Goal: Task Accomplishment & Management: Use online tool/utility

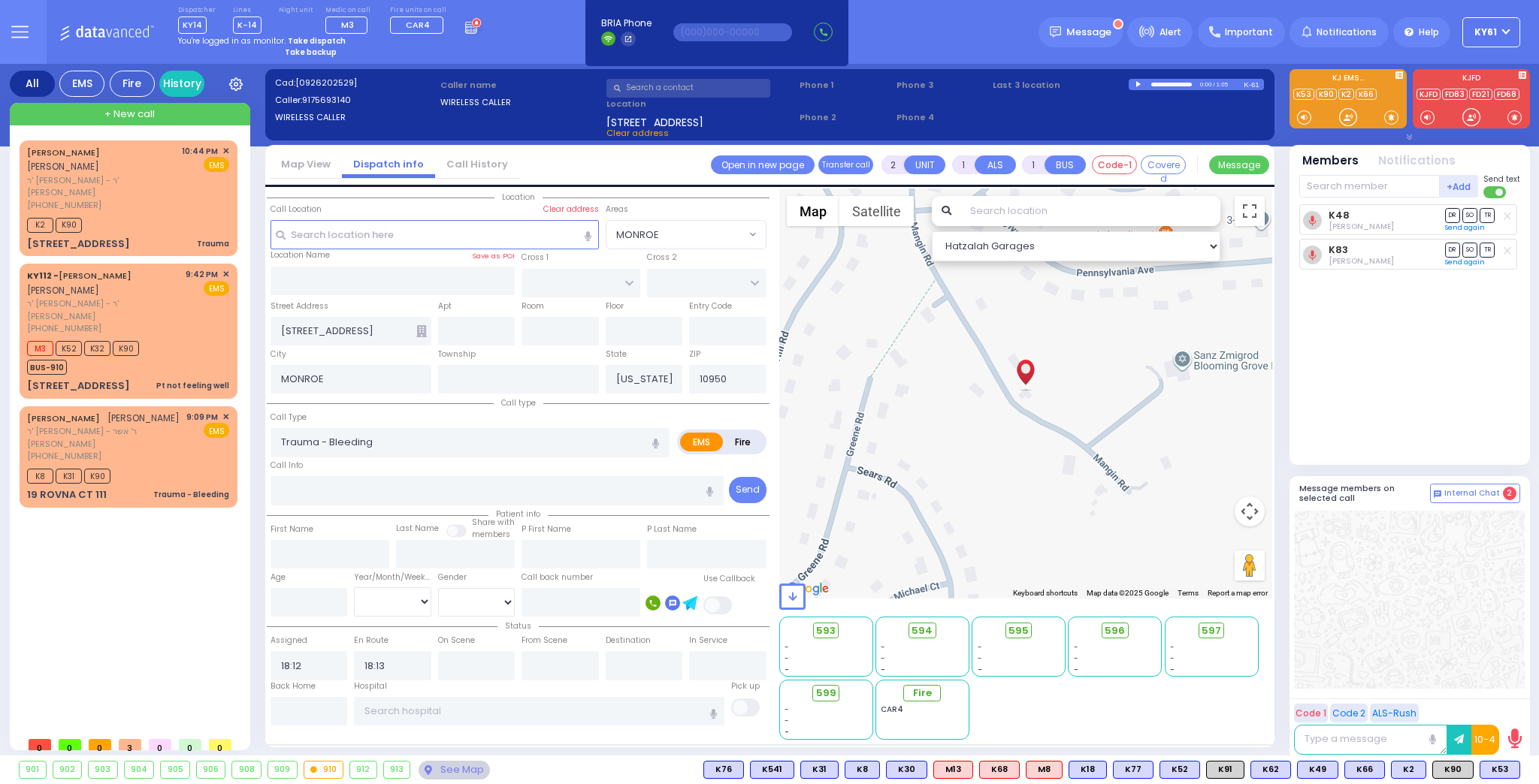
select select
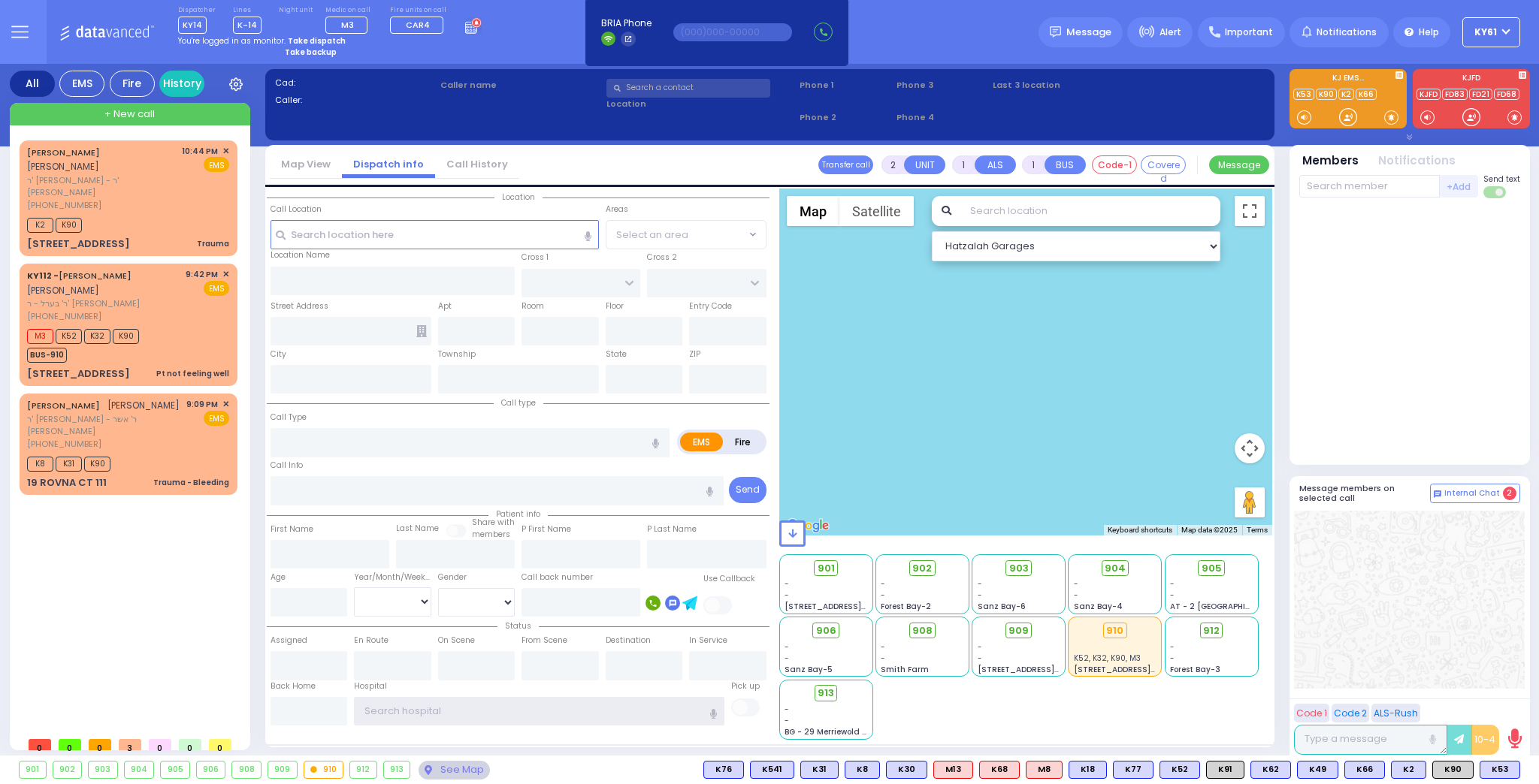
type input "ky61"
click at [307, 39] on strong "Take dispatch" at bounding box center [316, 41] width 58 height 11
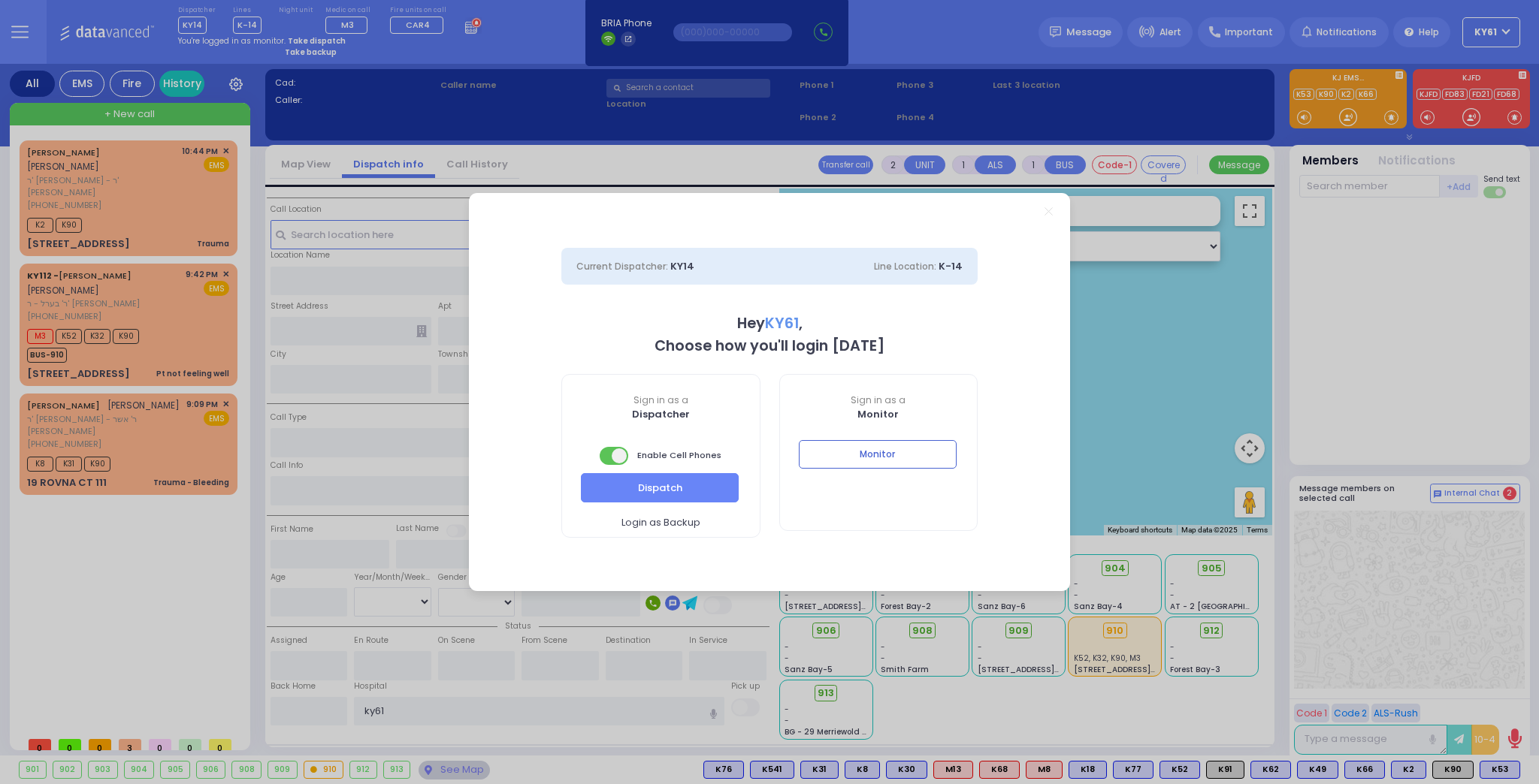
select select "7"
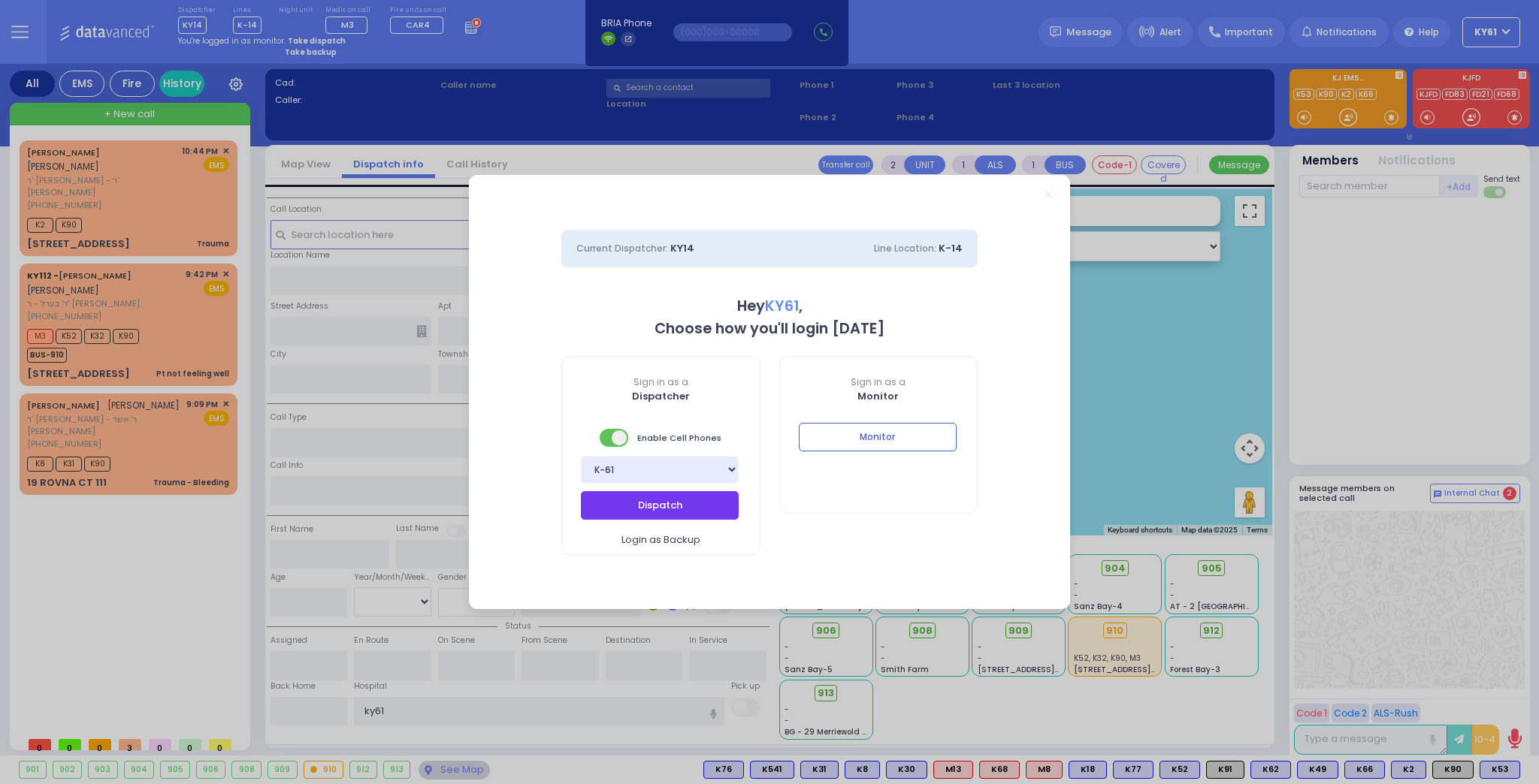
click at [605, 495] on button "Dispatch" at bounding box center [660, 506] width 158 height 28
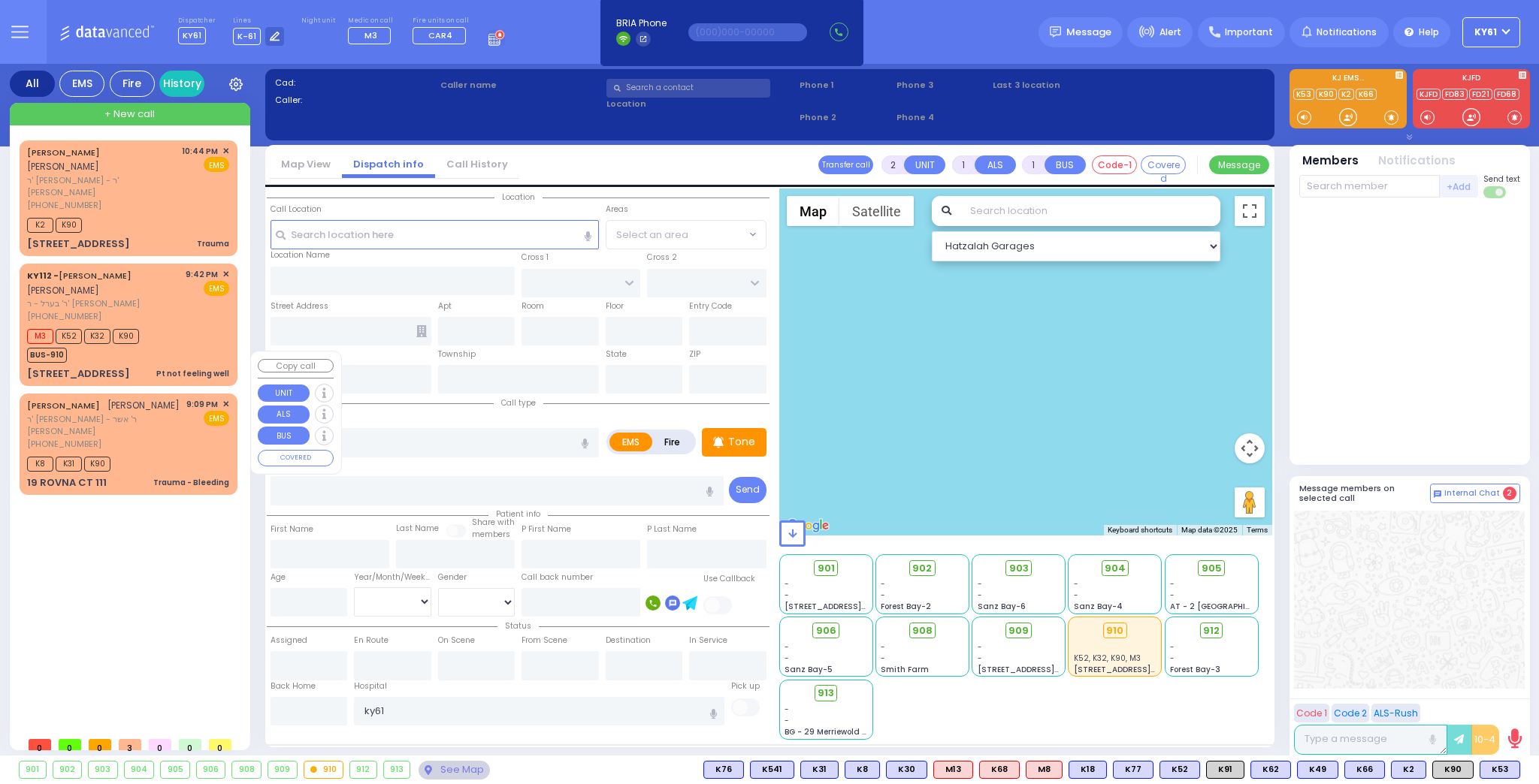
click at [227, 398] on span "✕" at bounding box center [226, 405] width 7 height 13
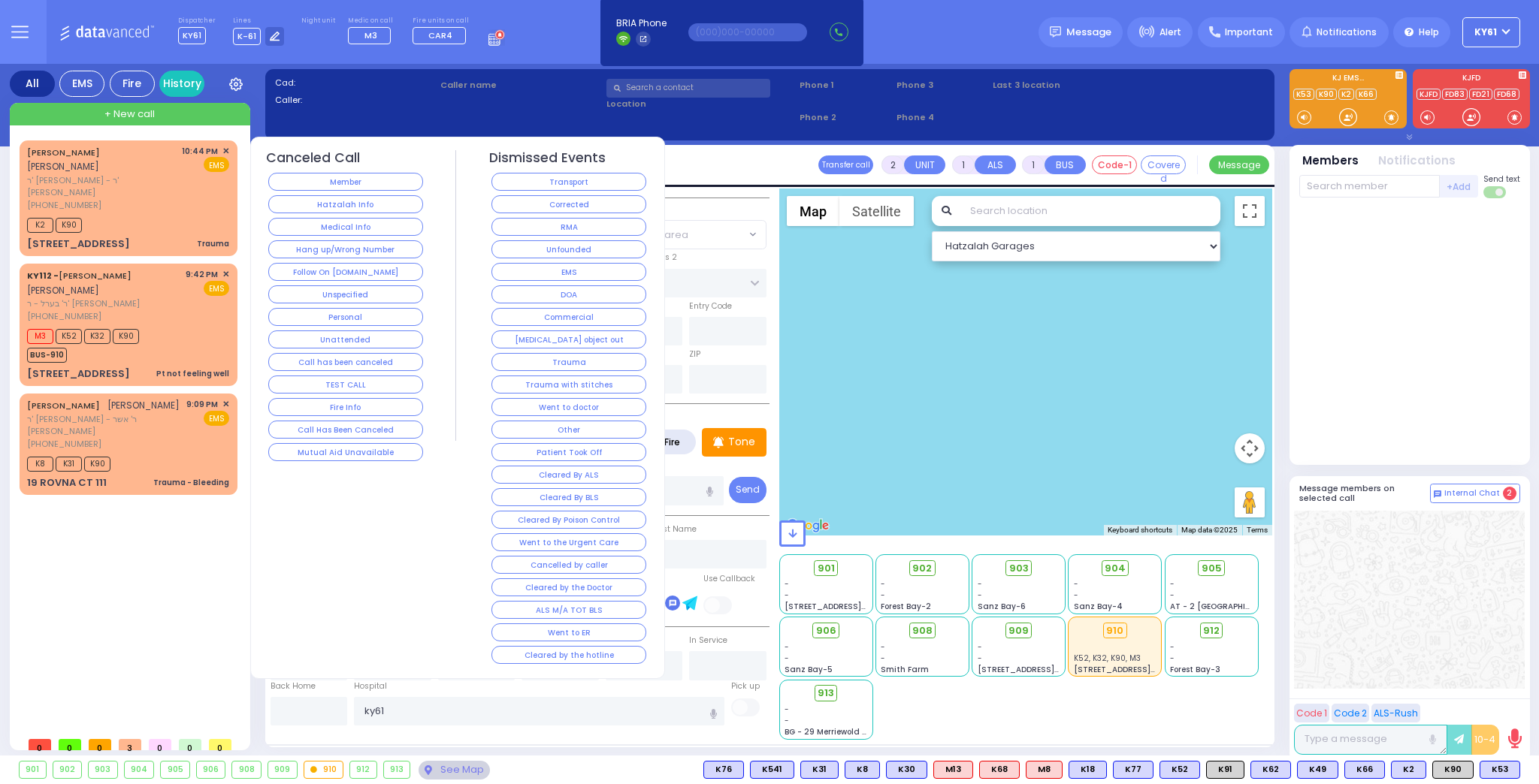
click at [545, 398] on button "Went to doctor" at bounding box center [569, 407] width 155 height 18
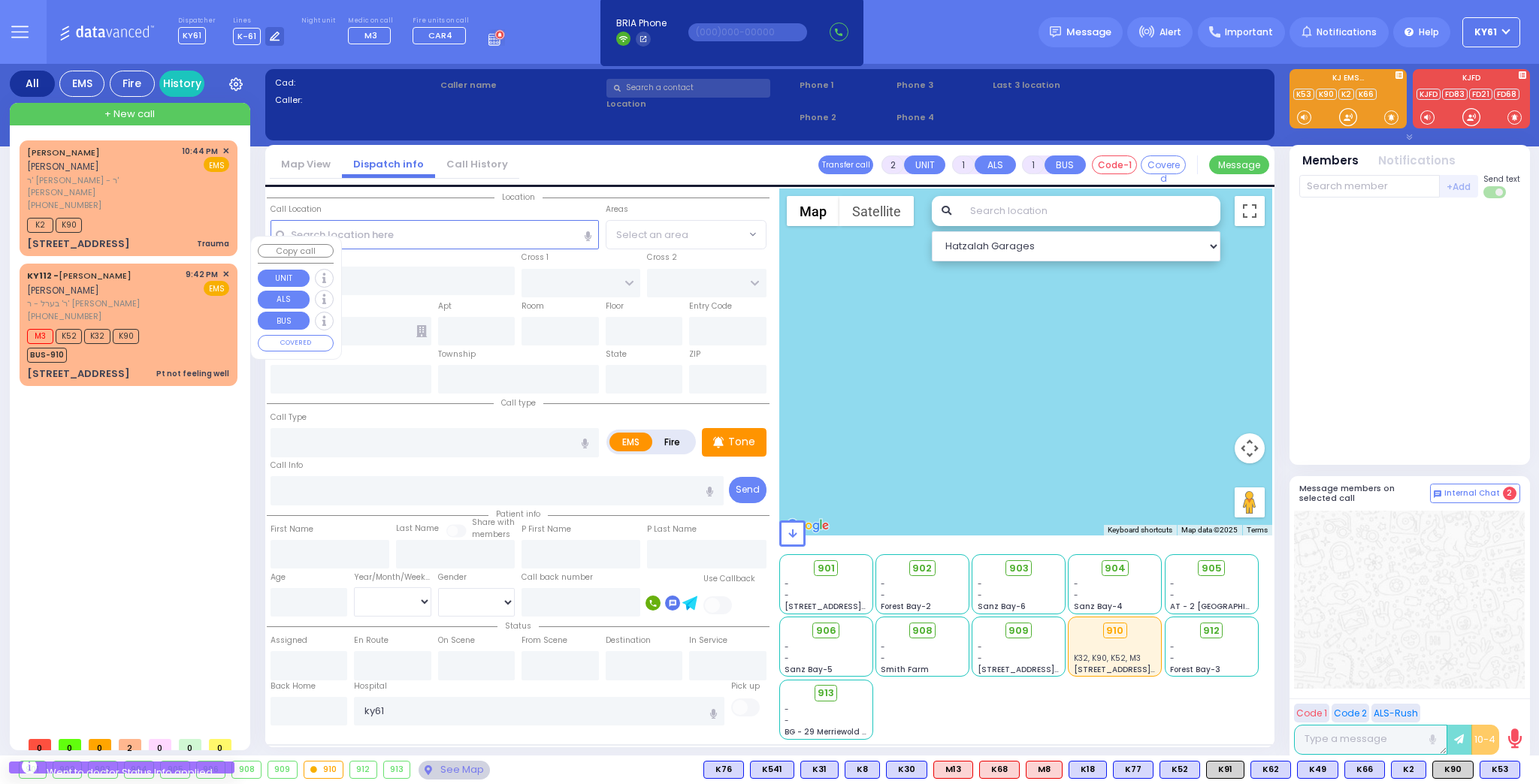
click at [190, 281] on div "KY112 - JOEL RUBIN יואל רובין ר' בערל - ר' שלום אליעזר דים (845) 721-3001 9:42 …" at bounding box center [129, 324] width 212 height 118
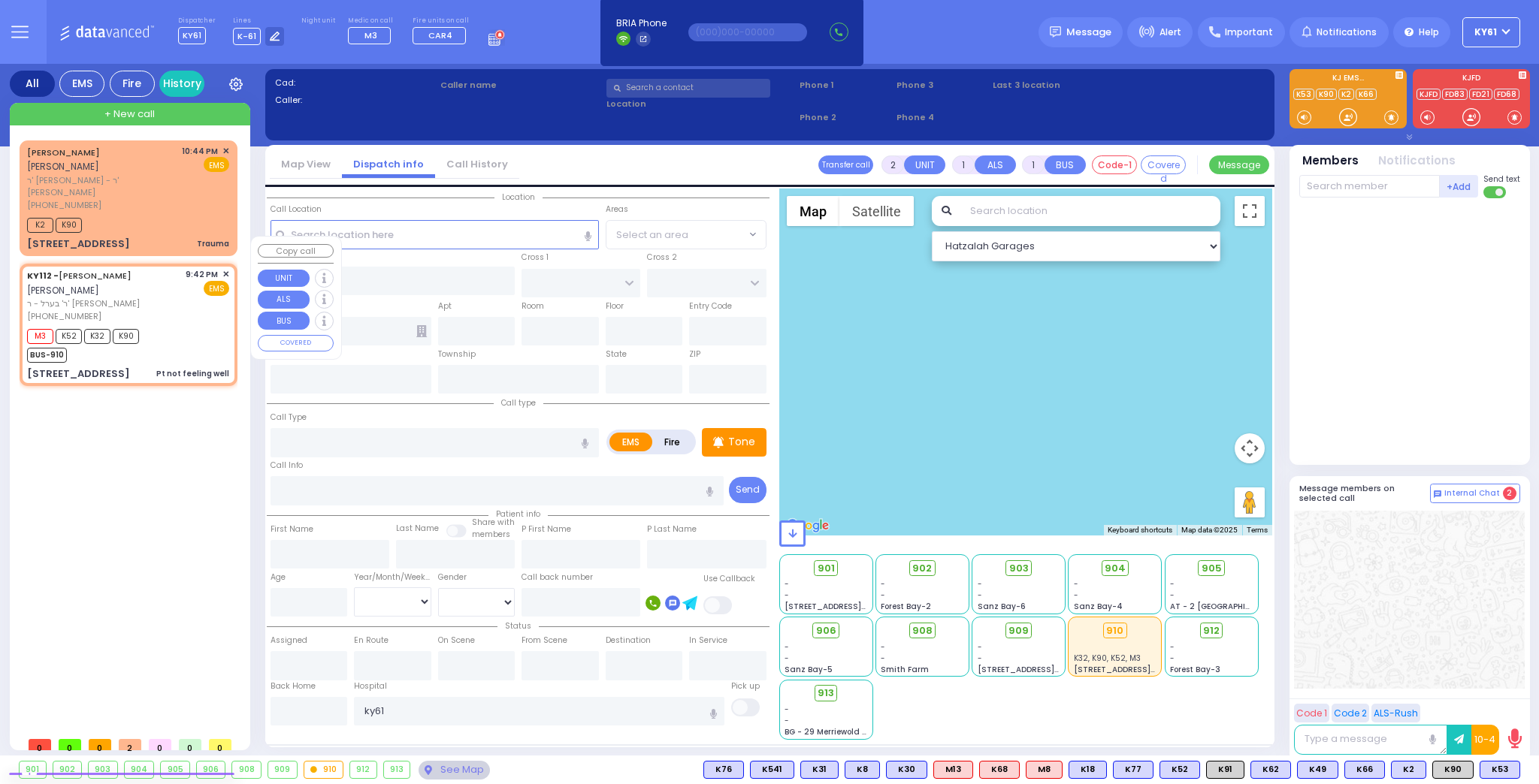
type input "1"
type input "0"
select select
type input "Pt not feeling well"
radio input "true"
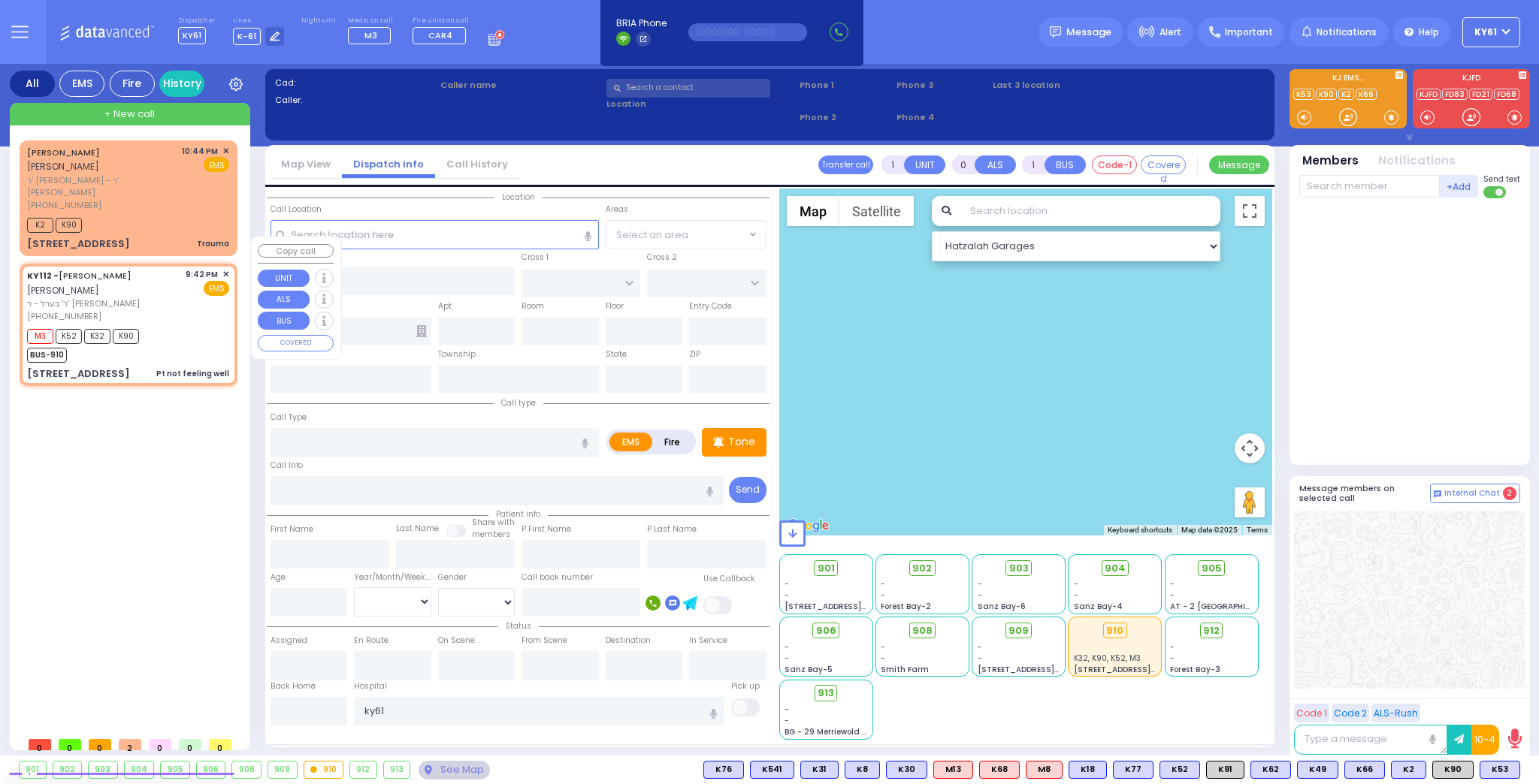
type input "JOEL"
type input "RUBIN"
select select
type input "21:42"
type input "21:43"
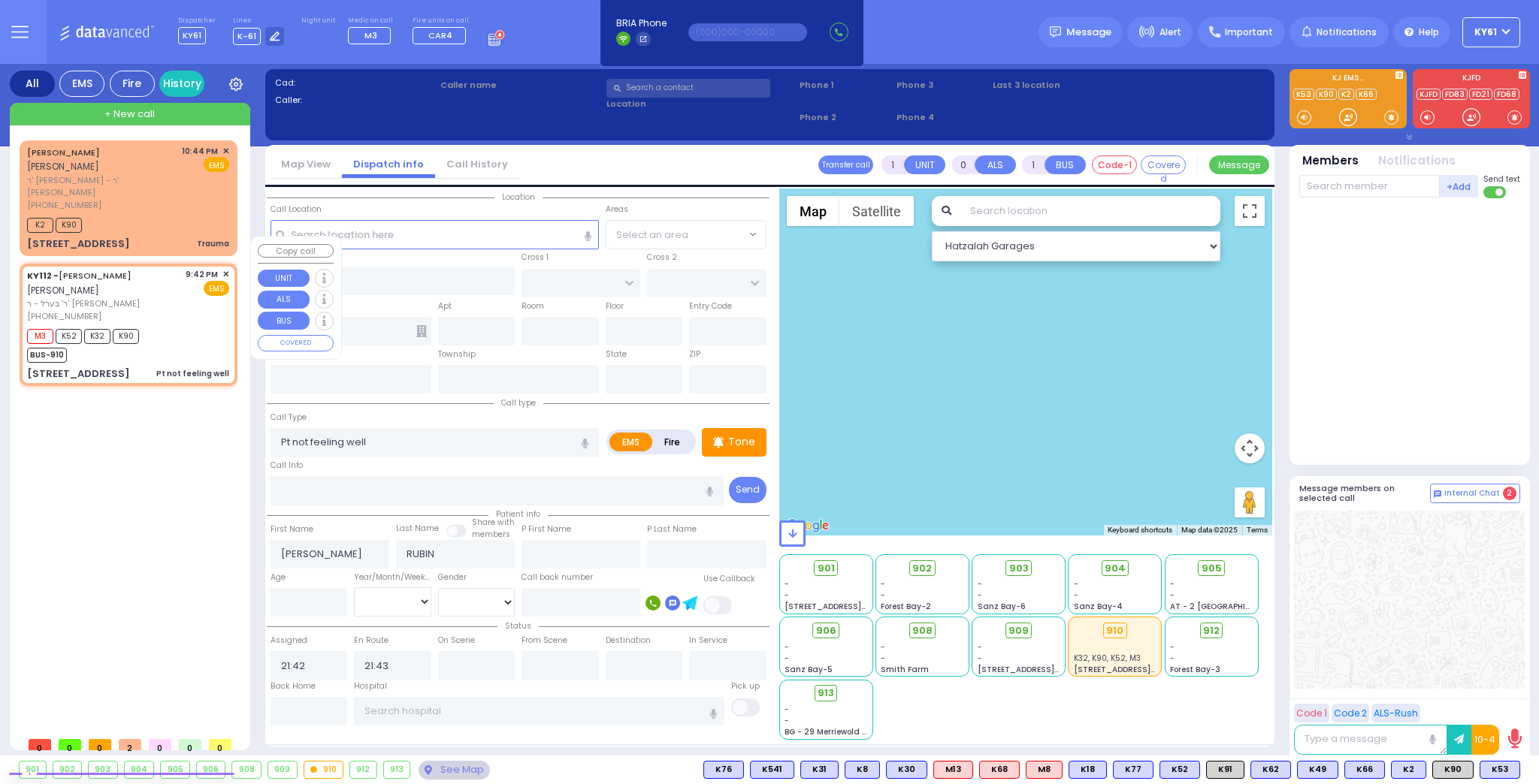
select select "Hatzalah Garages"
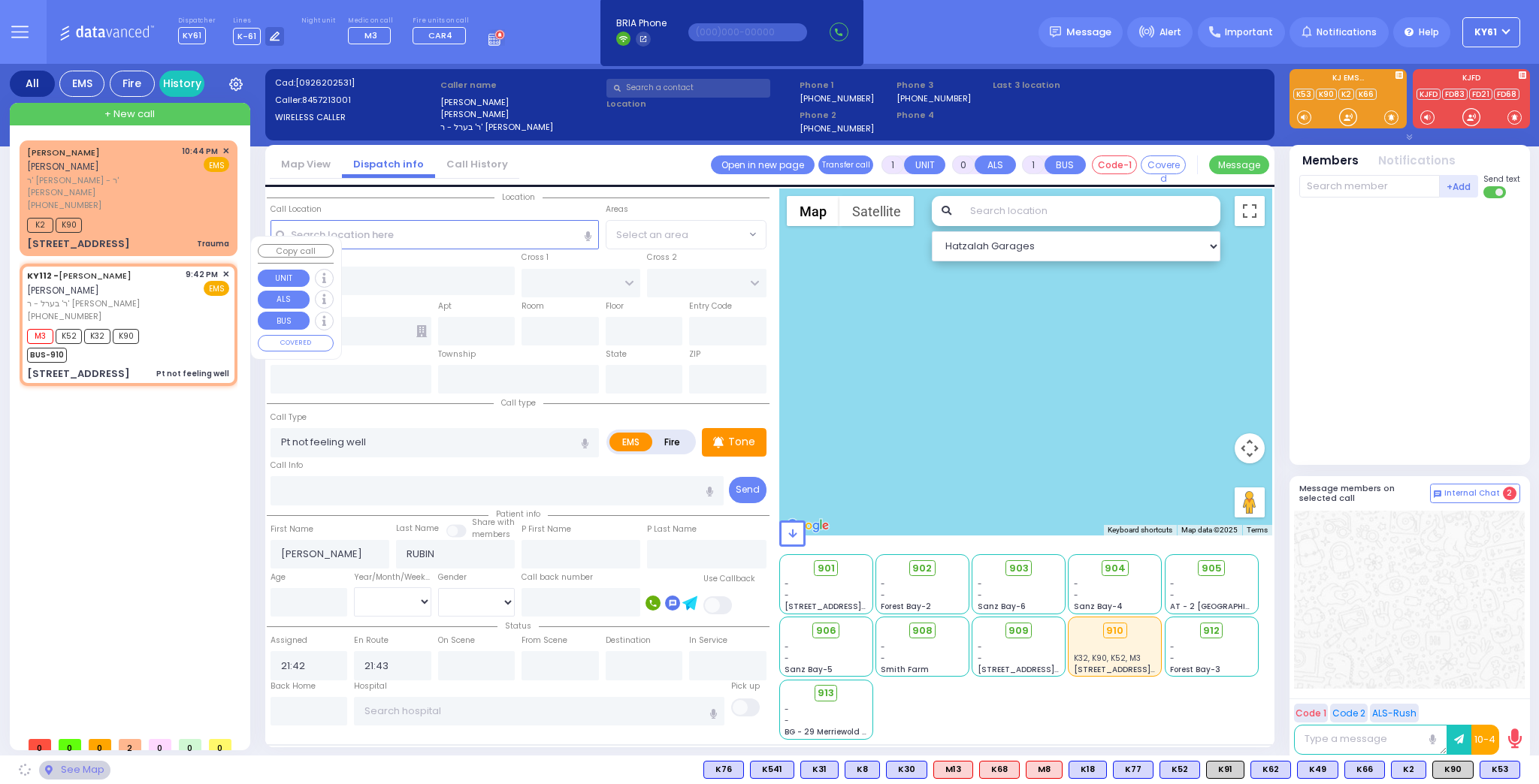
type input "DINEV COURT"
type input "BAKERTOWN RD"
type input "[STREET_ADDRESS]"
type input "[PERSON_NAME]"
type input "[US_STATE]"
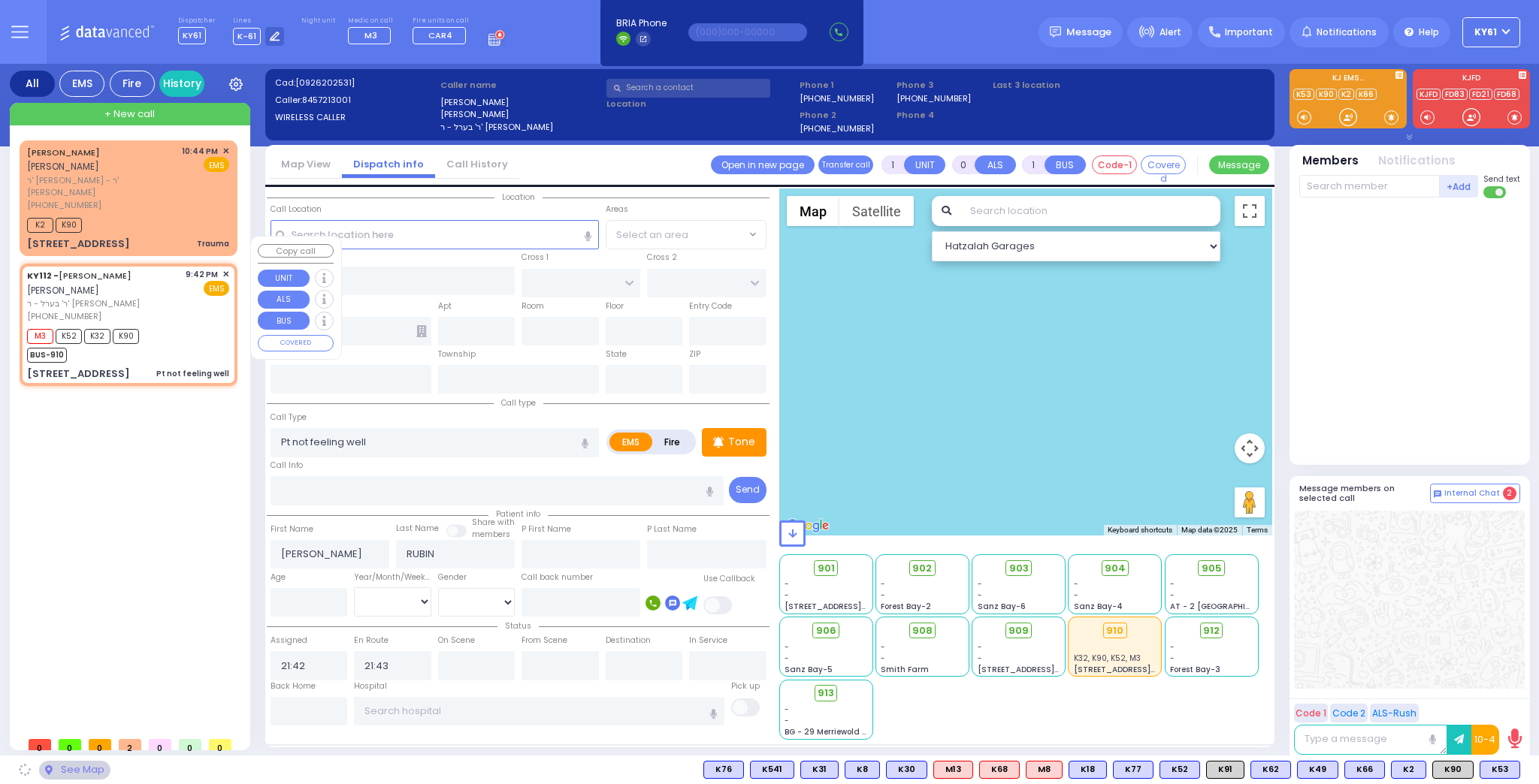
type input "10950"
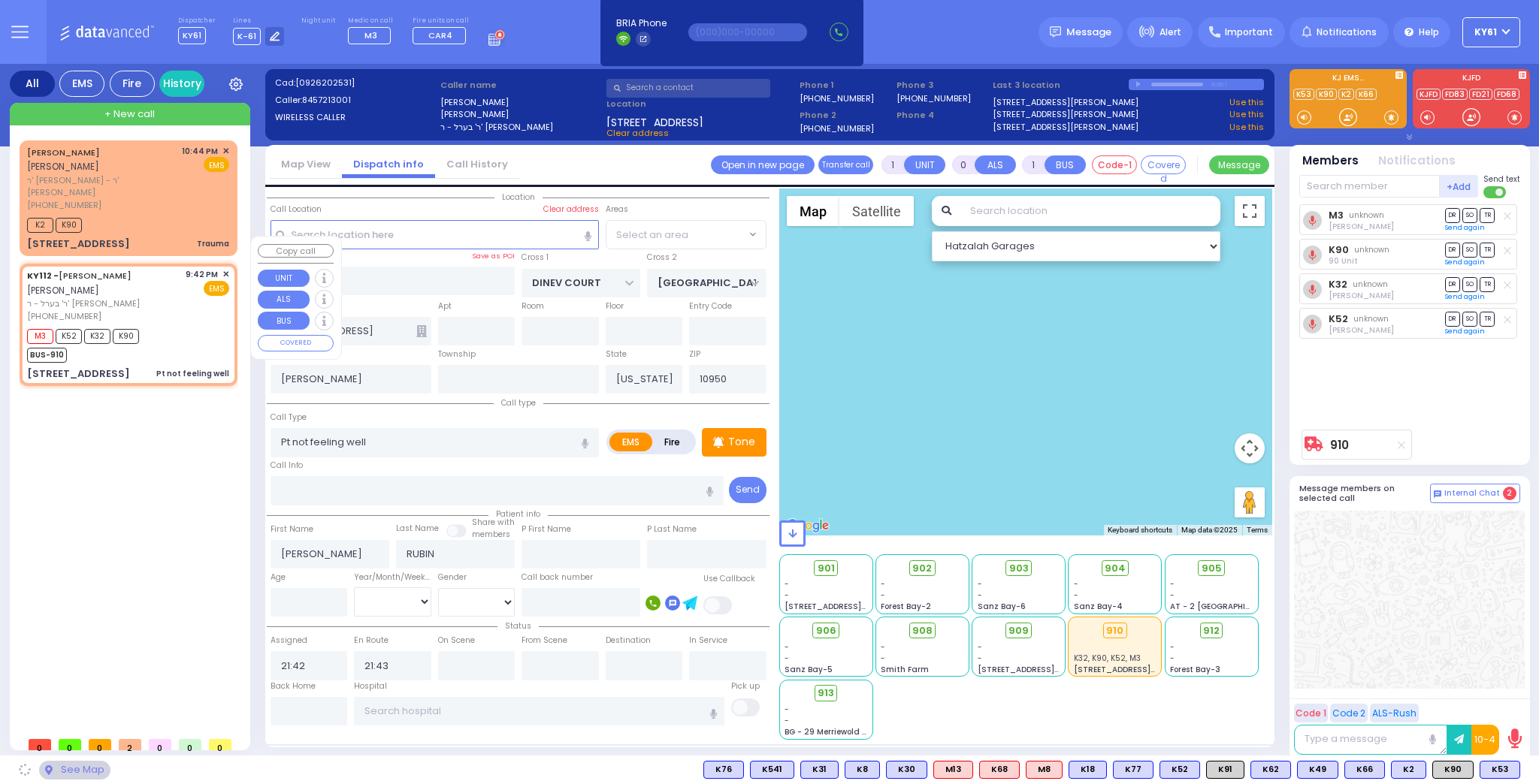
select select "BEIRECH MOSHE"
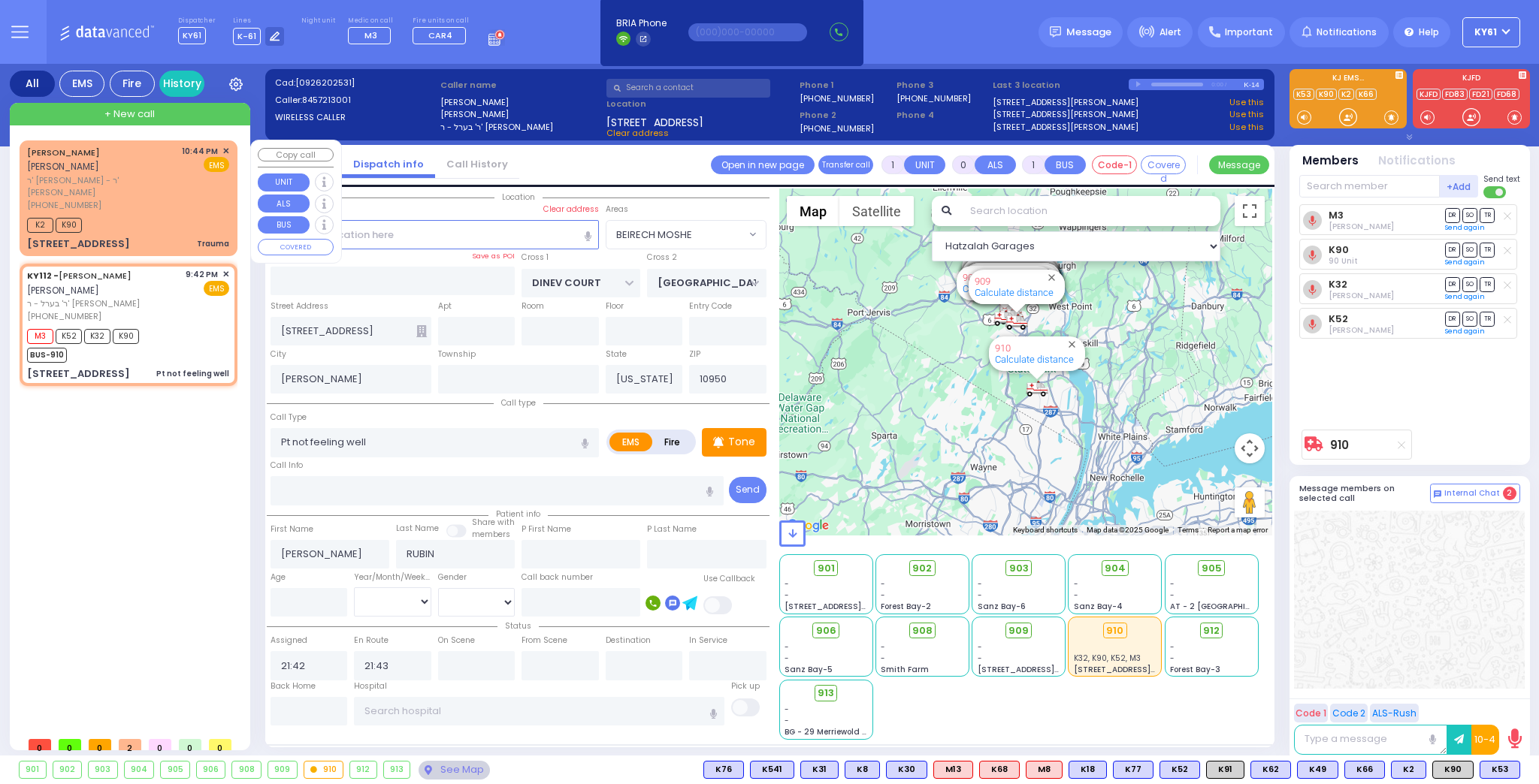
click at [198, 214] on div "K2 K90" at bounding box center [128, 223] width 202 height 19
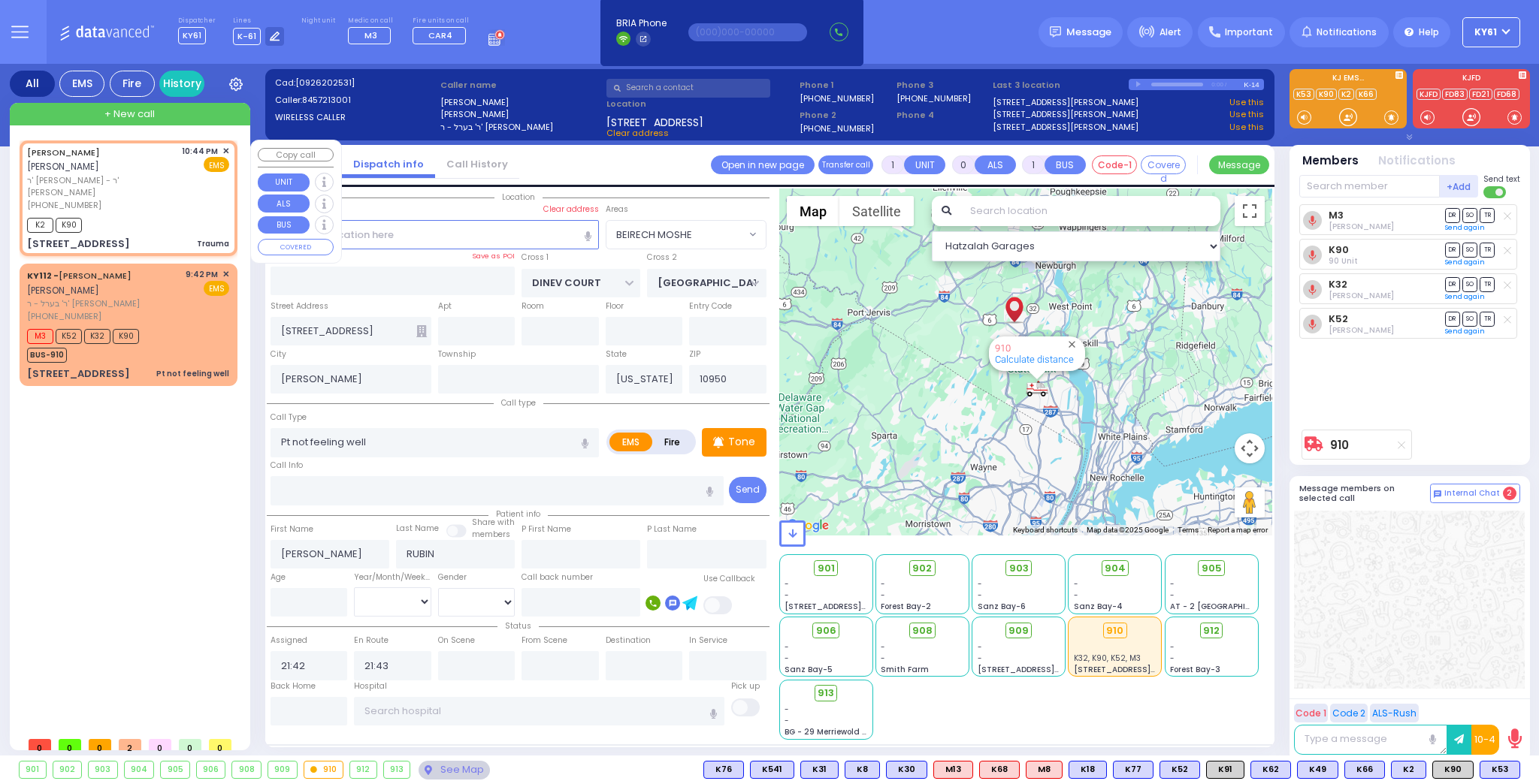
type input "2"
type input "0"
select select
type input "Trauma"
radio input "true"
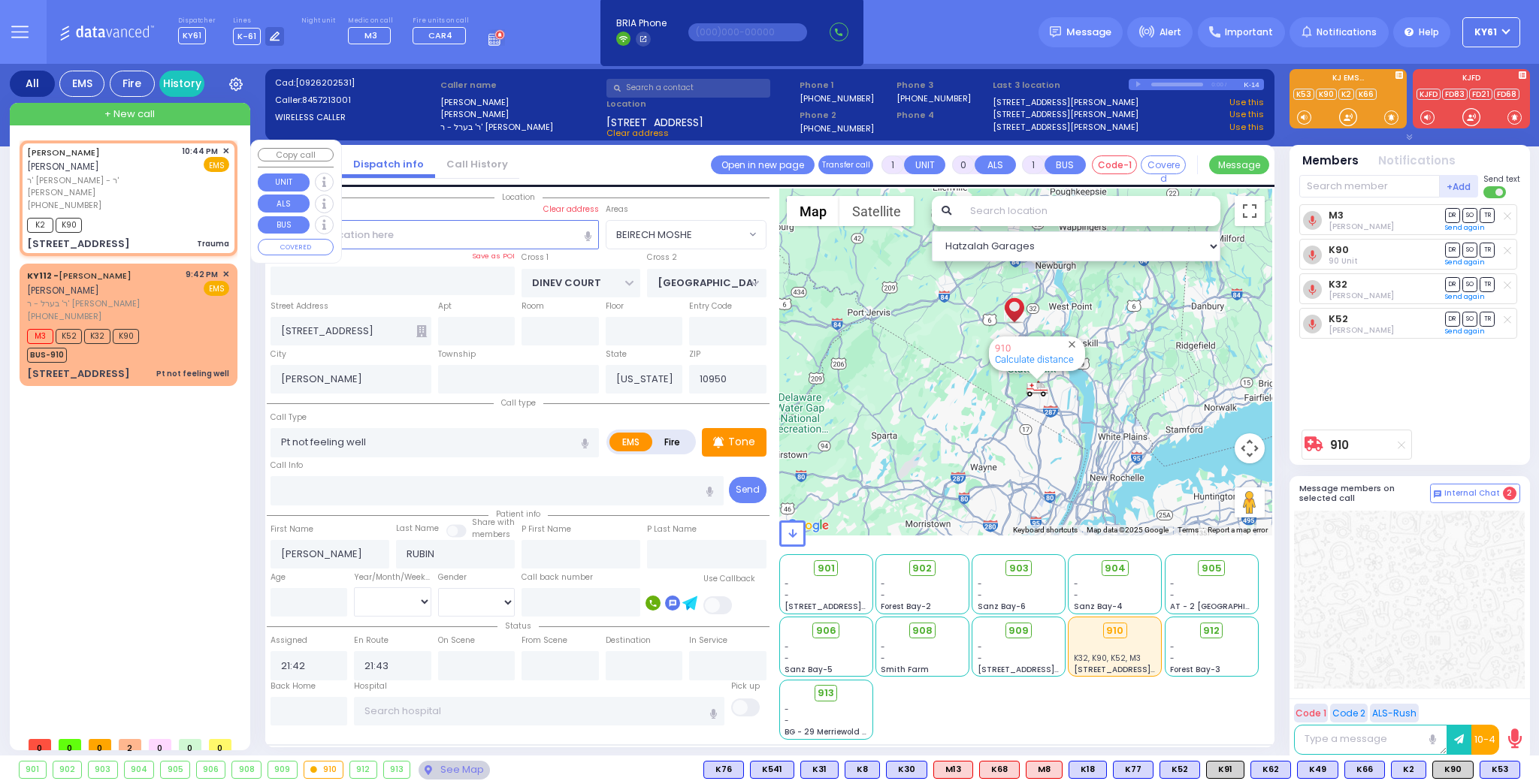
type input "JACOBOWITZ"
select select
type input "22:44"
type input "22:48"
type input "BAKERTOWN RD"
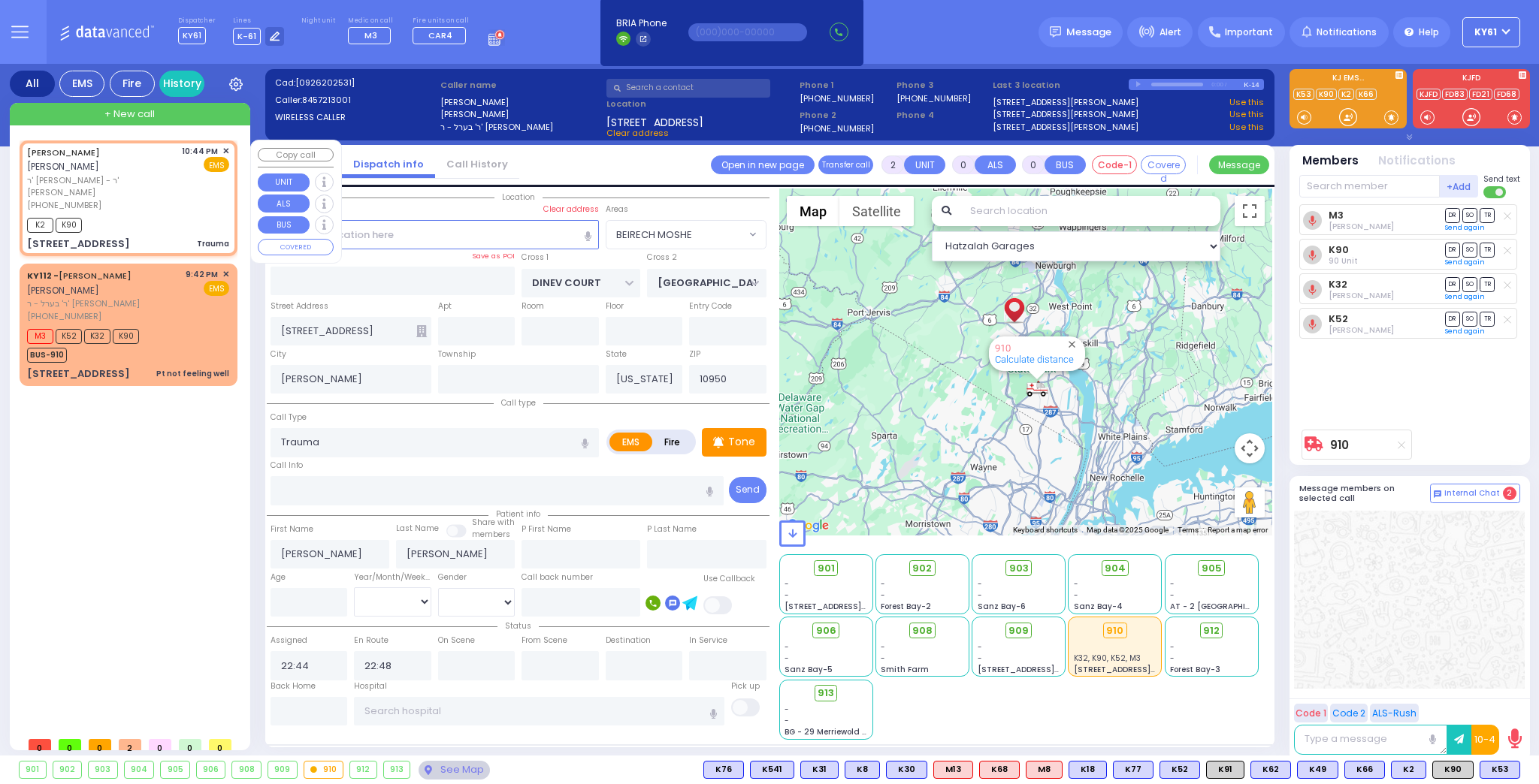
type input "COUNTY ROUTE 105"
type input "13 AUSTRA PKWY"
type input "201"
select select "Hatzalah Garages"
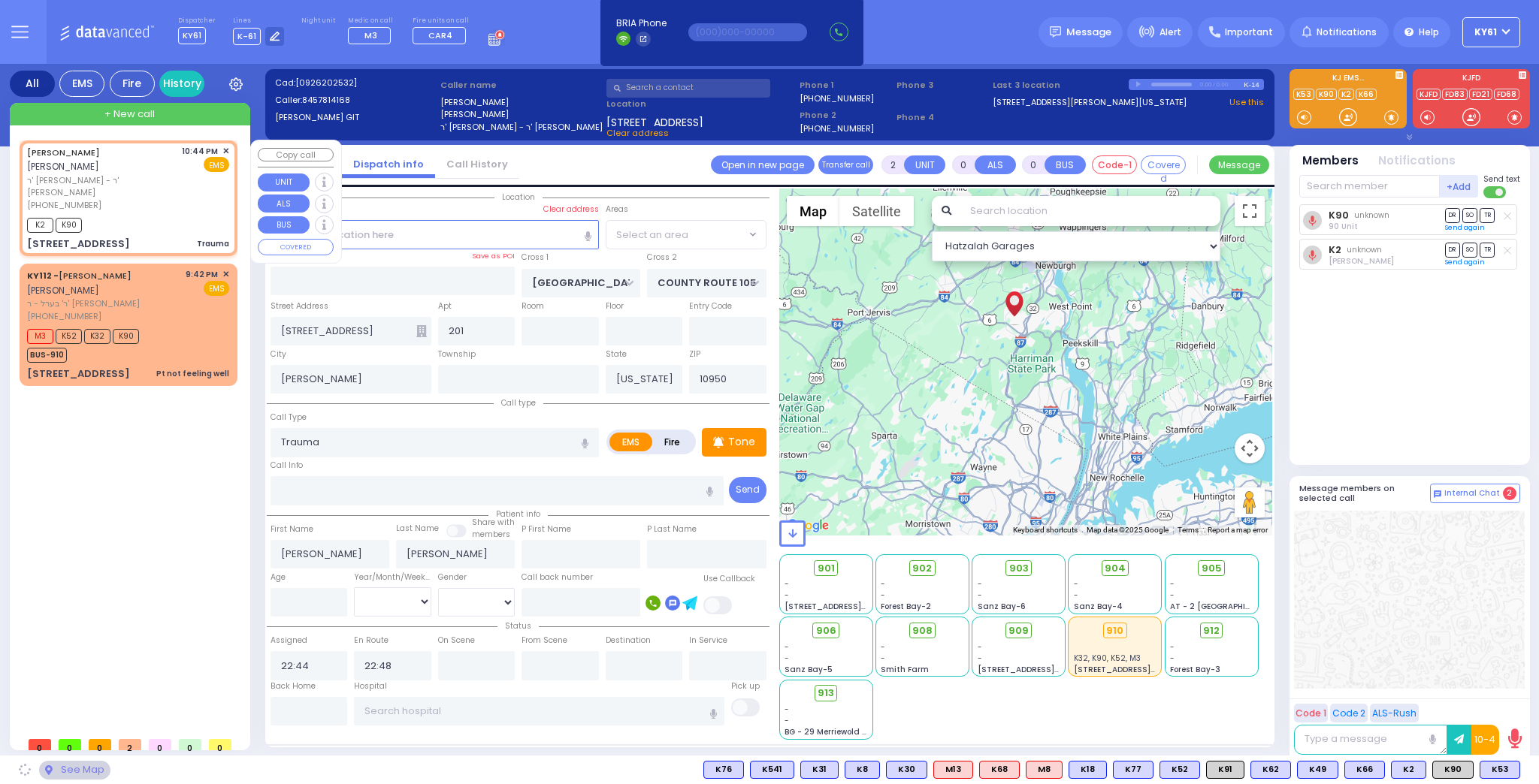
select select "SECTION 4"
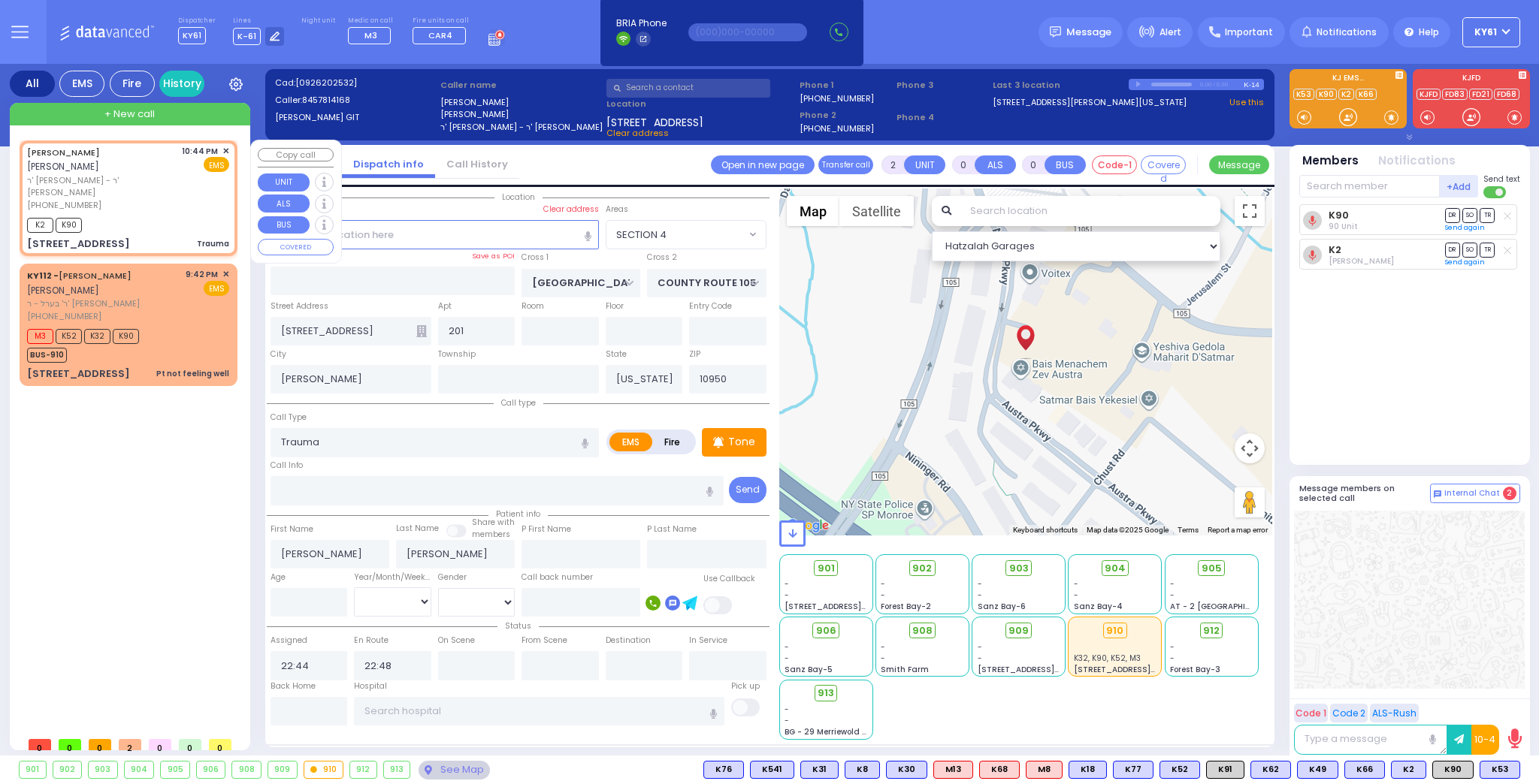
click at [224, 148] on span "✕" at bounding box center [226, 151] width 7 height 13
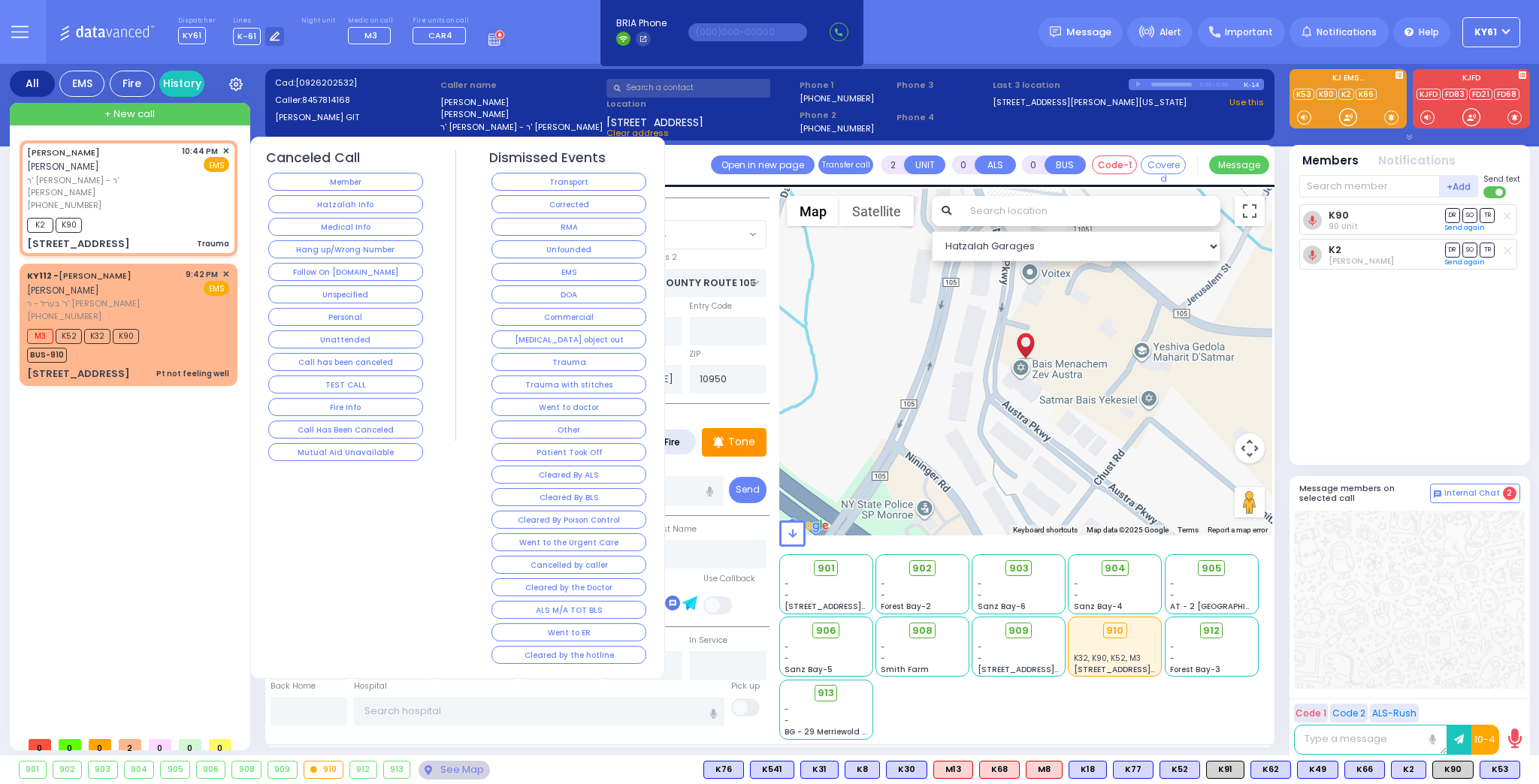
click at [546, 405] on button "Went to doctor" at bounding box center [569, 407] width 155 height 18
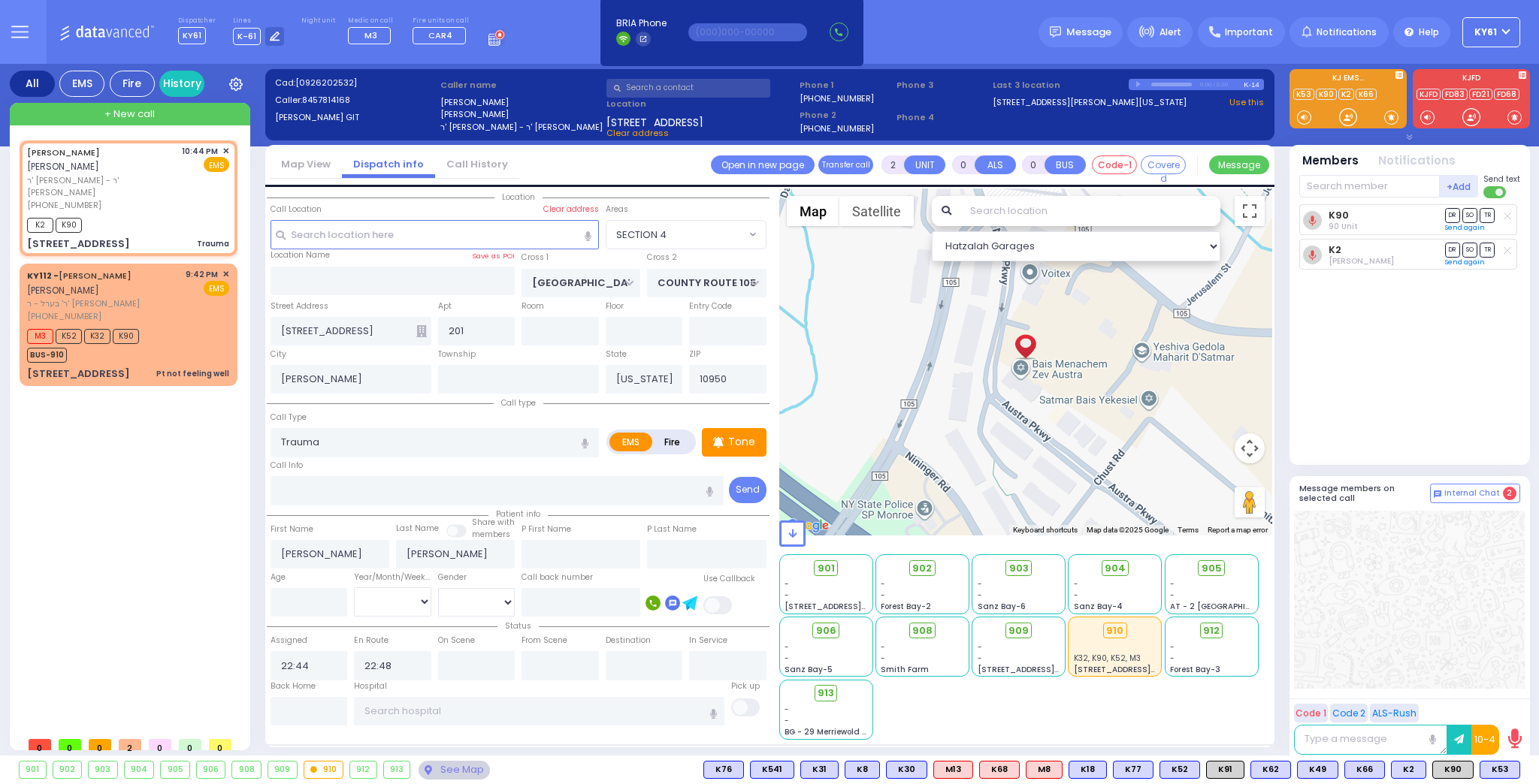
select select
radio input "true"
select select
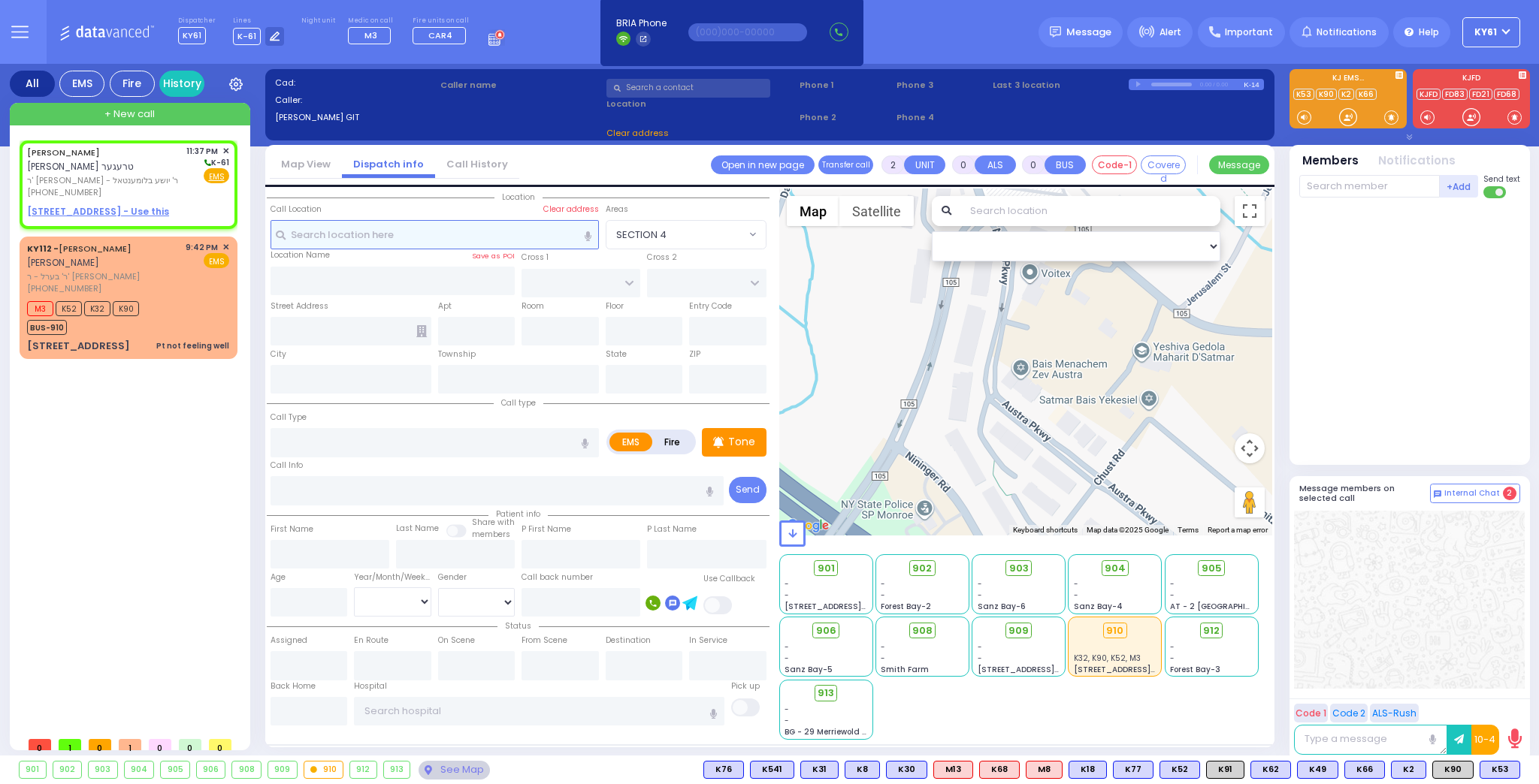
type input "1"
select select
radio input "true"
type input "ELYA MAYER"
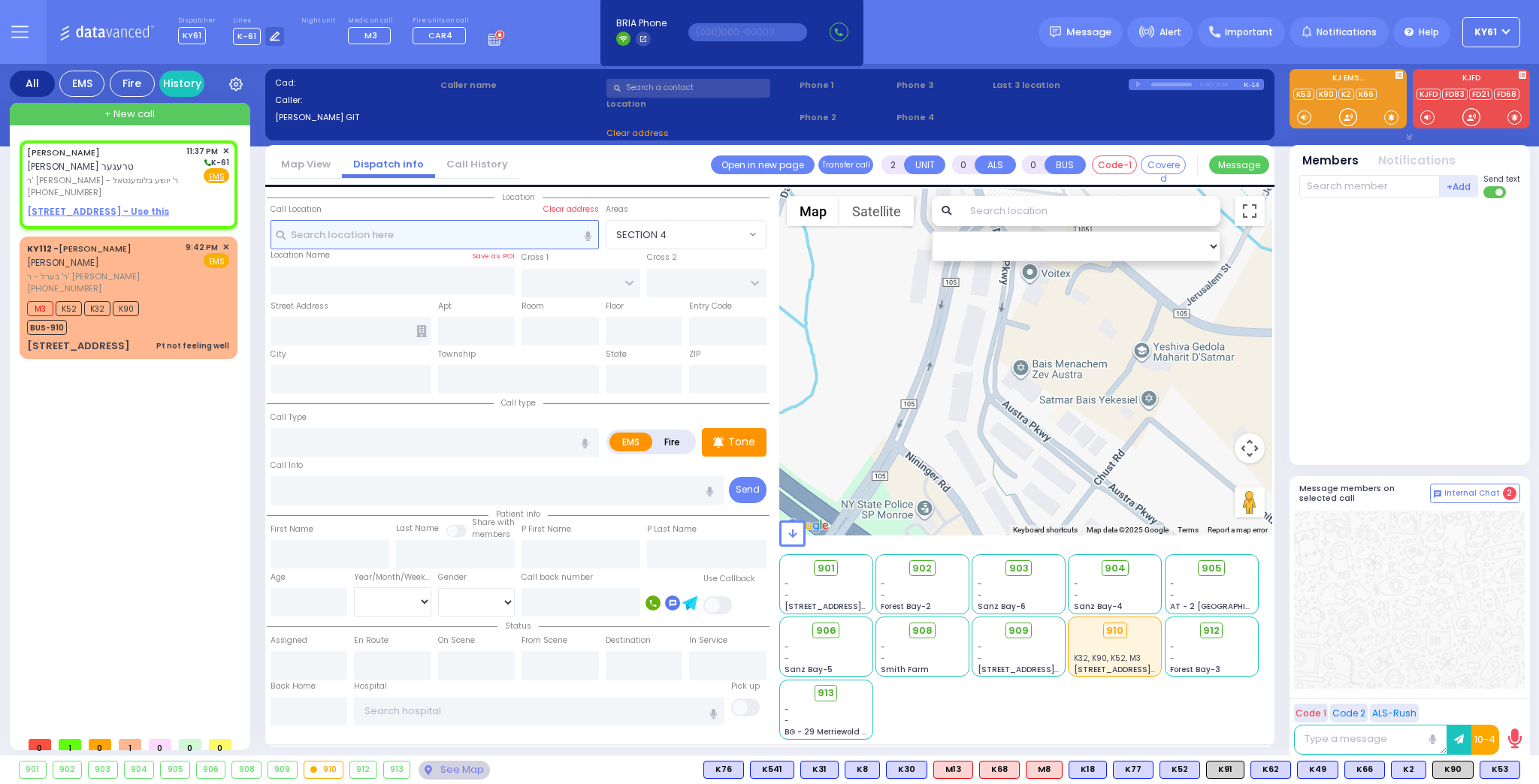
type input "TREGER"
select select
type input "23:37"
select select "Hatzalah Garages"
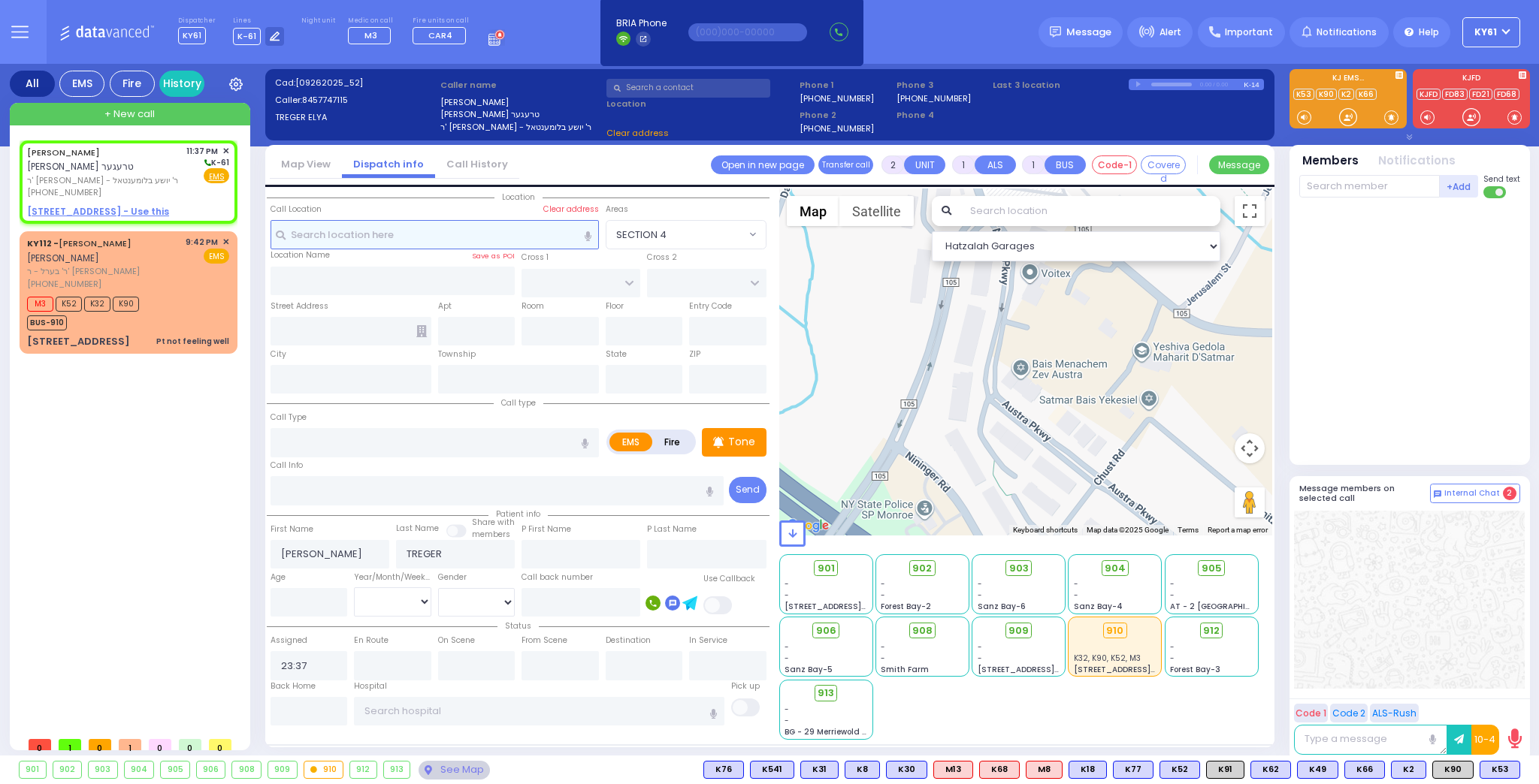
select select
radio input "true"
select select
select select "Hatzalah Garages"
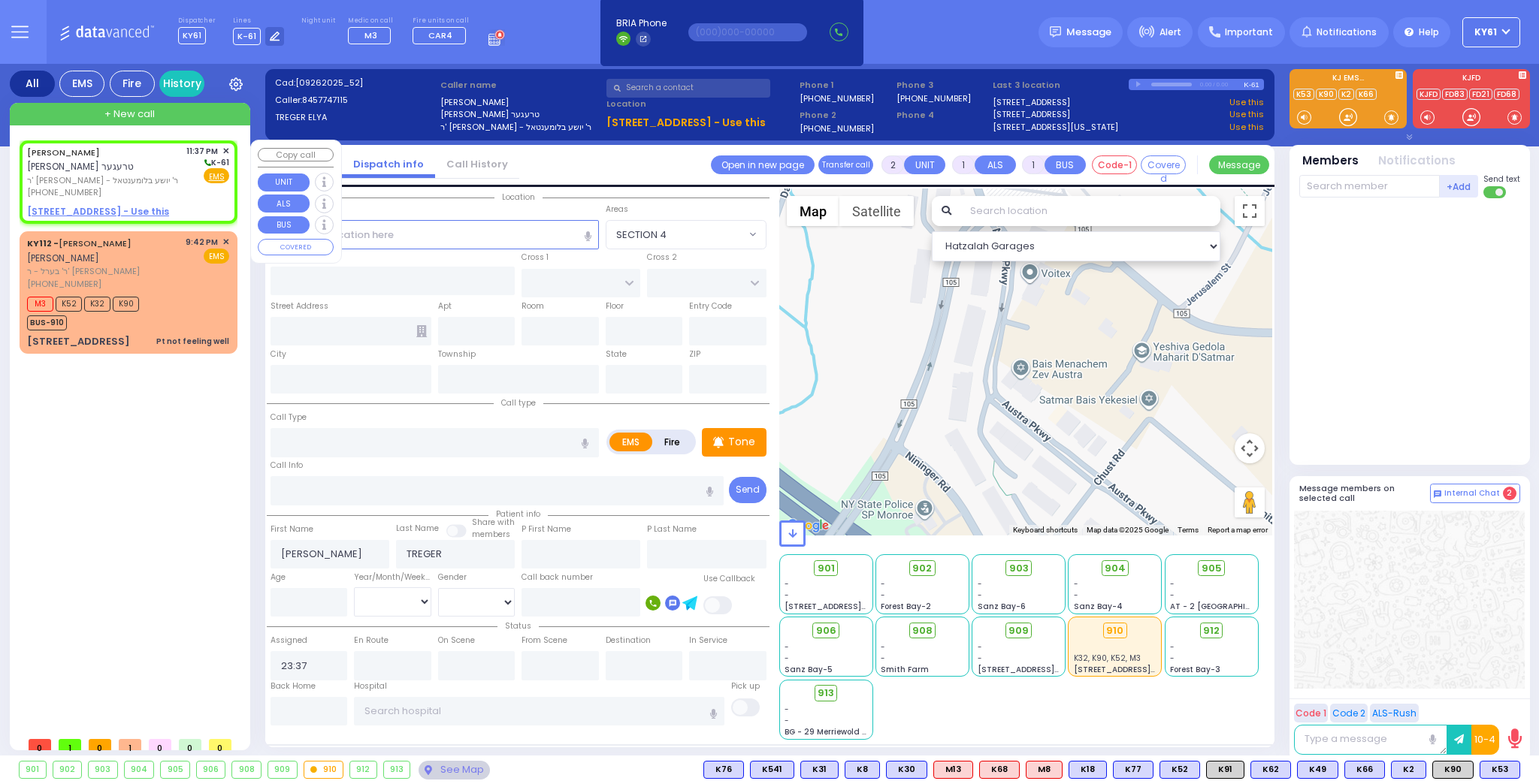
drag, startPoint x: 167, startPoint y: 173, endPoint x: 157, endPoint y: 181, distance: 12.8
click at [167, 186] on div "[PHONE_NUMBER]" at bounding box center [103, 192] width 154 height 13
select select
radio input "true"
select select
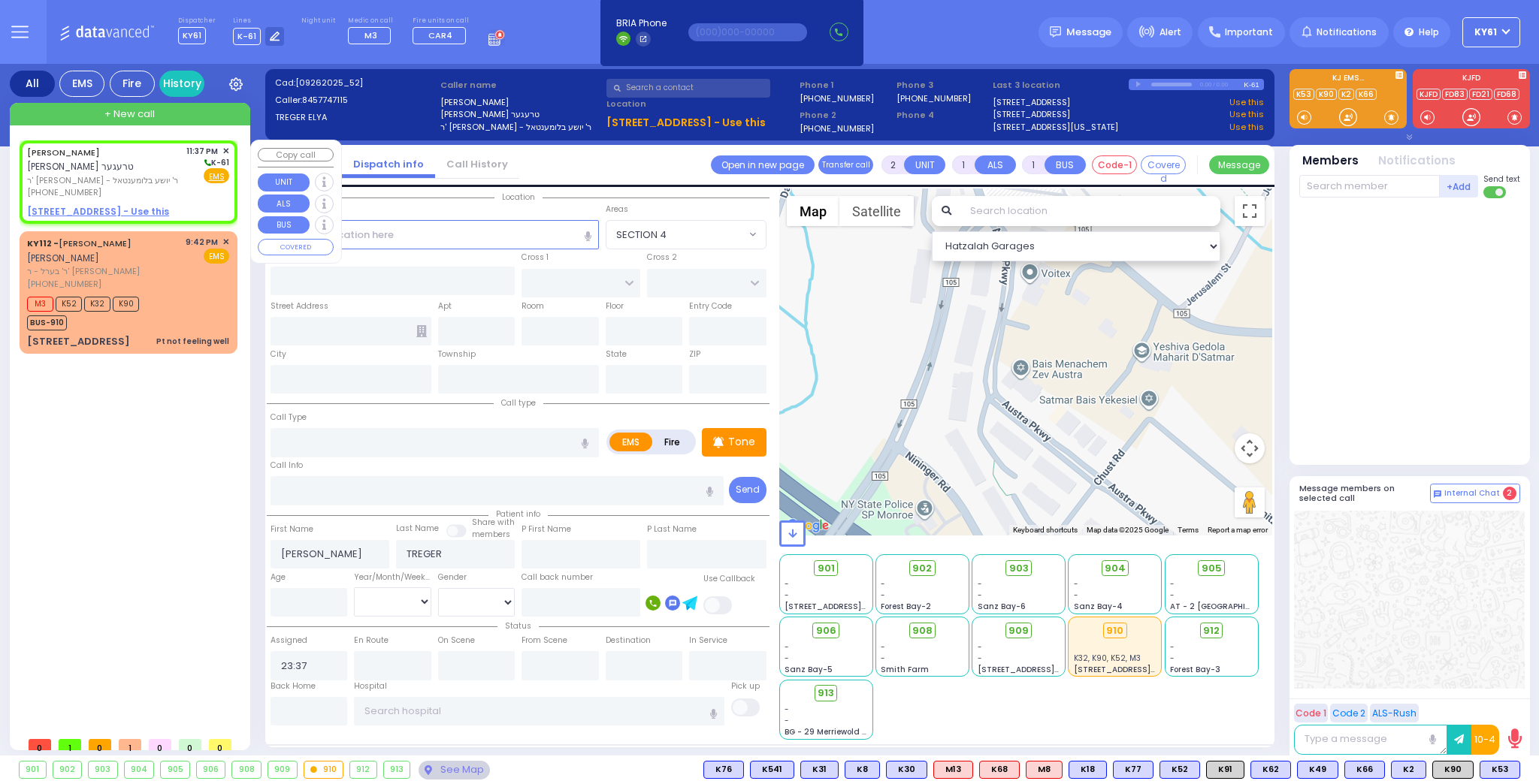
select select "Hatzalah Garages"
click at [65, 205] on u "21 CHEVRON RD 302 - Use this" at bounding box center [98, 211] width 142 height 13
select select
radio input "true"
select select
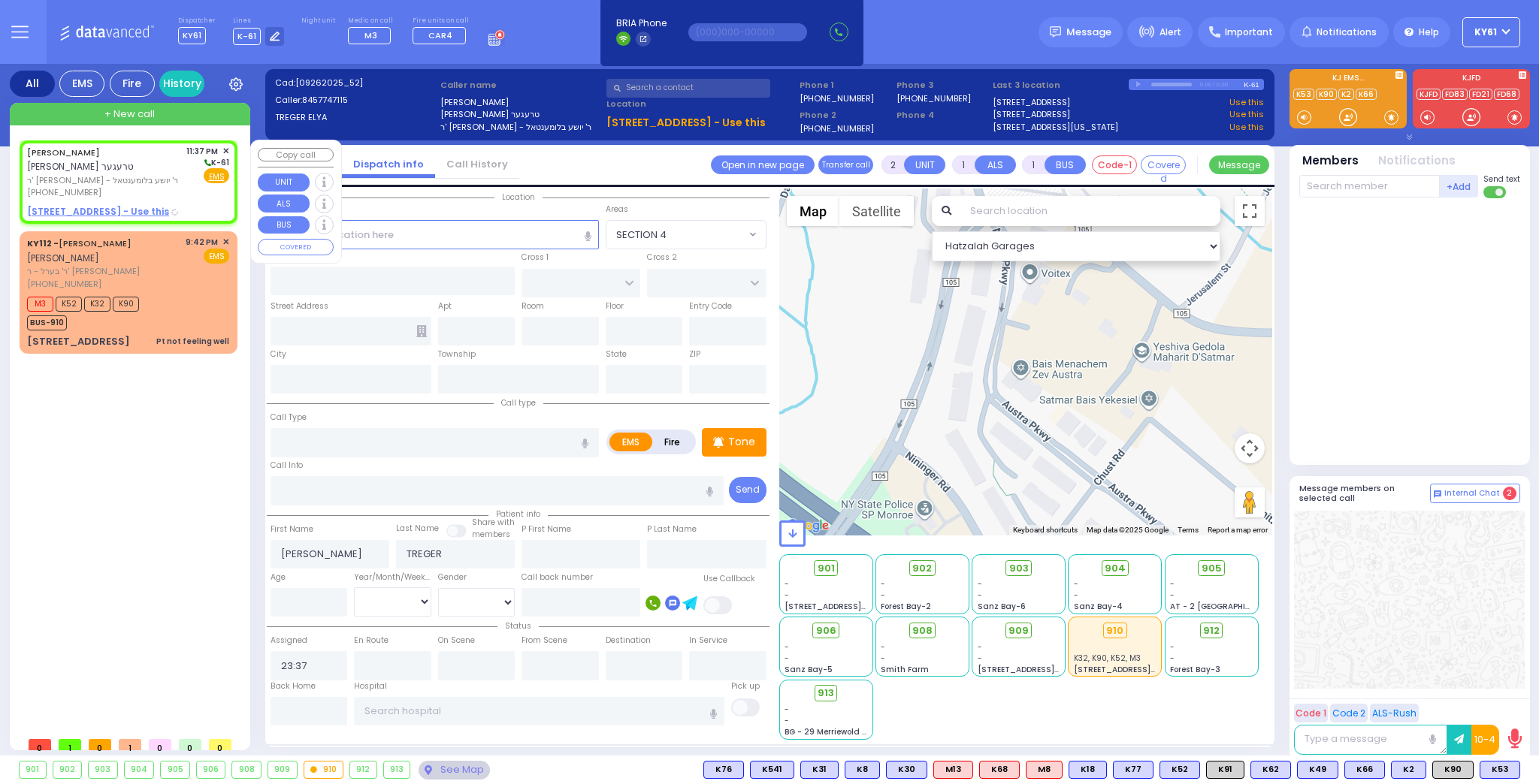
select select "Hatzalah Garages"
select select
radio input "true"
select select
type input "ROVNA COURT"
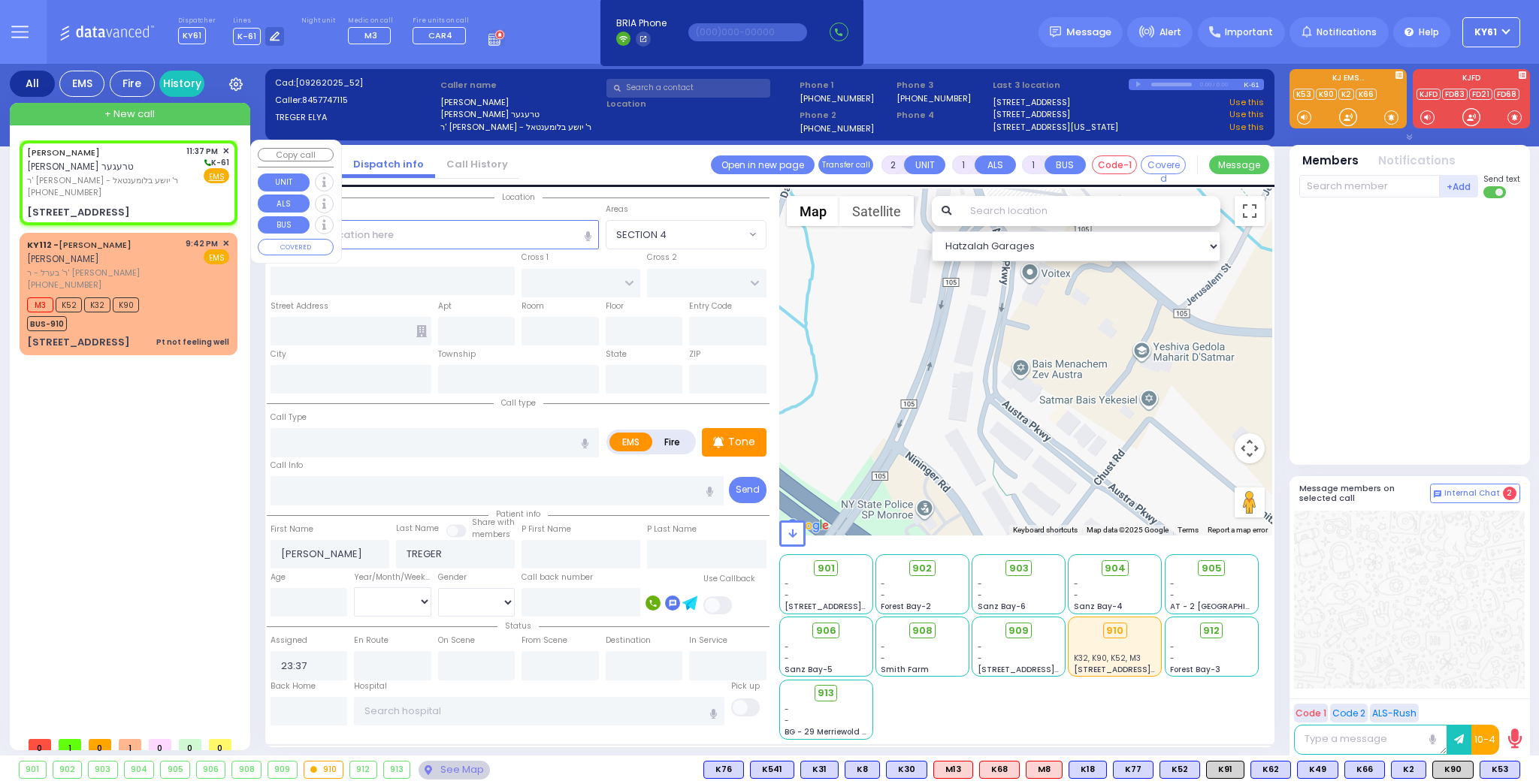
type input "SEVEN SPRINGS MOUNTAIN RD"
type input "21 CHEVRON RD"
type input "302"
type input "Monroe"
type input "[US_STATE]"
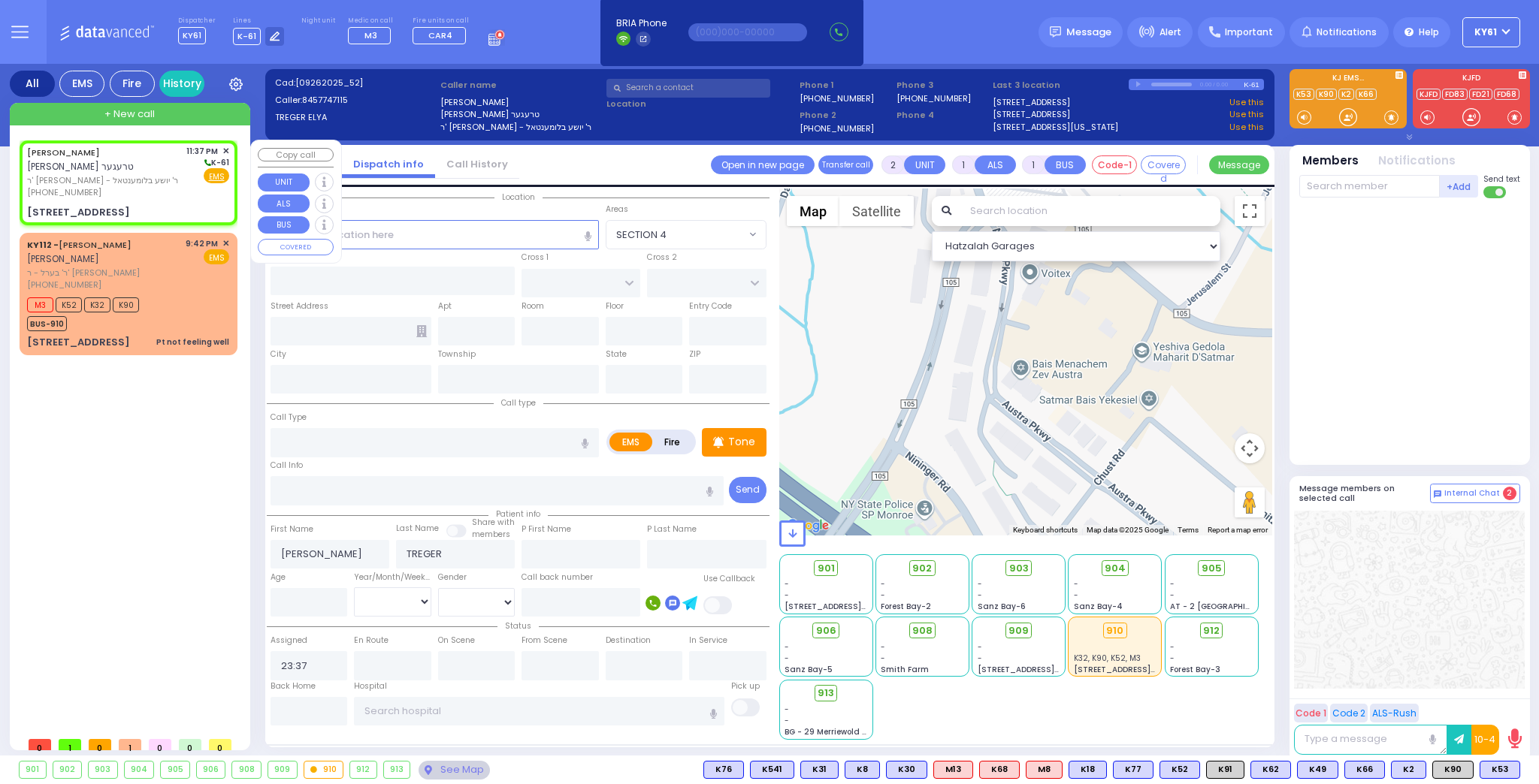
type input "10950"
select select "Hatzalah Garages"
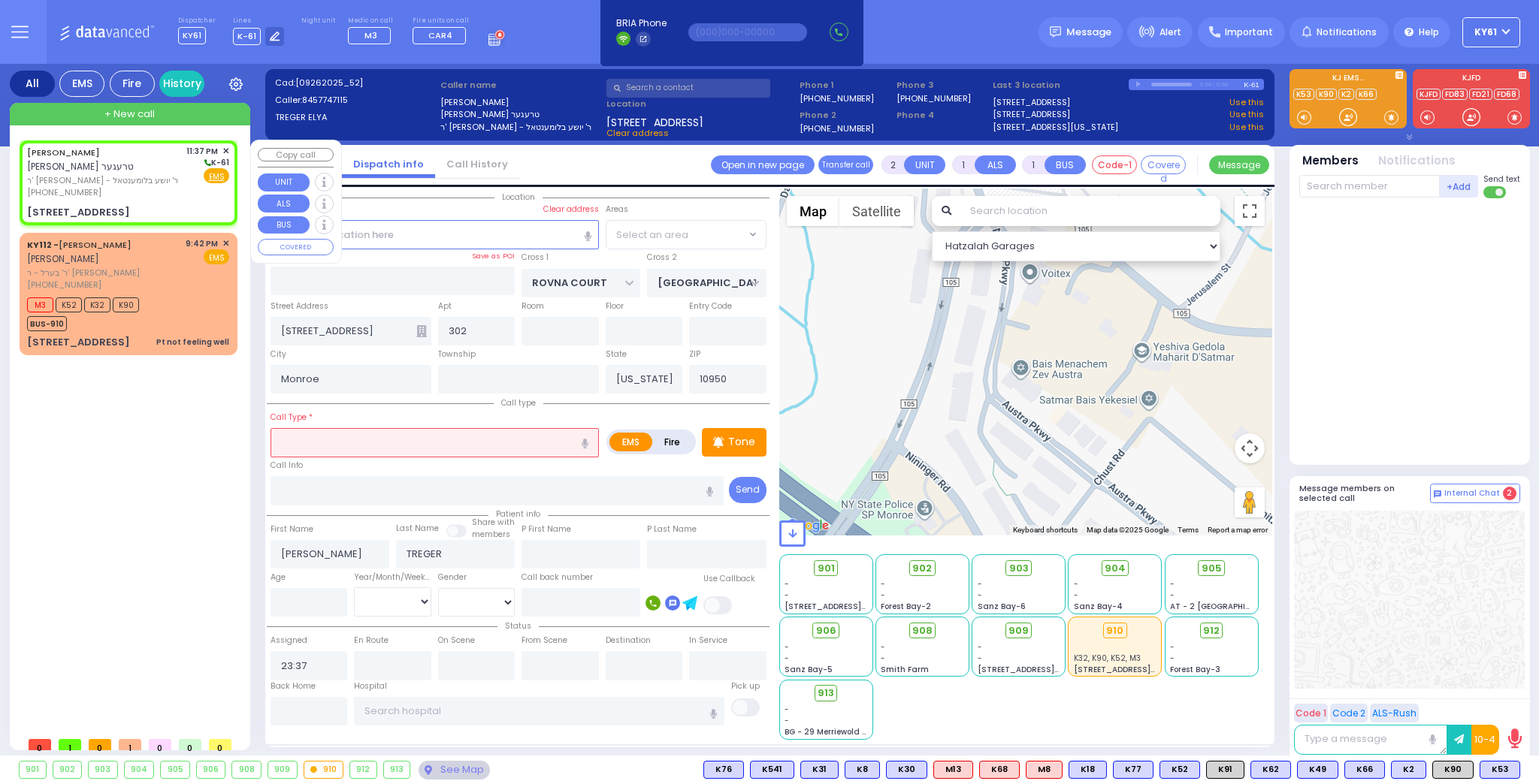
select select "SECTION 5"
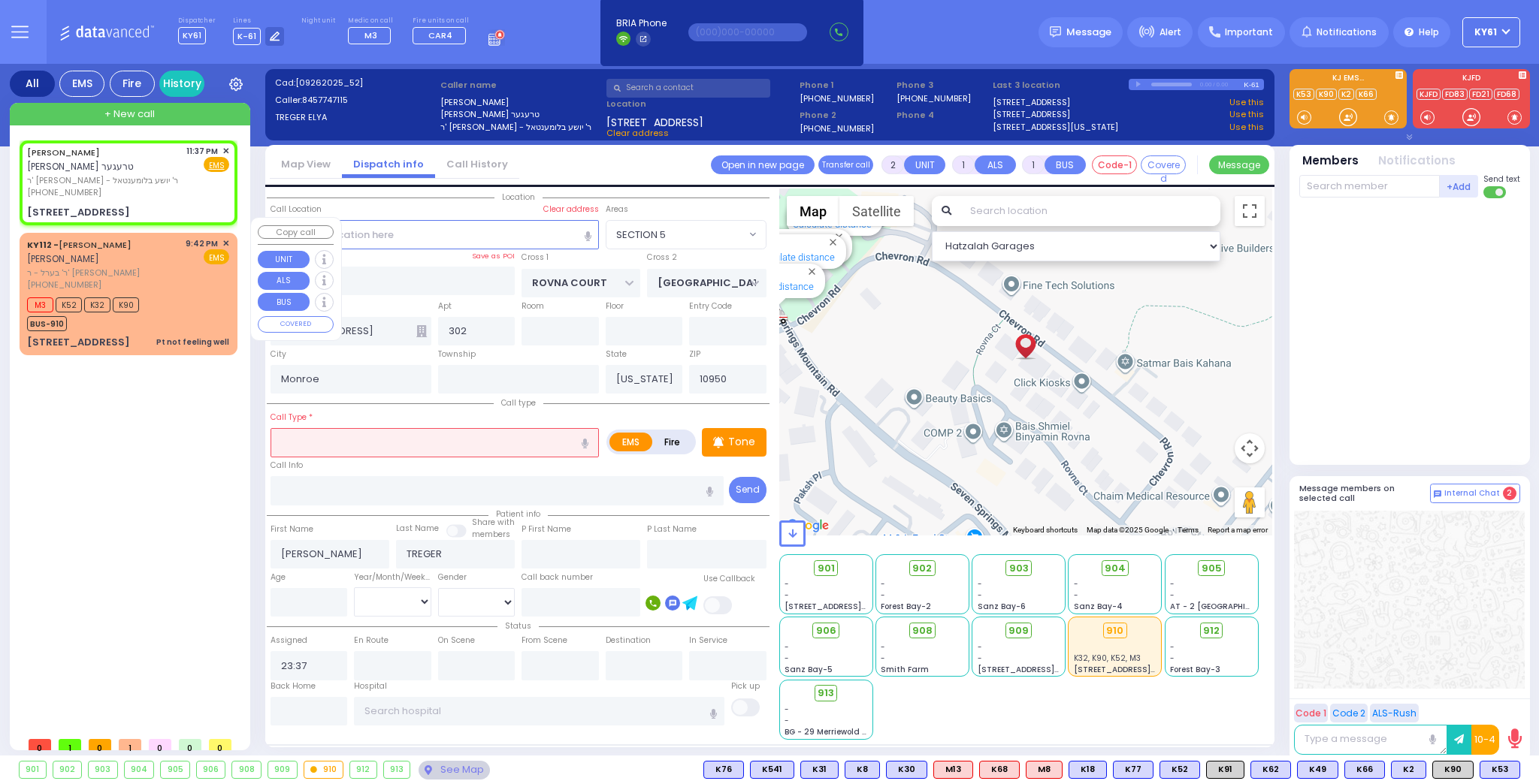
select select
radio input "true"
select select
select select "Hatzalah Garages"
select select "SECTION 5"
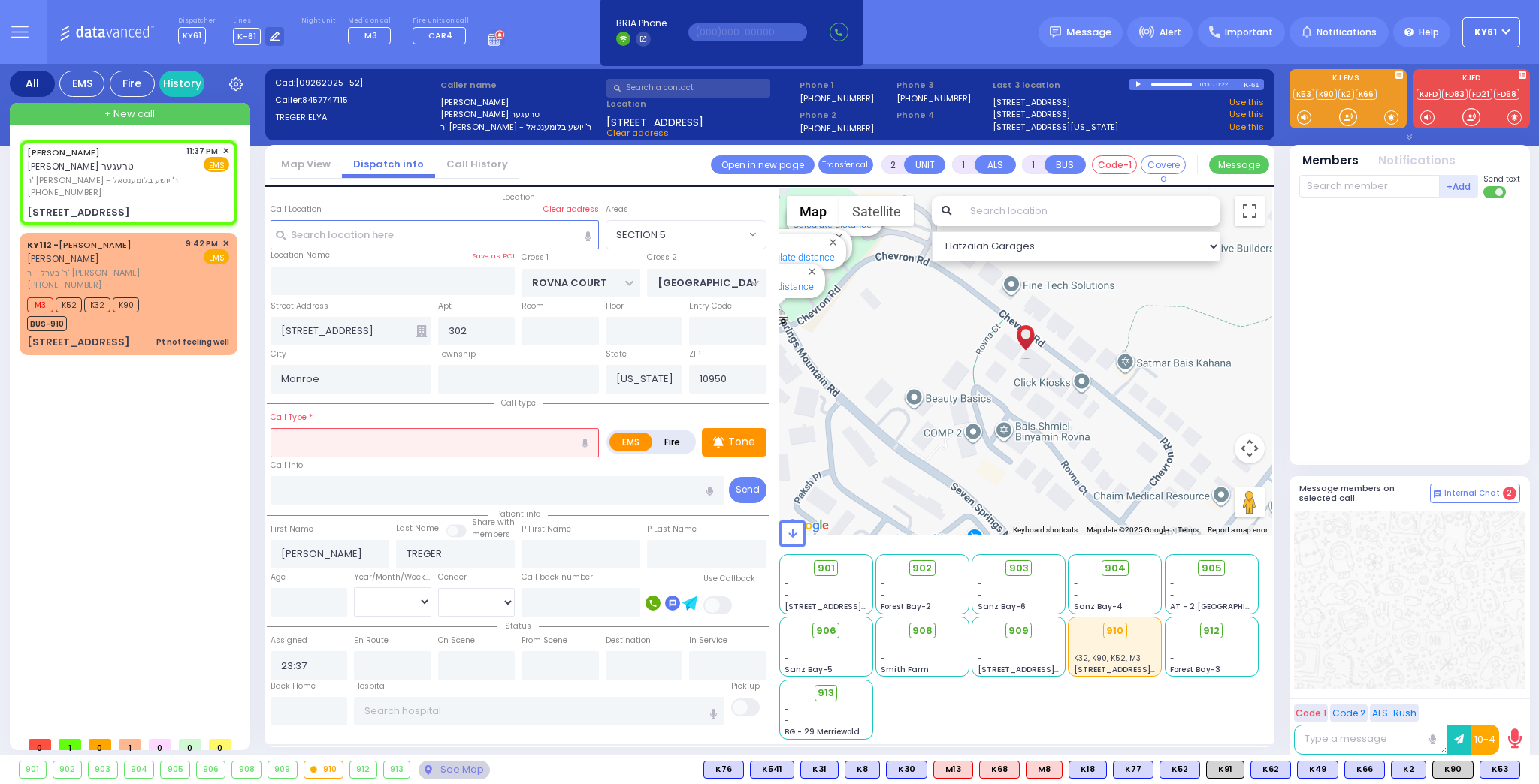
click at [488, 454] on input "text" at bounding box center [435, 442] width 328 height 28
type input "ch"
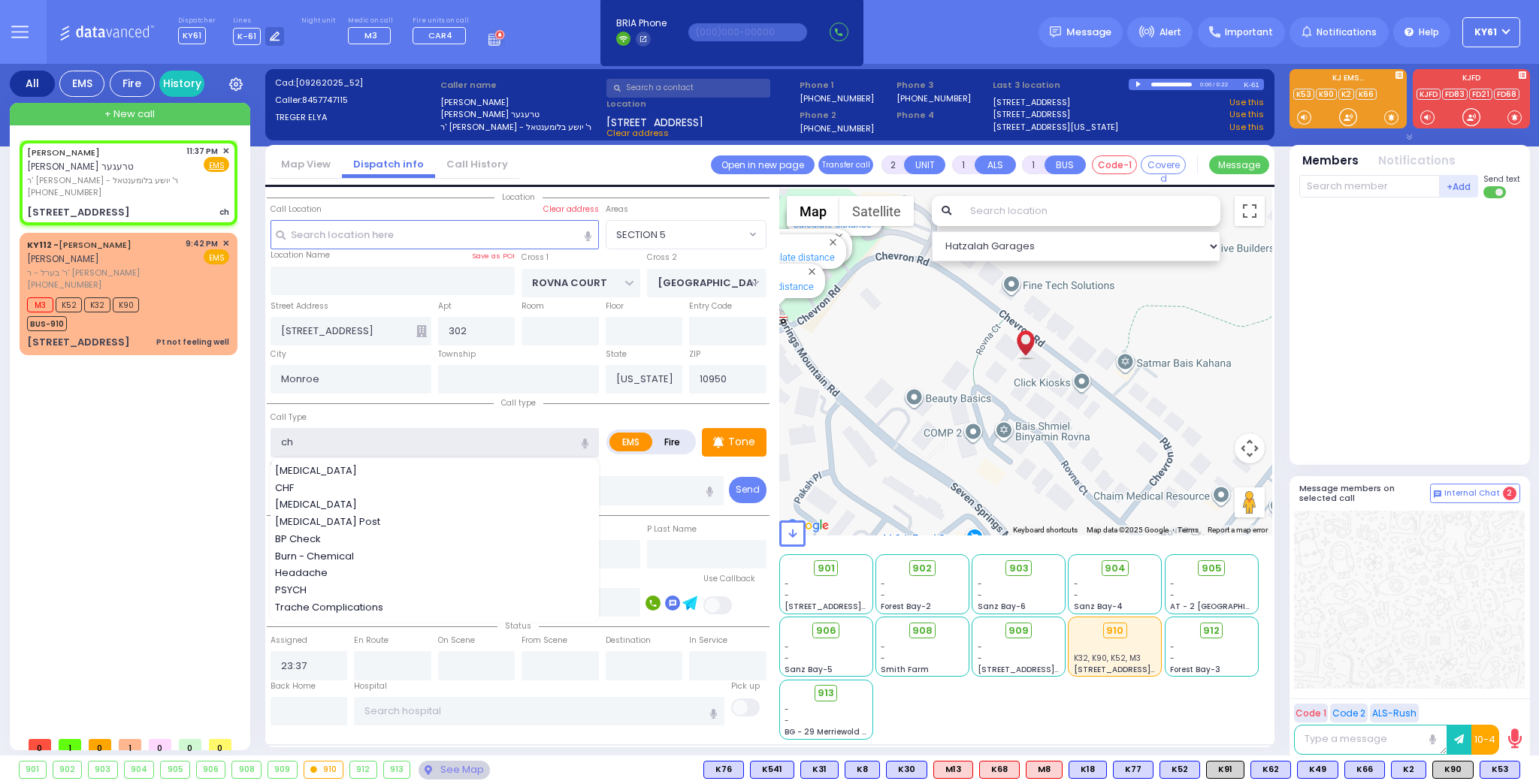
select select
radio input "true"
select select
select select "Hatzalah Garages"
select select "SECTION 5"
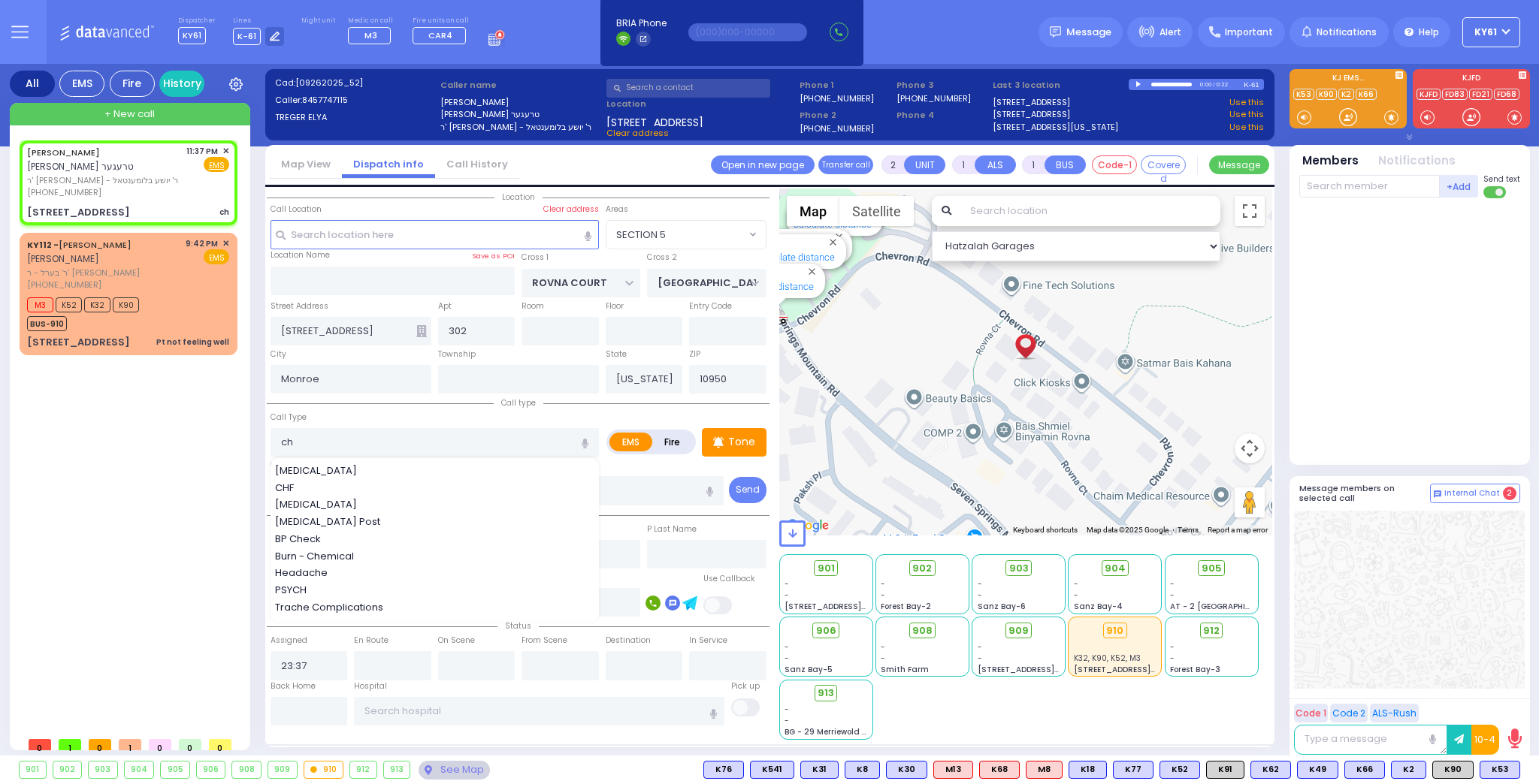
click at [301, 498] on span "[MEDICAL_DATA]" at bounding box center [319, 504] width 87 height 15
type input "[MEDICAL_DATA]"
type input "3"
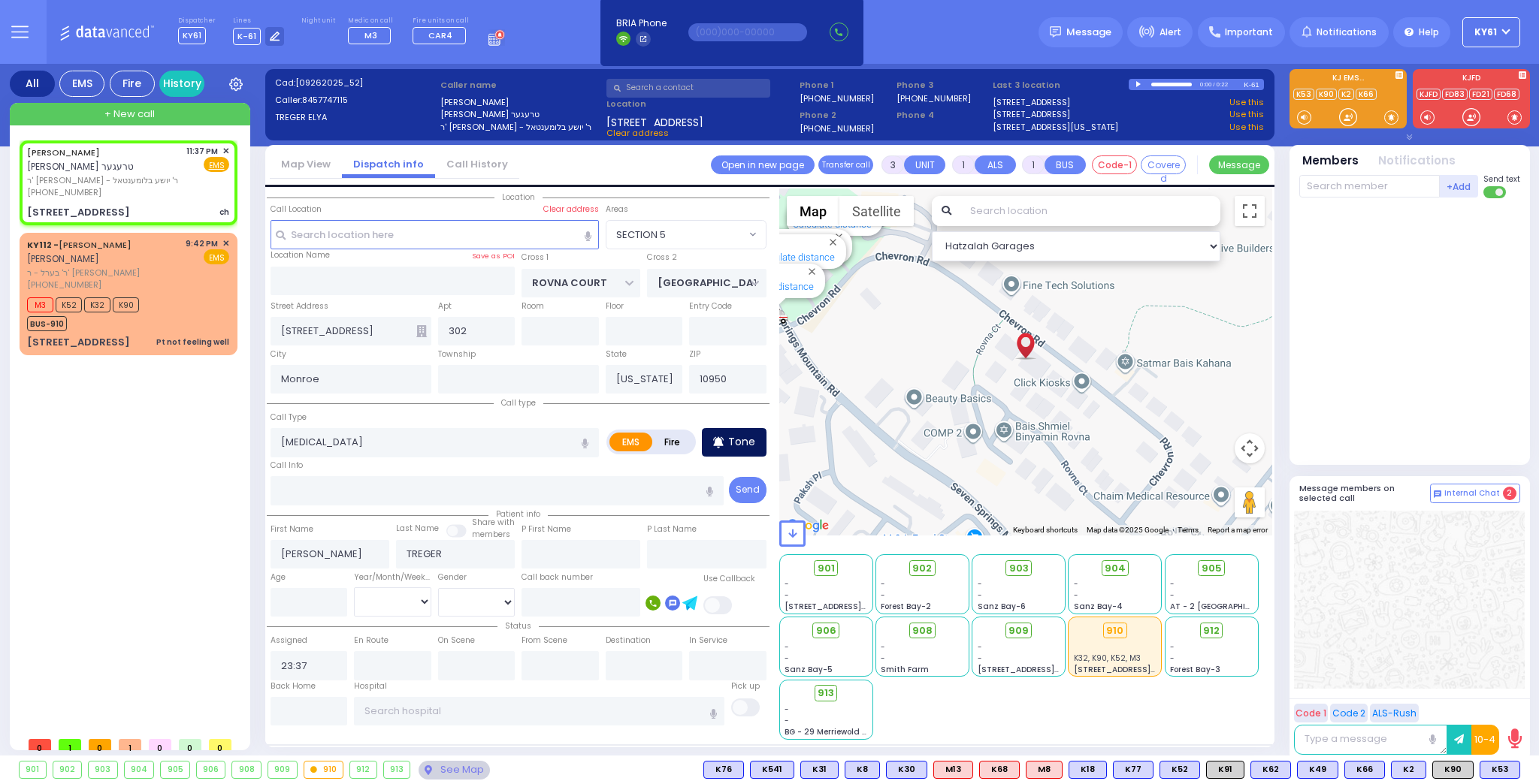
click at [737, 442] on p "Tone" at bounding box center [742, 442] width 27 height 16
select select
radio input "true"
select select
select select "Hatzalah Garages"
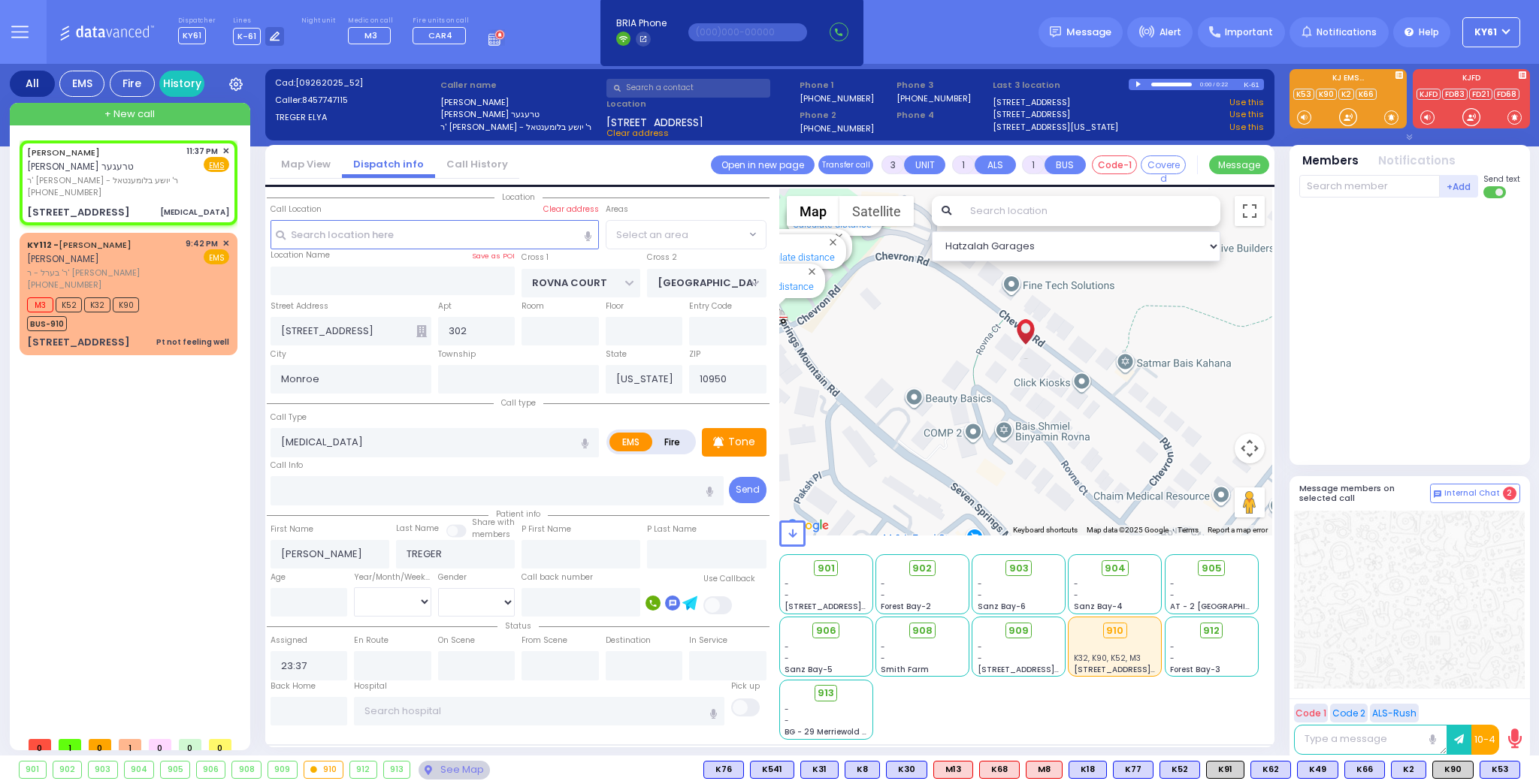
select select "SECTION 5"
click at [1504, 776] on span "K31" at bounding box center [1501, 770] width 37 height 17
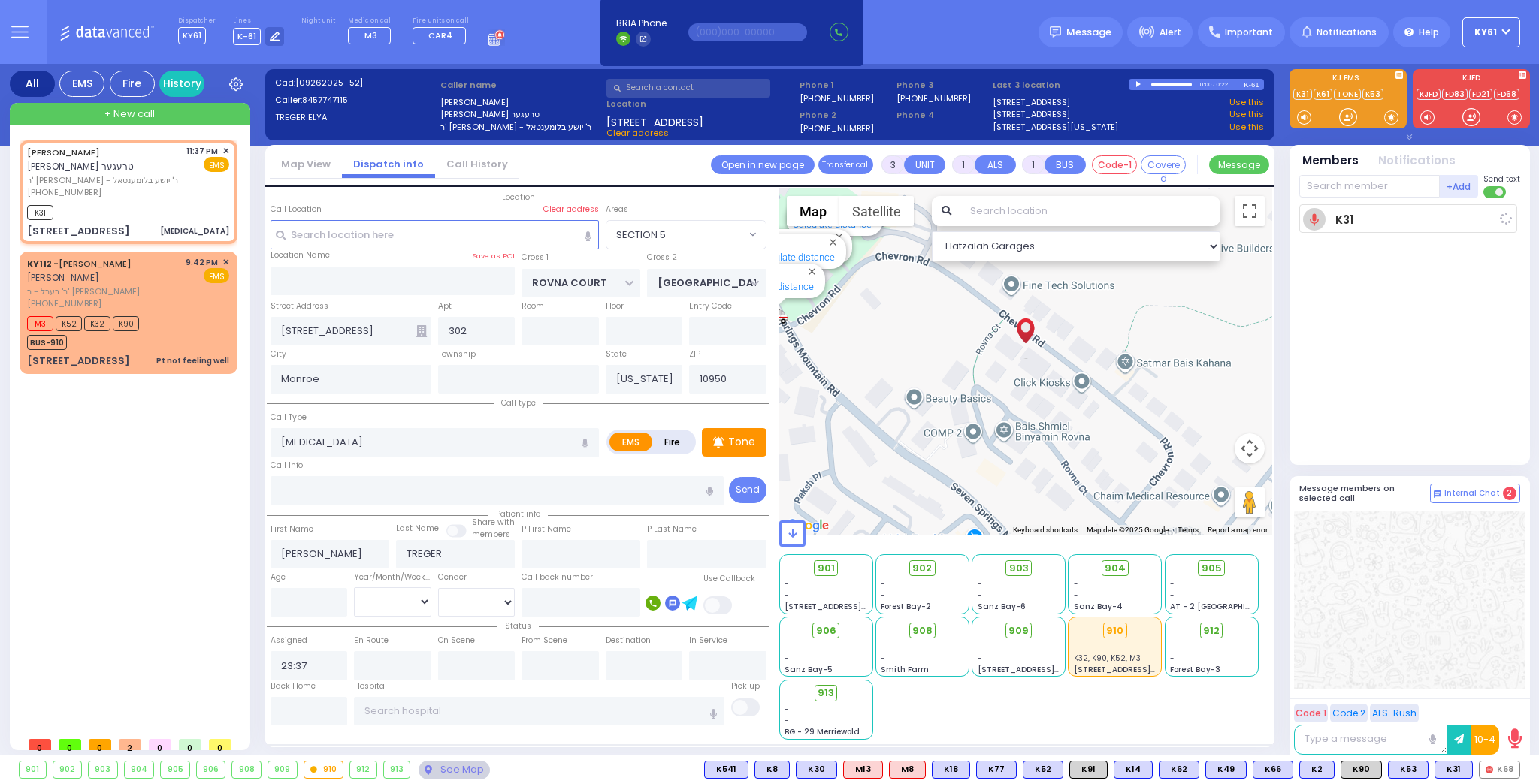
select select
radio input "true"
select select
type input "23:38"
select select "Hatzalah Garages"
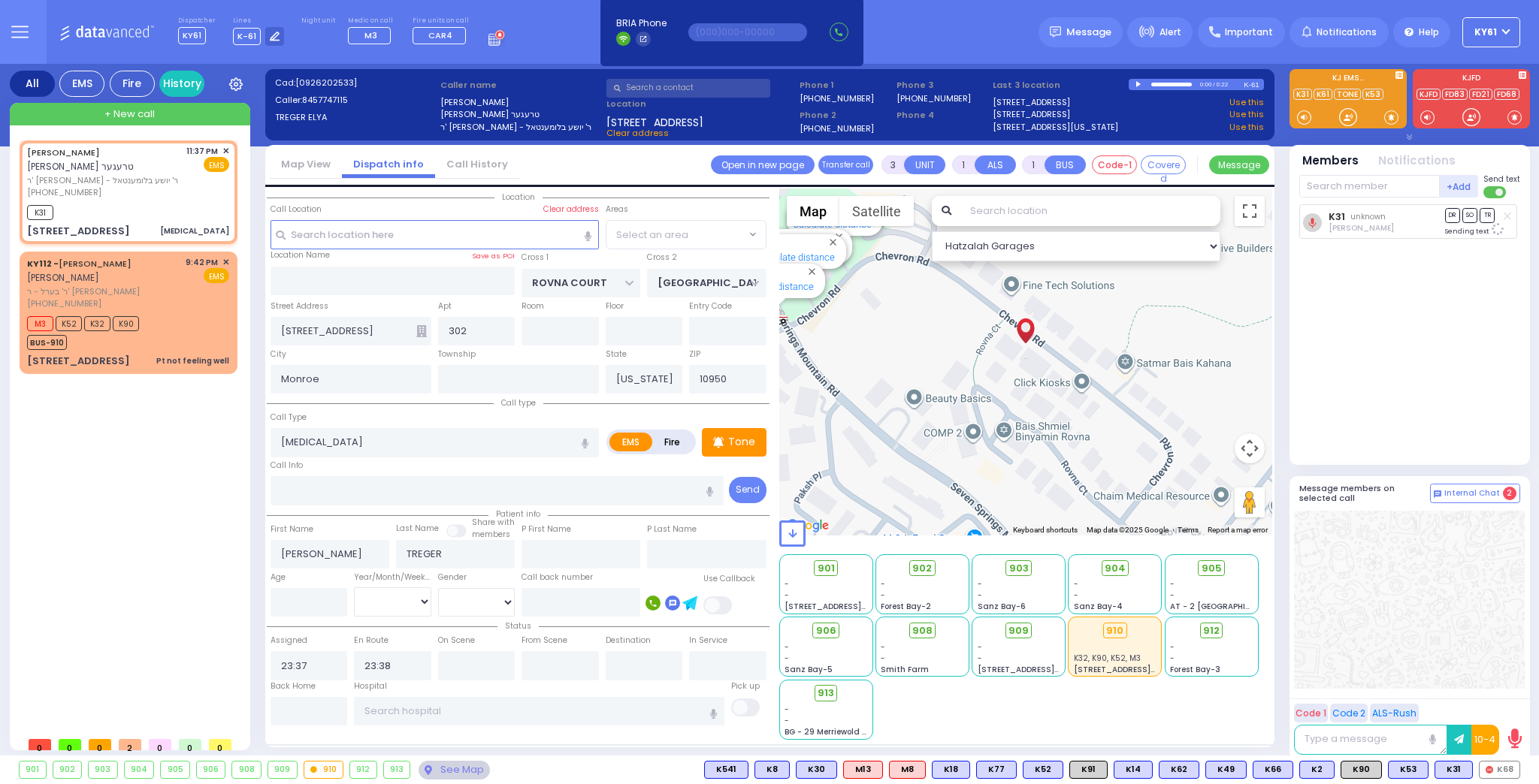
select select "SECTION 5"
click at [1499, 763] on span "K35" at bounding box center [1500, 770] width 39 height 17
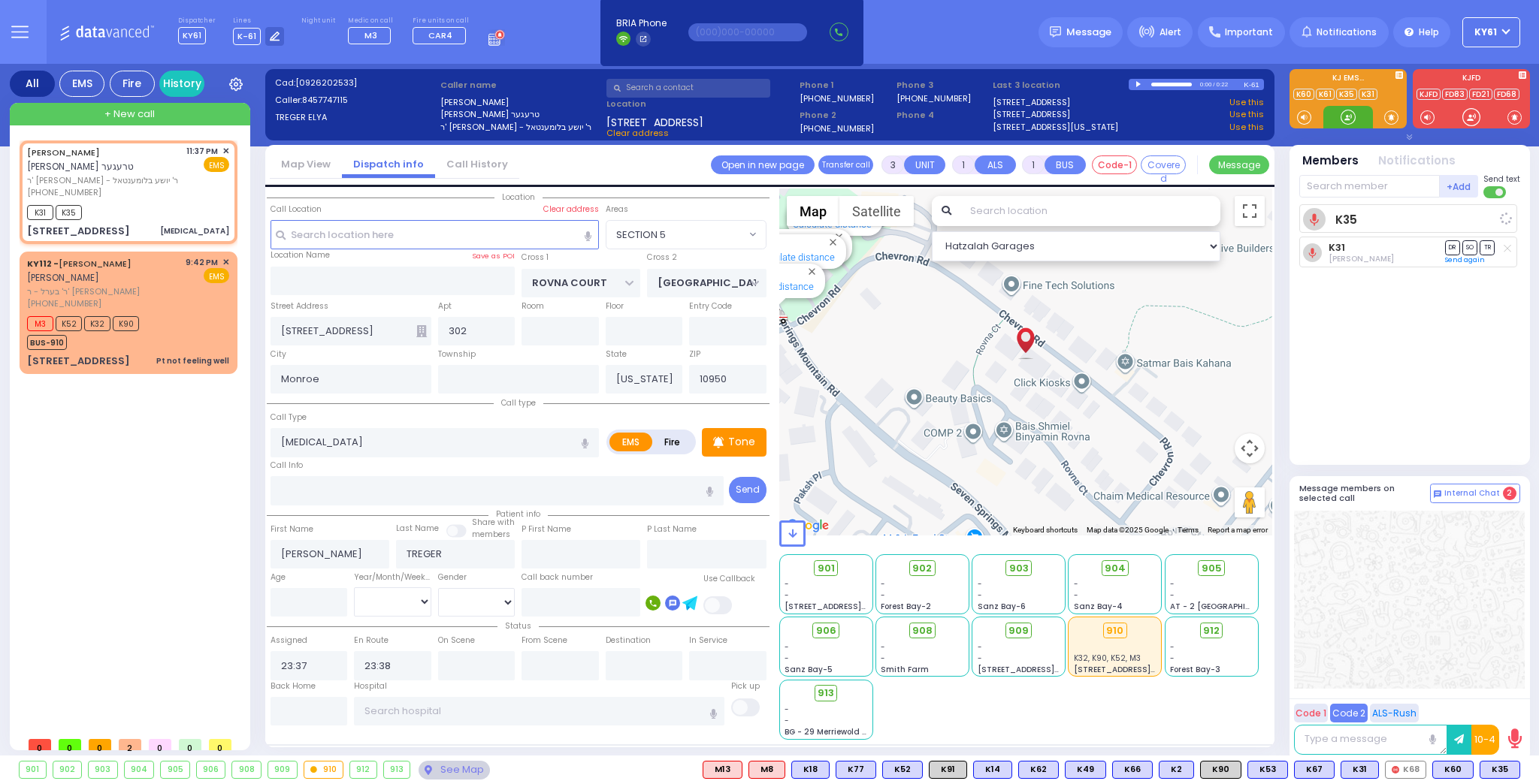
select select
radio input "true"
select select
select select "Hatzalah Garages"
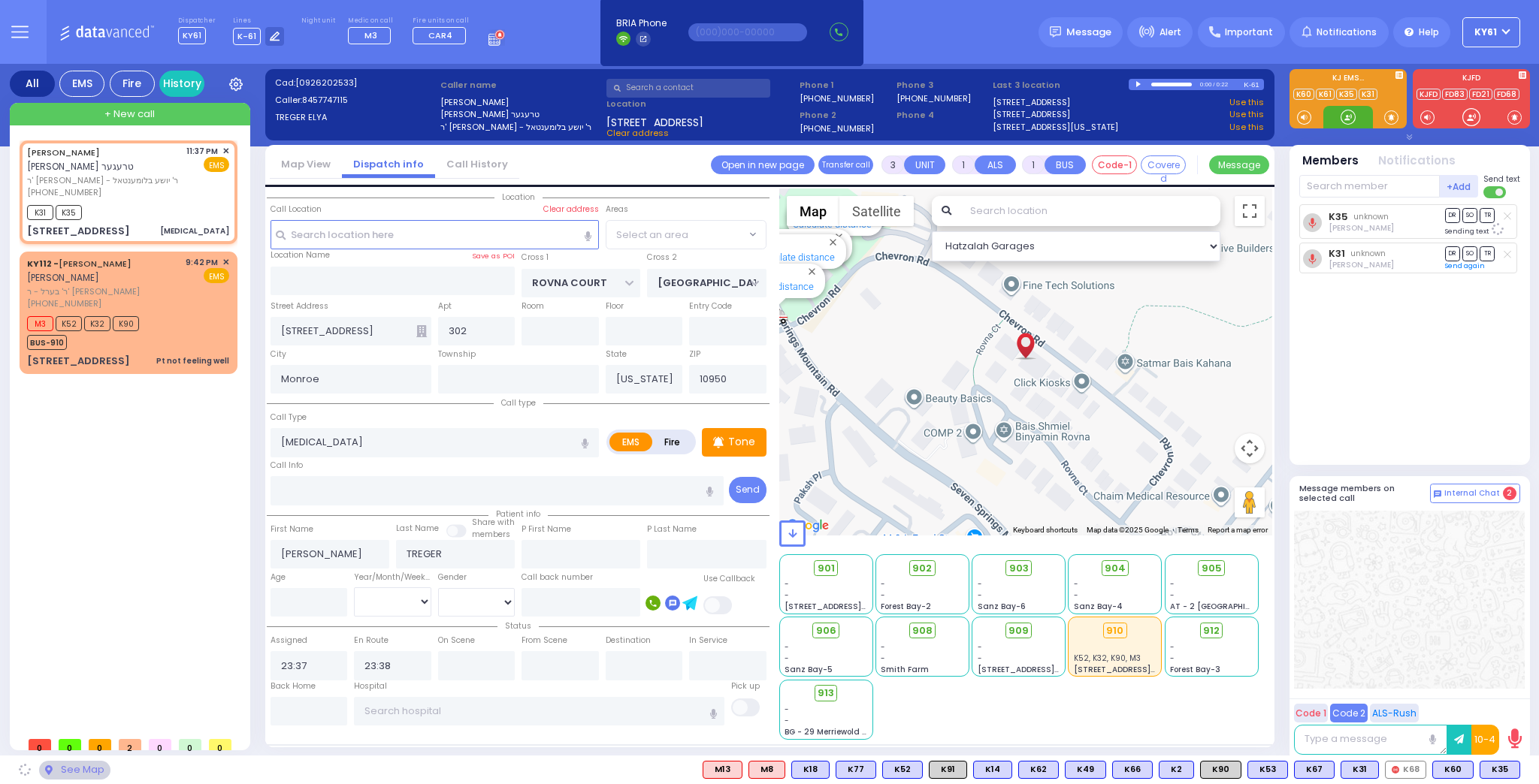
select select "SECTION 5"
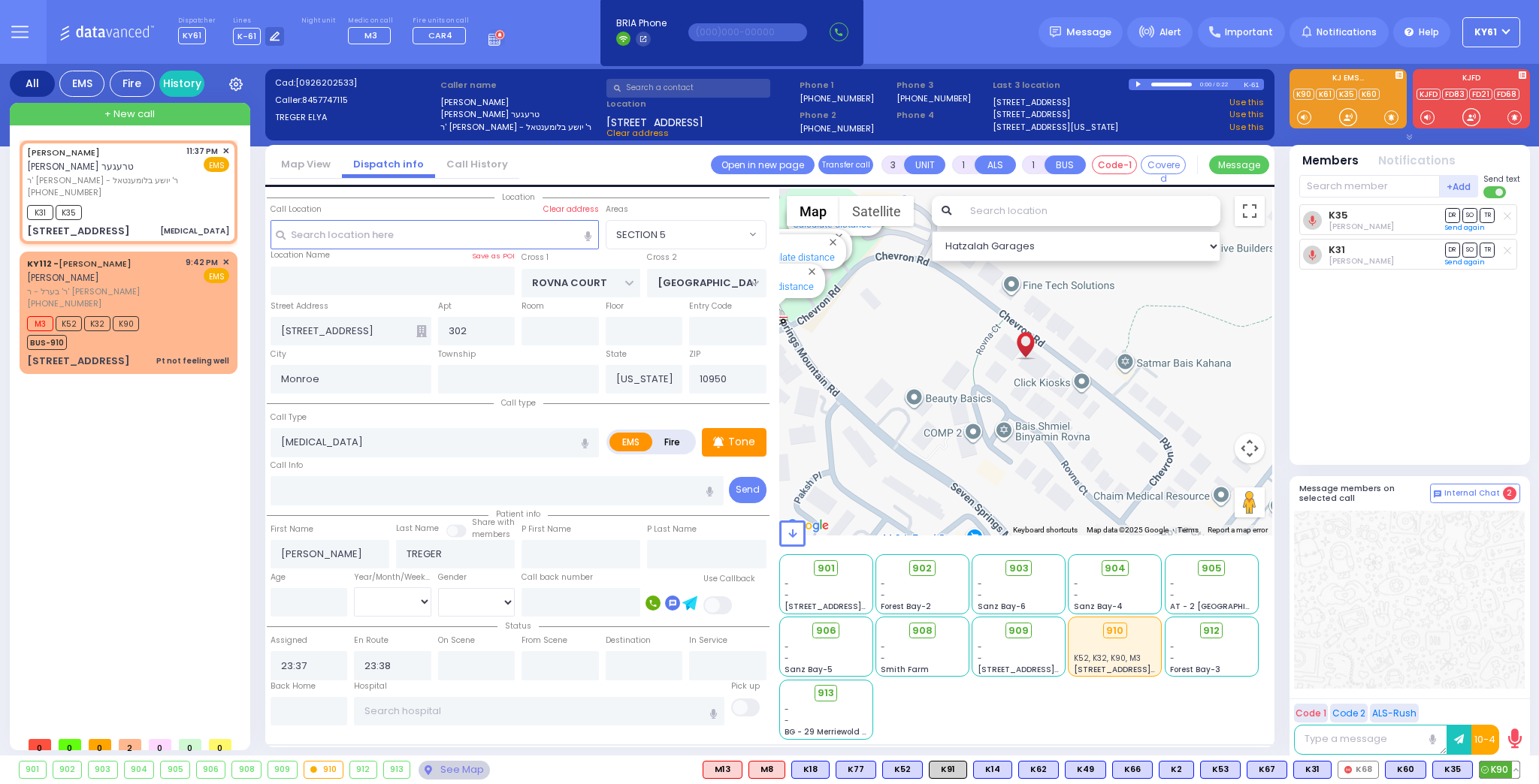
drag, startPoint x: 1497, startPoint y: 770, endPoint x: 1490, endPoint y: 763, distance: 9.9
click at [1497, 769] on span "K90" at bounding box center [1500, 770] width 39 height 17
select select
radio input "true"
select select
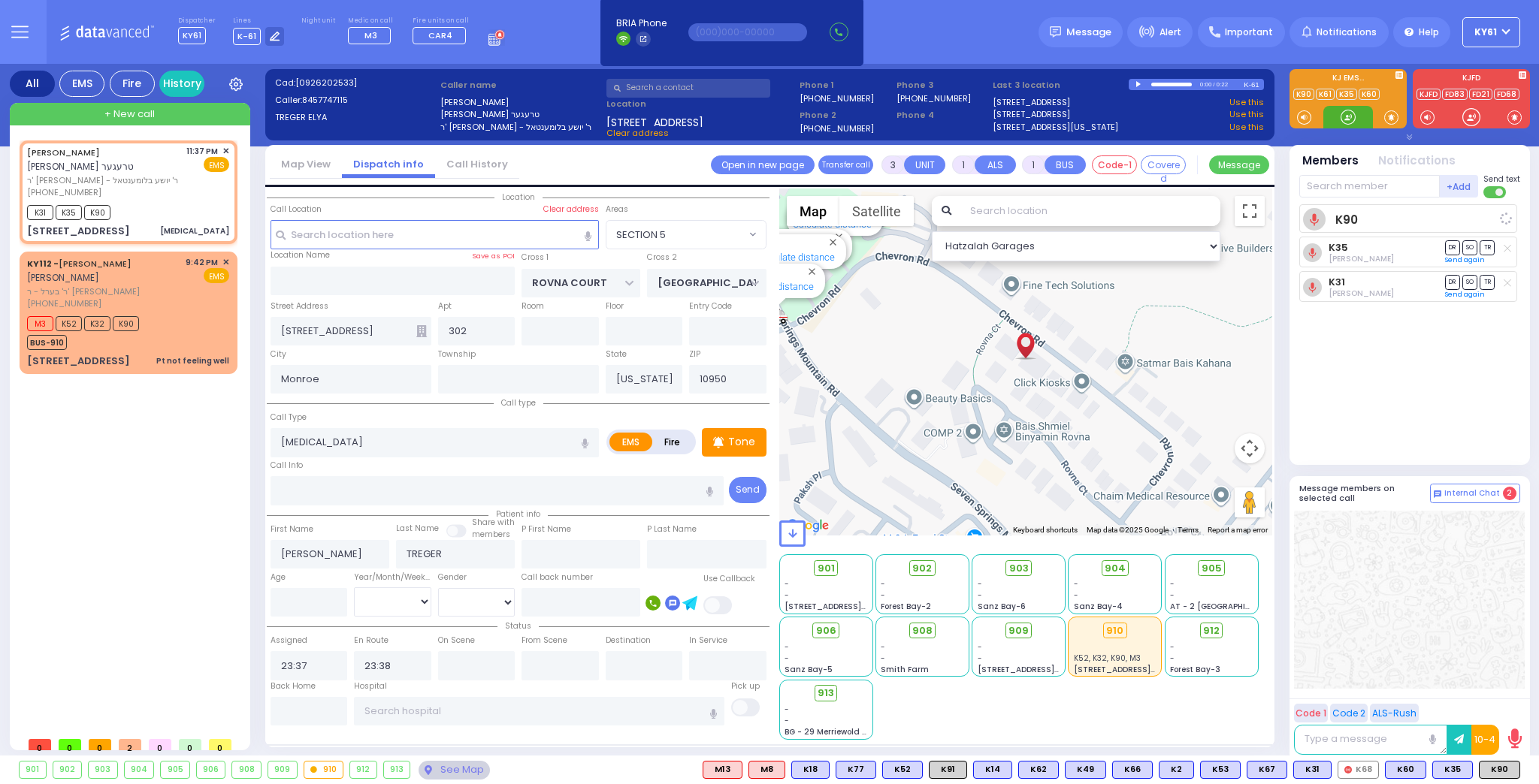
select select "Hatzalah Garages"
select select "SECTION 5"
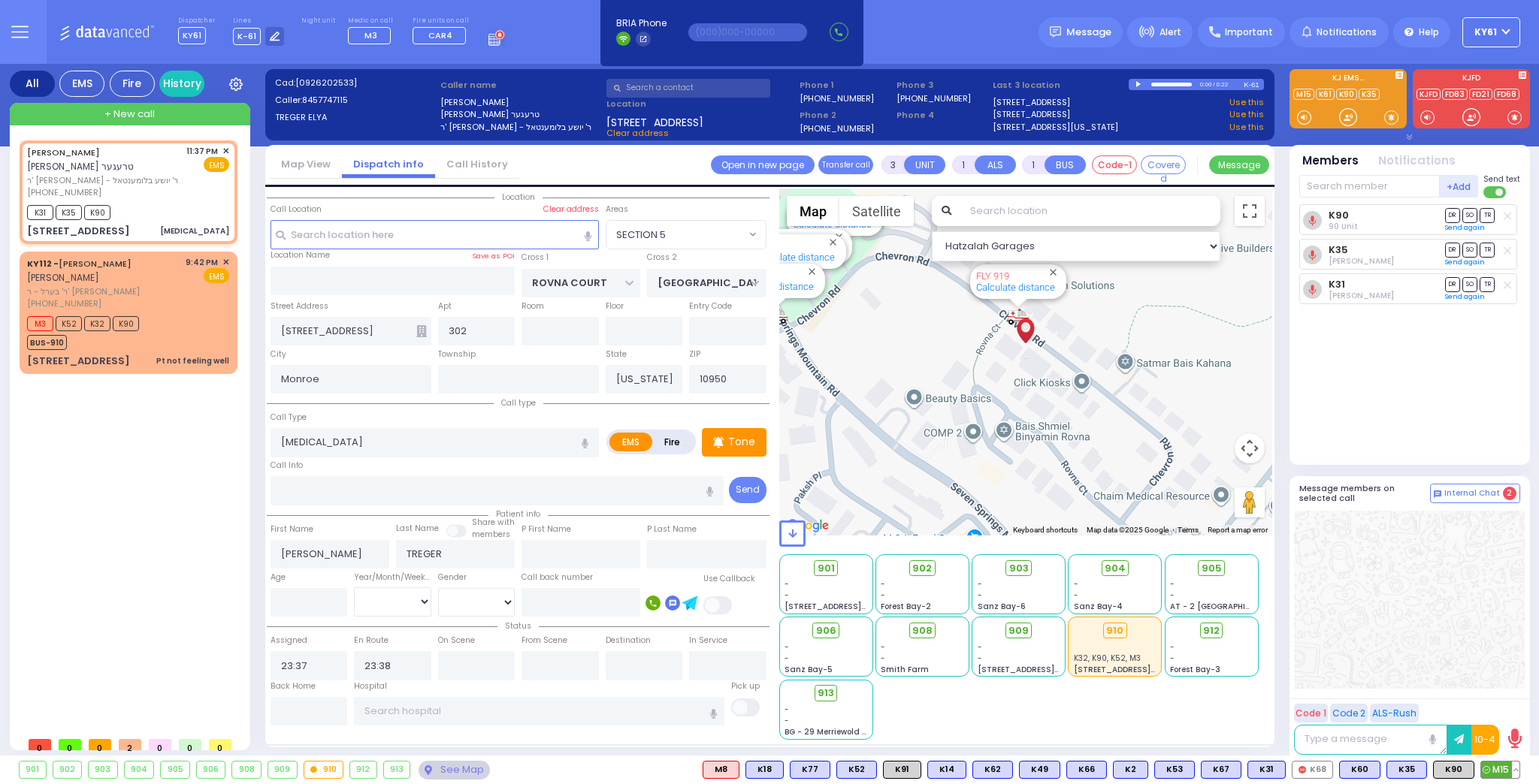
click at [1501, 766] on span "M15" at bounding box center [1500, 770] width 39 height 17
select select
radio input "true"
select select
select select "Hatzalah Garages"
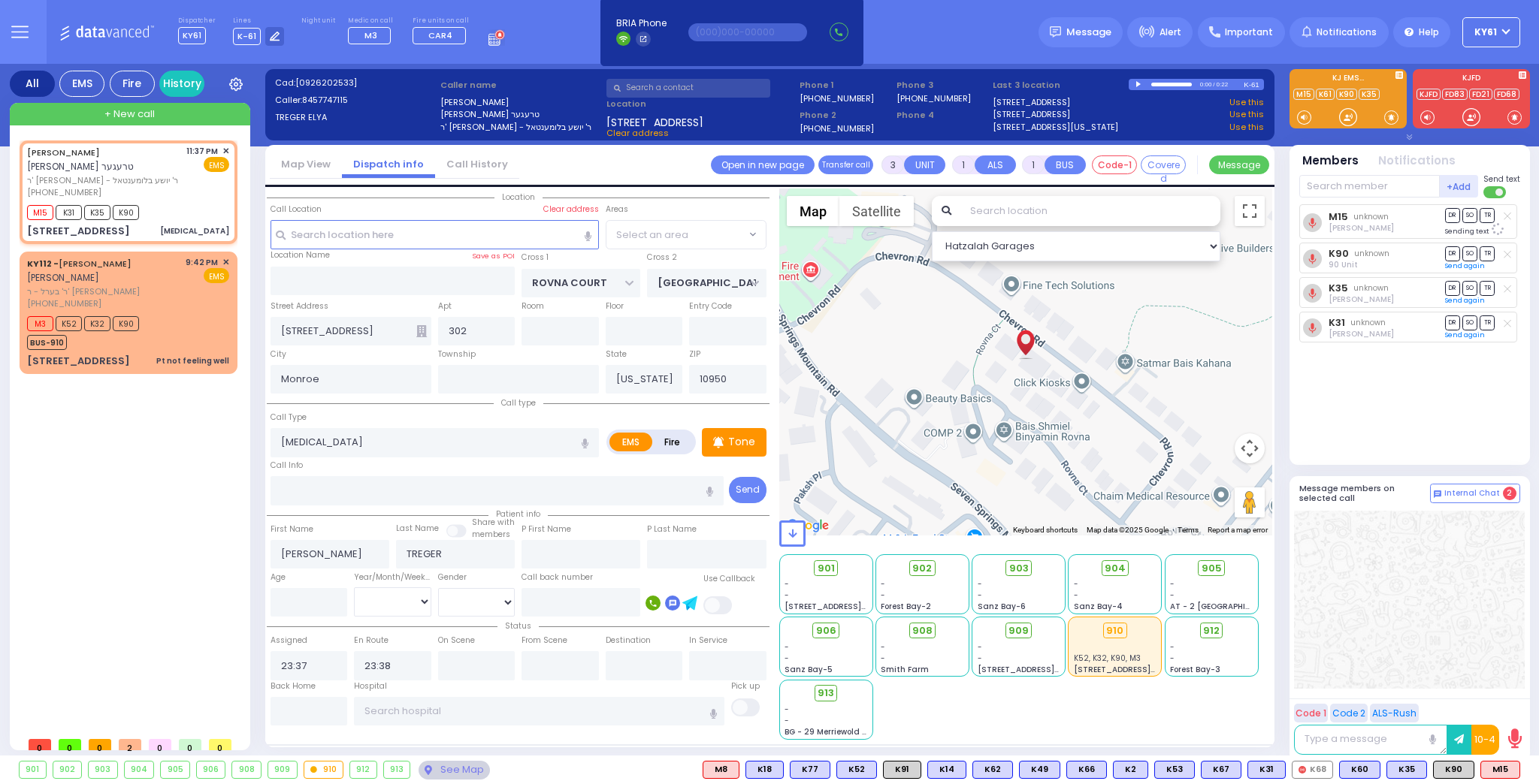
select select "SECTION 5"
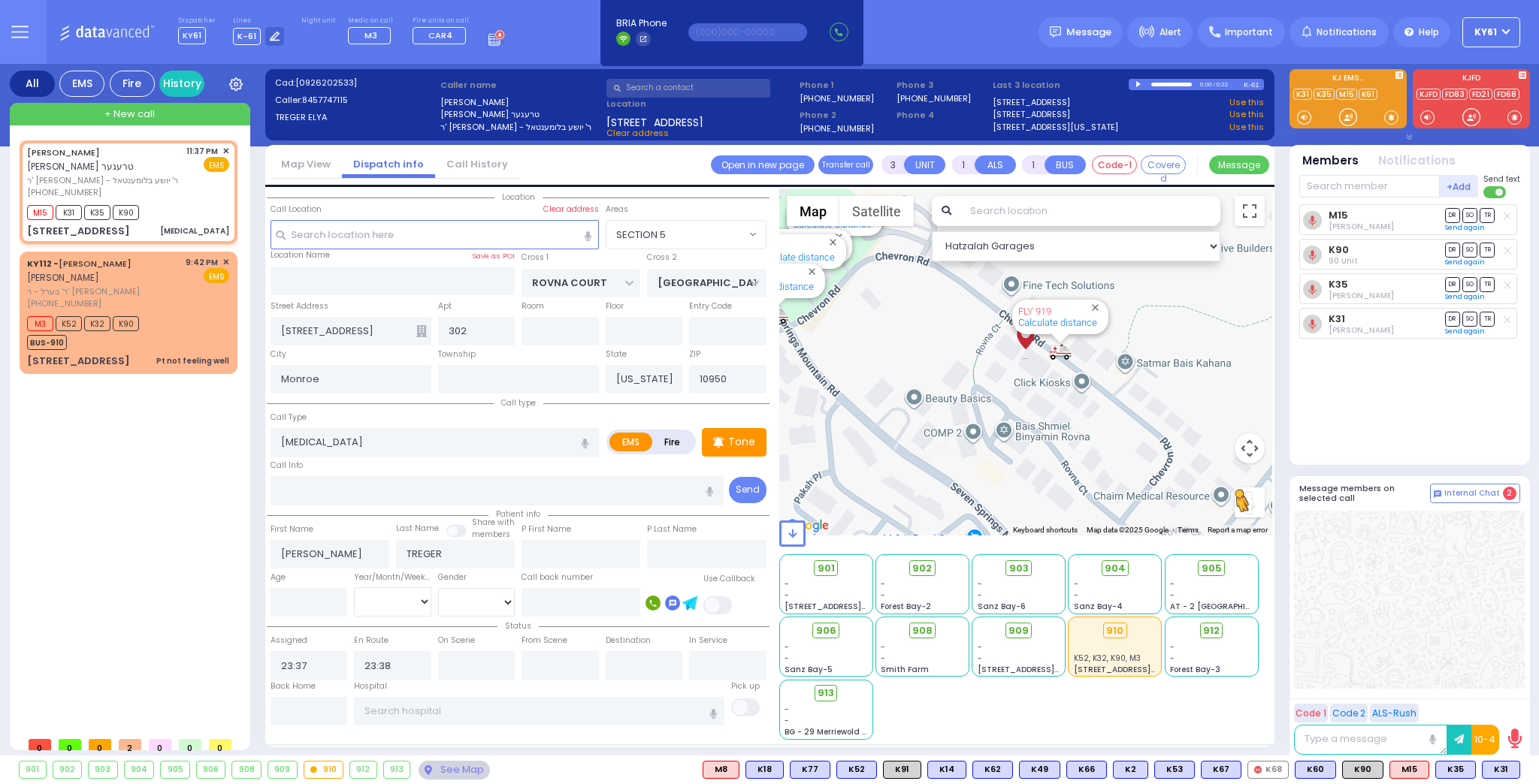
type input "6"
select select
radio input "true"
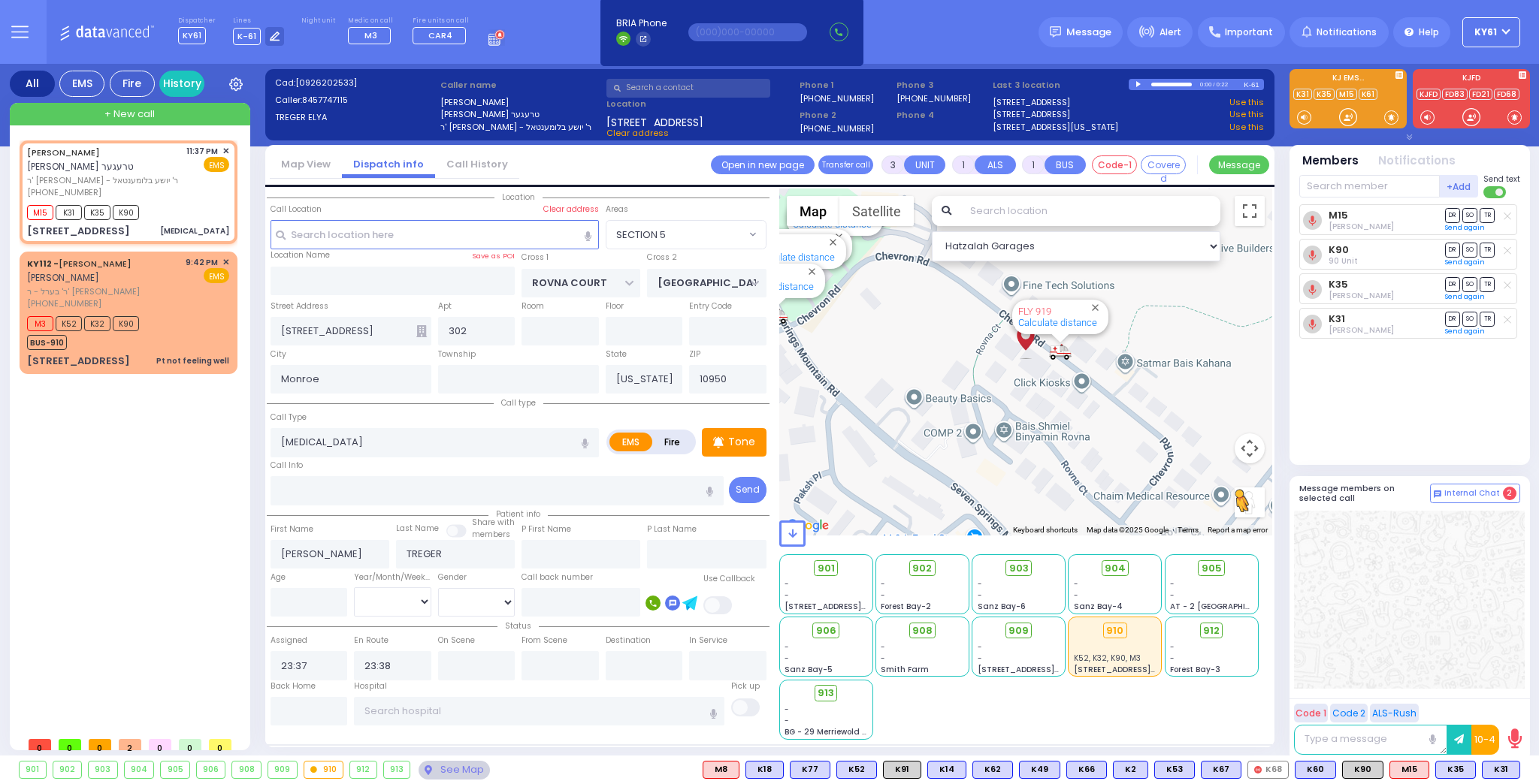
type input "Unknown"
select select "Year"
select select "Hatzalah Garages"
select select "SECTION 5"
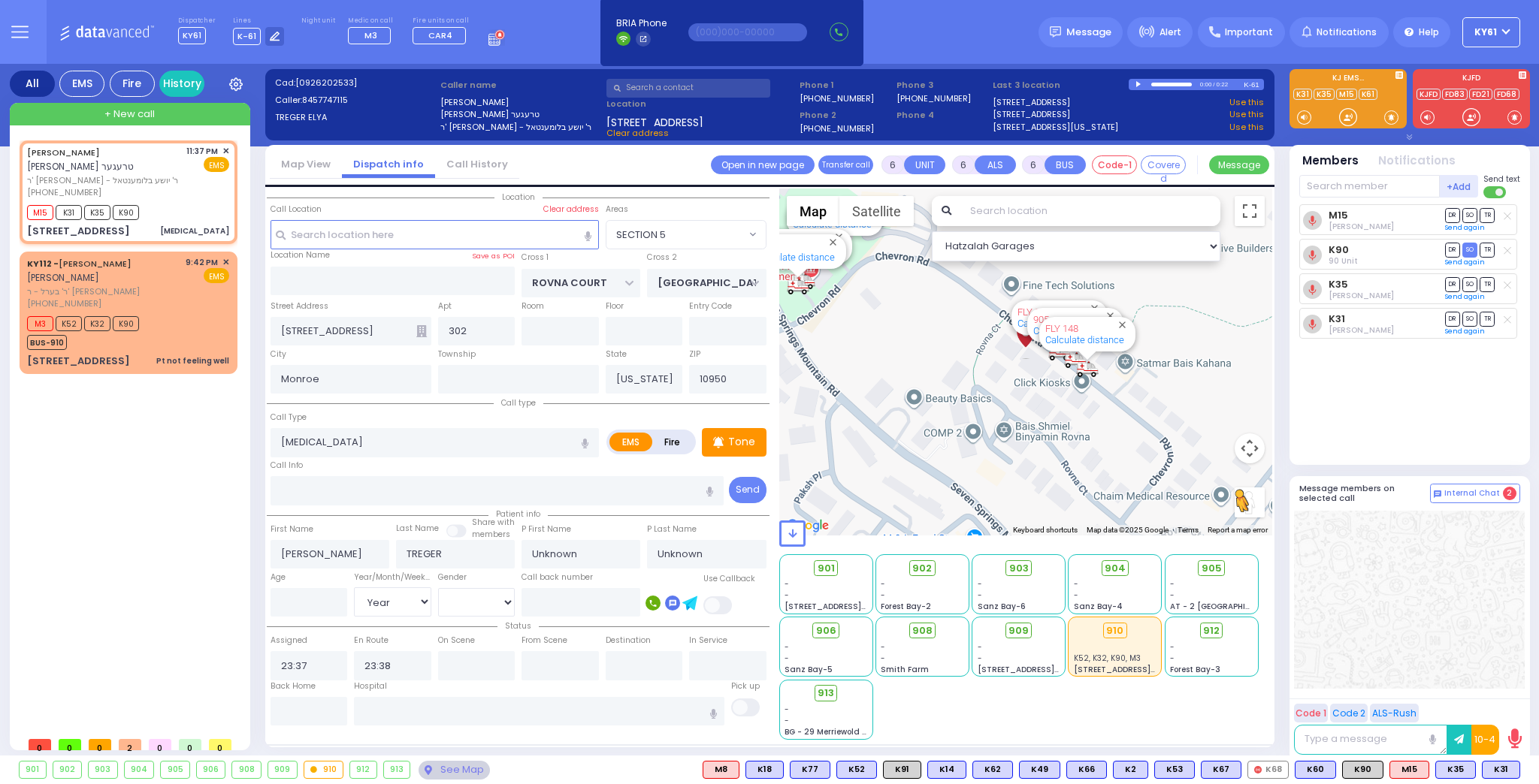
select select
radio input "true"
type input "Moishy"
type input "Oppenheim"
type input "1"
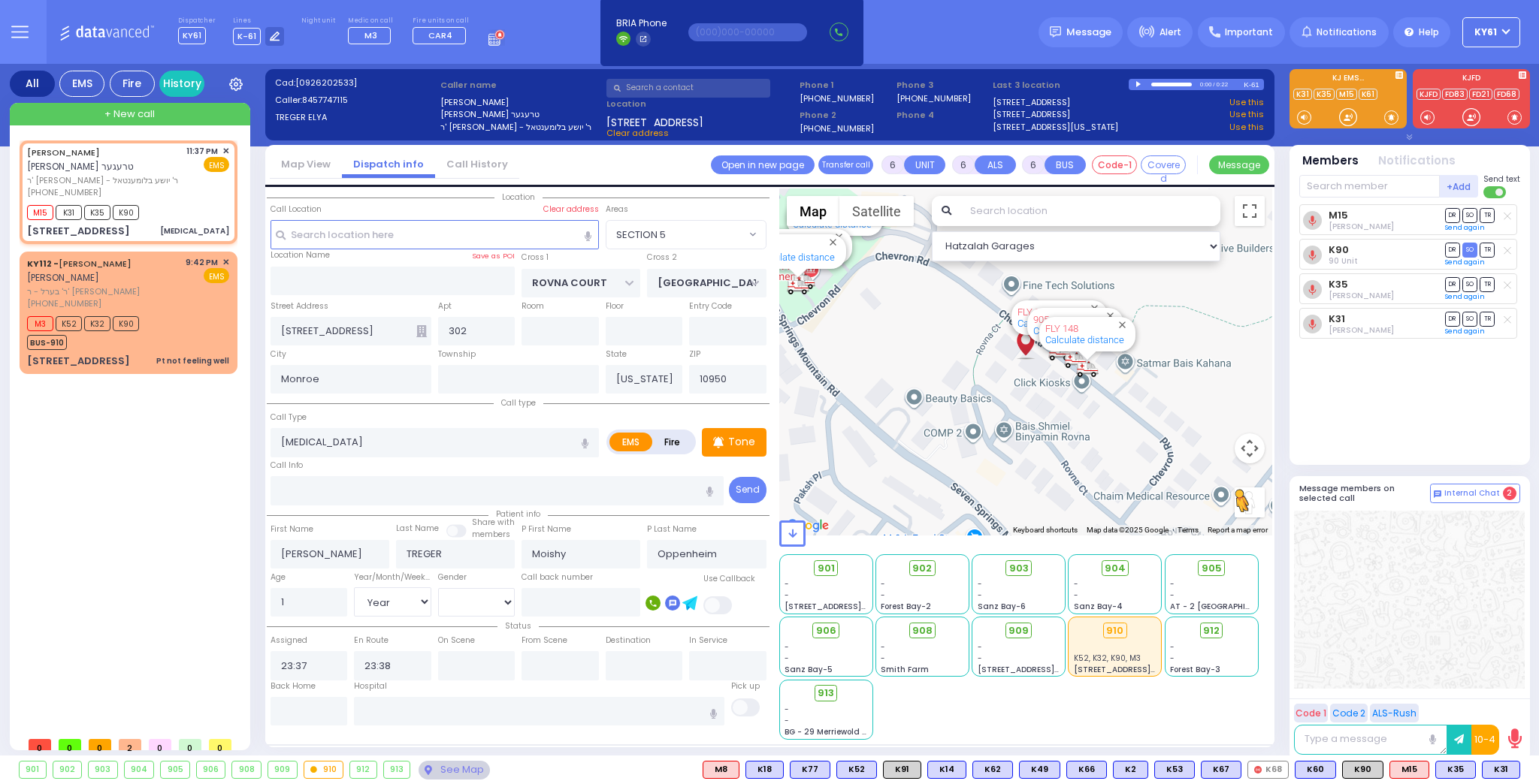
select select "Year"
select select "[DEMOGRAPHIC_DATA]"
type input "23:40"
type input "23:50"
select select "Hatzalah Garages"
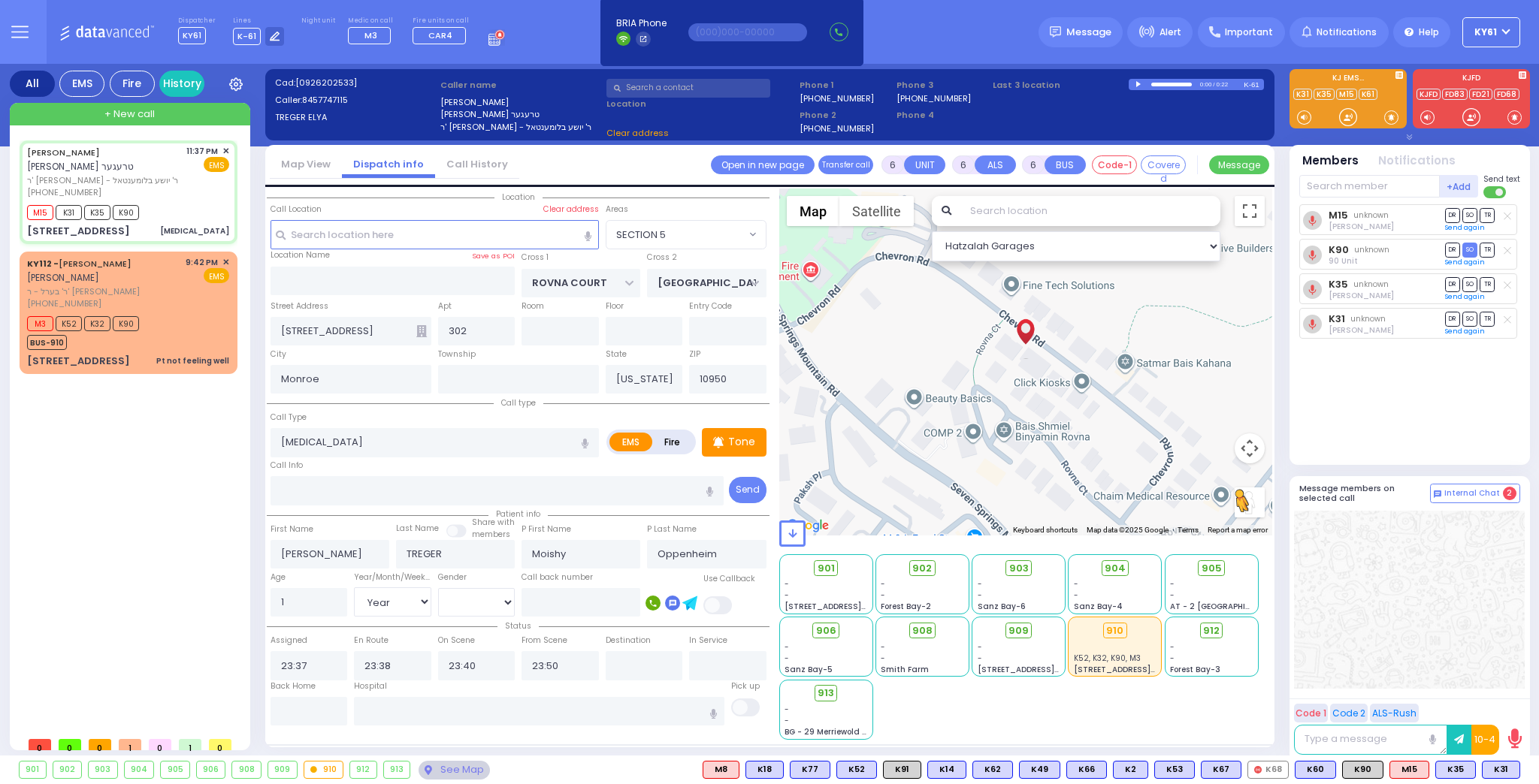
select select
radio input "true"
select select "Year"
select select "[DEMOGRAPHIC_DATA]"
select select "Hatzalah Garages"
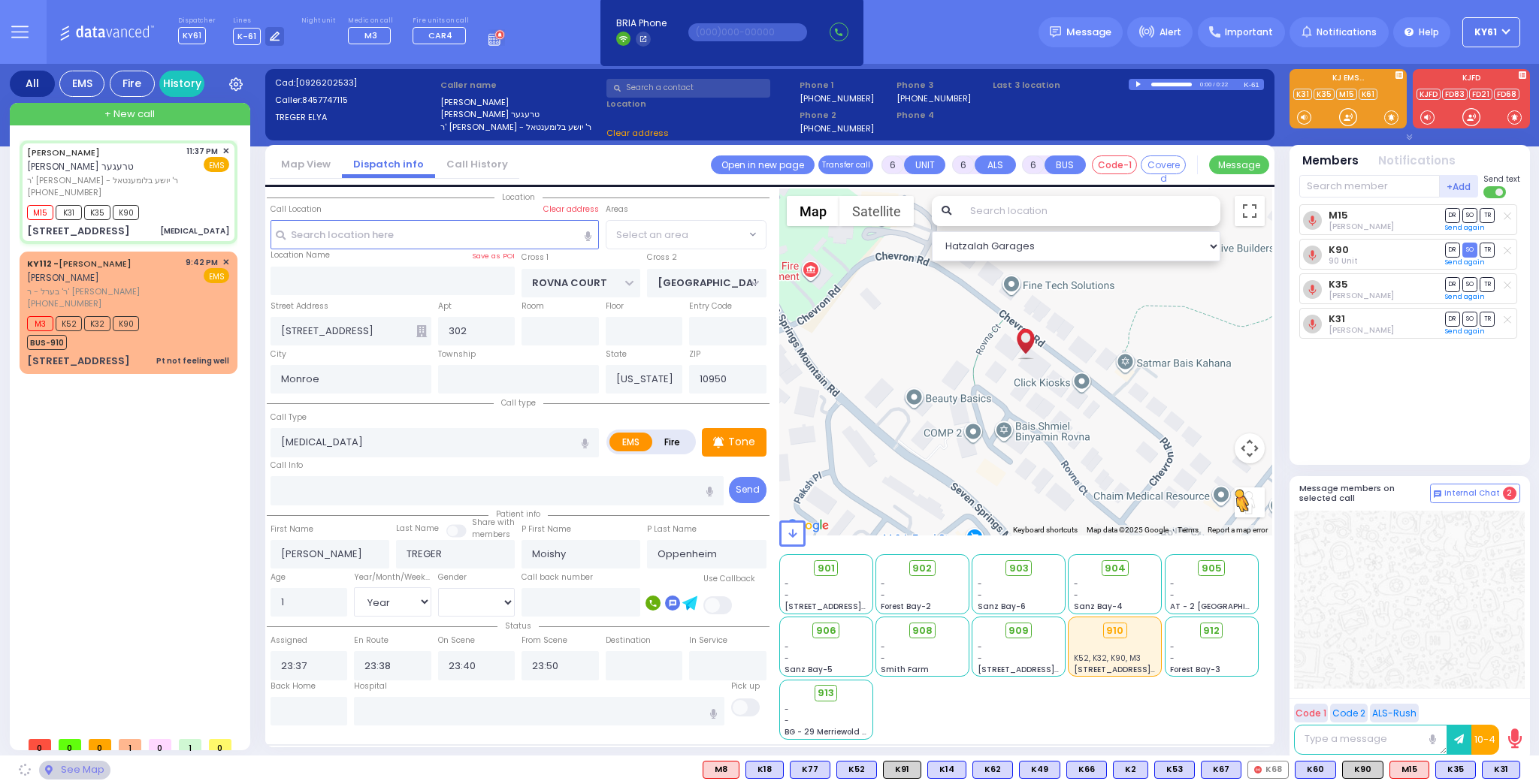
select select "SECTION 5"
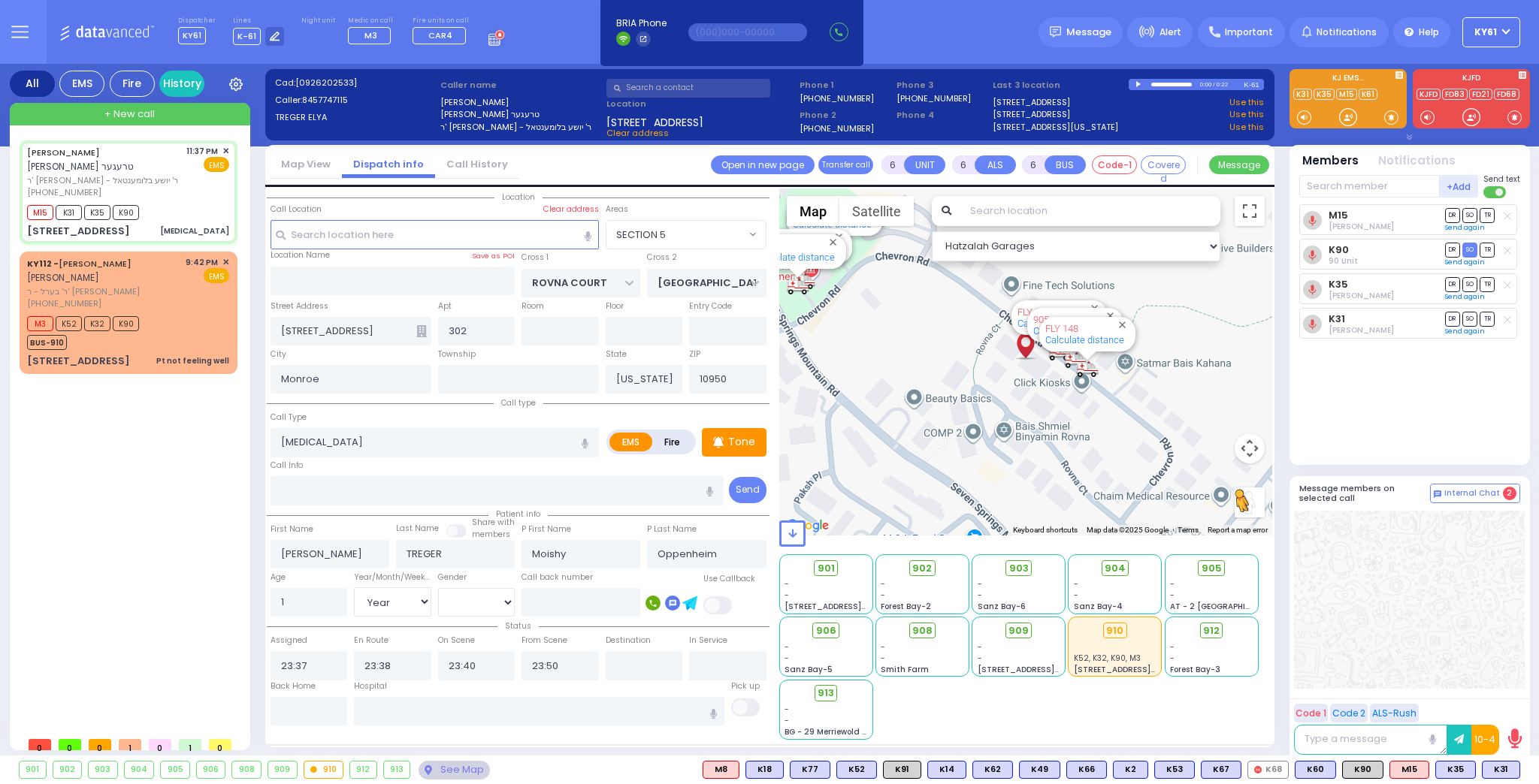
select select
radio input "true"
select select "Year"
select select "[DEMOGRAPHIC_DATA]"
select select "Hatzalah Garages"
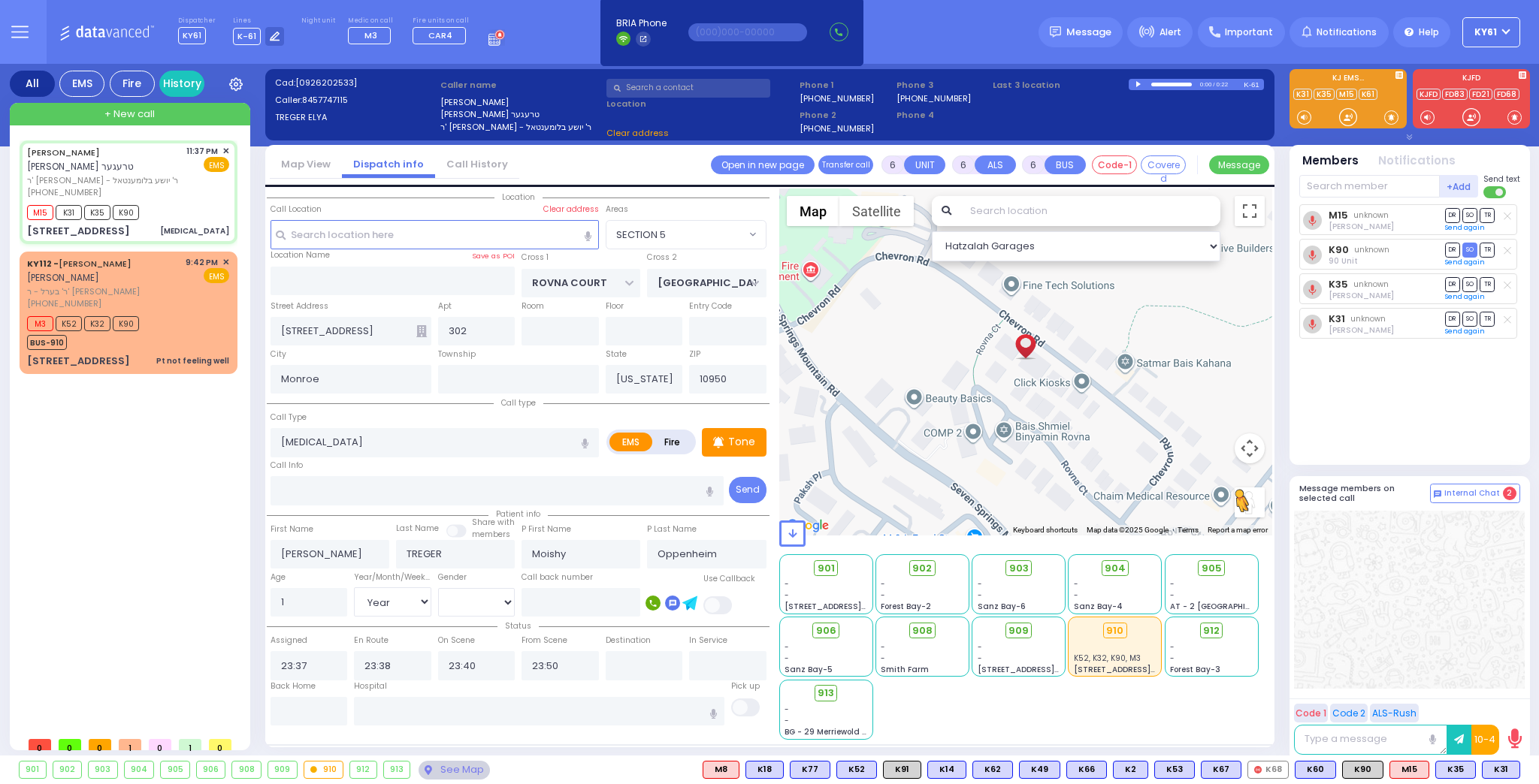
select select "SECTION 5"
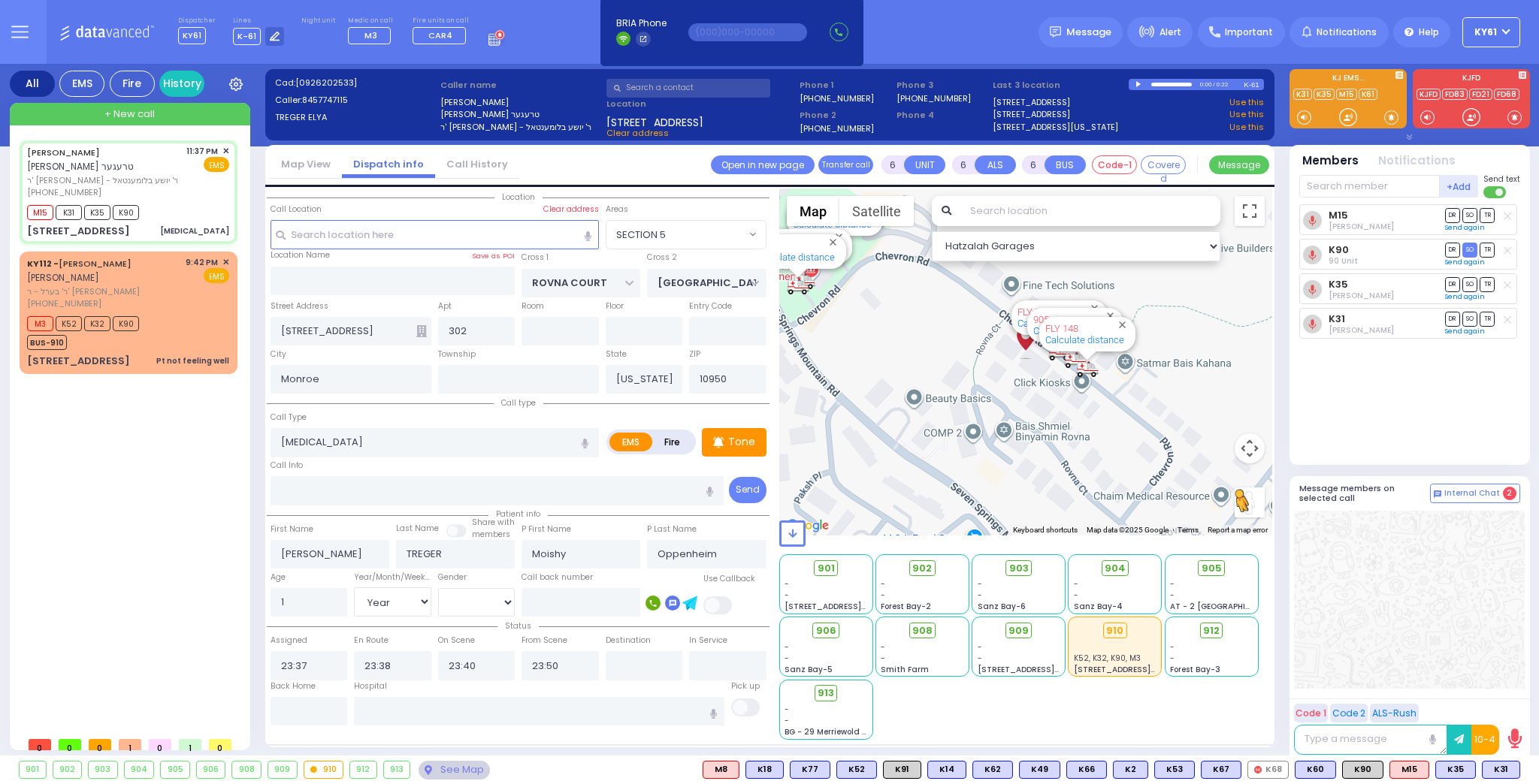
select select
radio input "true"
select select "Year"
select select "[DEMOGRAPHIC_DATA]"
type input "23:59"
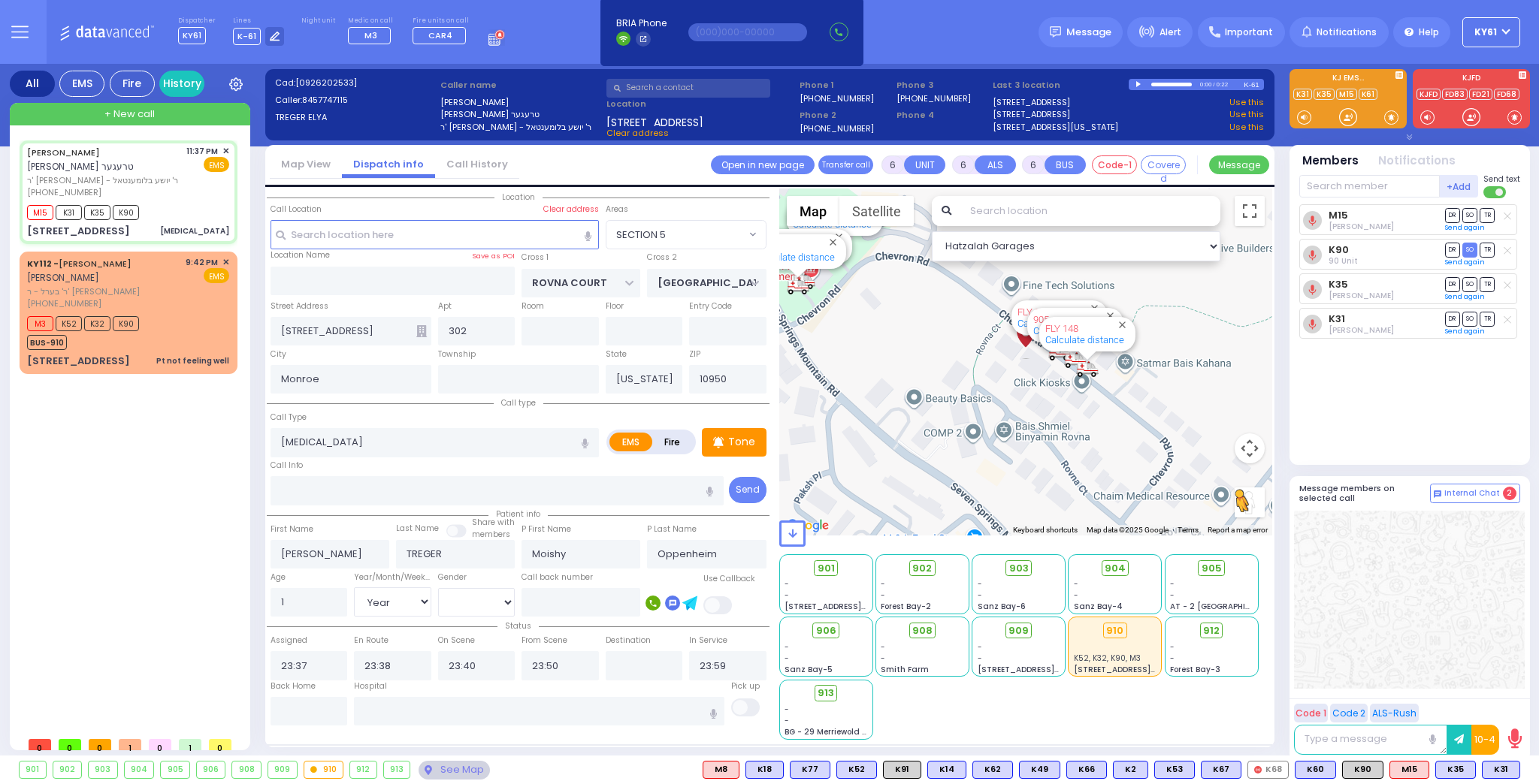
select select "Hatzalah Garages"
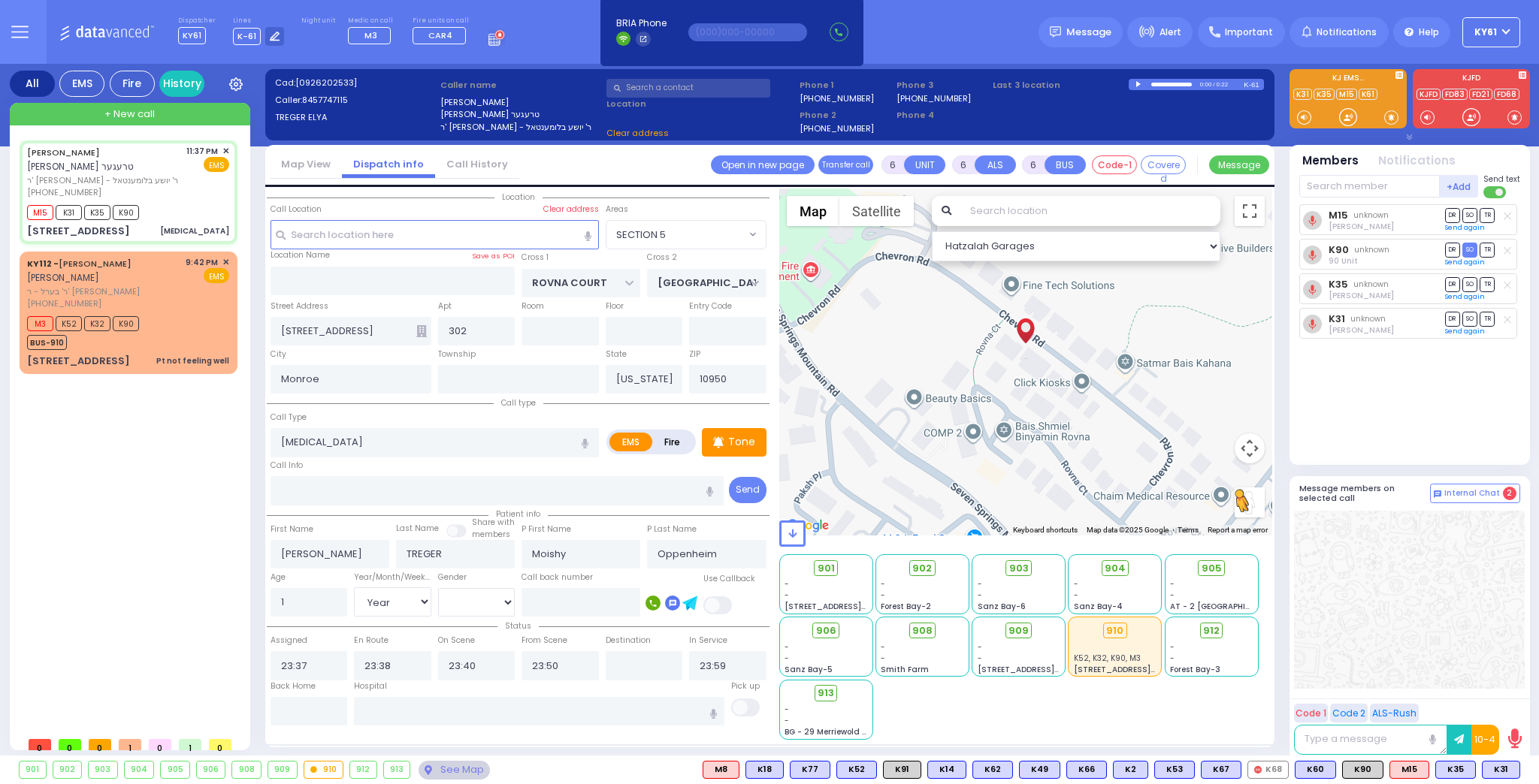
select select "SECTION 5"
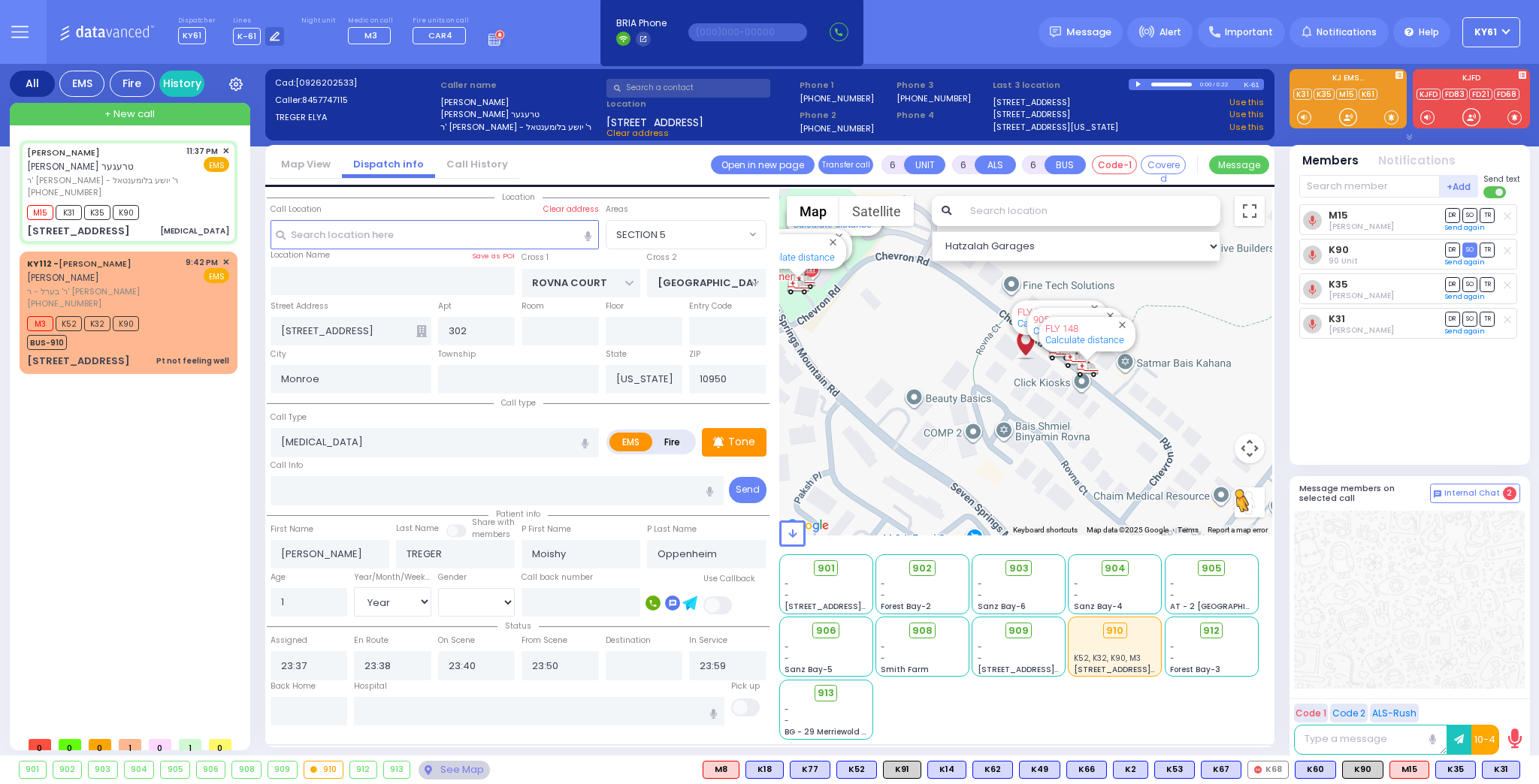
select select
radio input "true"
select select "Year"
select select "[DEMOGRAPHIC_DATA]"
select select "Hatzalah Garages"
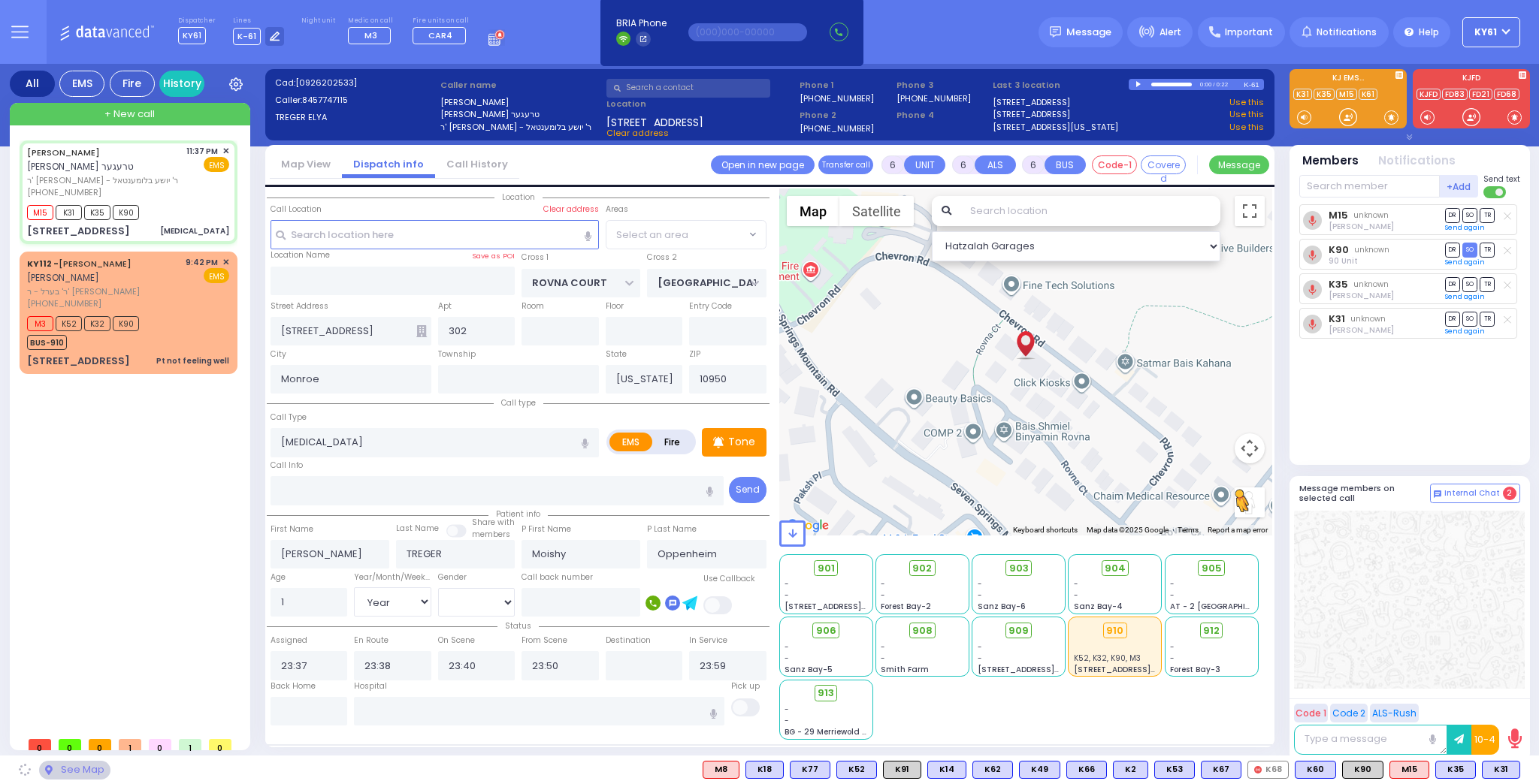
select select "SECTION 5"
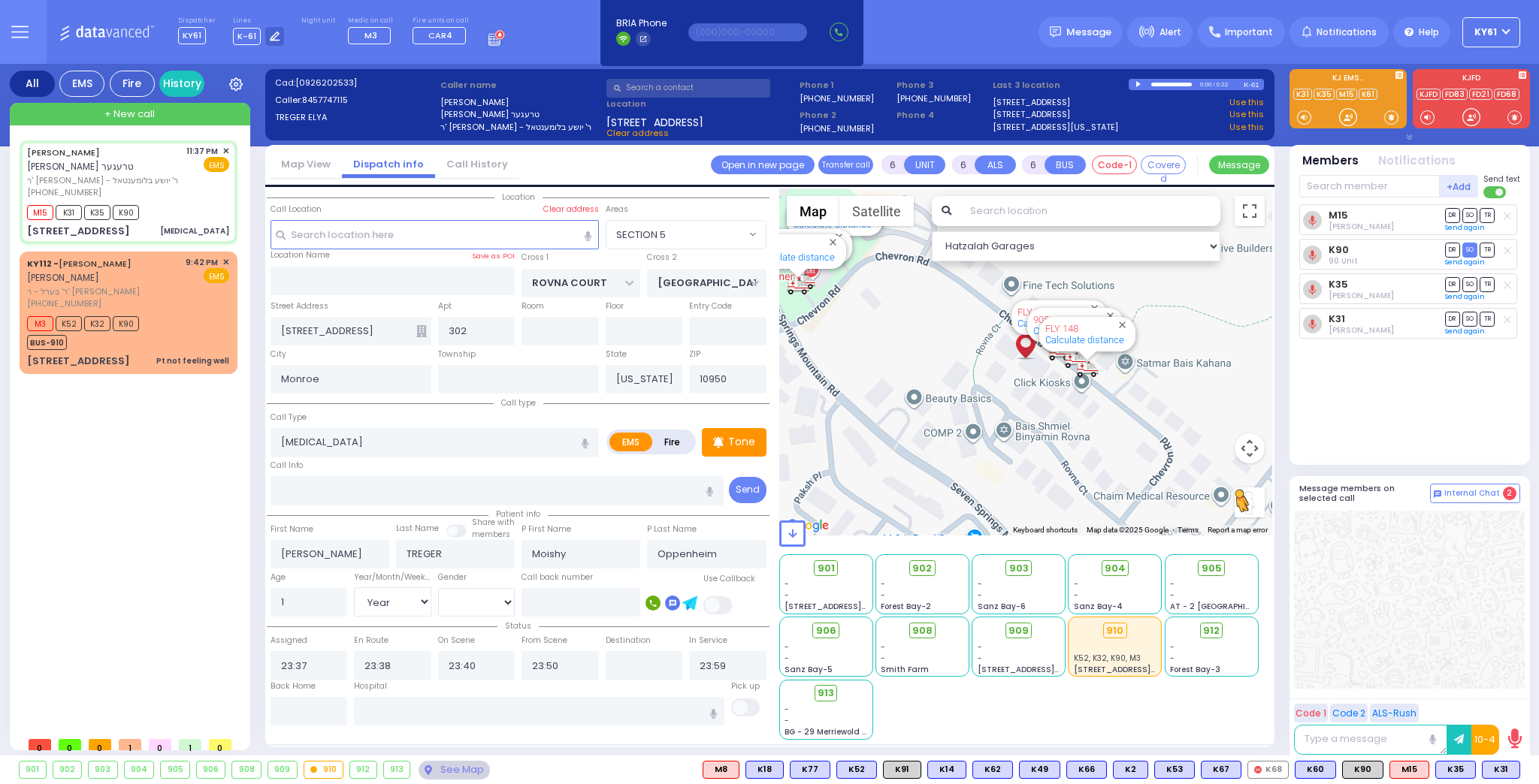
select select
radio input "true"
select select "Year"
select select "[DEMOGRAPHIC_DATA]"
select select "Hatzalah Garages"
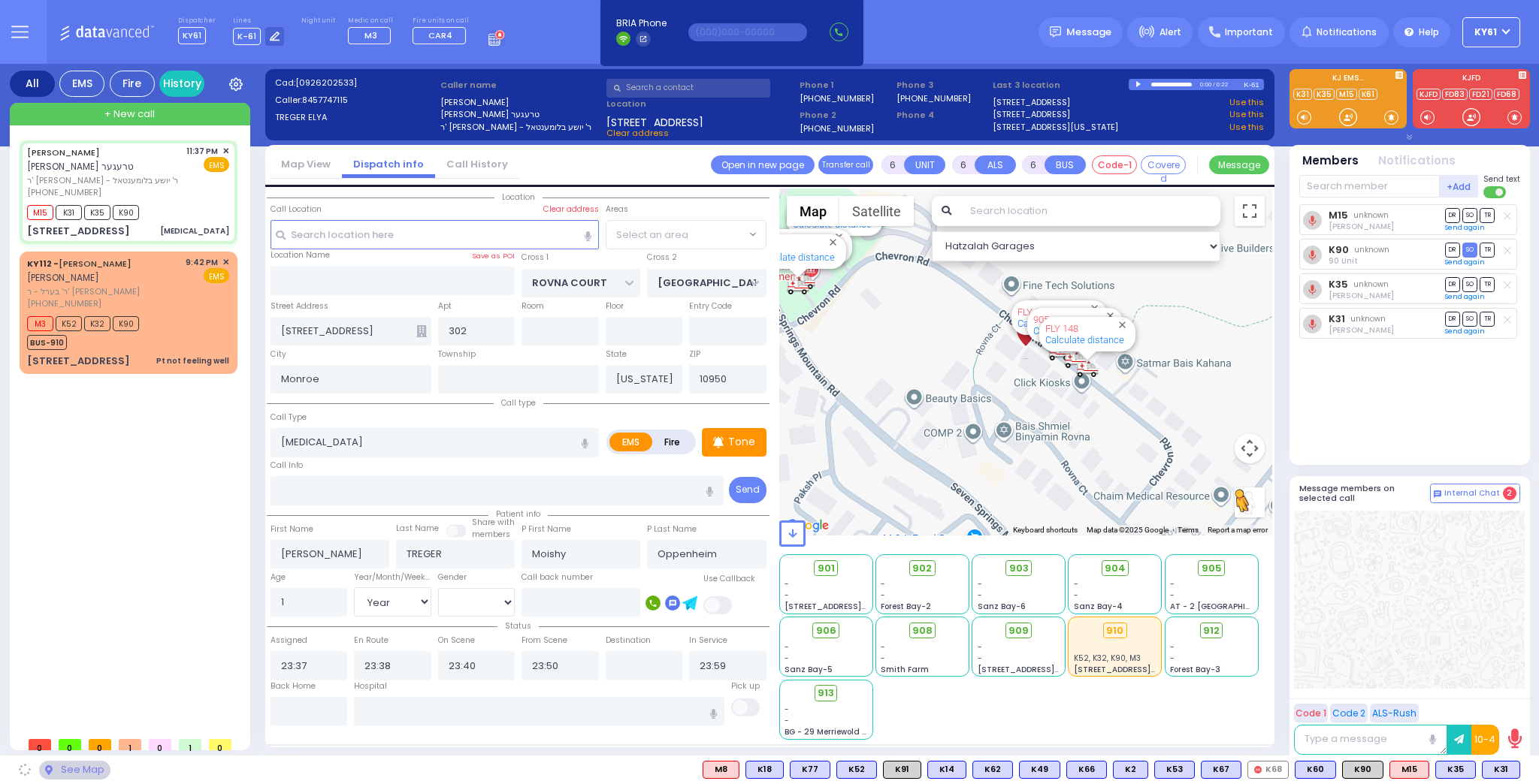
select select "SECTION 5"
select select
radio input "true"
select select "Year"
select select "[DEMOGRAPHIC_DATA]"
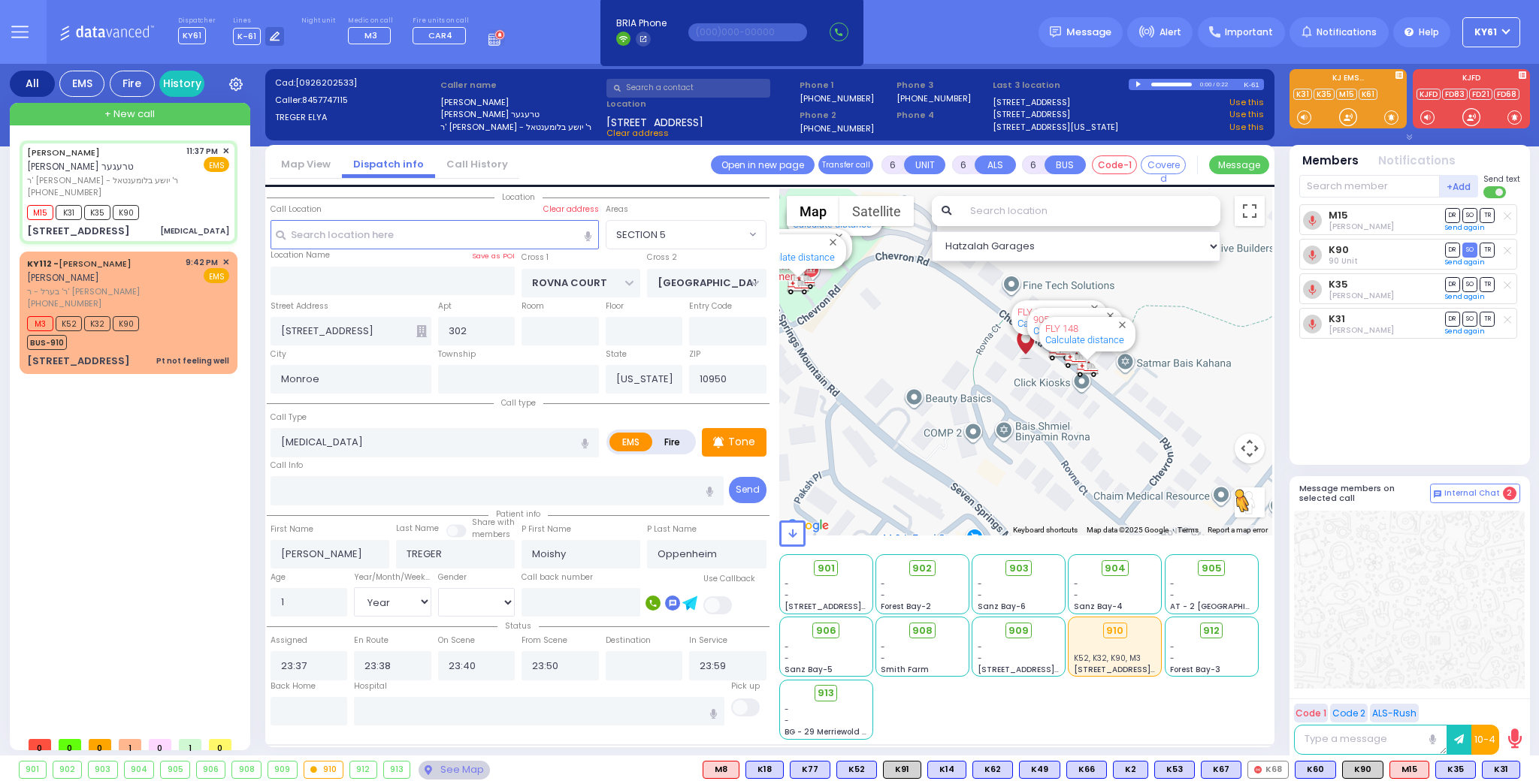
select select "Hatzalah Garages"
select select "SECTION 5"
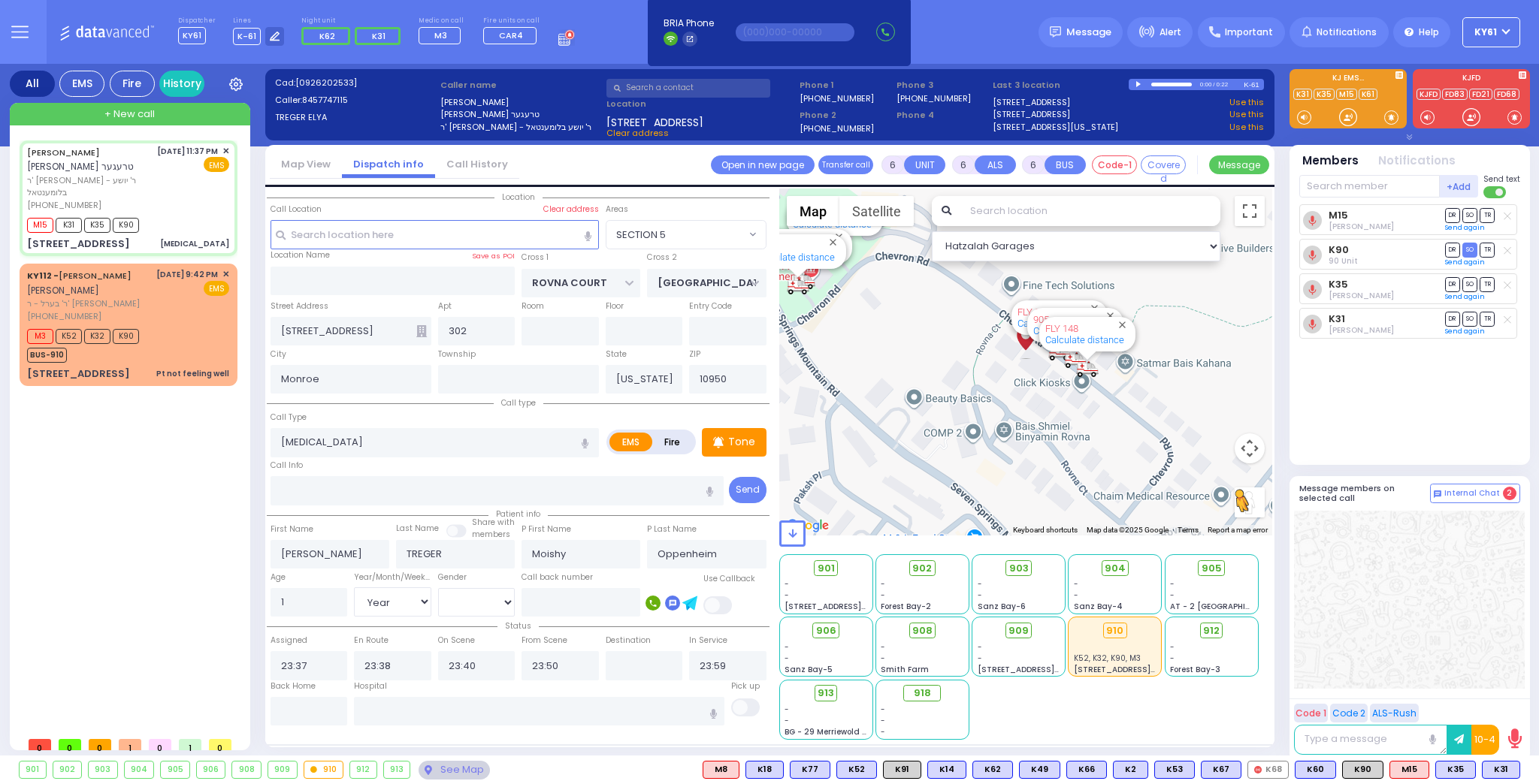
select select
radio input "true"
select select "Year"
select select "[DEMOGRAPHIC_DATA]"
select select "Hatzalah Garages"
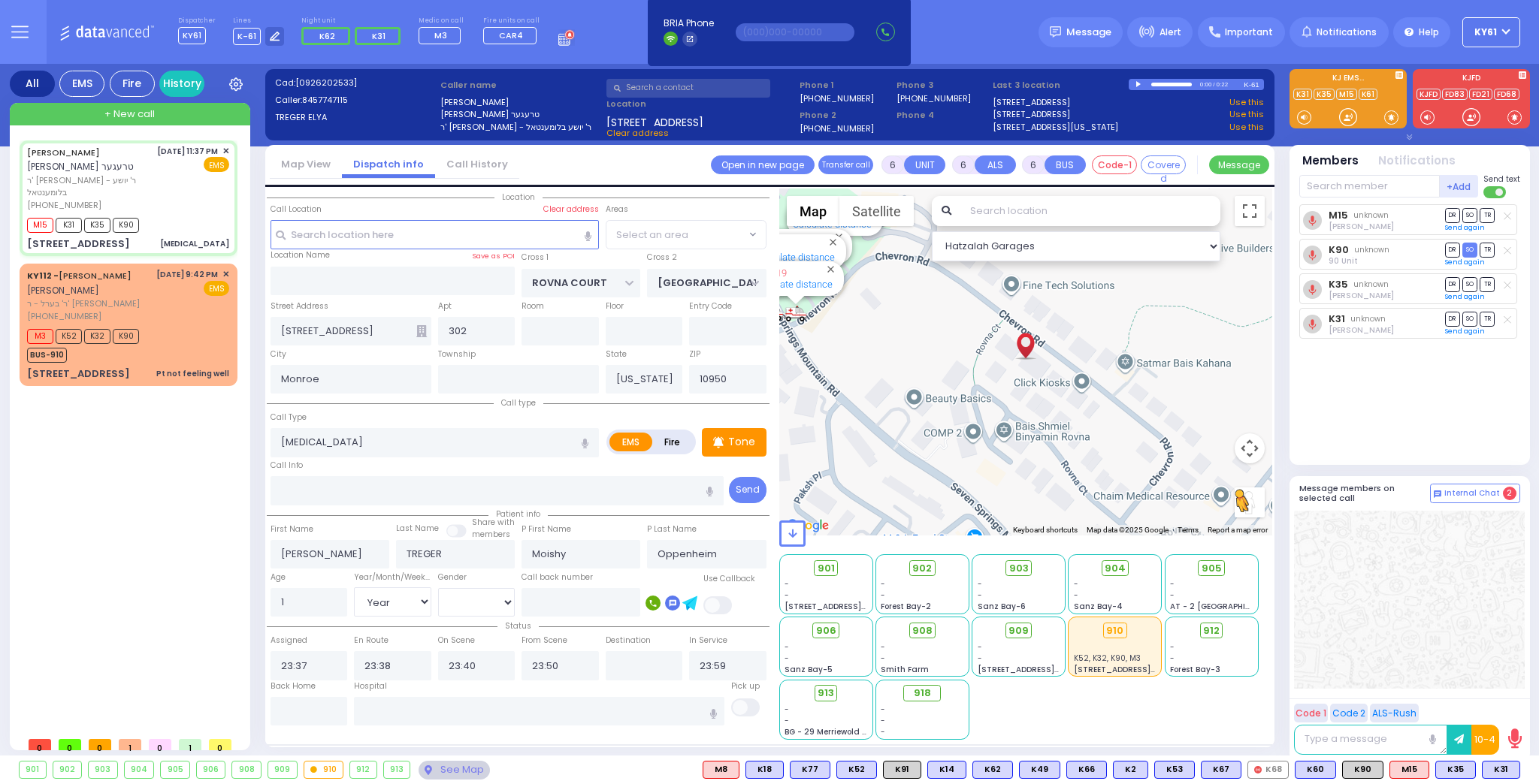
select select "SECTION 5"
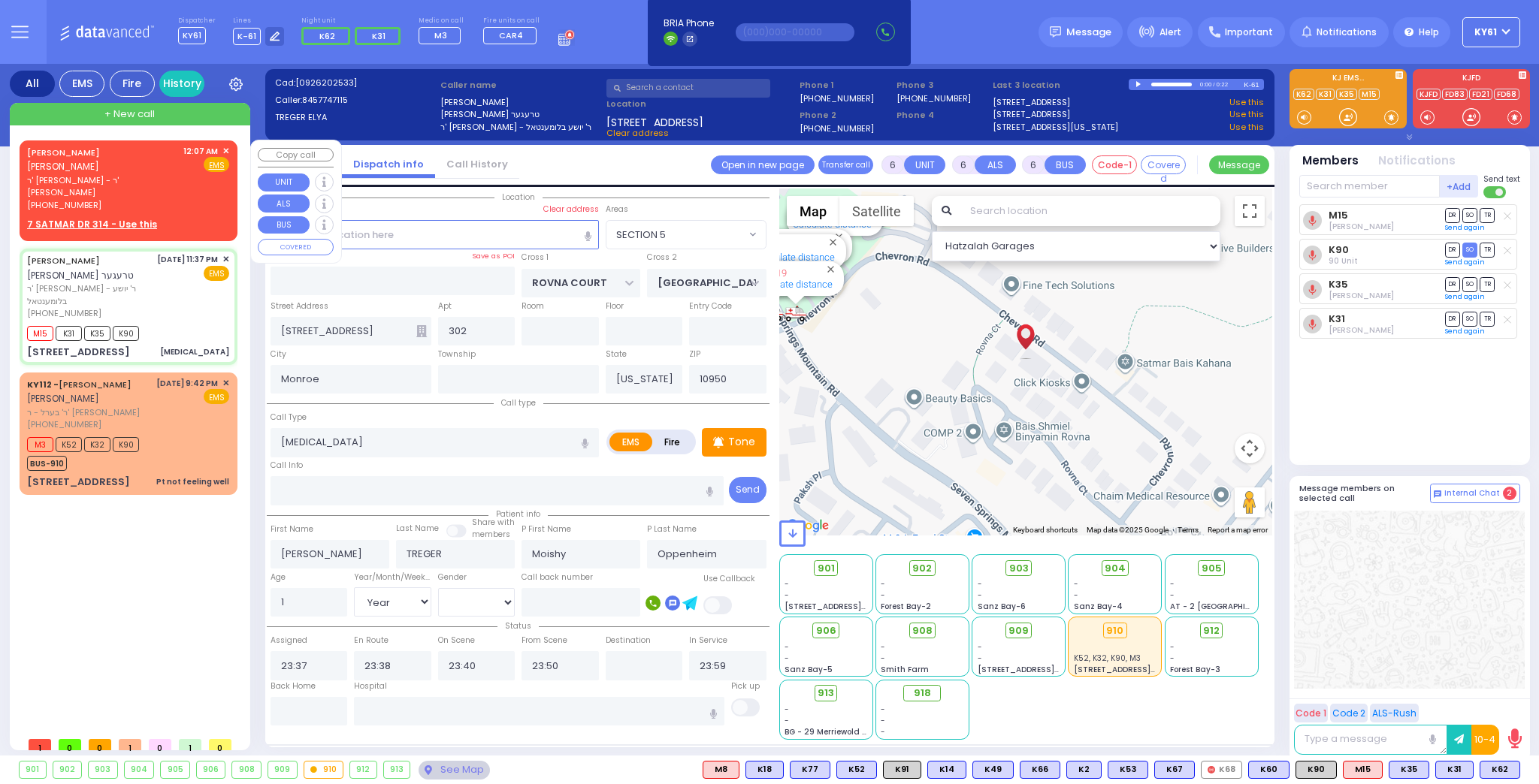
click at [170, 199] on div "[PHONE_NUMBER]" at bounding box center [102, 205] width 151 height 13
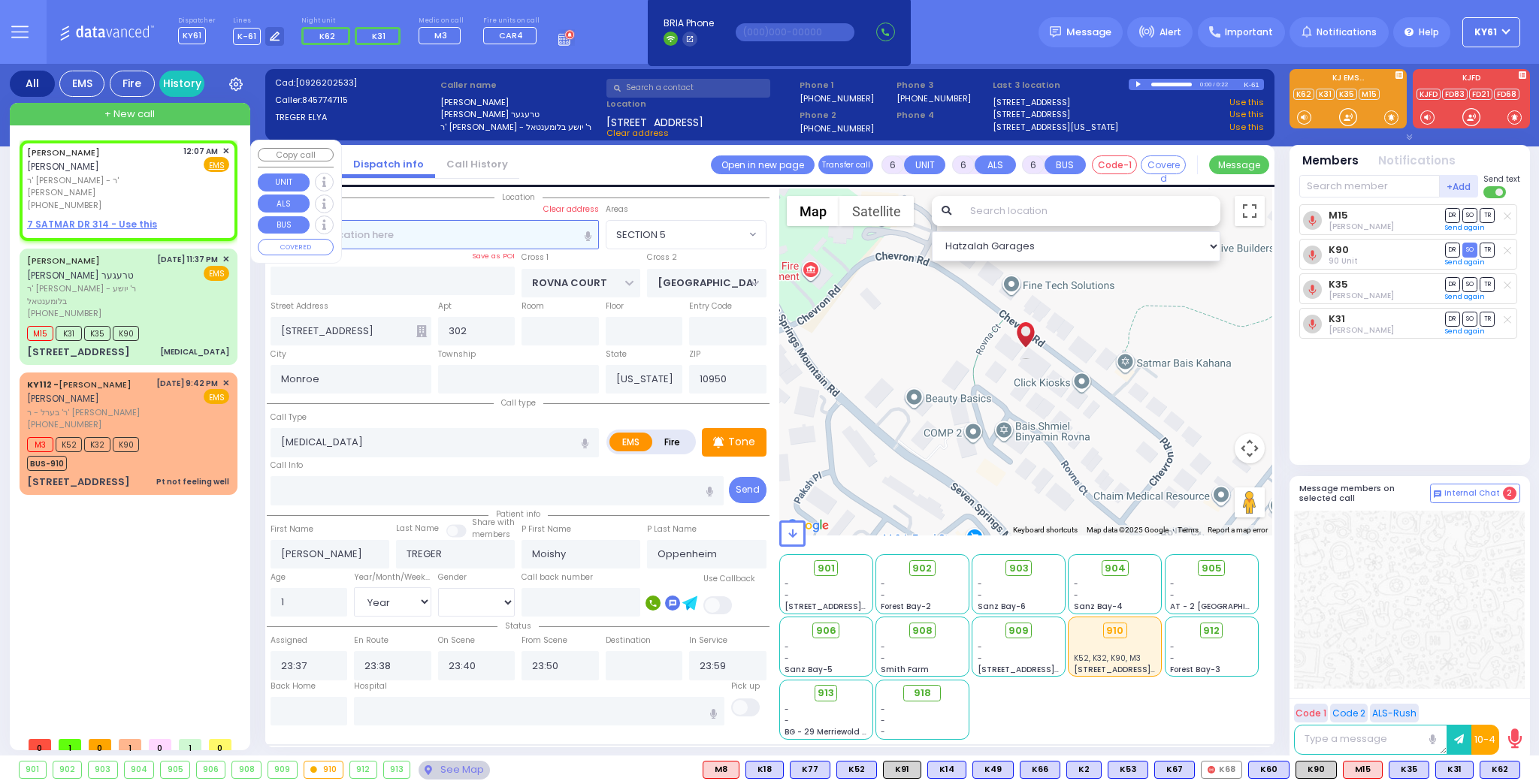
type input "2"
type input "1"
select select
radio input "true"
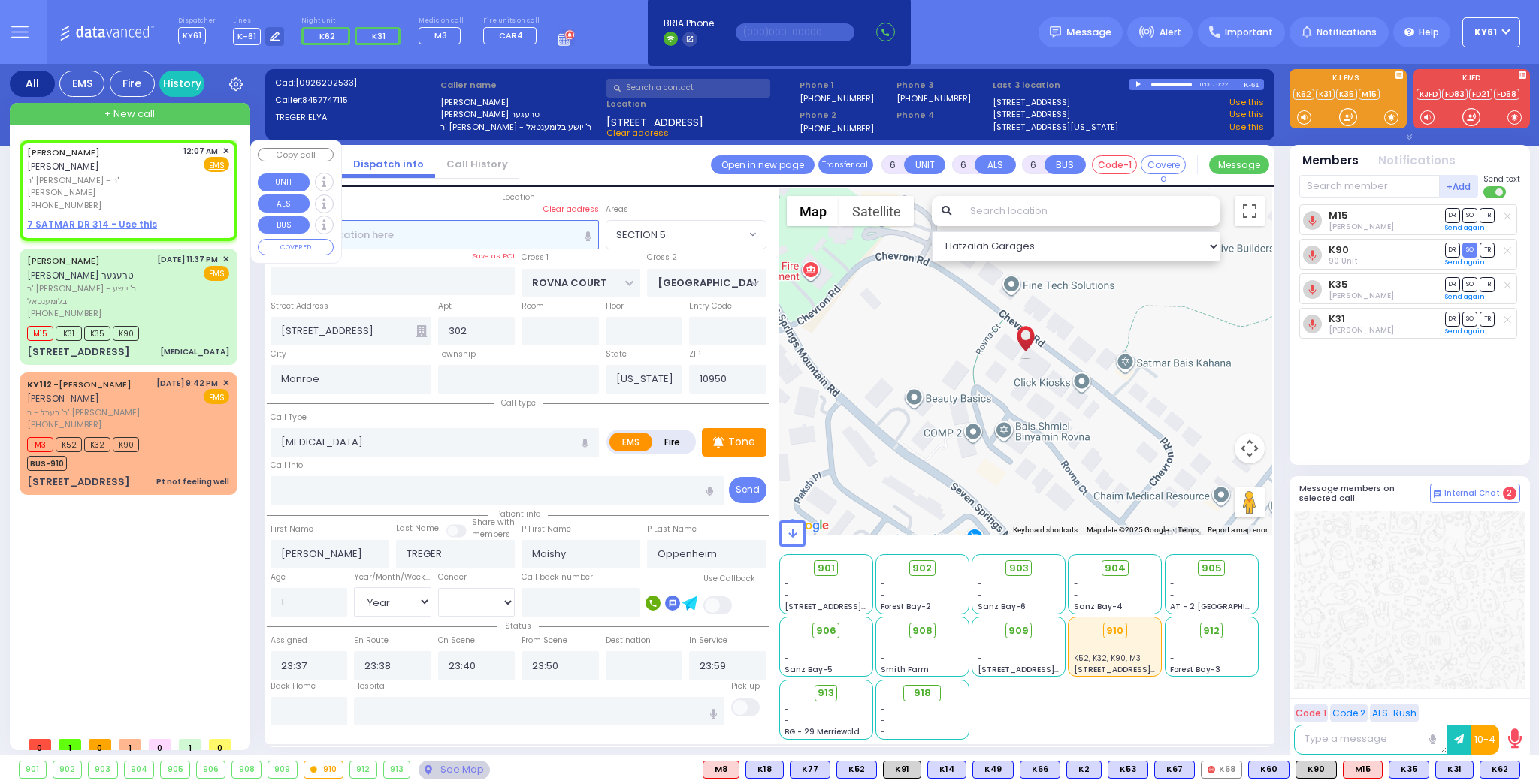
type input "[PERSON_NAME]"
type input "MASRI"
select select
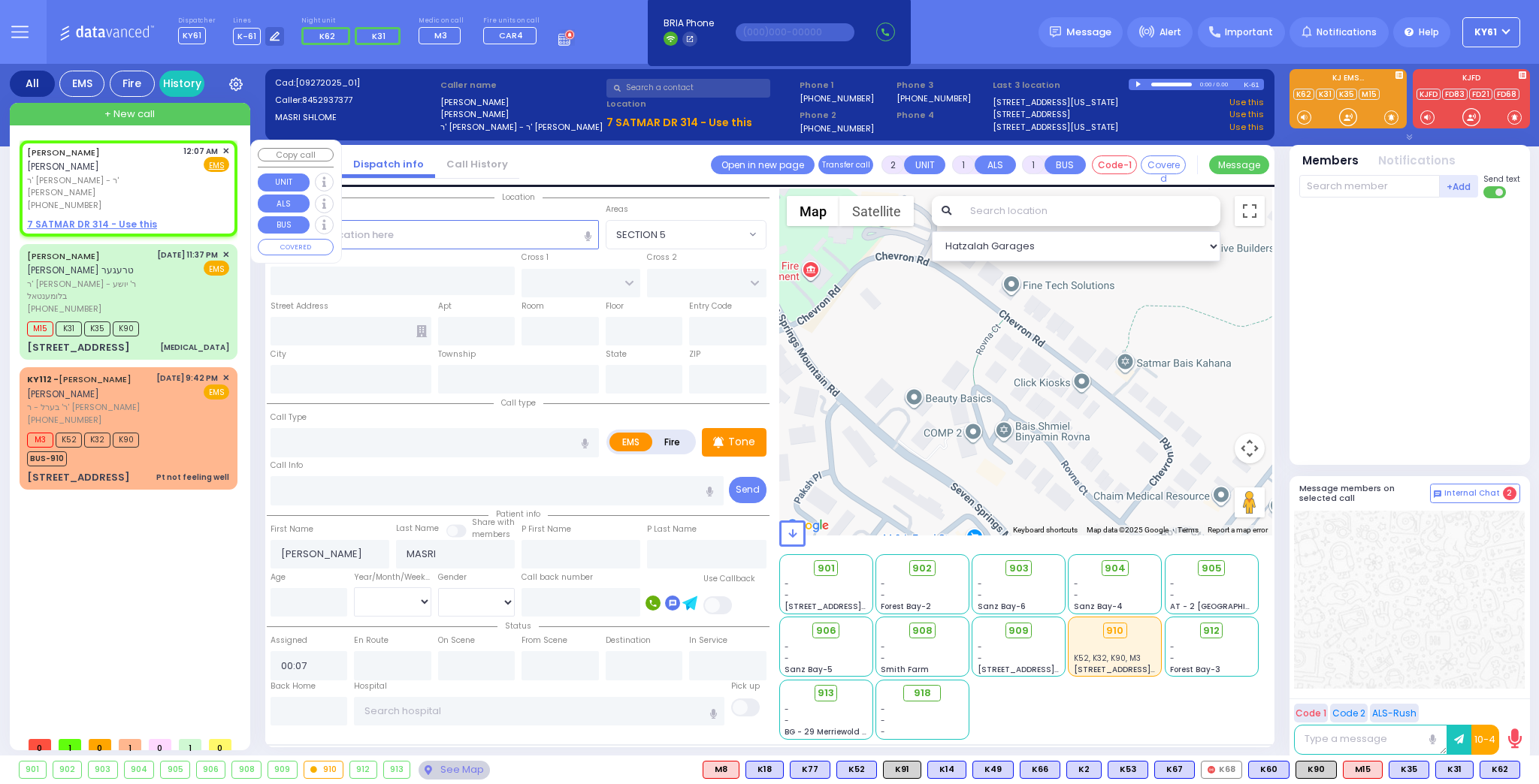
click at [91, 218] on u "7 SATMAR DR 314 - Use this" at bounding box center [92, 224] width 130 height 13
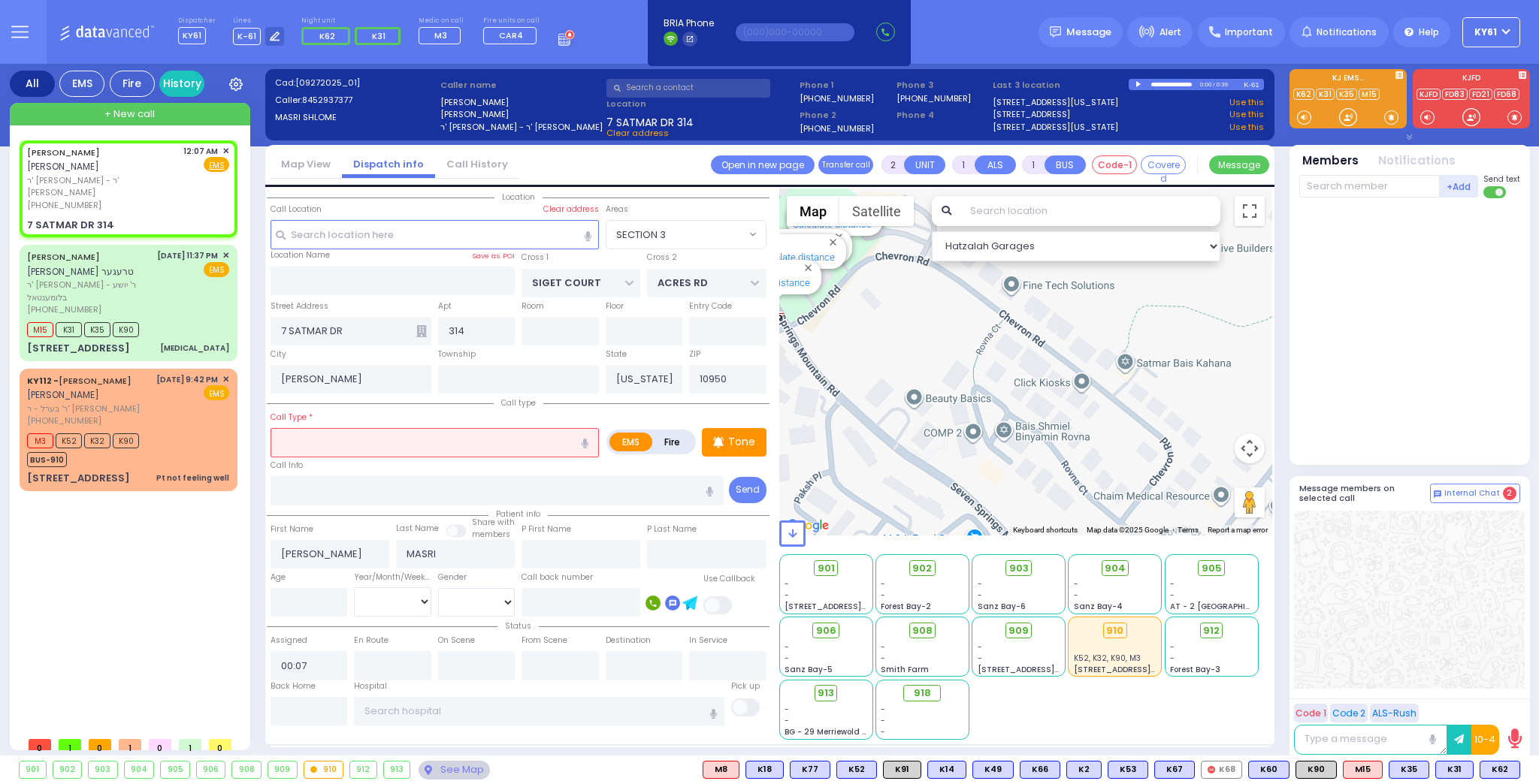
click at [361, 433] on input "text" at bounding box center [435, 442] width 328 height 28
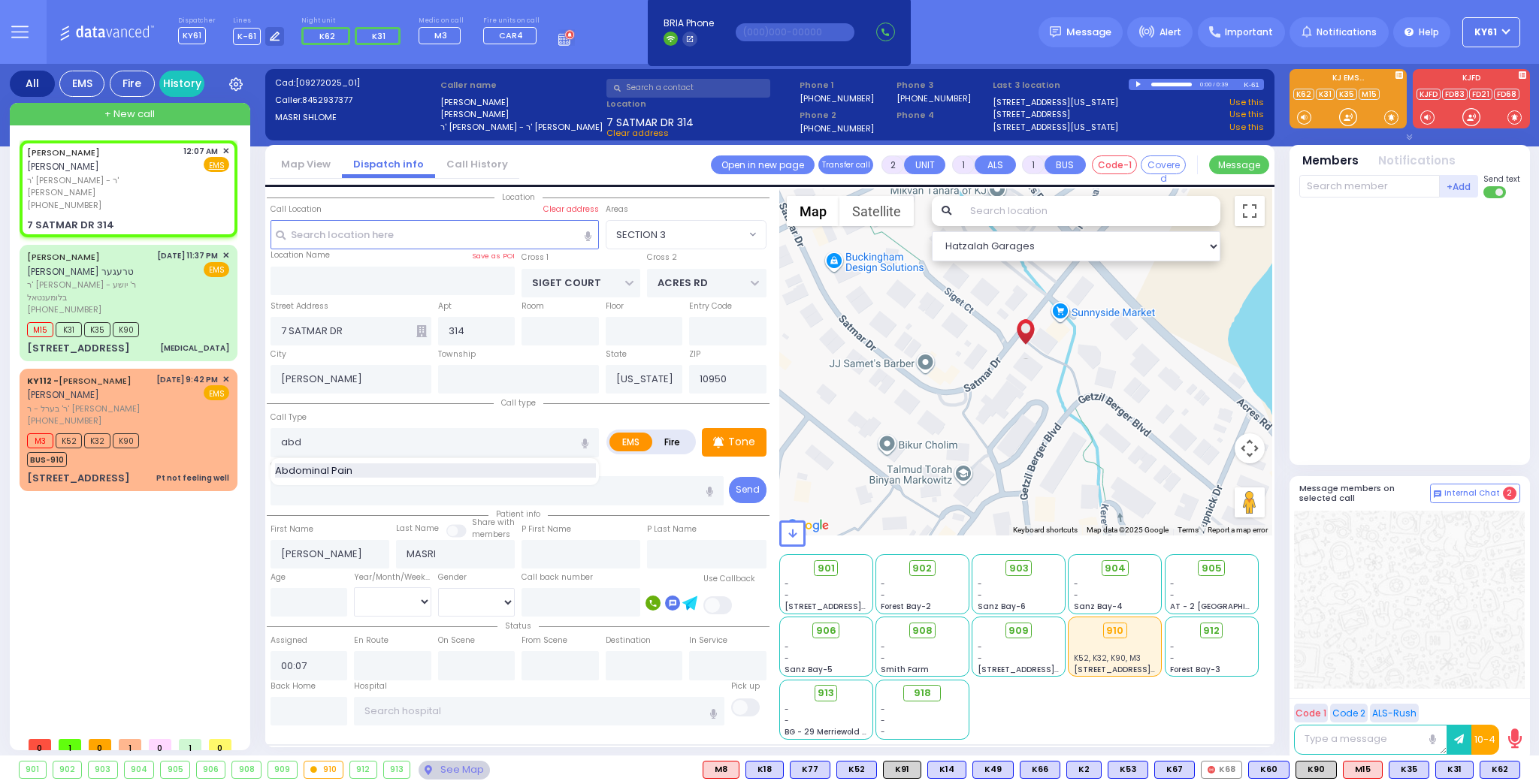
click at [328, 467] on span "Abdominal Pain" at bounding box center [316, 471] width 83 height 15
click at [732, 442] on p "Tone" at bounding box center [742, 442] width 27 height 16
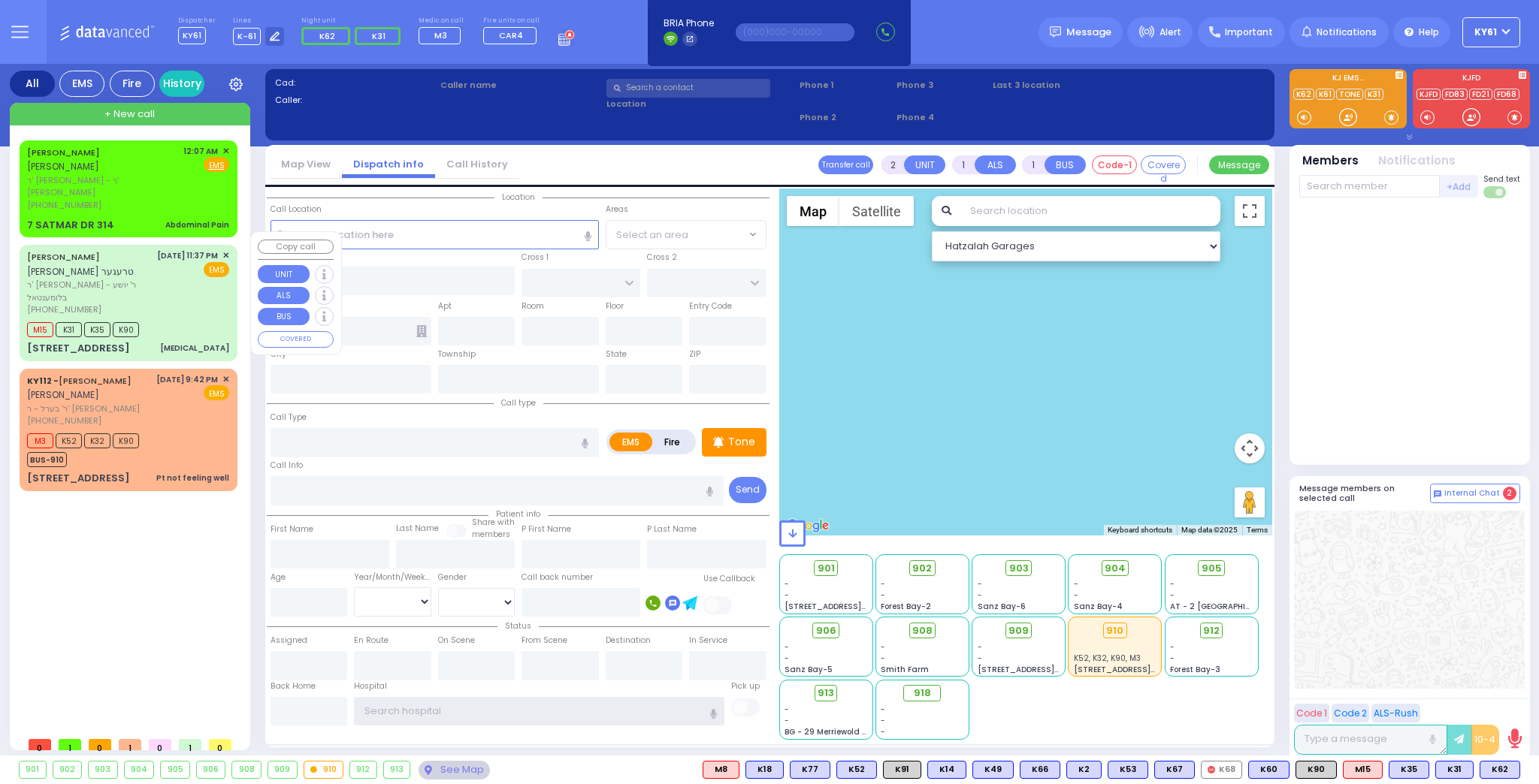
type input "ky61"
click at [136, 201] on div "[PERSON_NAME] [PERSON_NAME] ר' [PERSON_NAME] - ר' [PERSON_NAME] [PHONE_NUMBER] …" at bounding box center [129, 189] width 212 height 92
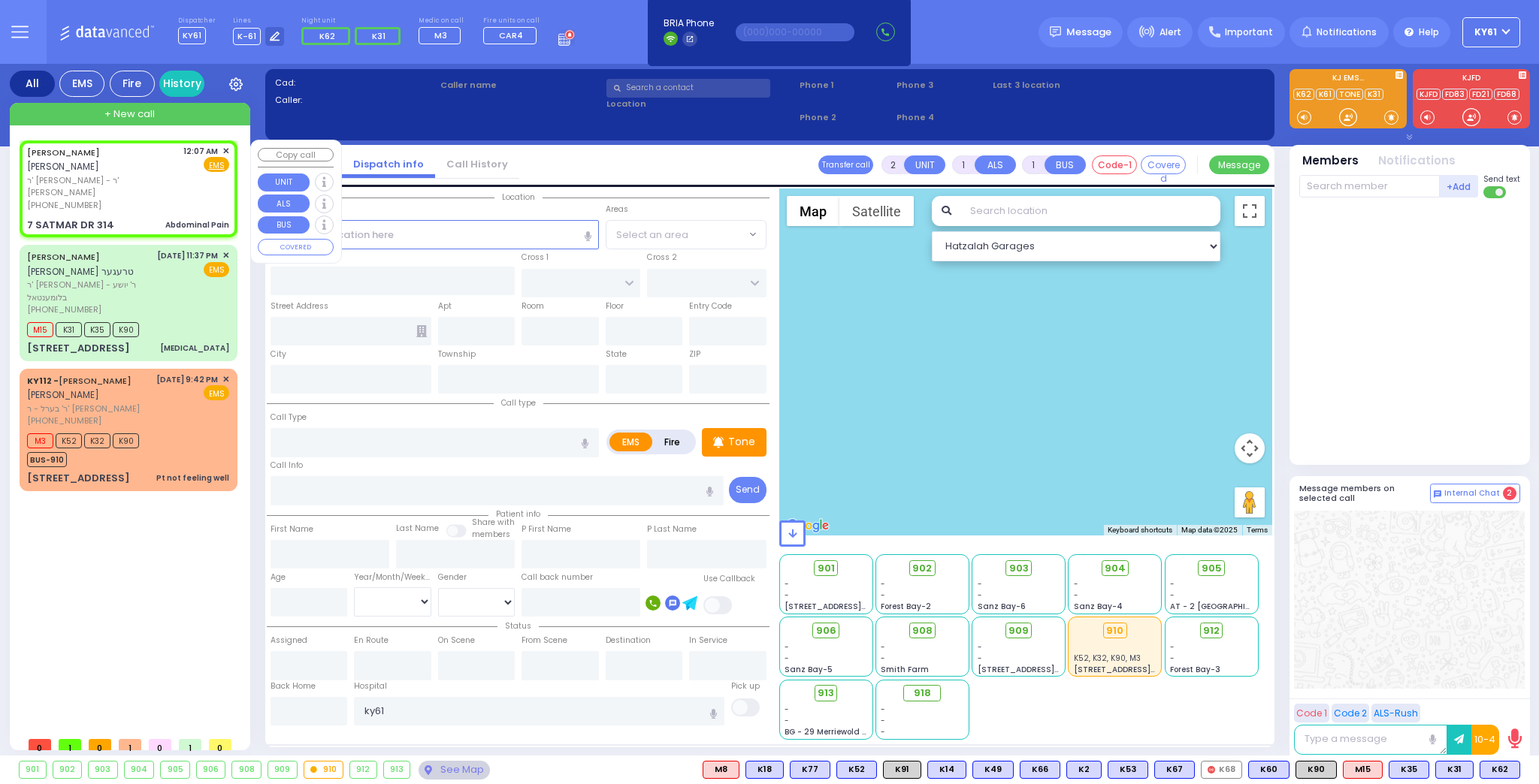
type input "1"
type input "0"
select select
type input "Abdominal Pain"
radio input "true"
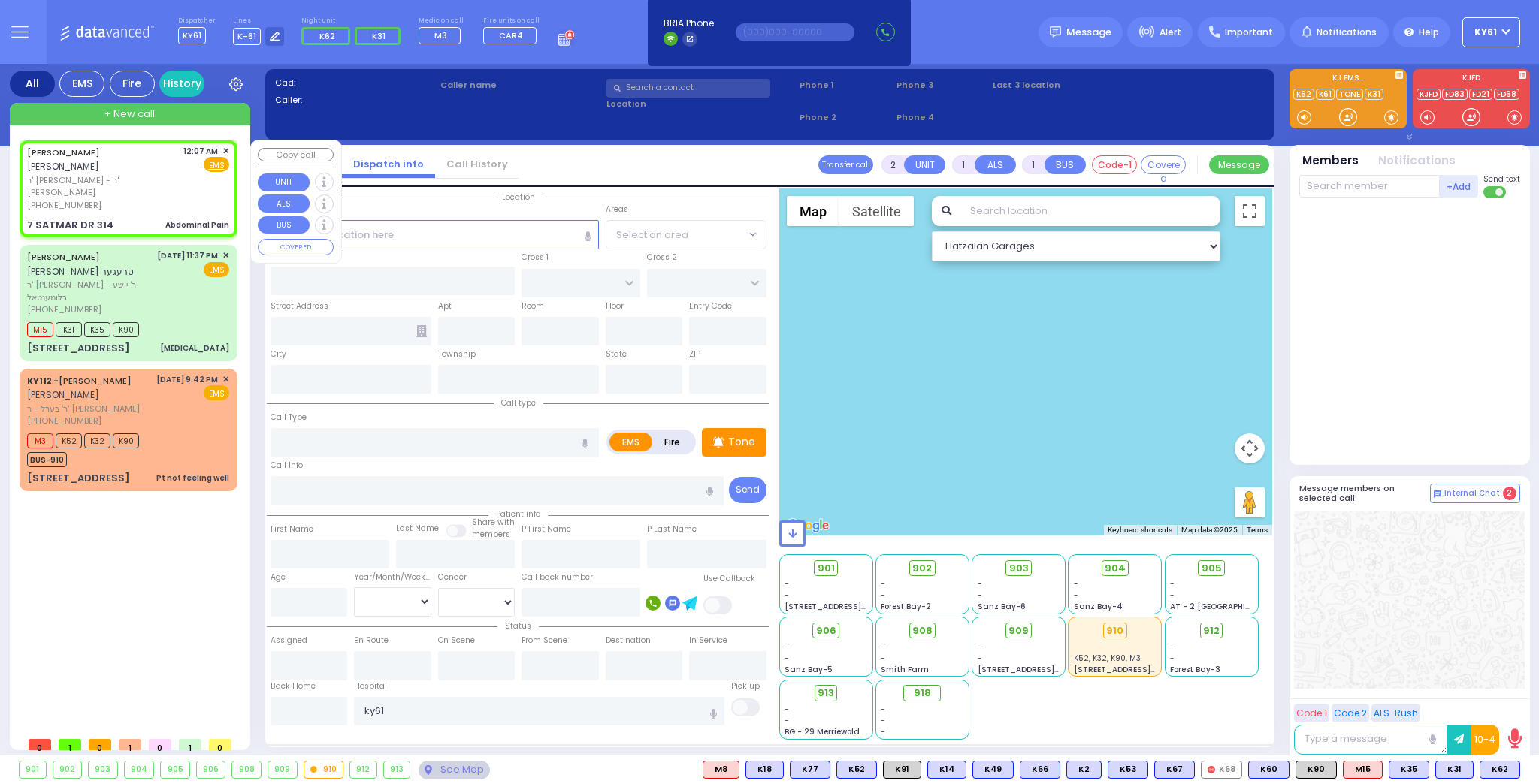
type input "[PERSON_NAME]"
type input "MASRI"
select select
type input "00:07"
select select "Hatzalah Garages"
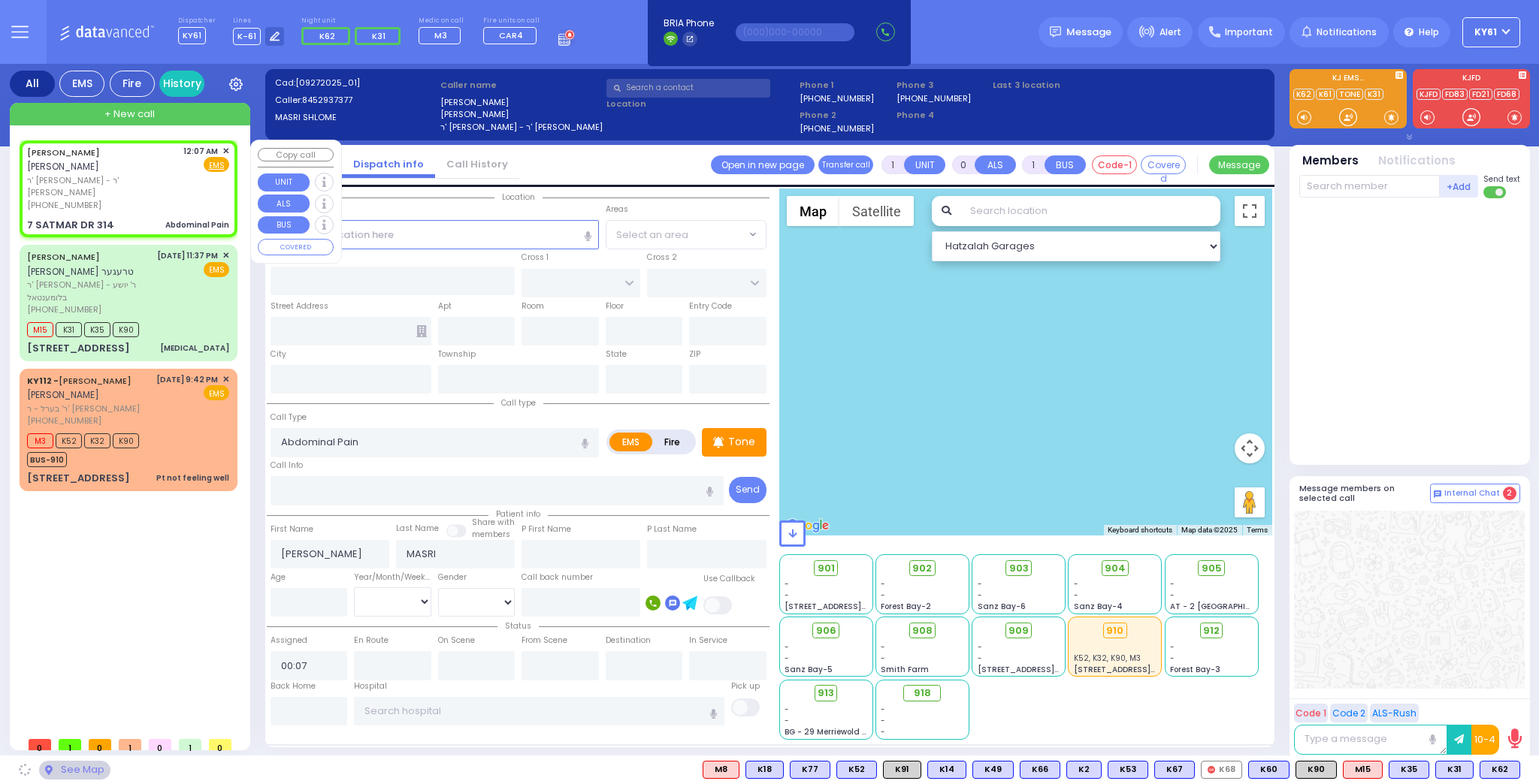
type input "SIGET COURT"
type input "ACRES RD"
type input "7 SATMAR DR"
type input "314"
type input "[PERSON_NAME]"
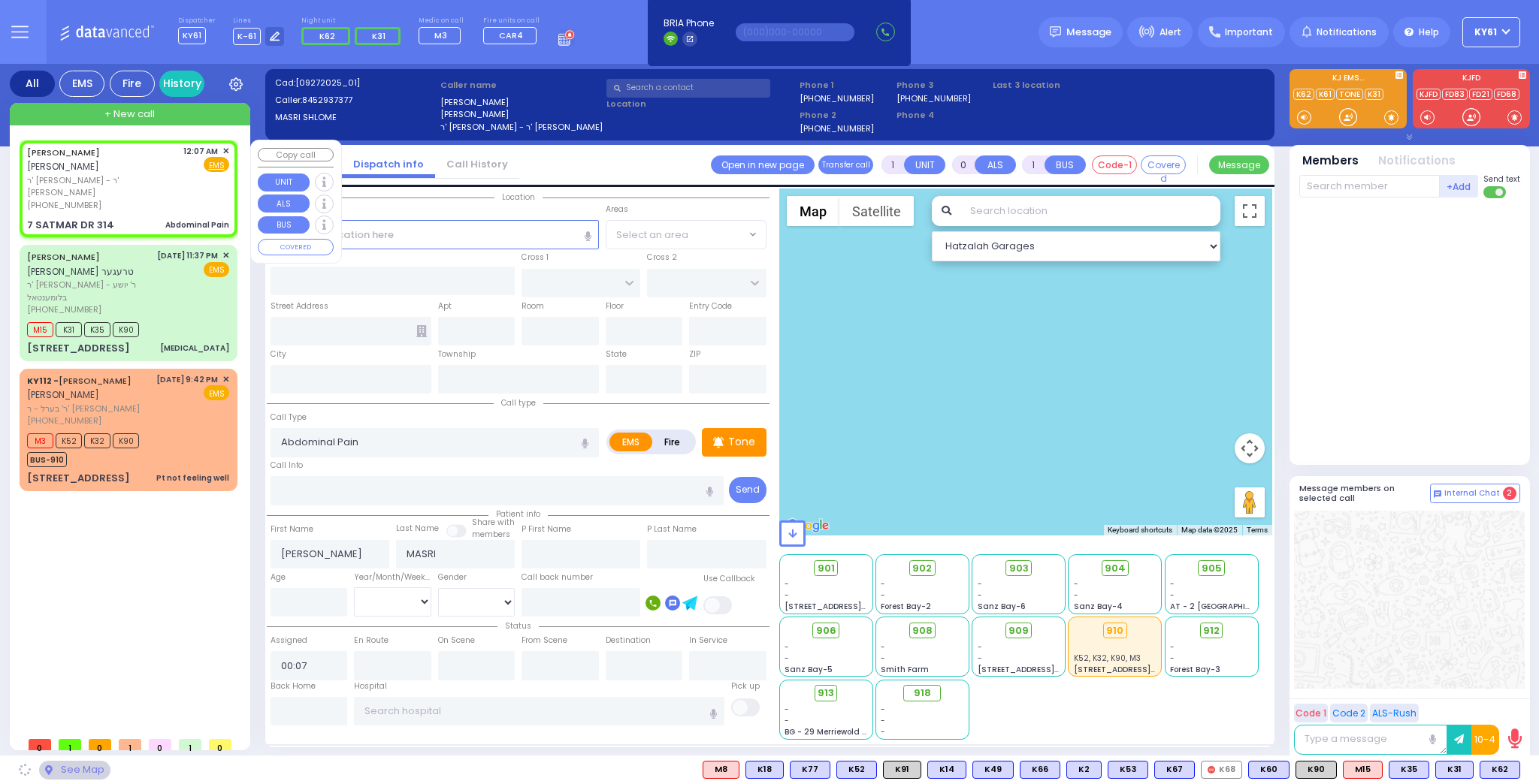
type input "[US_STATE]"
type input "10950"
select select "SECTION 3"
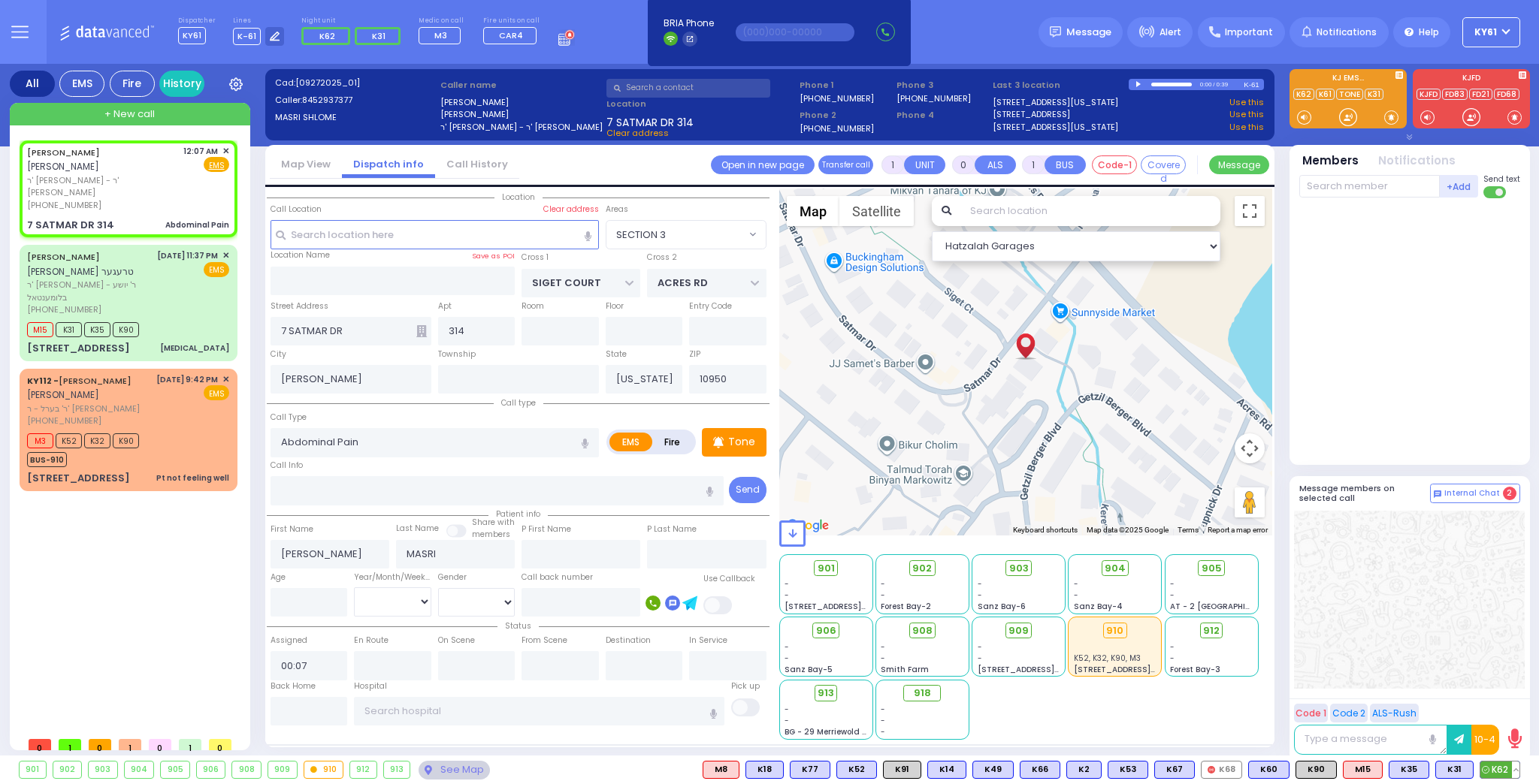
click at [1495, 776] on span "K62" at bounding box center [1500, 770] width 39 height 17
select select
radio input "true"
select select
type input "00:09"
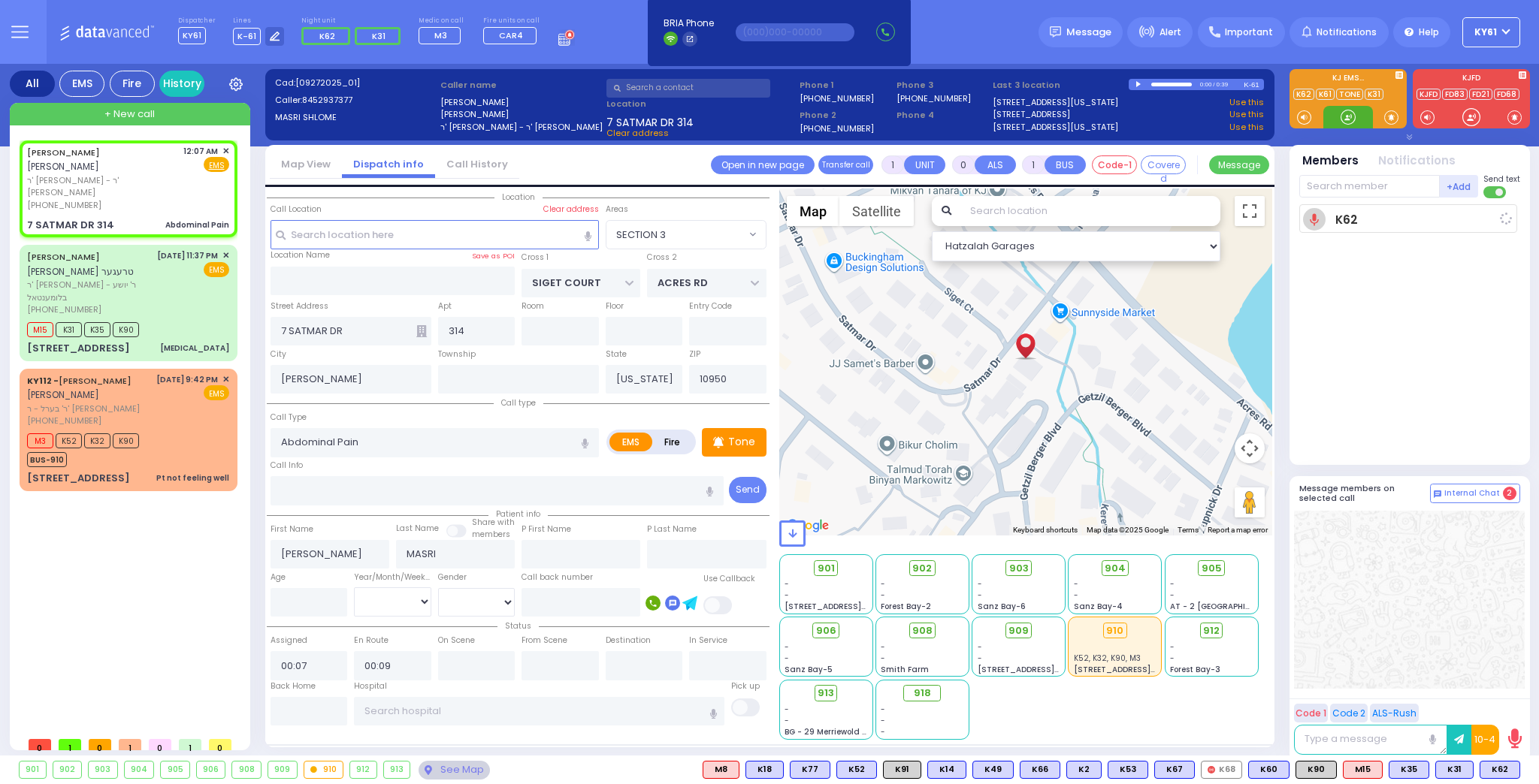
select select "Hatzalah Garages"
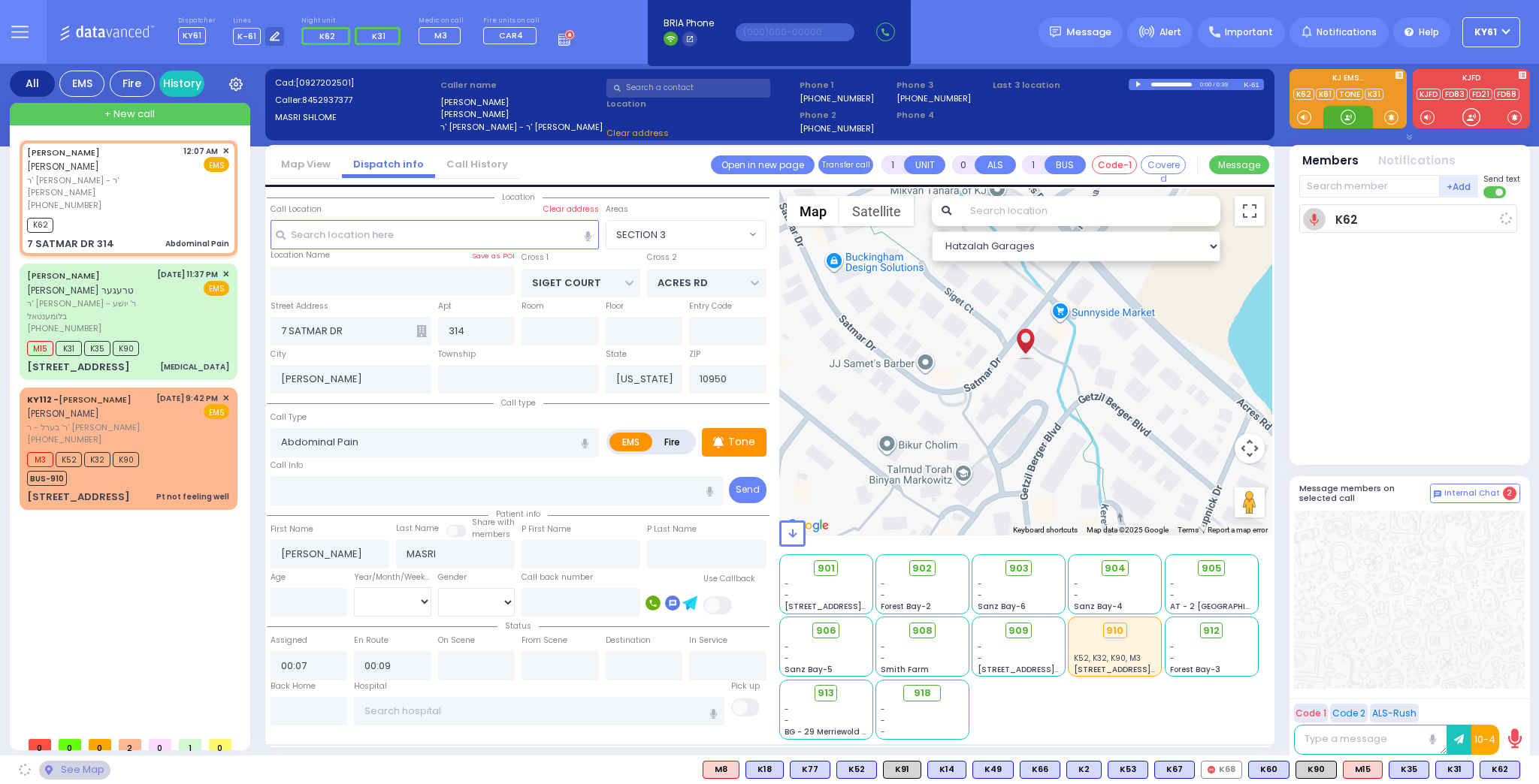
select select "SECTION 3"
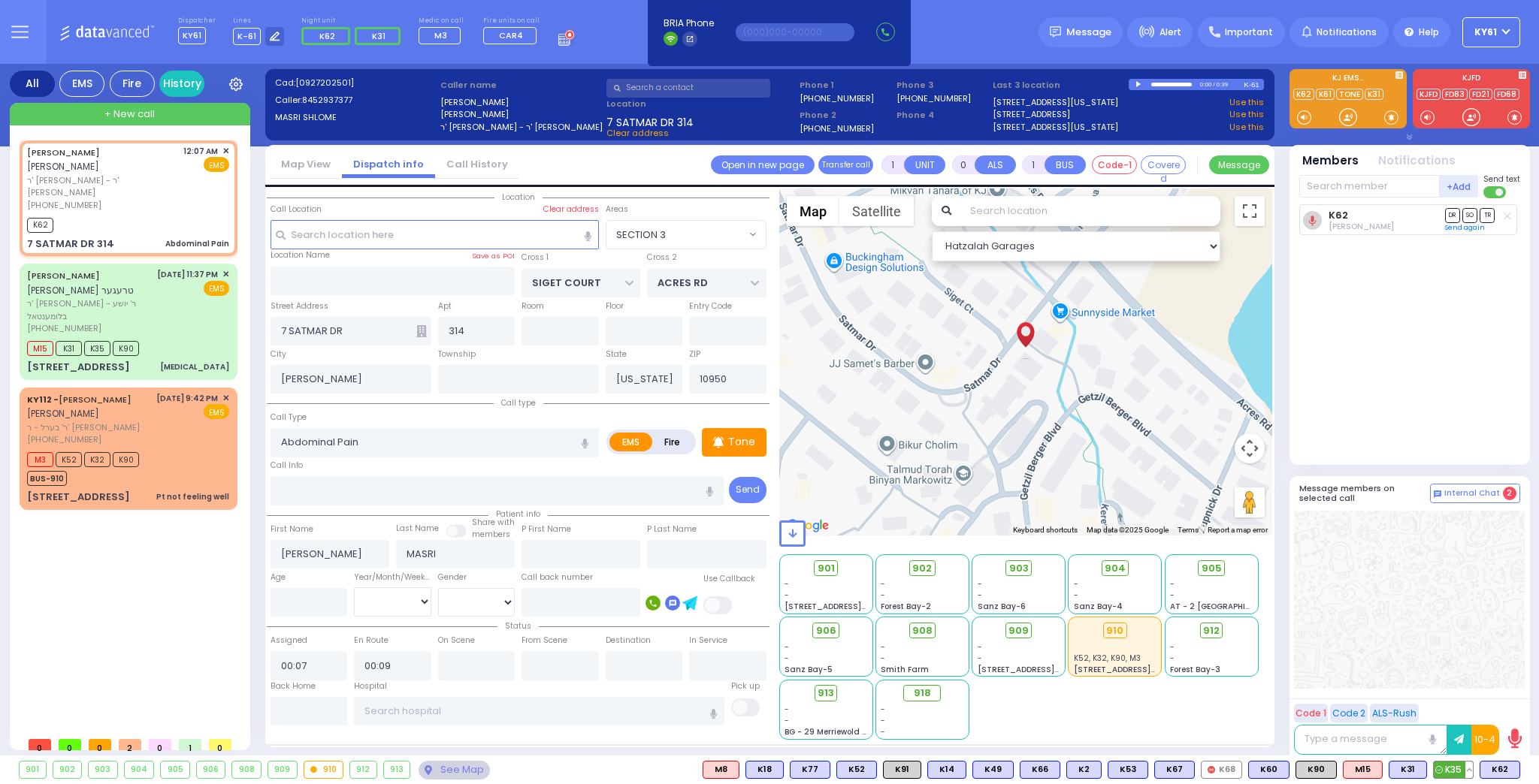
click at [1451, 775] on span "K35" at bounding box center [1454, 770] width 39 height 17
select select
radio input "true"
select select
select select "Hatzalah Garages"
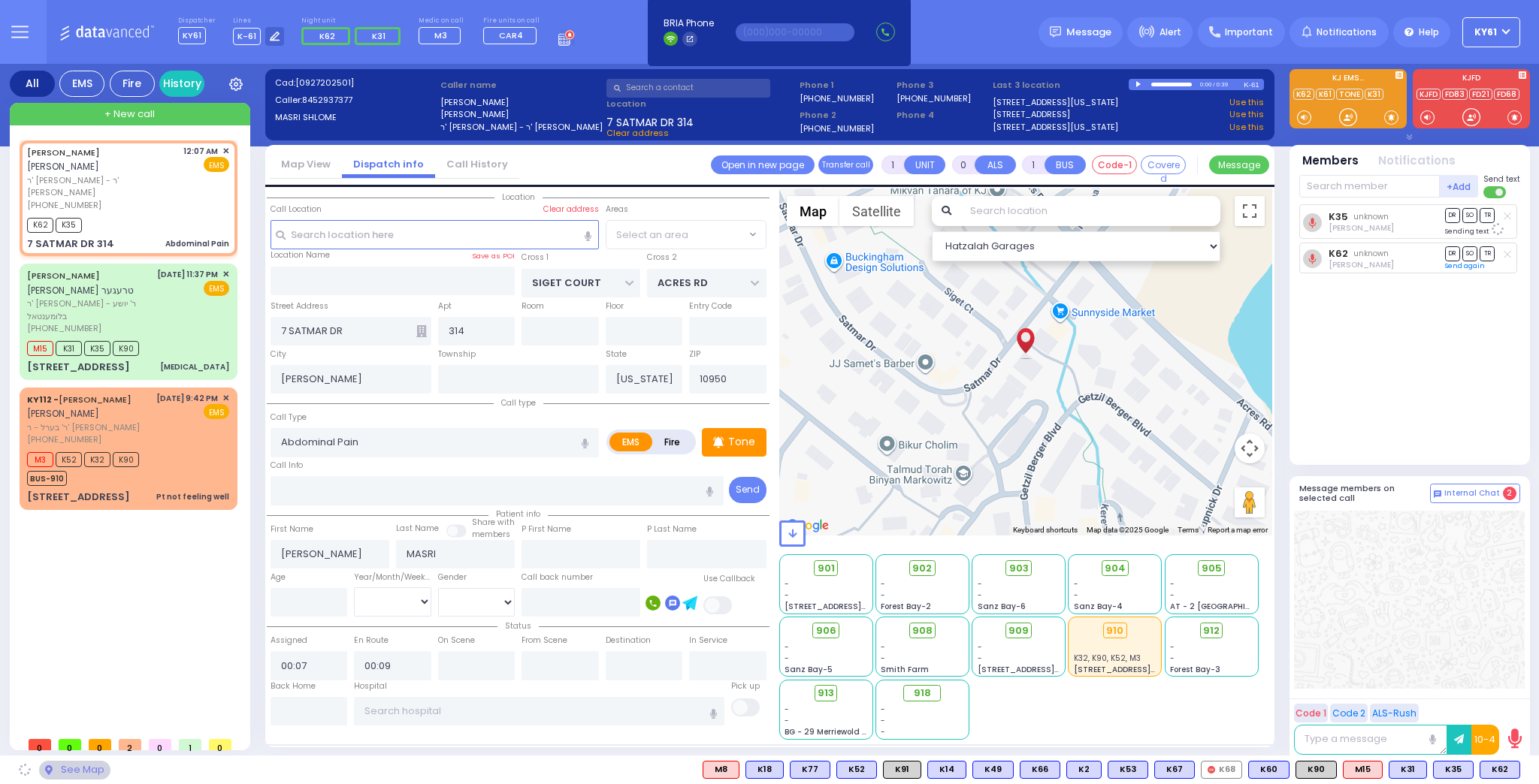
select select "SECTION 3"
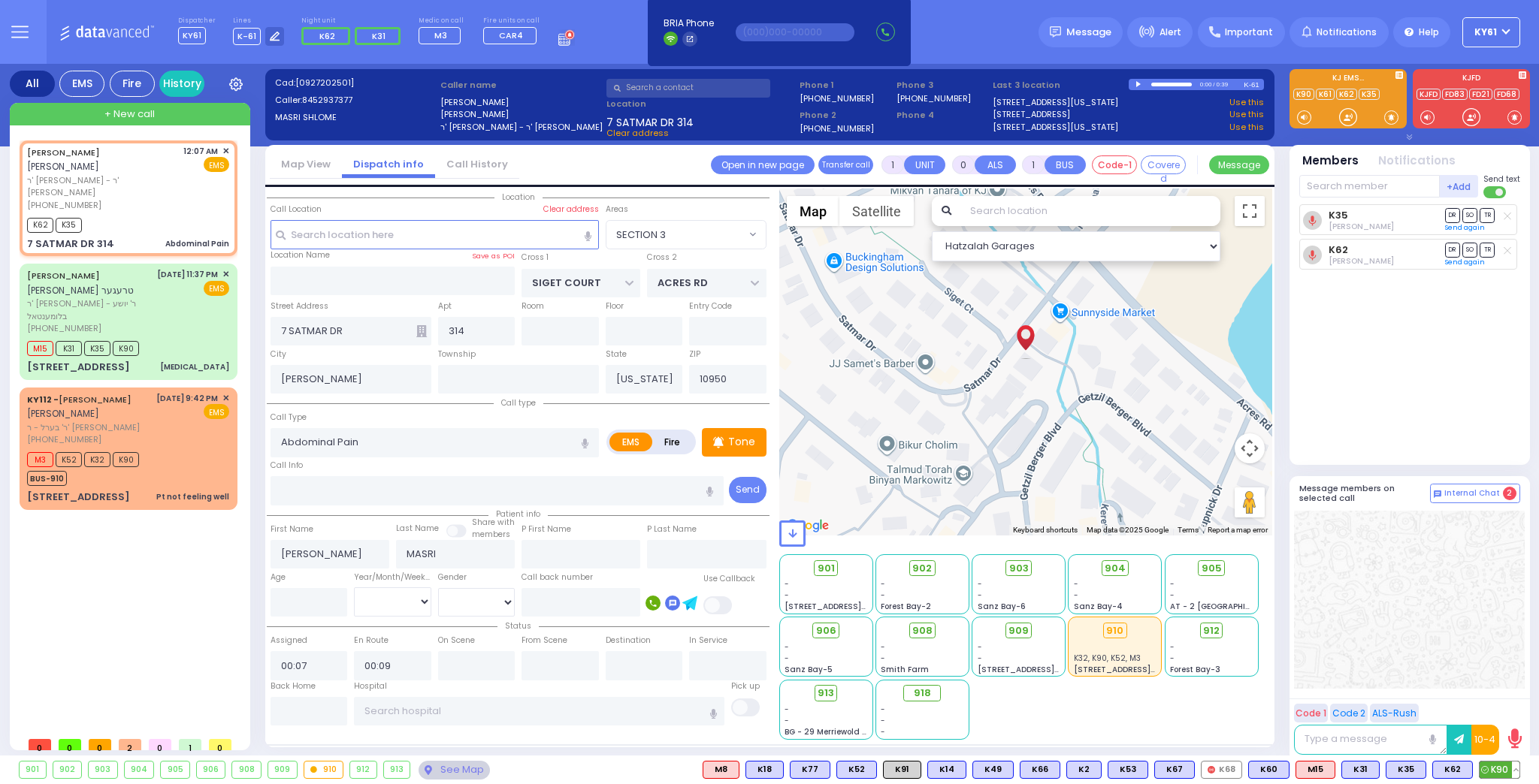
click at [1498, 770] on span "K90" at bounding box center [1500, 770] width 39 height 17
select select
radio input "true"
select select
select select "Hatzalah Garages"
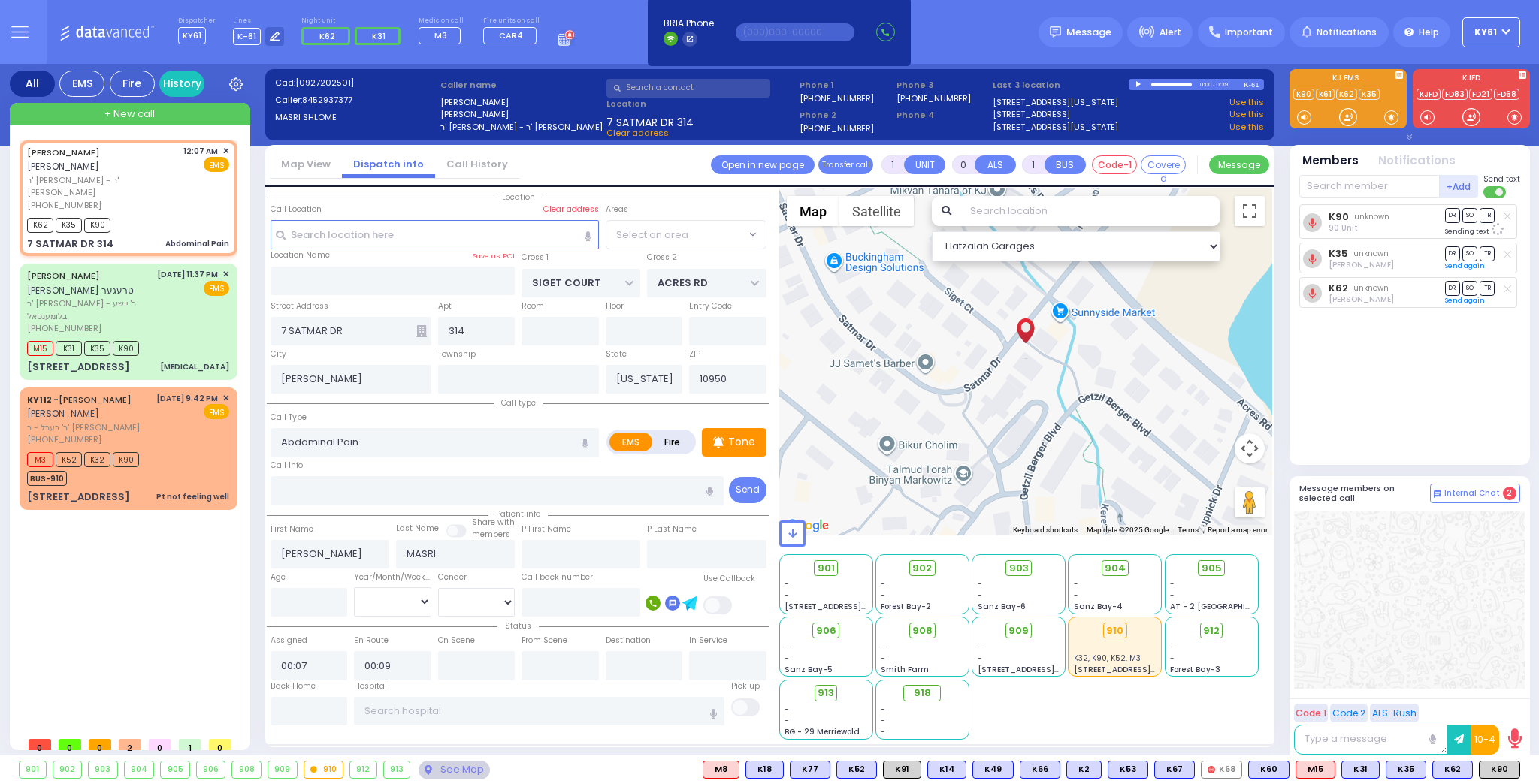
select select "SECTION 3"
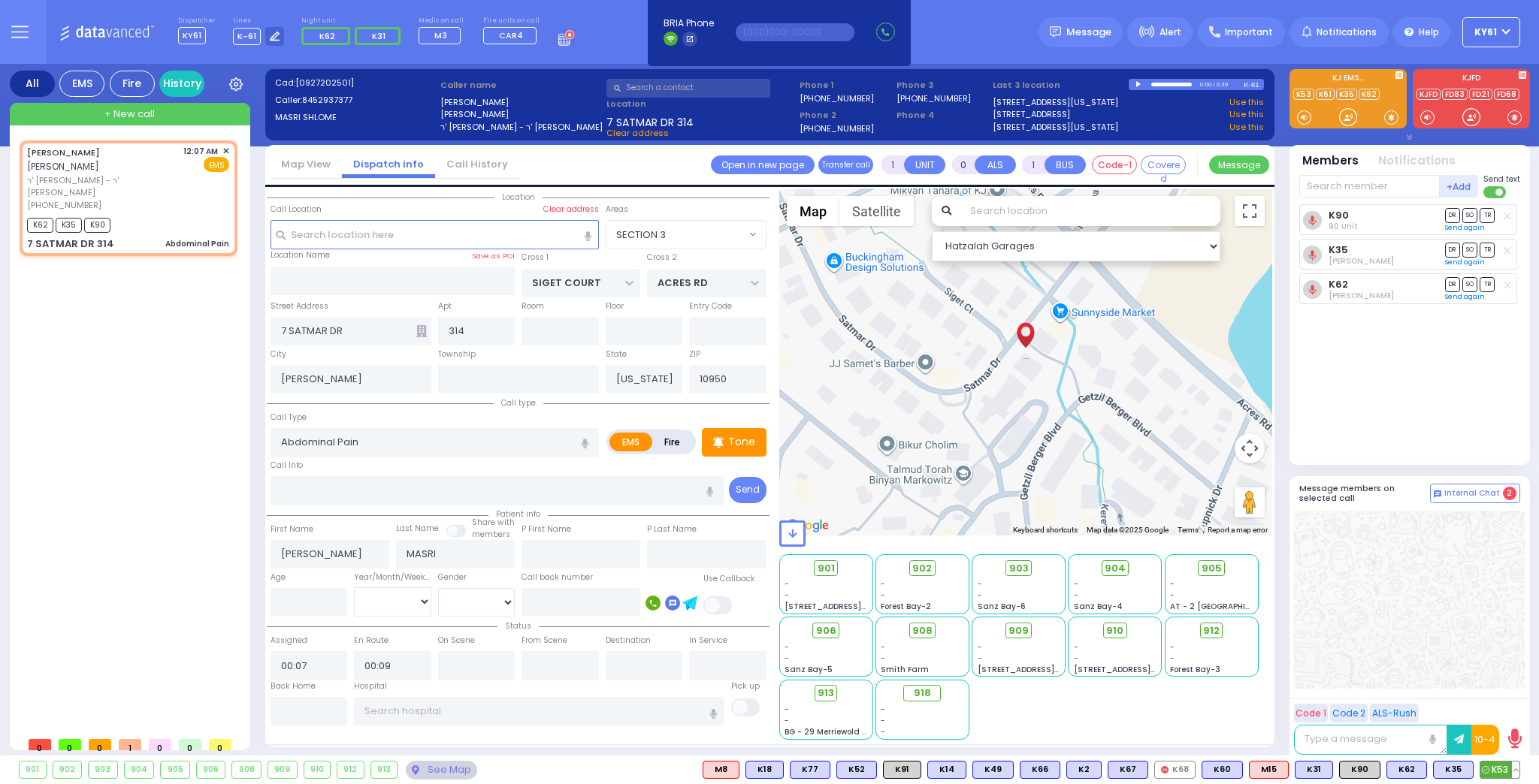
click at [1494, 767] on span "K53" at bounding box center [1500, 770] width 39 height 17
select select
radio input "true"
select select
select select "Hatzalah Garages"
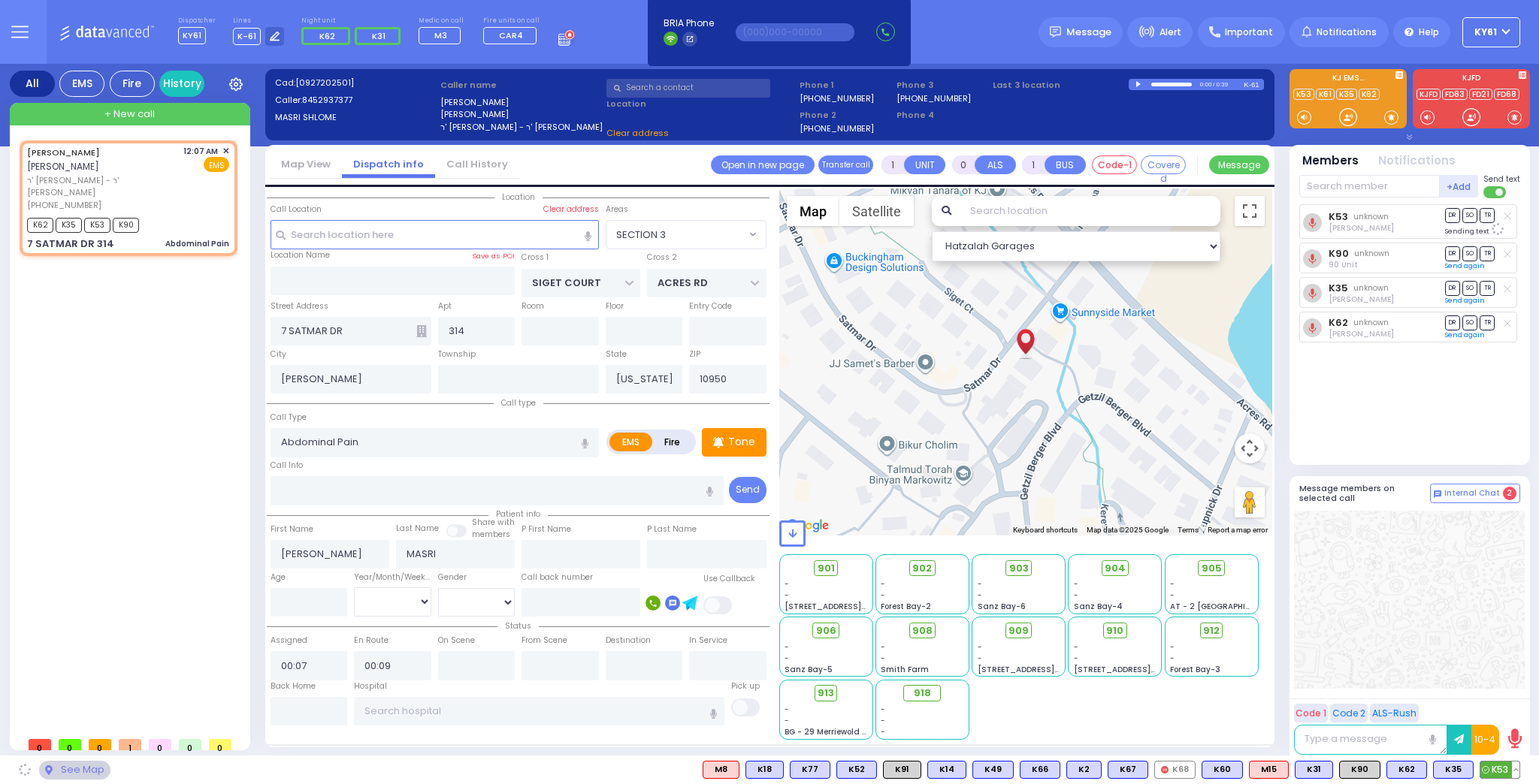
select select "SECTION 3"
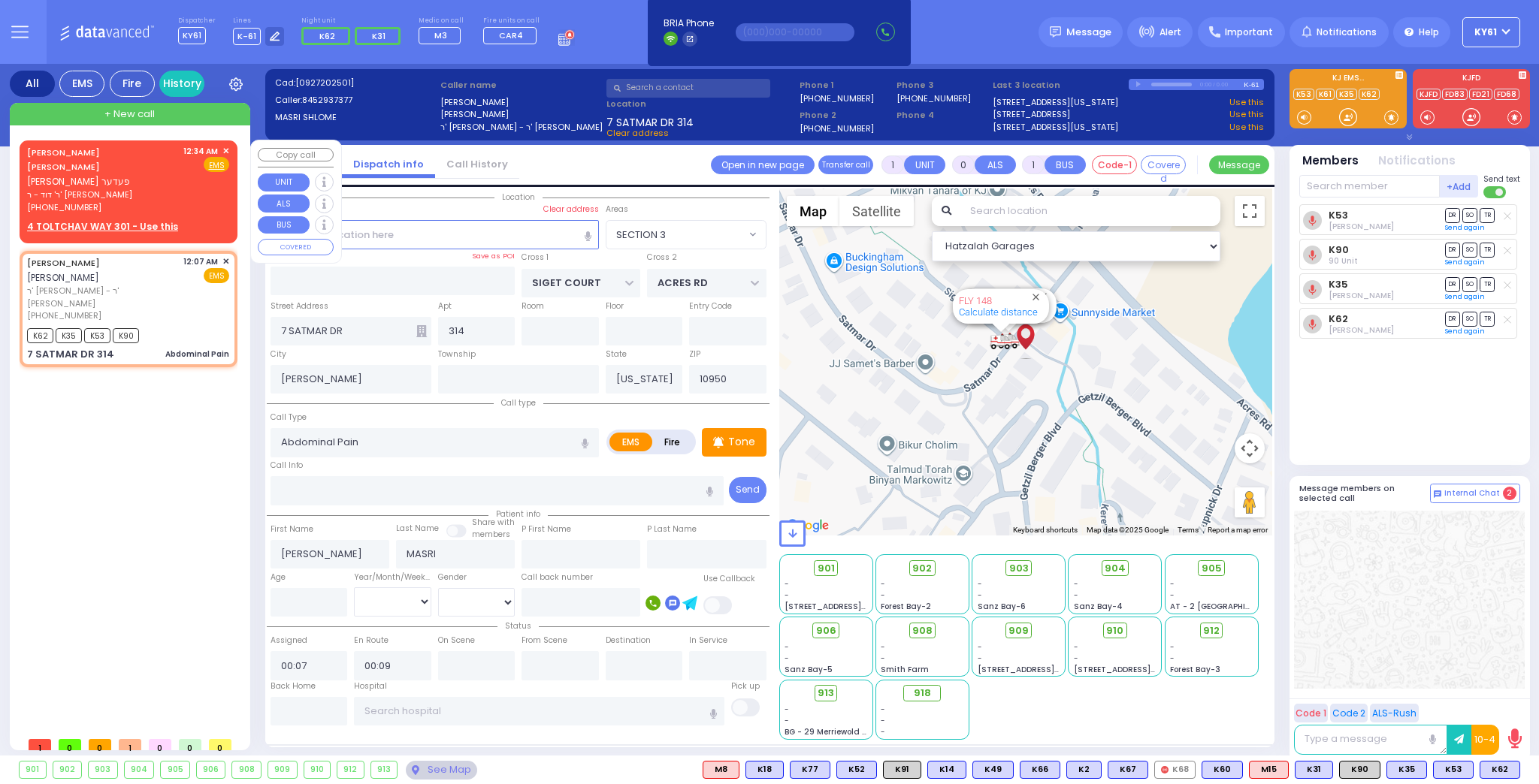
drag, startPoint x: 148, startPoint y: 181, endPoint x: 140, endPoint y: 182, distance: 8.1
click at [149, 201] on div "[PHONE_NUMBER]" at bounding box center [102, 207] width 151 height 13
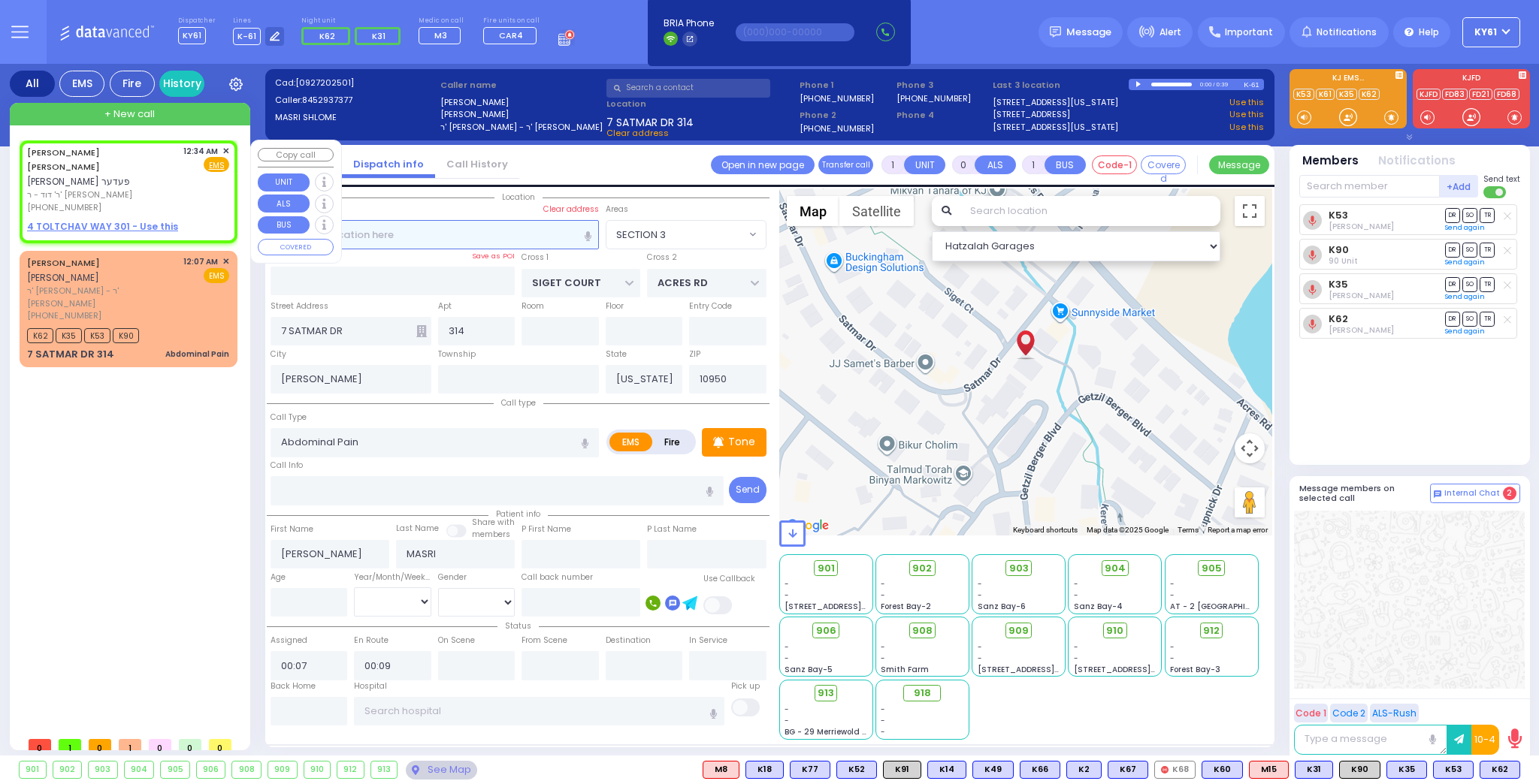
type input "2"
type input "1"
select select
radio input "true"
type input "[PERSON_NAME]"
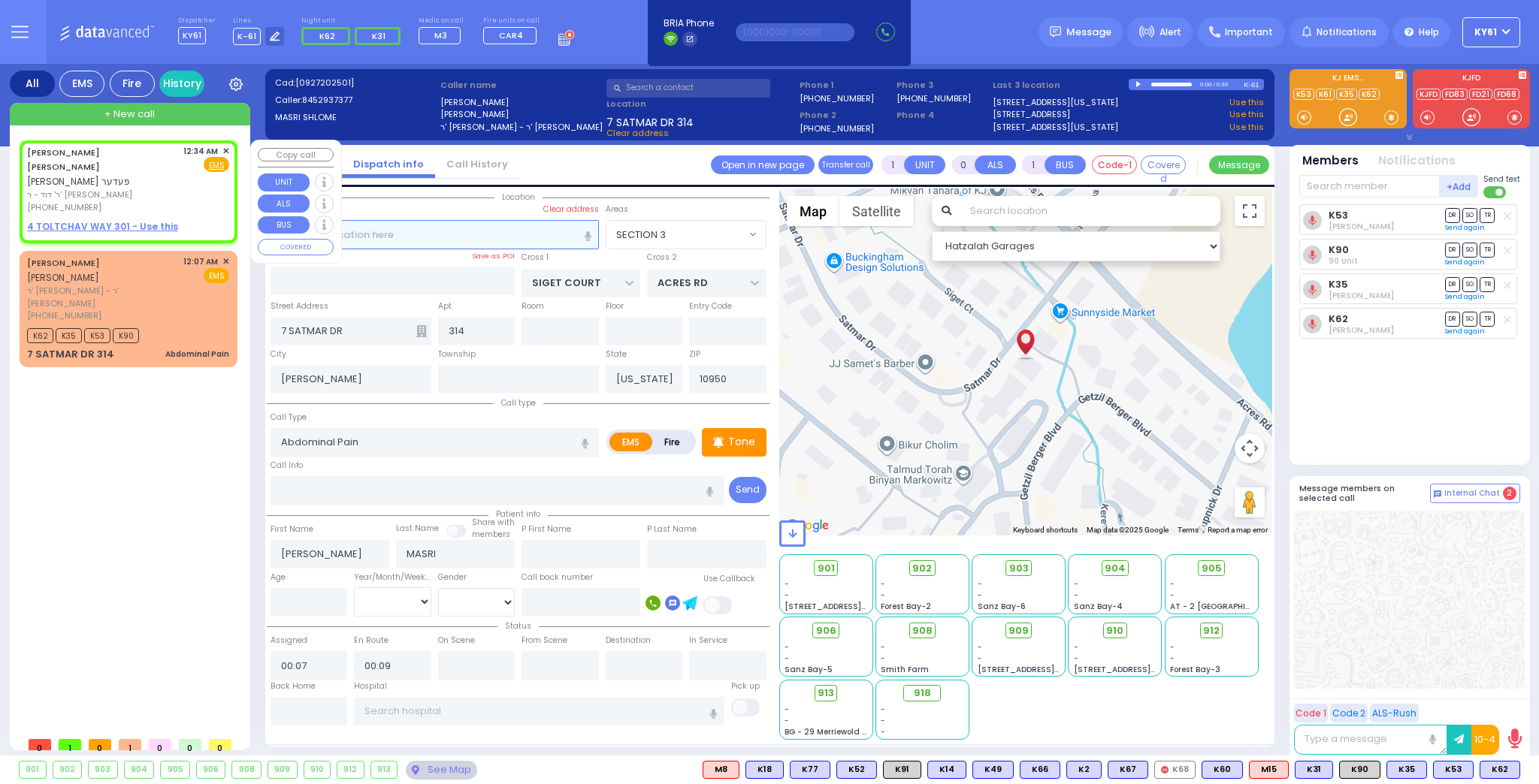
type input "[PERSON_NAME]"
select select
type input "00:34"
select select "Hatzalah Garages"
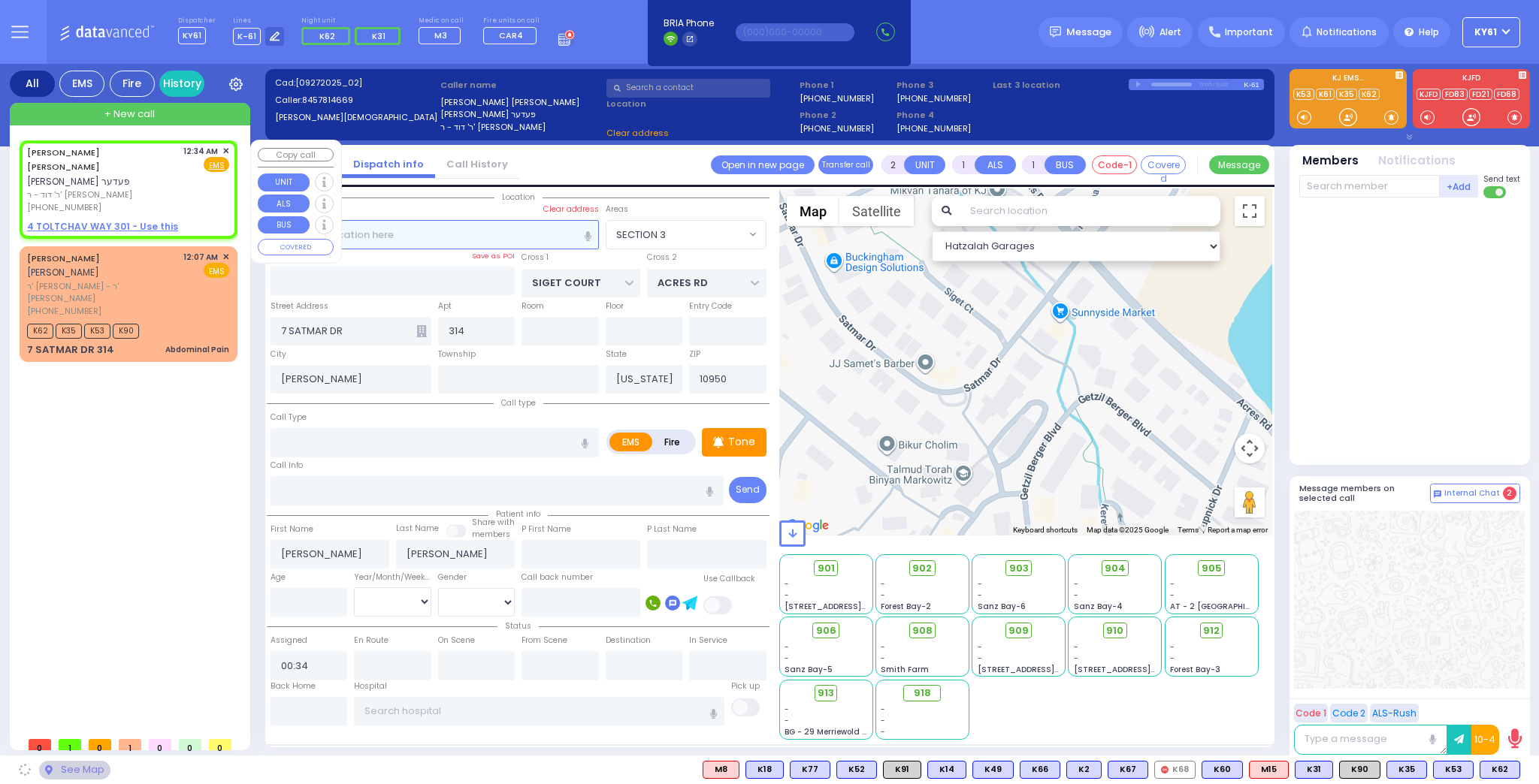
select select
radio input "true"
select select
select select "Hatzalah Garages"
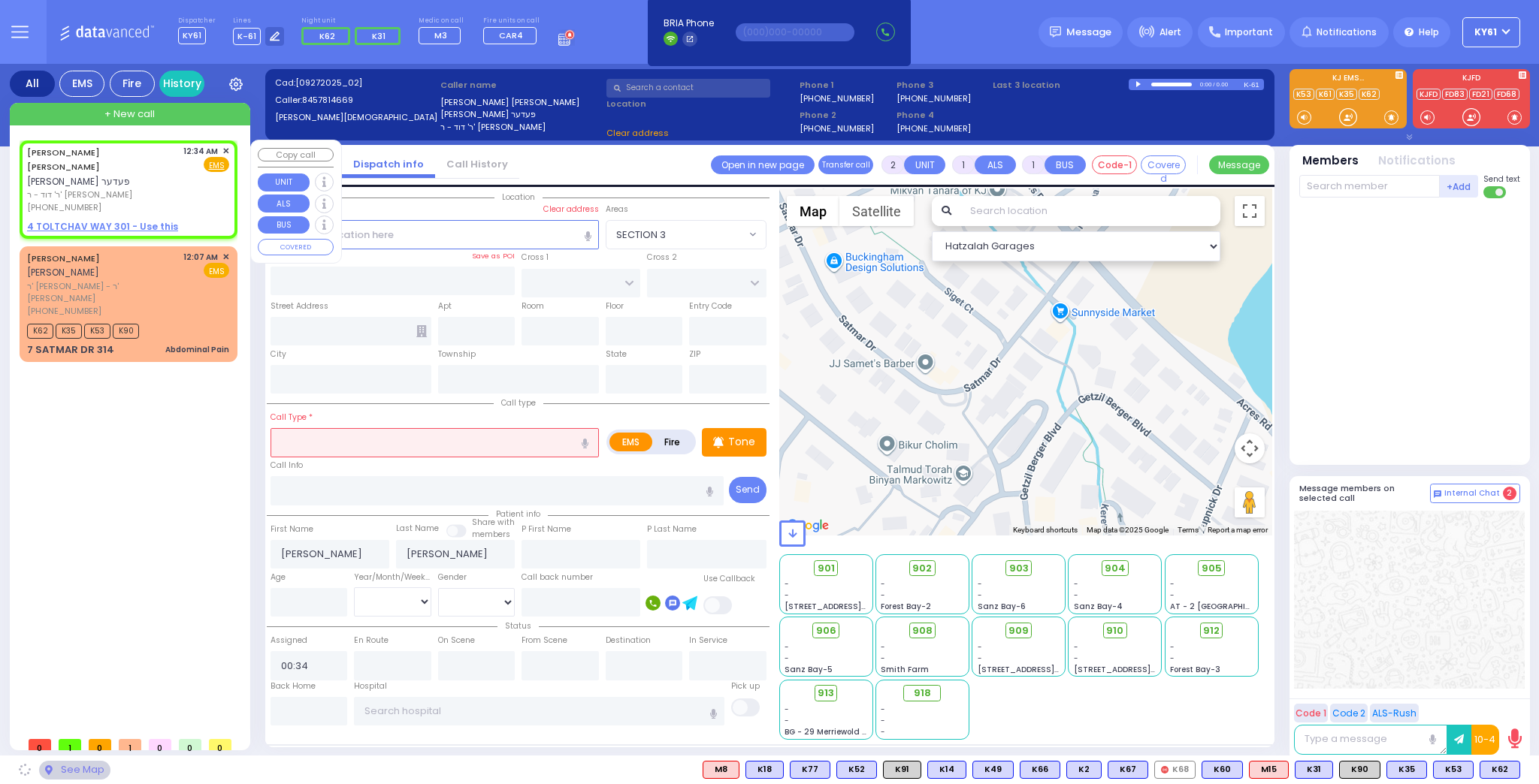
click at [94, 220] on u "4 TOLTCHAV WAY 301 - Use this" at bounding box center [102, 226] width 151 height 13
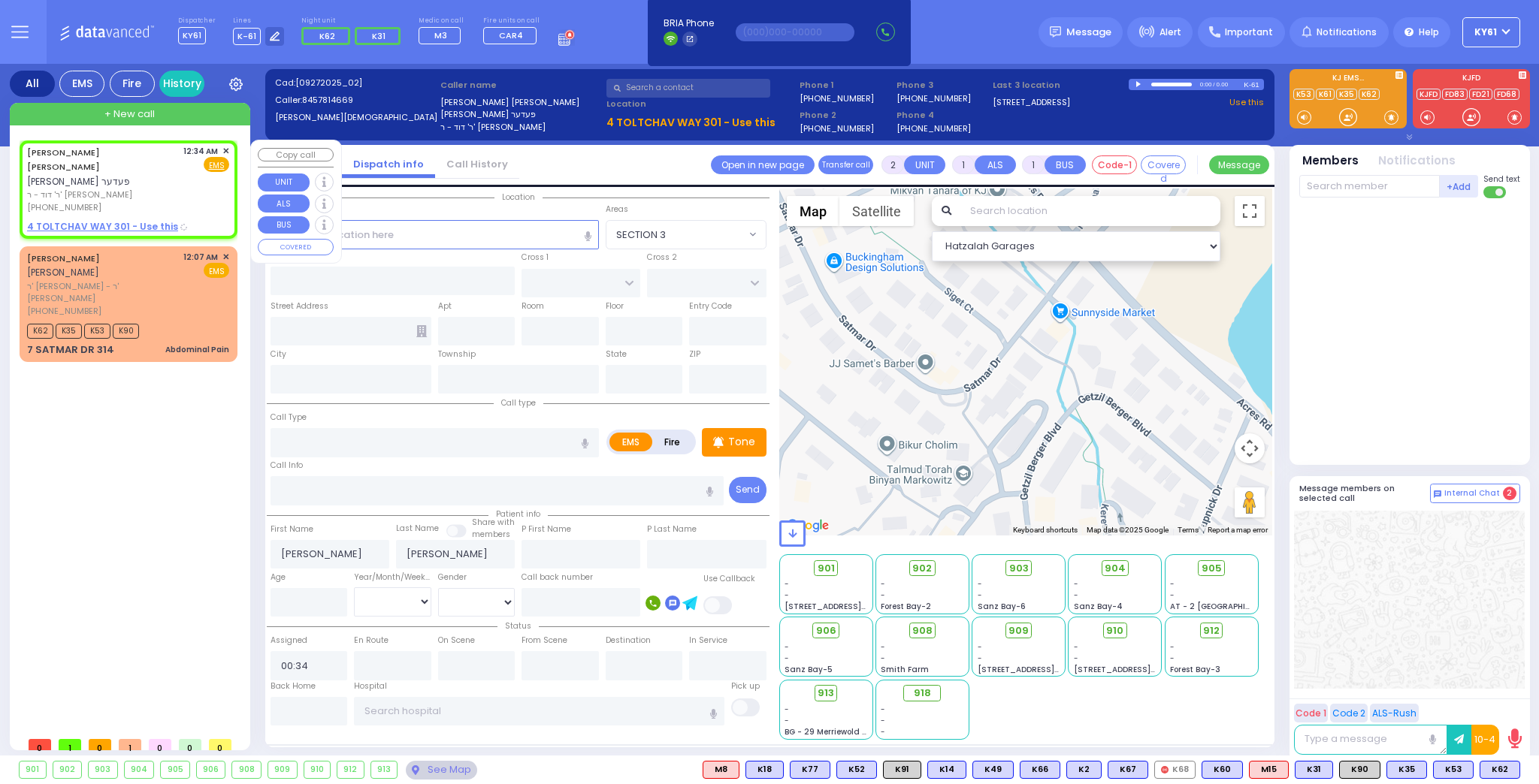
select select
radio input "true"
select select
select select "Hatzalah Garages"
select select
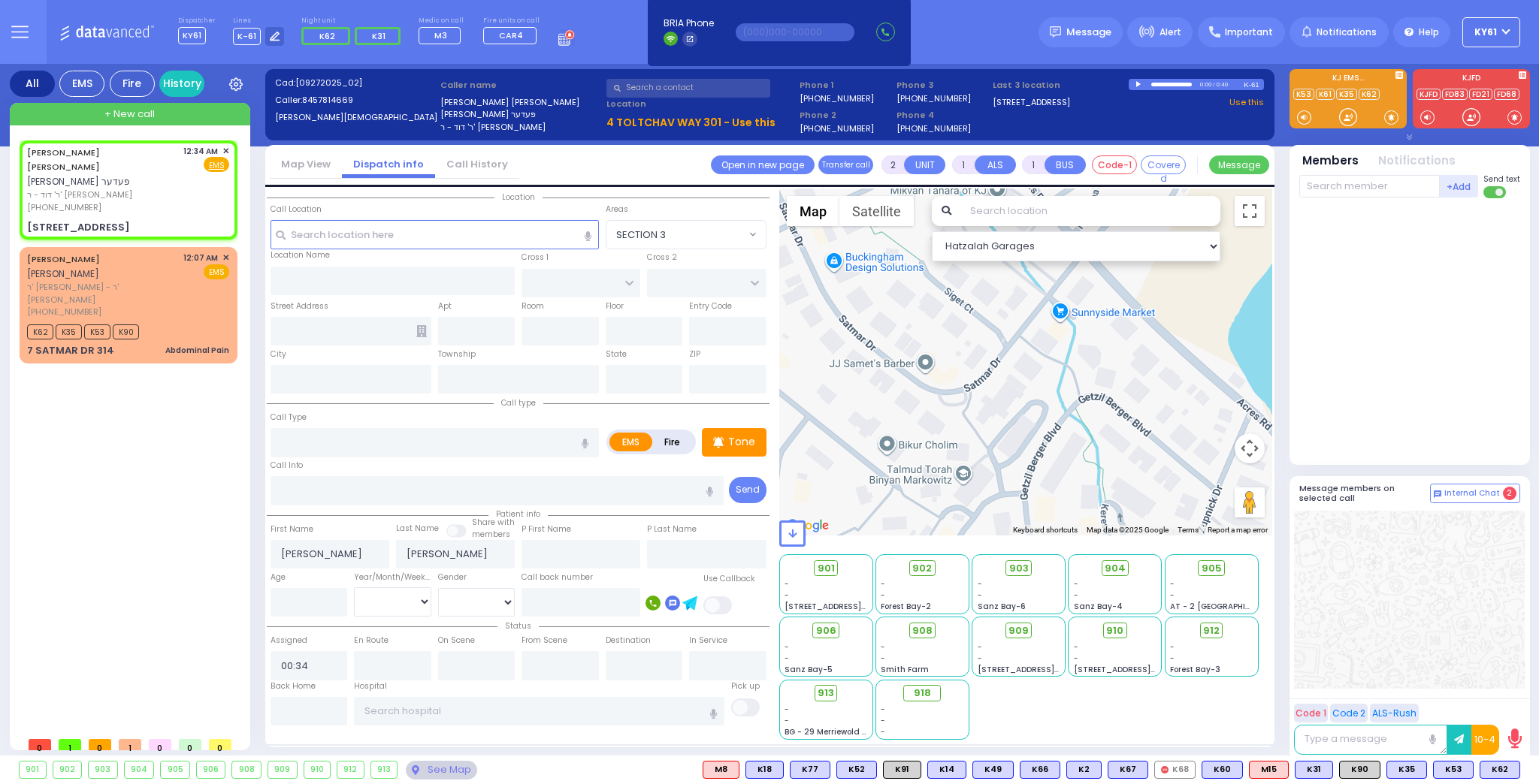
radio input "true"
select select
type input "[GEOGRAPHIC_DATA]"
type input "TOLTCHAV WAY"
type input "4 TOLTCHAV WAY"
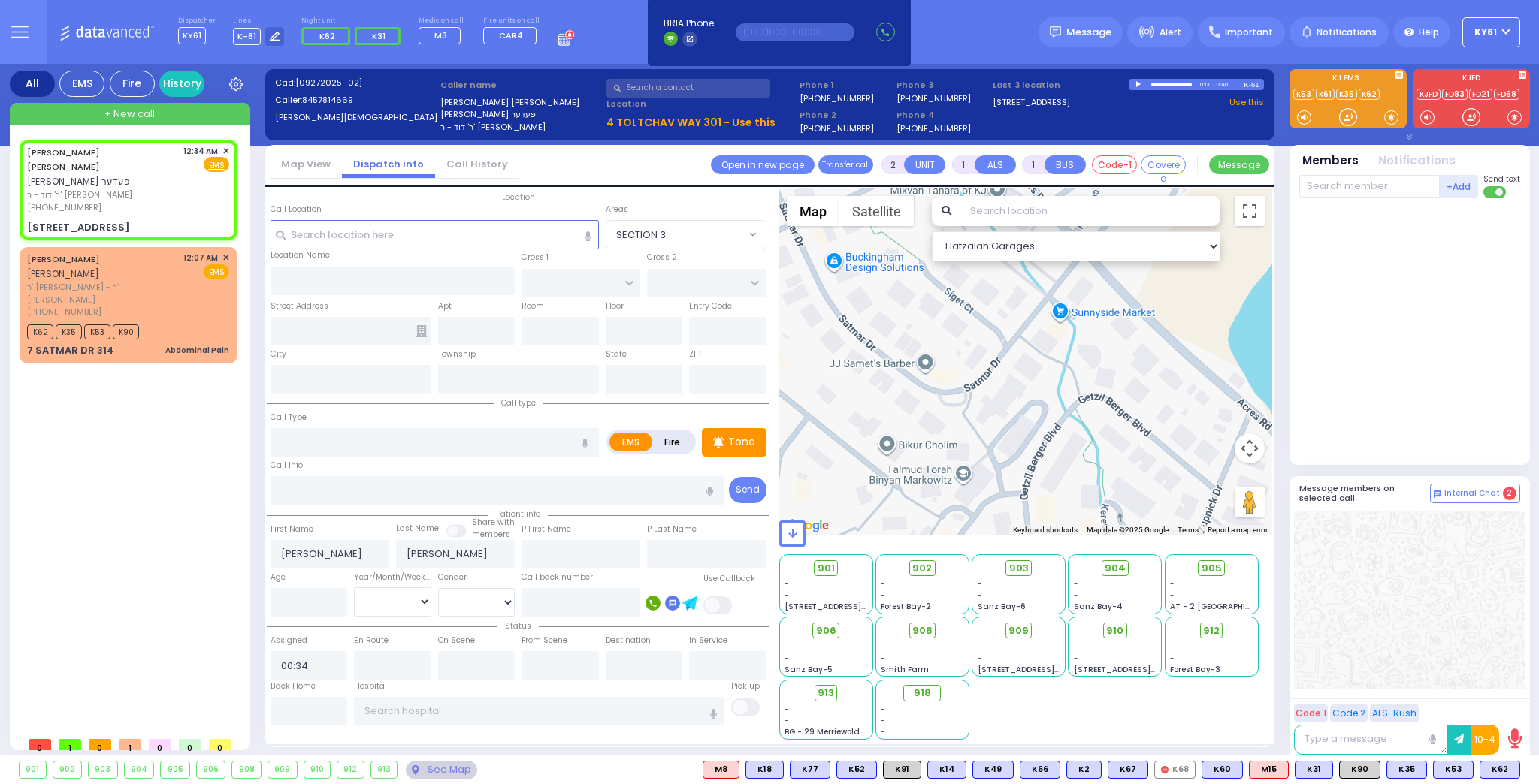
type input "301"
type input "[PERSON_NAME]"
type input "[US_STATE]"
type input "10950"
select select "Hatzalah Garages"
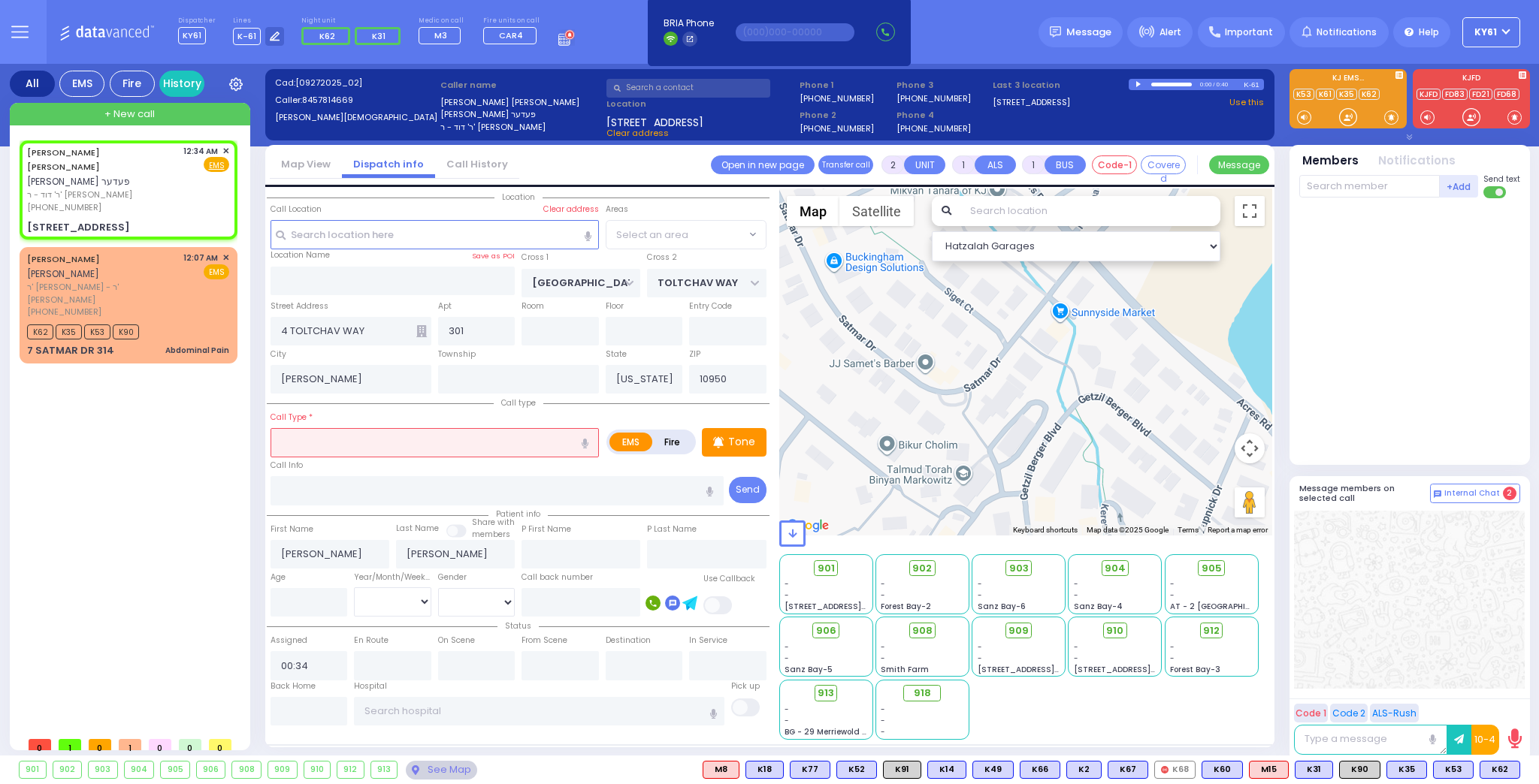
select select "BEIRECH MOSHE"
click at [381, 454] on input "text" at bounding box center [435, 442] width 328 height 28
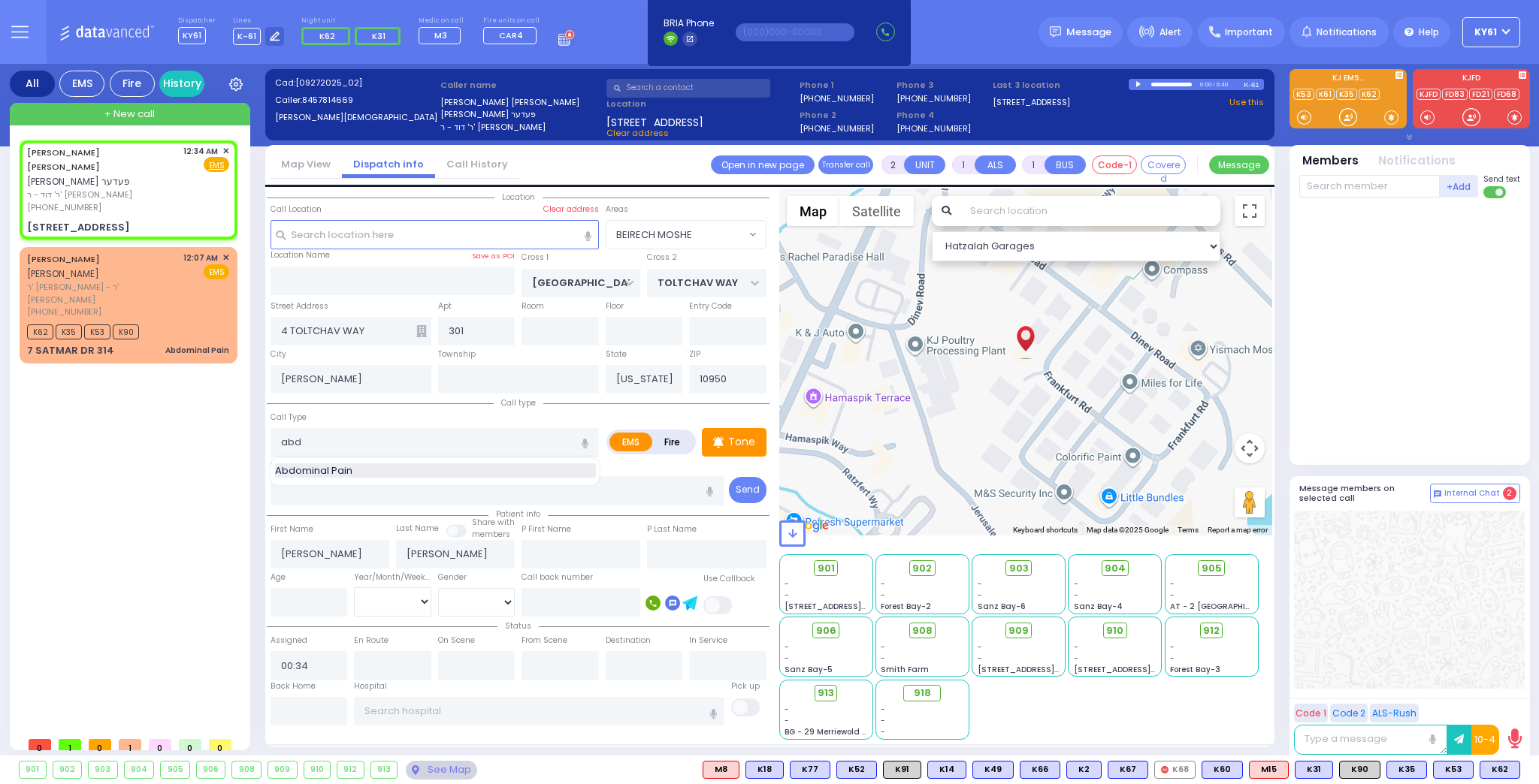
click at [430, 468] on div "Abdominal Pain" at bounding box center [436, 471] width 321 height 15
type input "Abdominal Pain"
type input "1"
type input "0"
select select
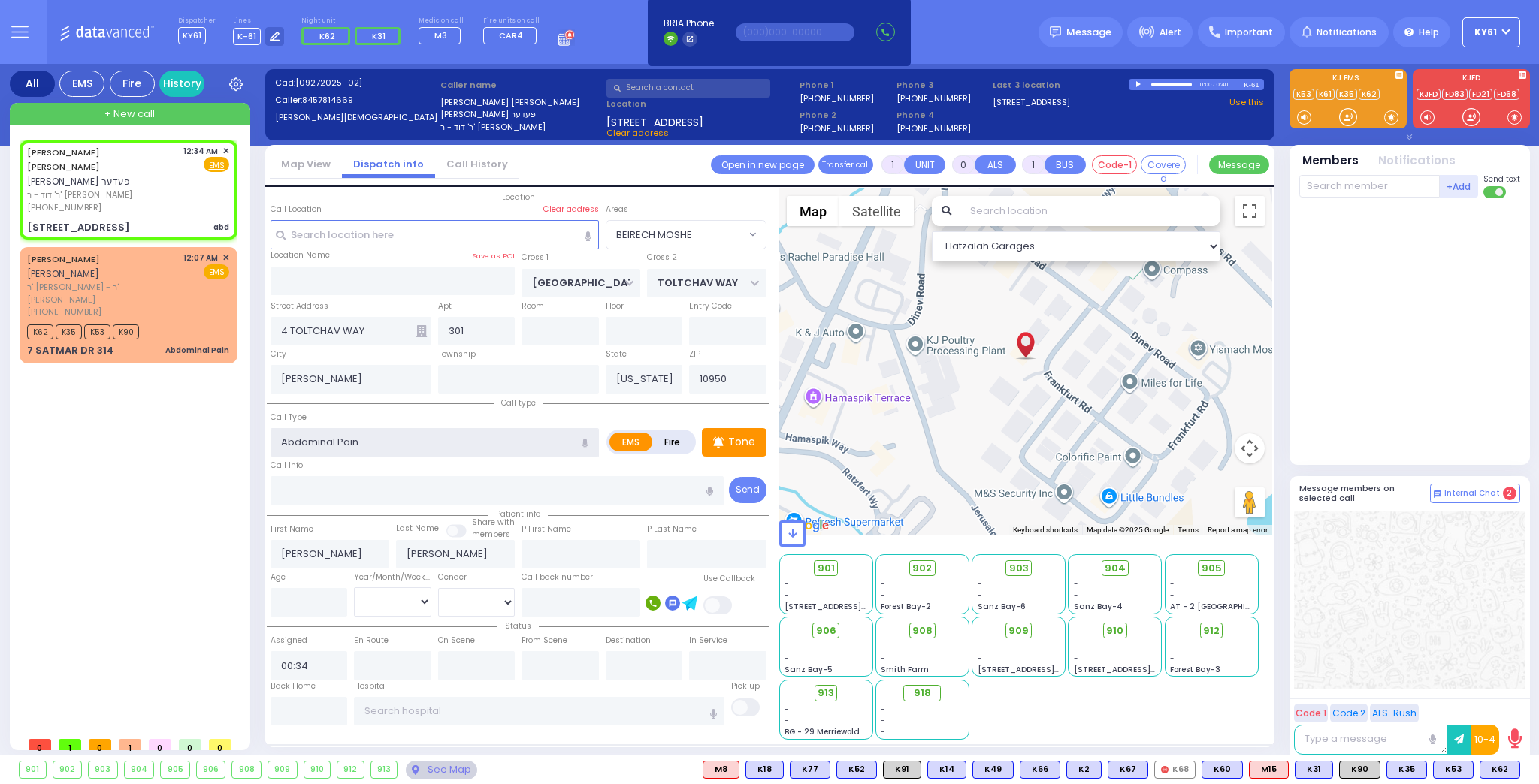
radio input "true"
select select
select select "Hatzalah Garages"
select select "BEIRECH MOSHE"
click at [744, 445] on p "Tone" at bounding box center [742, 442] width 27 height 16
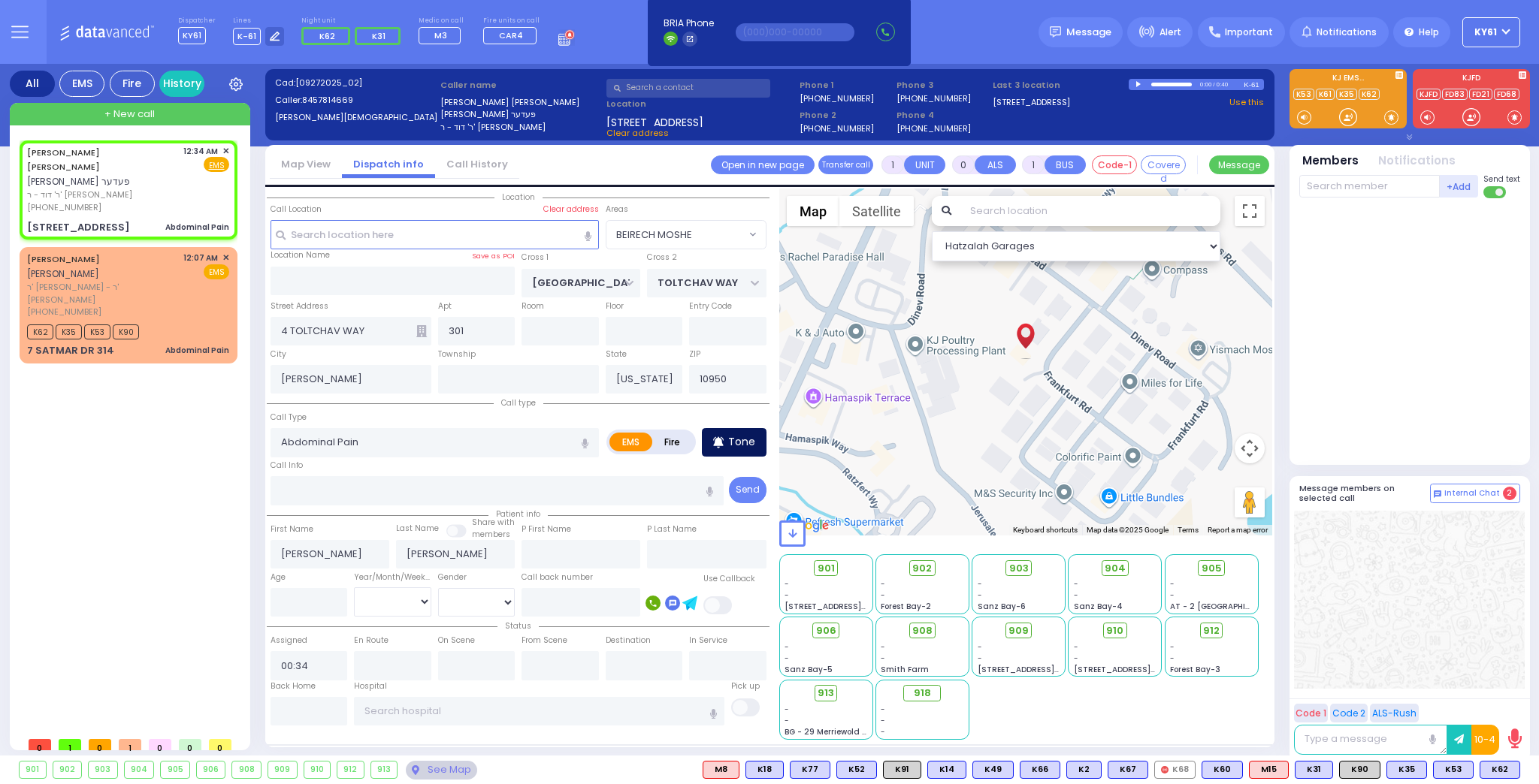
select select
radio input "true"
select select
select select "Hatzalah Garages"
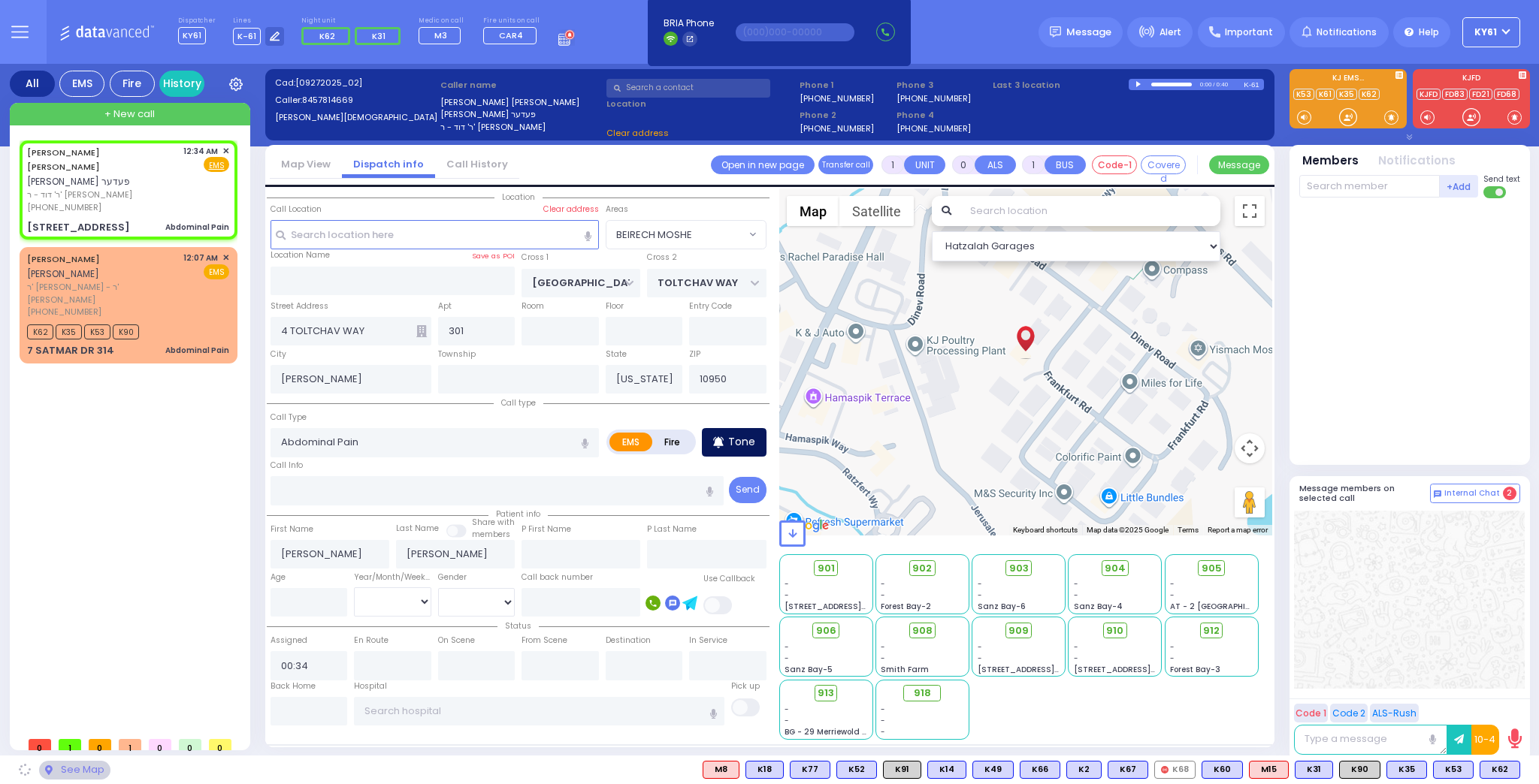
select select "BEIRECH MOSHE"
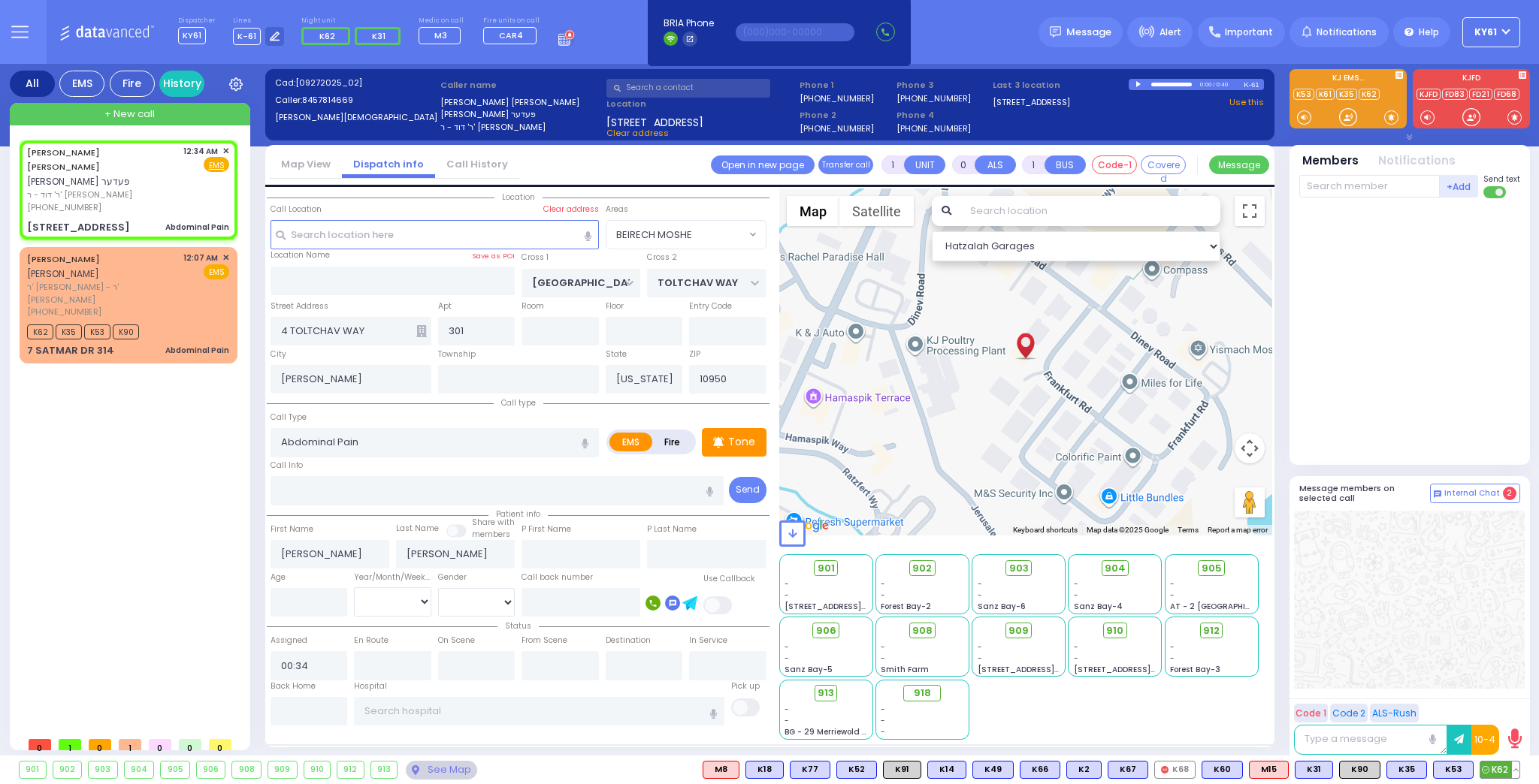
click at [1496, 771] on span "K62" at bounding box center [1500, 770] width 39 height 17
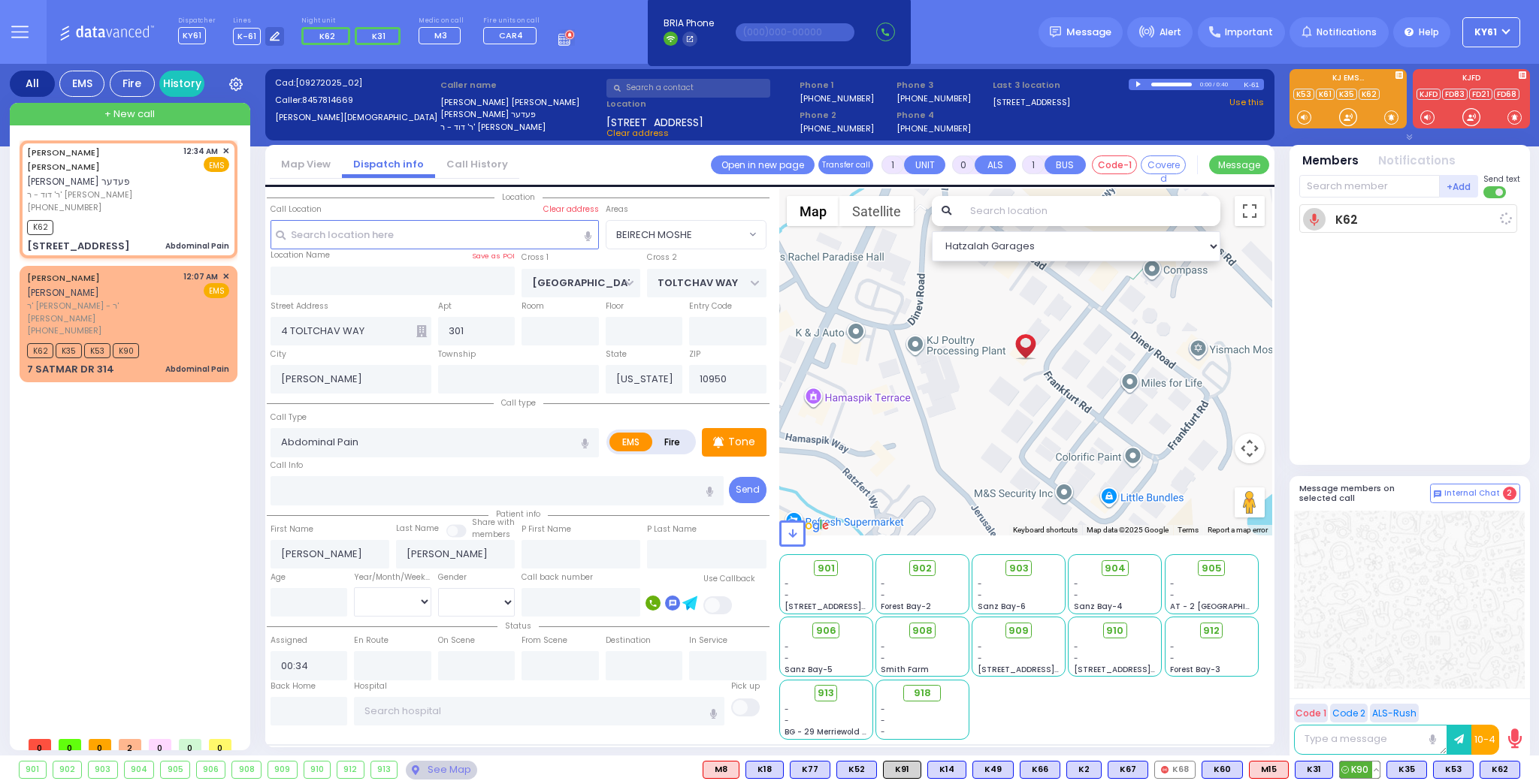
select select
radio input "true"
select select
type input "00:35"
select select "Hatzalah Garages"
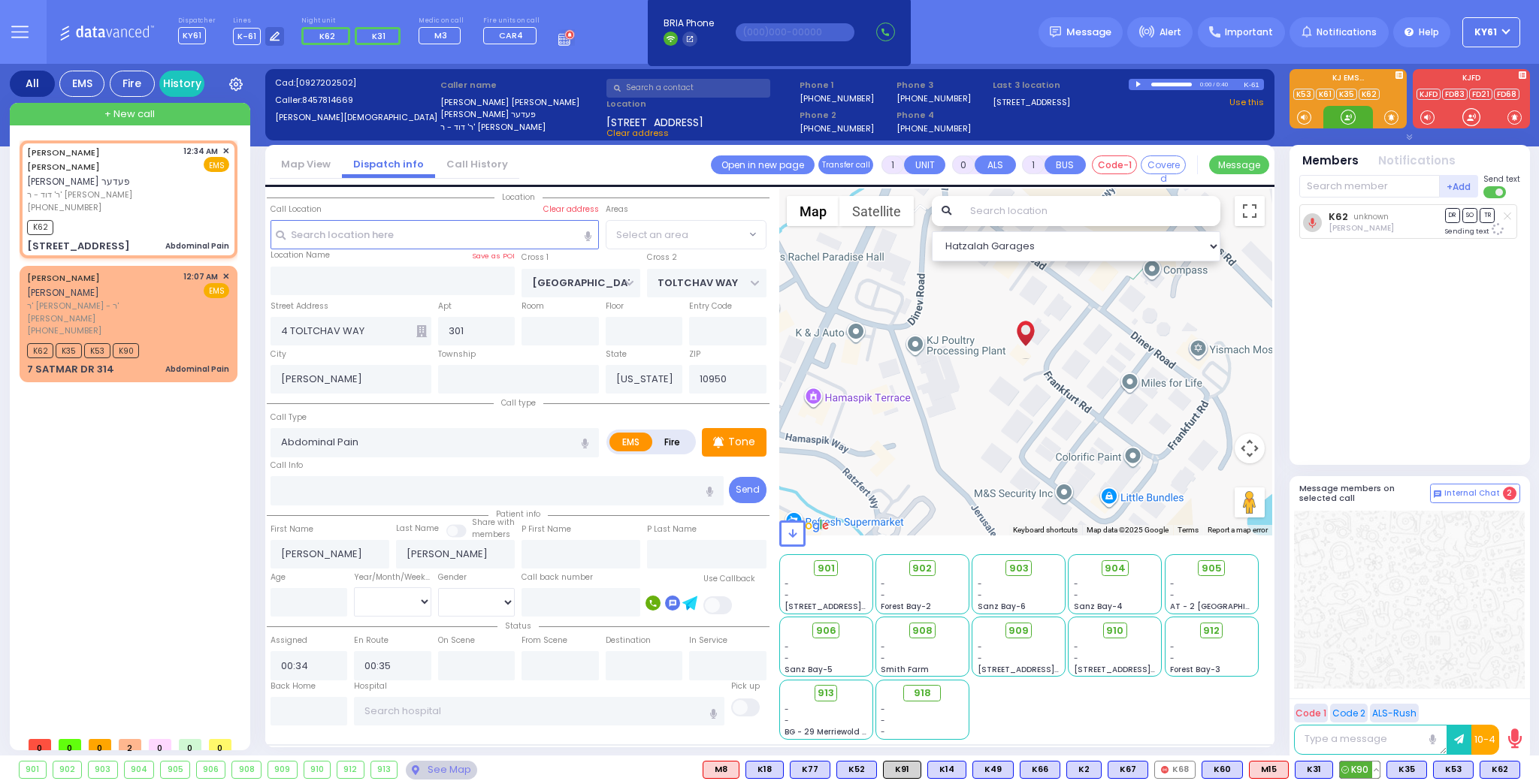
select select "BEIRECH MOSHE"
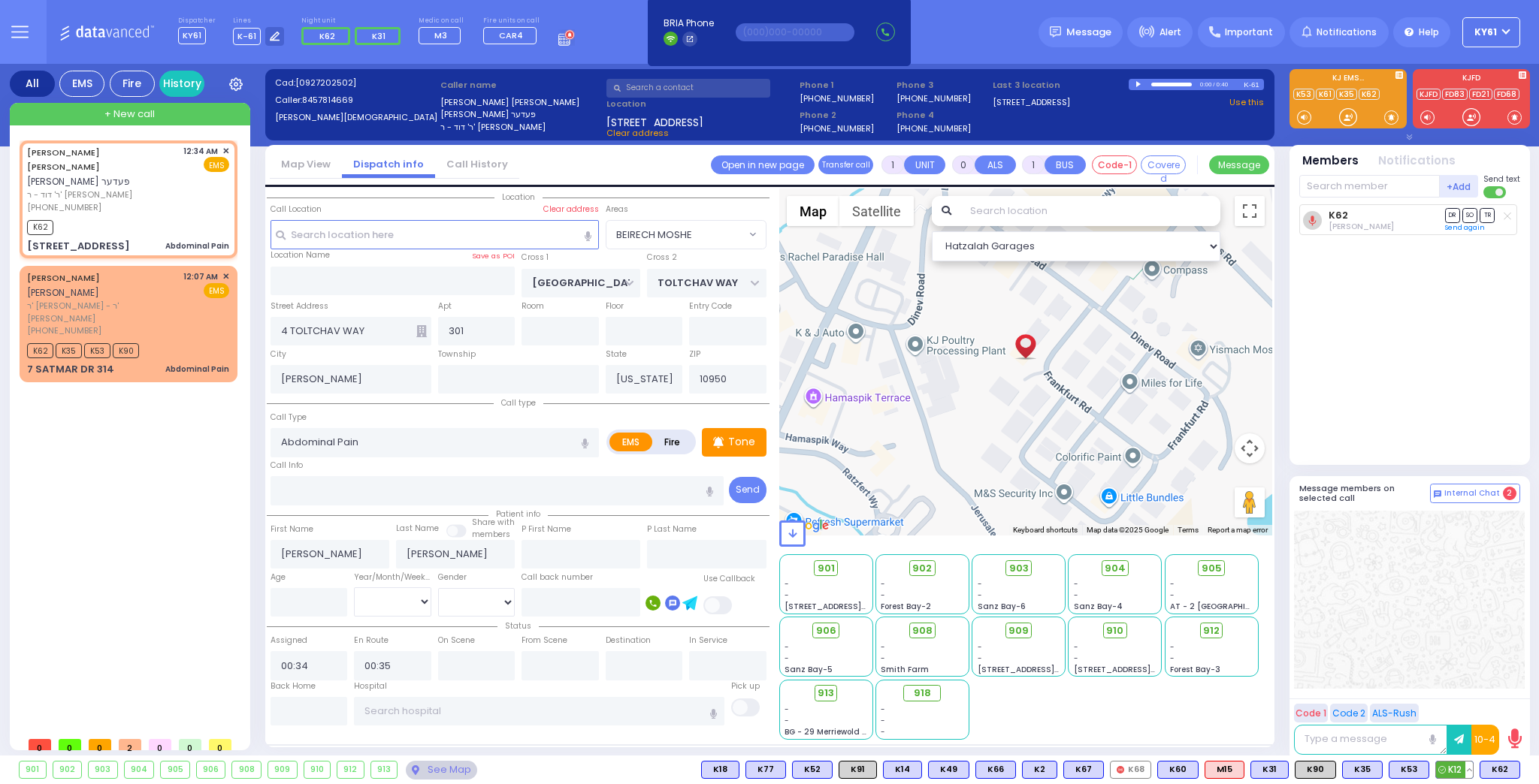
click at [1455, 774] on span "K12" at bounding box center [1455, 770] width 37 height 17
select select
radio input "true"
select select
select select "Hatzalah Garages"
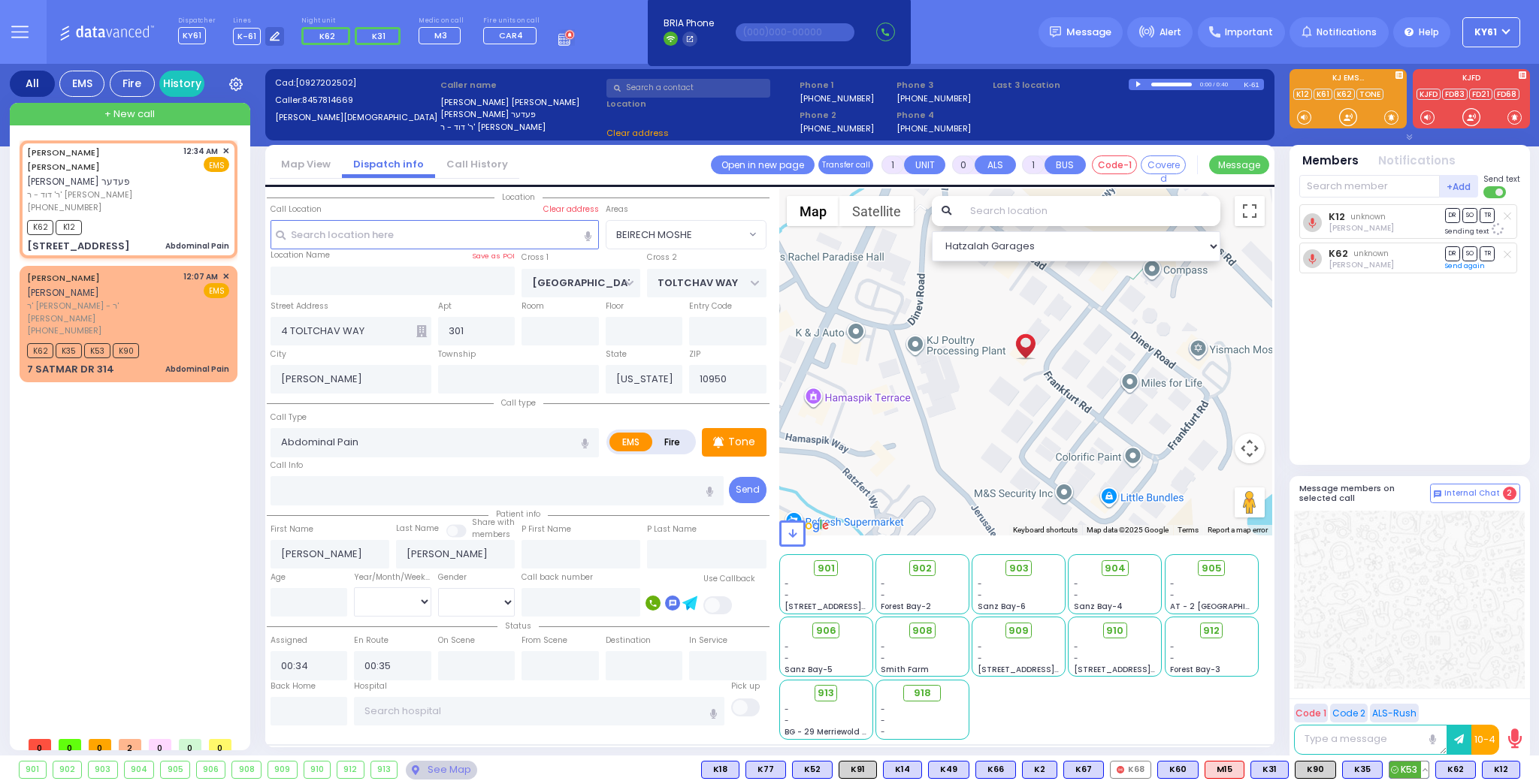
select select "BEIRECH MOSHE"
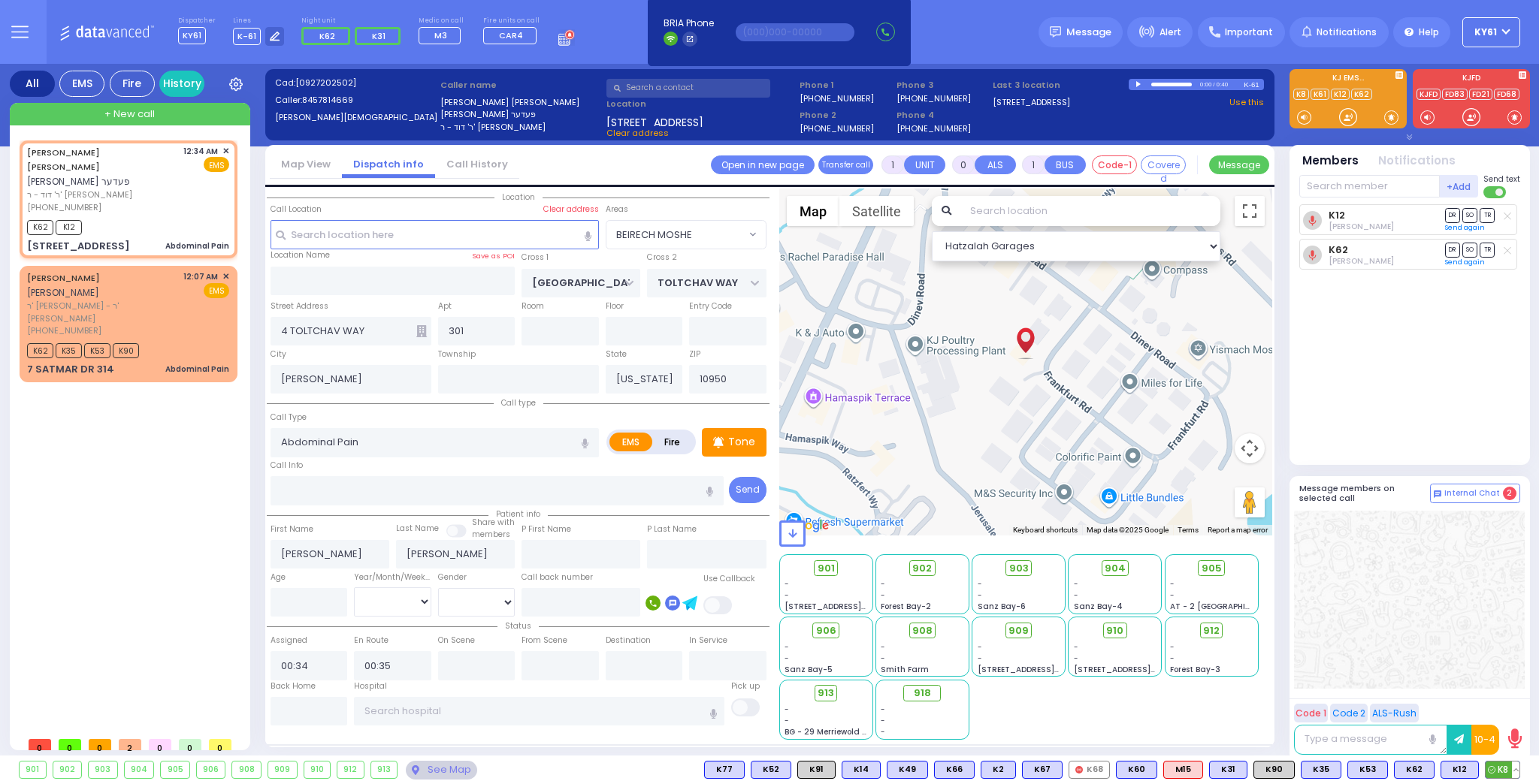
click at [1500, 763] on span "K8" at bounding box center [1503, 770] width 34 height 17
select select
radio input "true"
select select
select select "Hatzalah Garages"
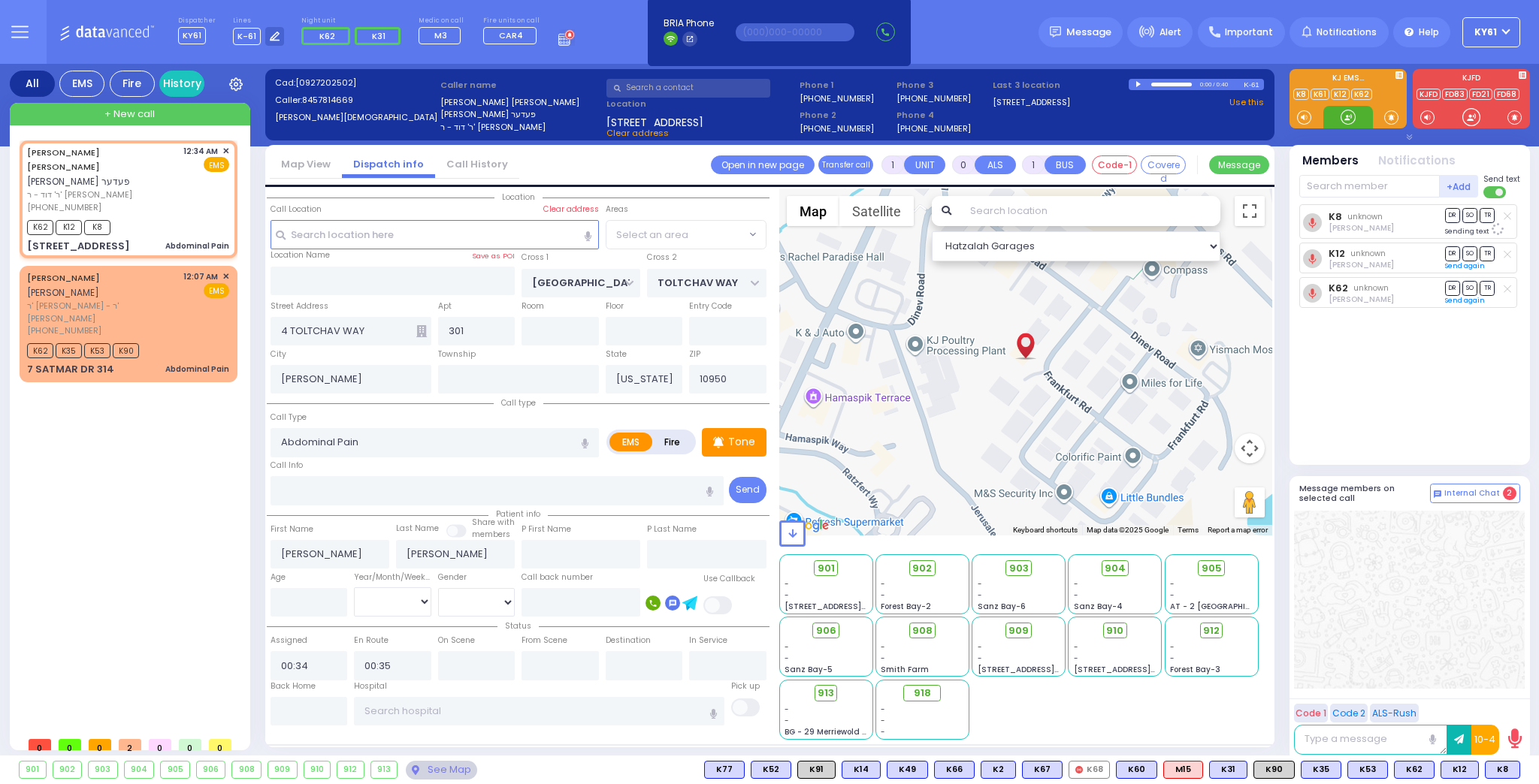
select select "BEIRECH MOSHE"
click at [1215, 566] on span "905" at bounding box center [1217, 568] width 21 height 15
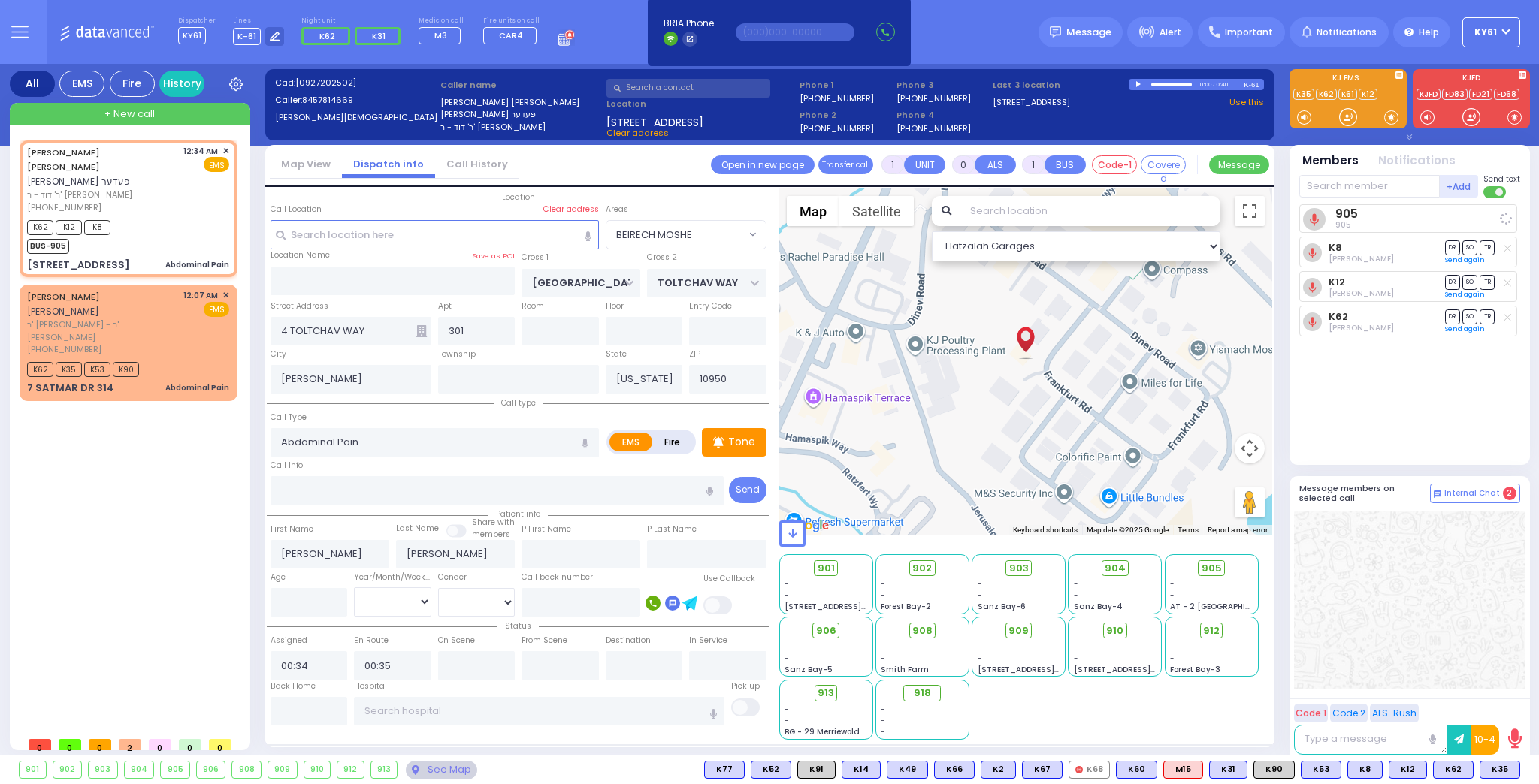
select select
radio input "true"
select select
select select "Hatzalah Garages"
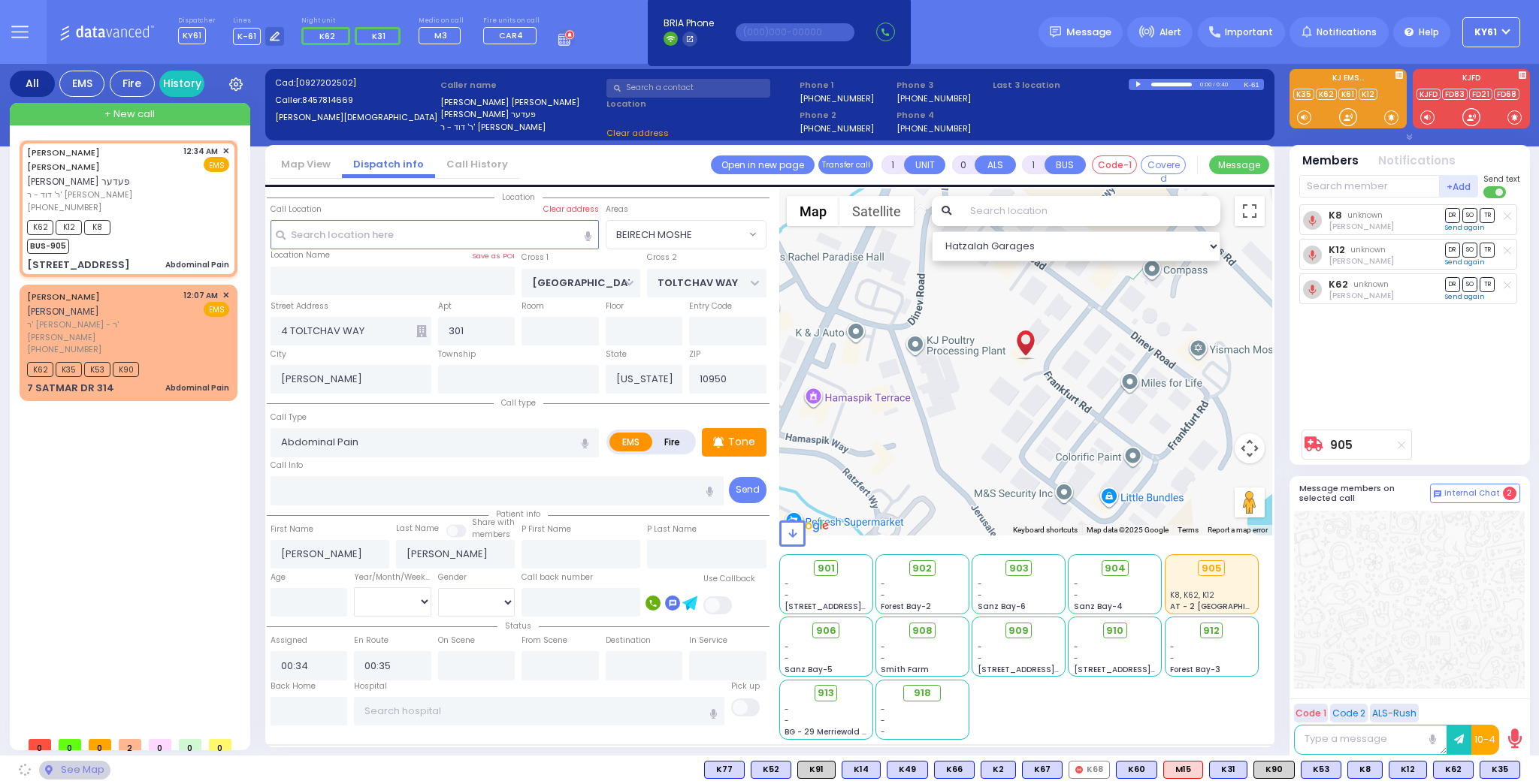
select select "BEIRECH MOSHE"
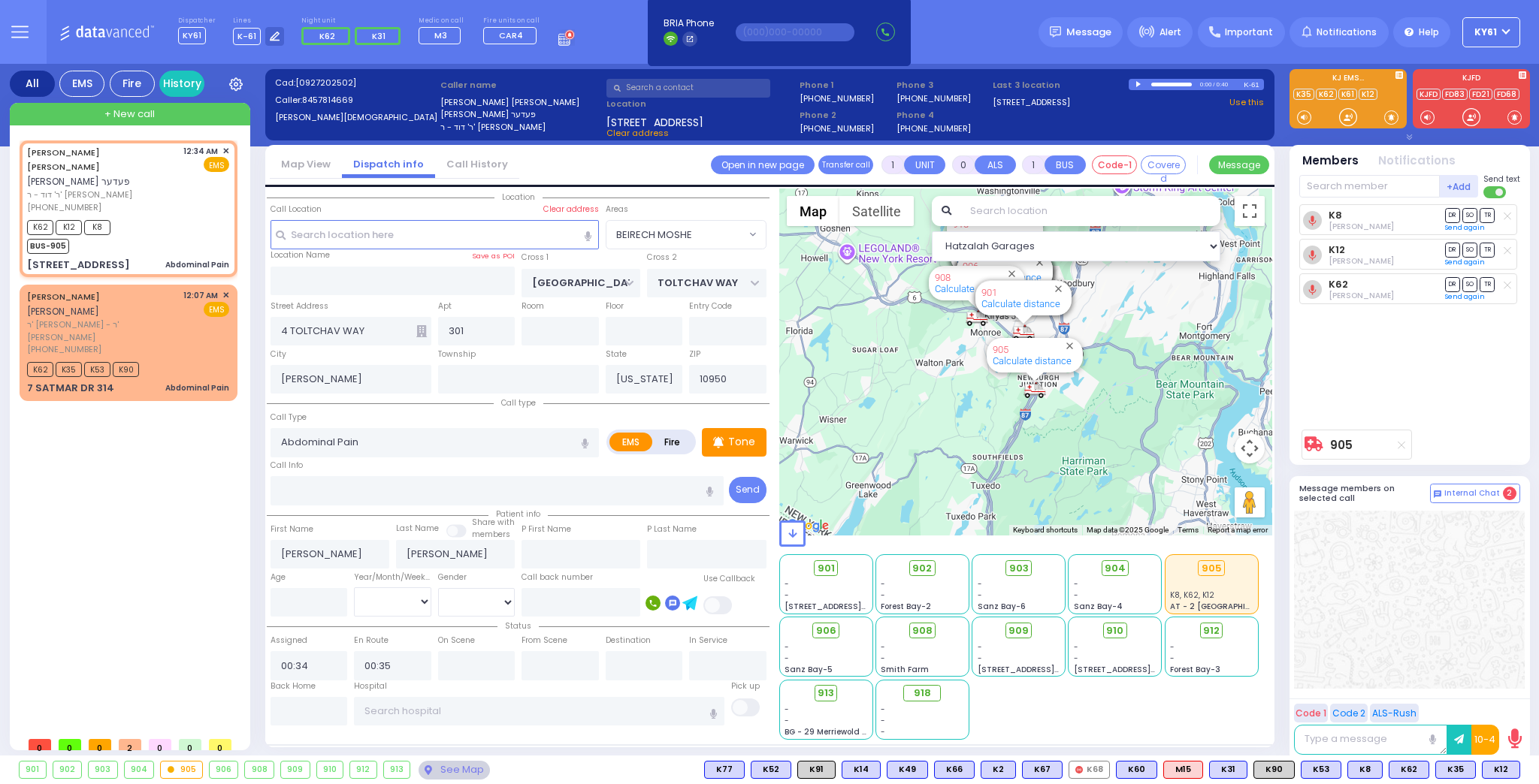
click at [1402, 444] on icon at bounding box center [1402, 445] width 8 height 8
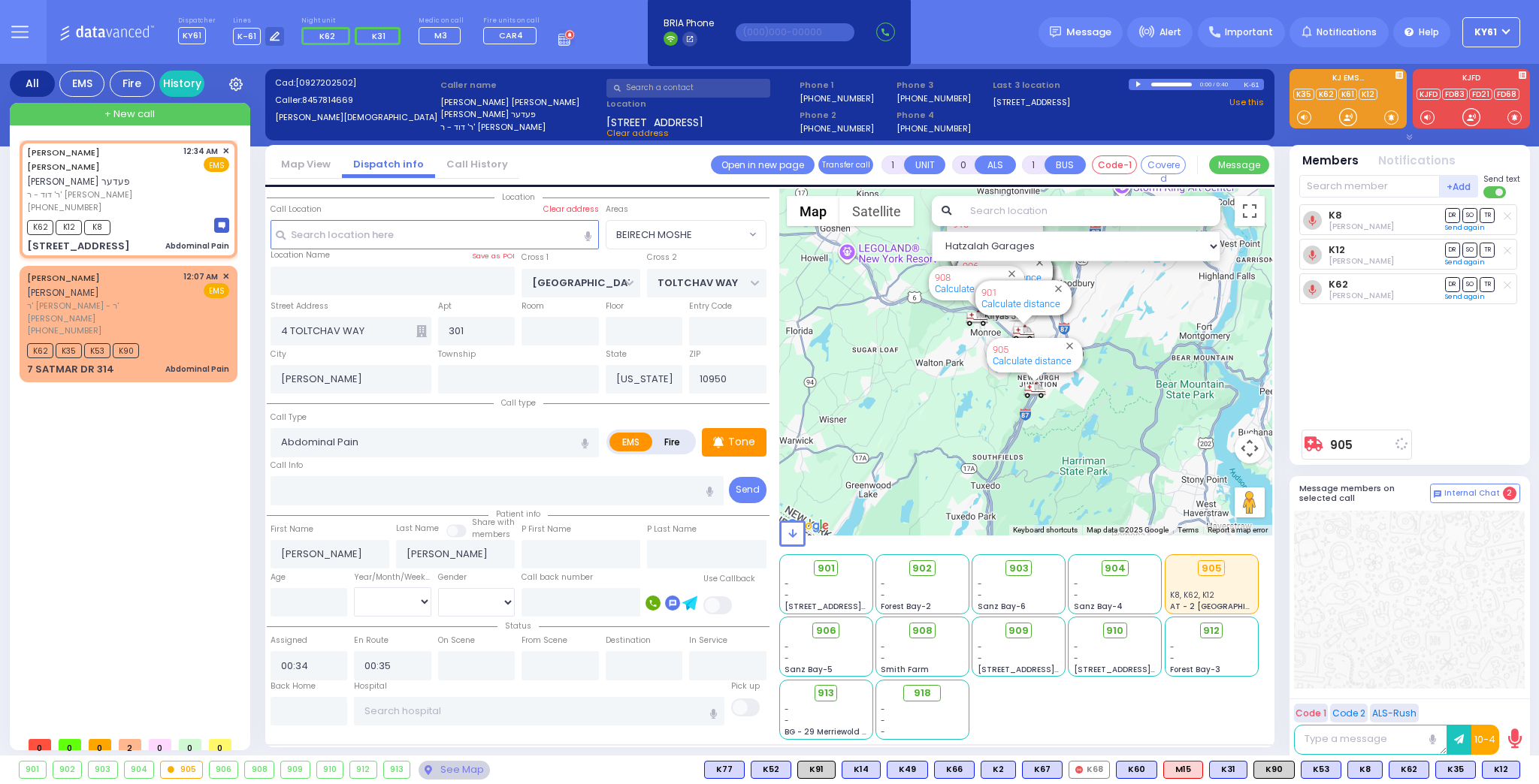
select select
radio input "true"
select select
select select "Hatzalah Garages"
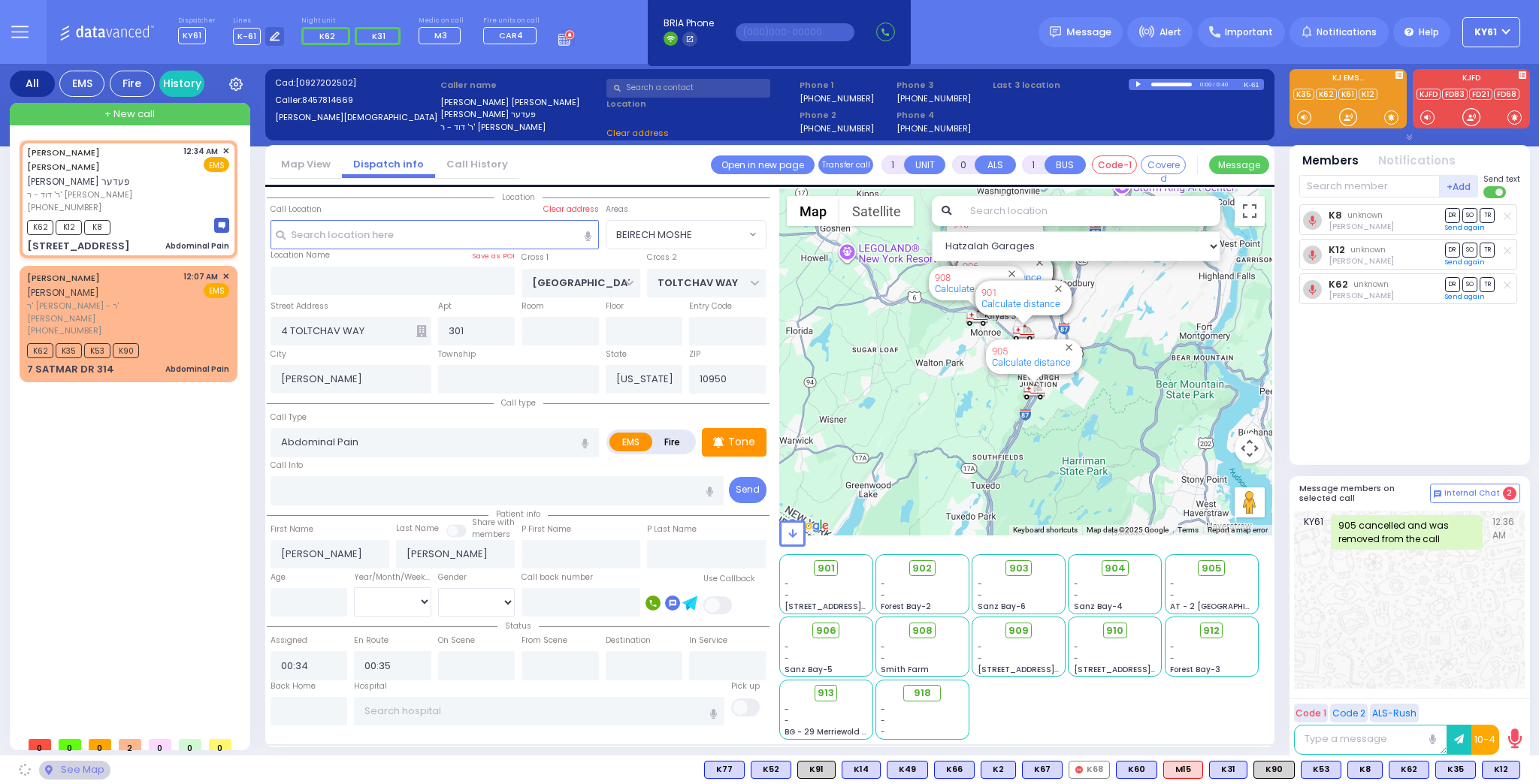
select select "BEIRECH MOSHE"
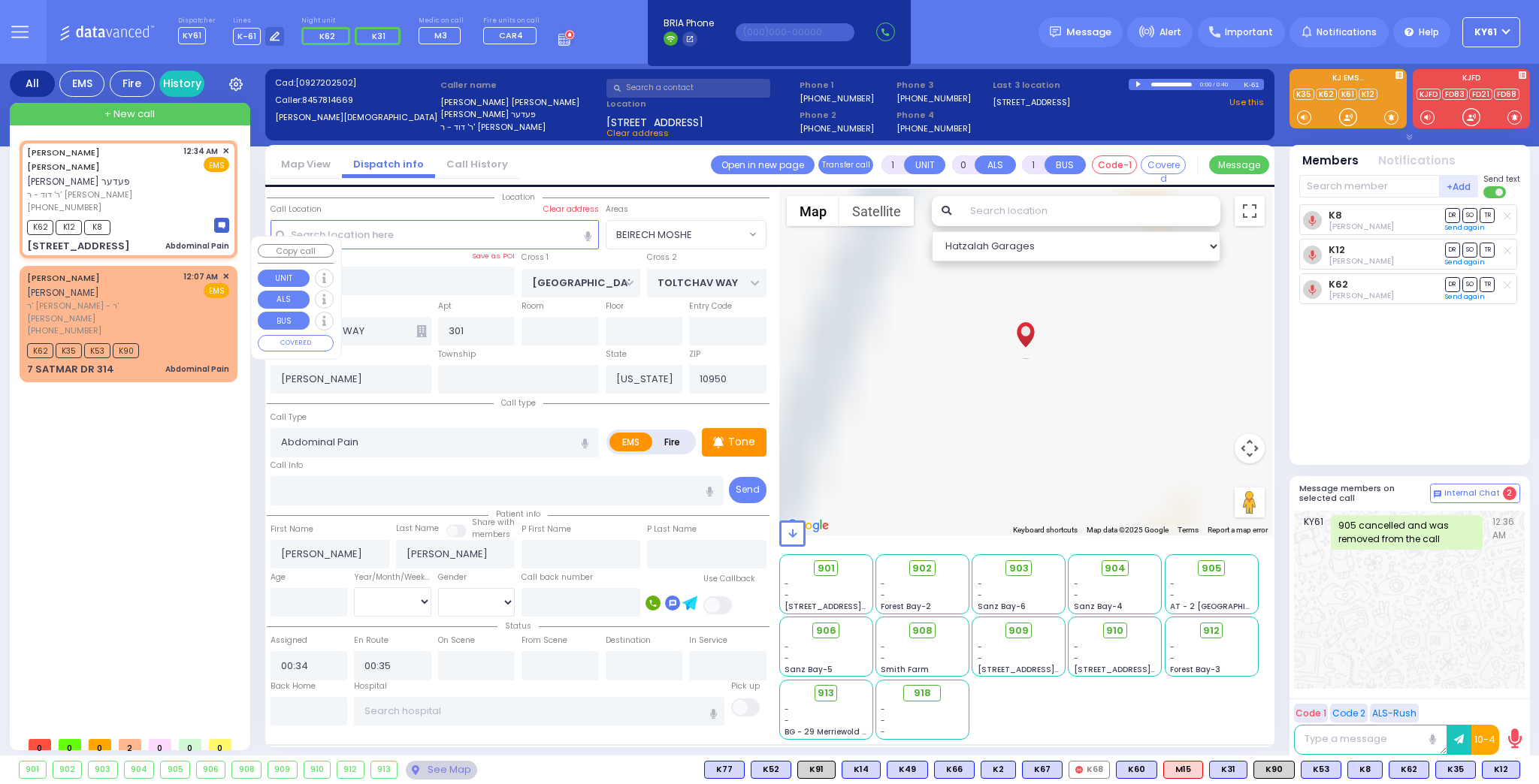
click at [185, 286] on div "[PERSON_NAME] [PERSON_NAME] ר' [PERSON_NAME] - ר' [PERSON_NAME] [PHONE_NUMBER] …" at bounding box center [128, 304] width 202 height 67
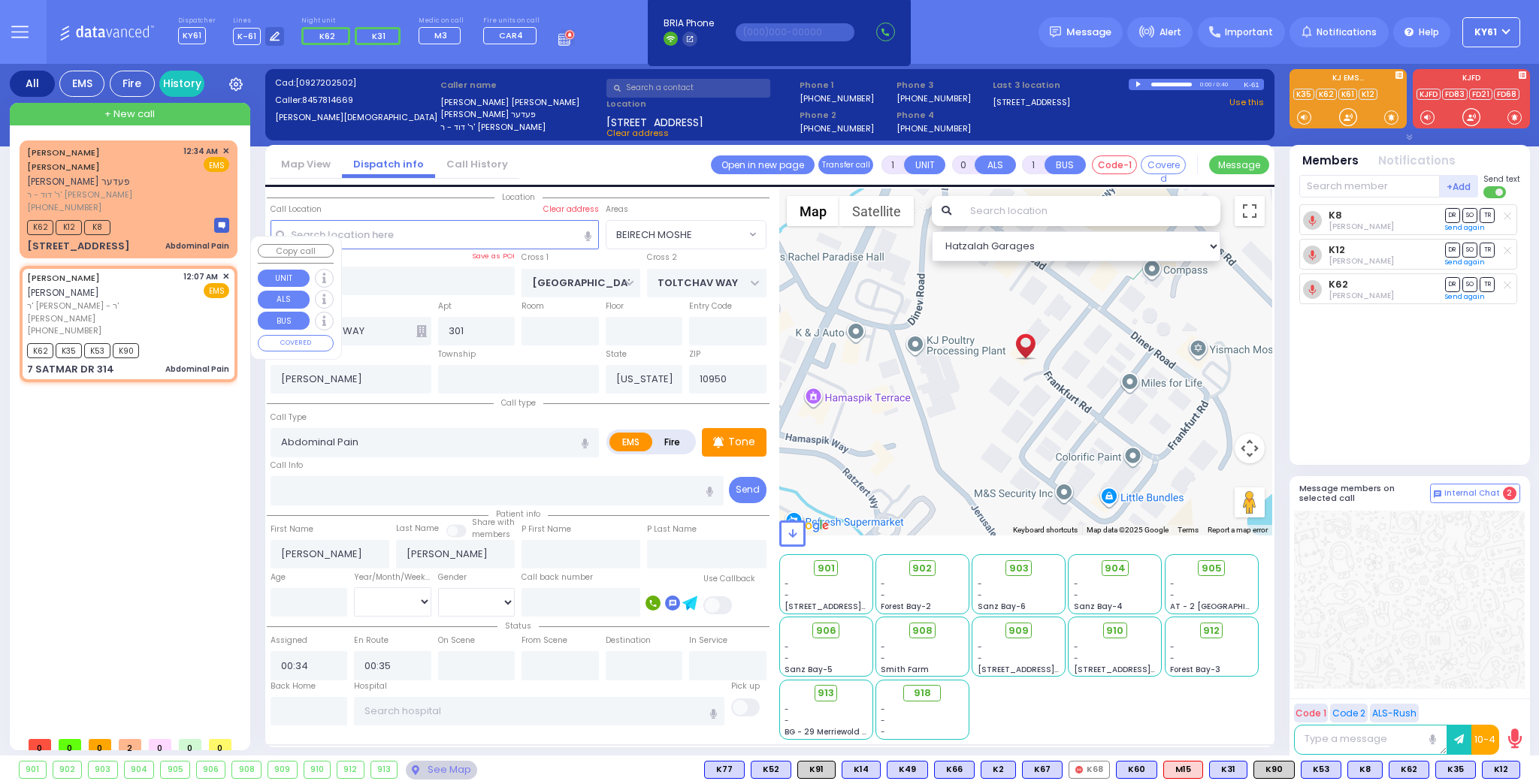
select select
radio input "true"
type input "[PERSON_NAME]"
type input "MASRI"
select select
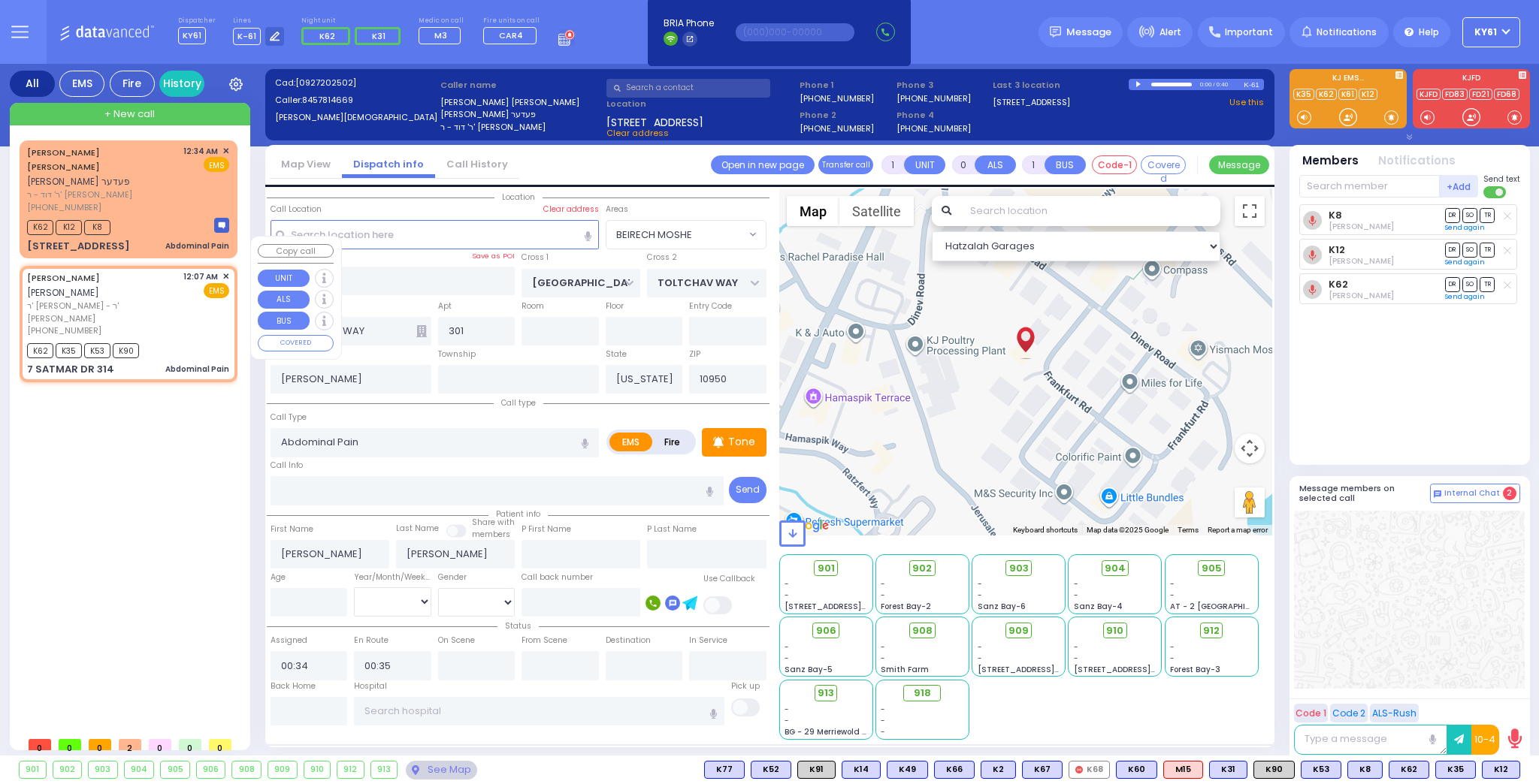
type input "00:07"
type input "00:09"
select select "Hatzalah Garages"
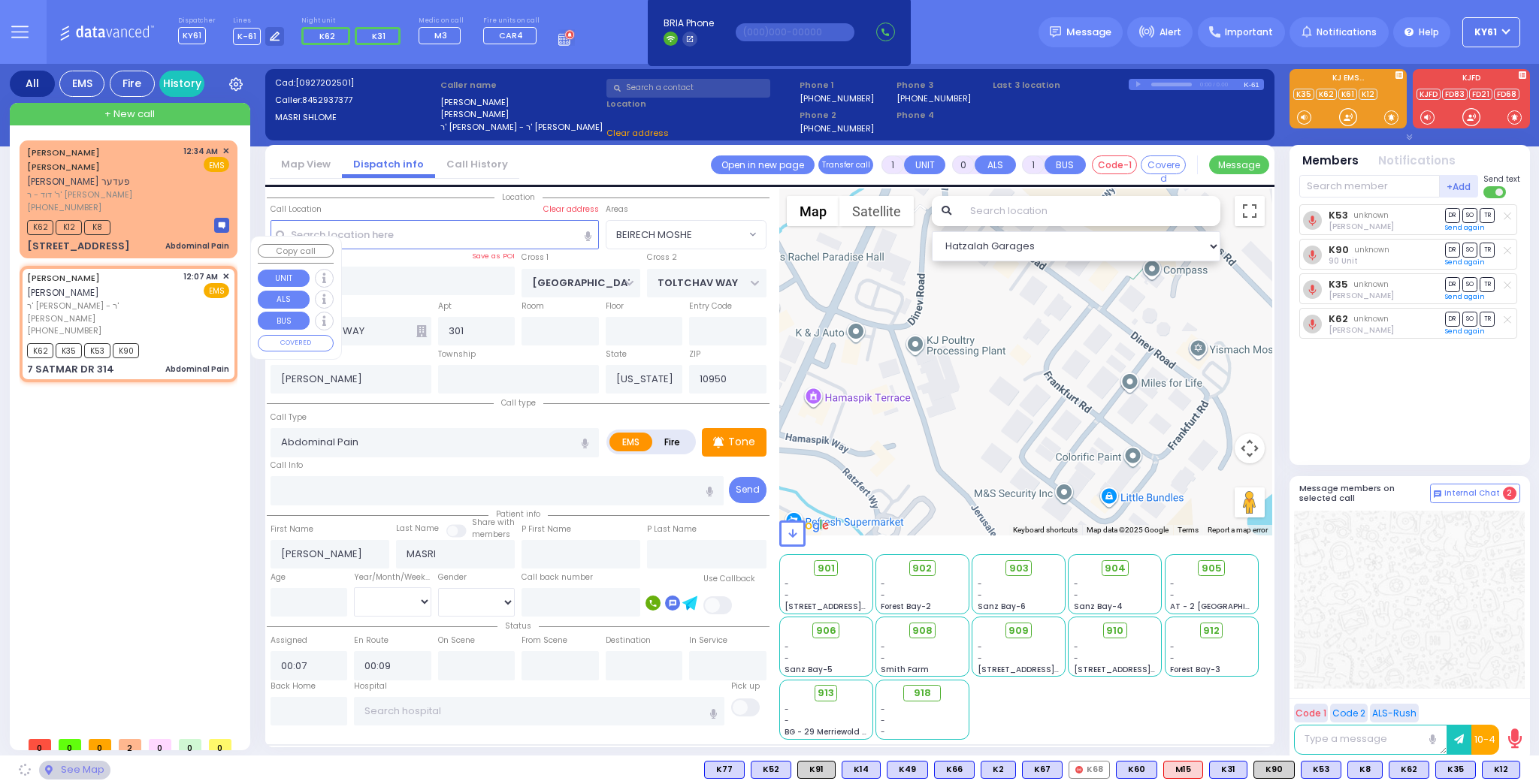
type input "SIGET COURT"
type input "ACRES RD"
type input "7 SATMAR DR"
type input "314"
select select "SECTION 3"
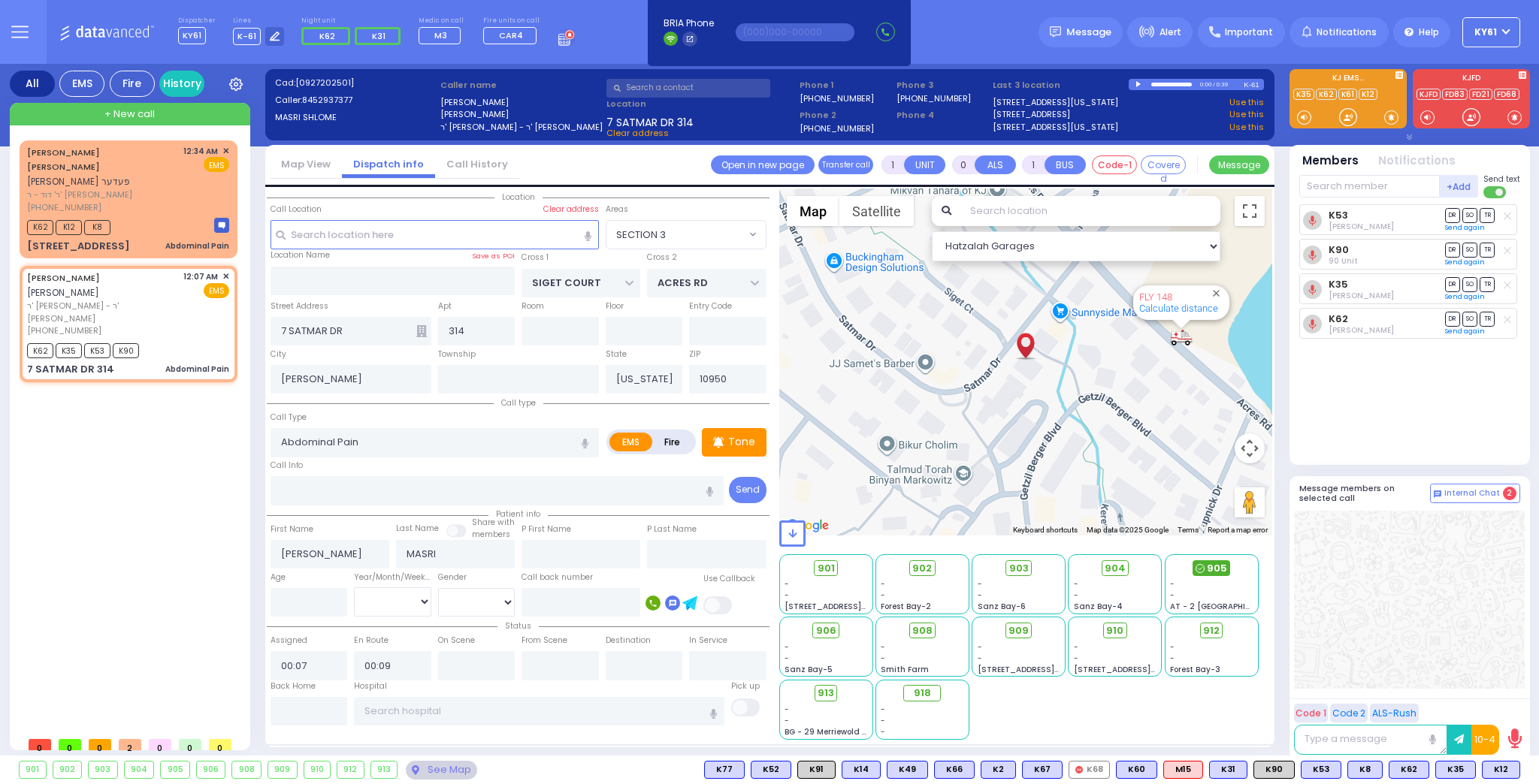
click at [1215, 569] on span "905" at bounding box center [1217, 568] width 21 height 15
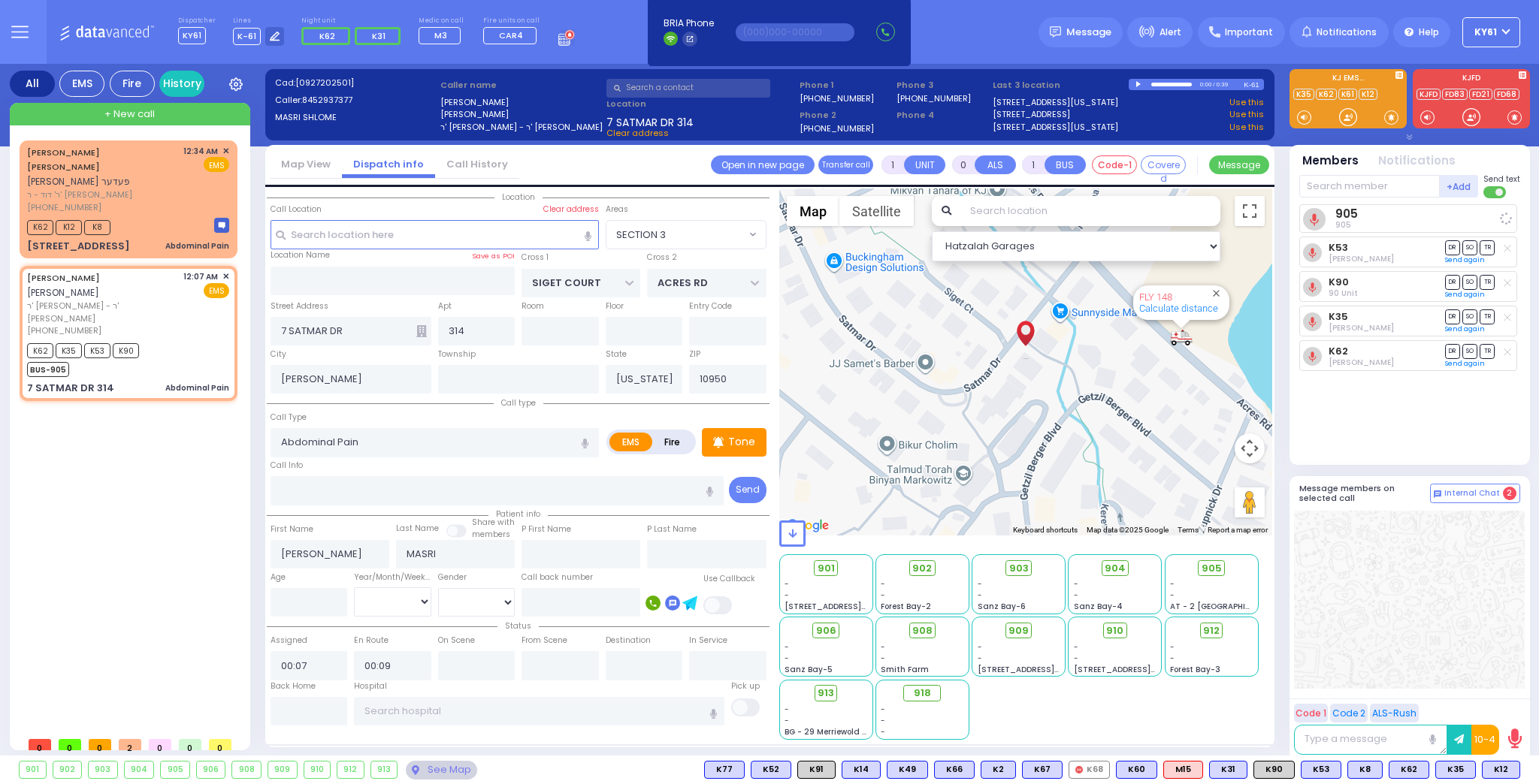
select select
radio input "true"
select select
select select "Hatzalah Garages"
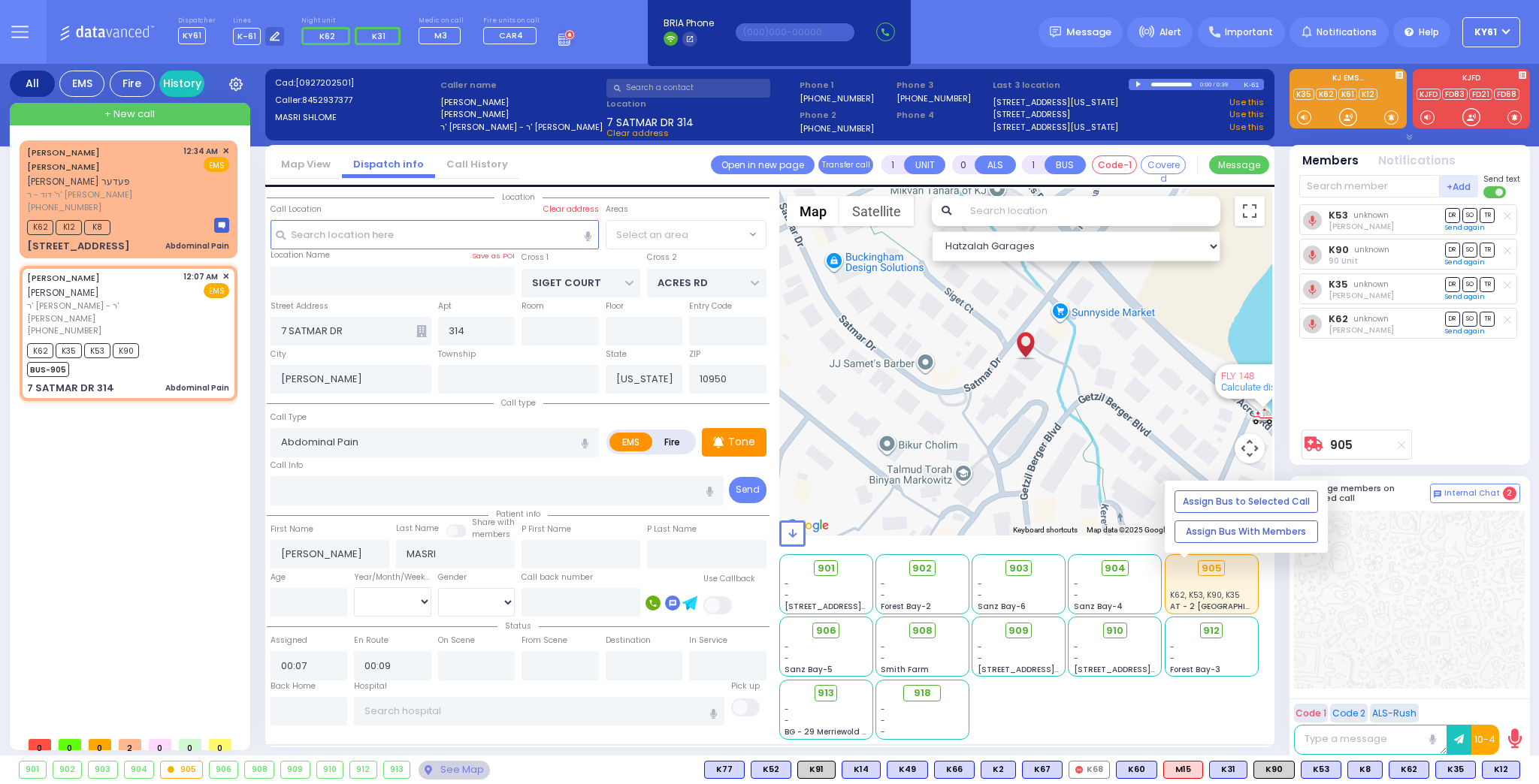
select select "SECTION 3"
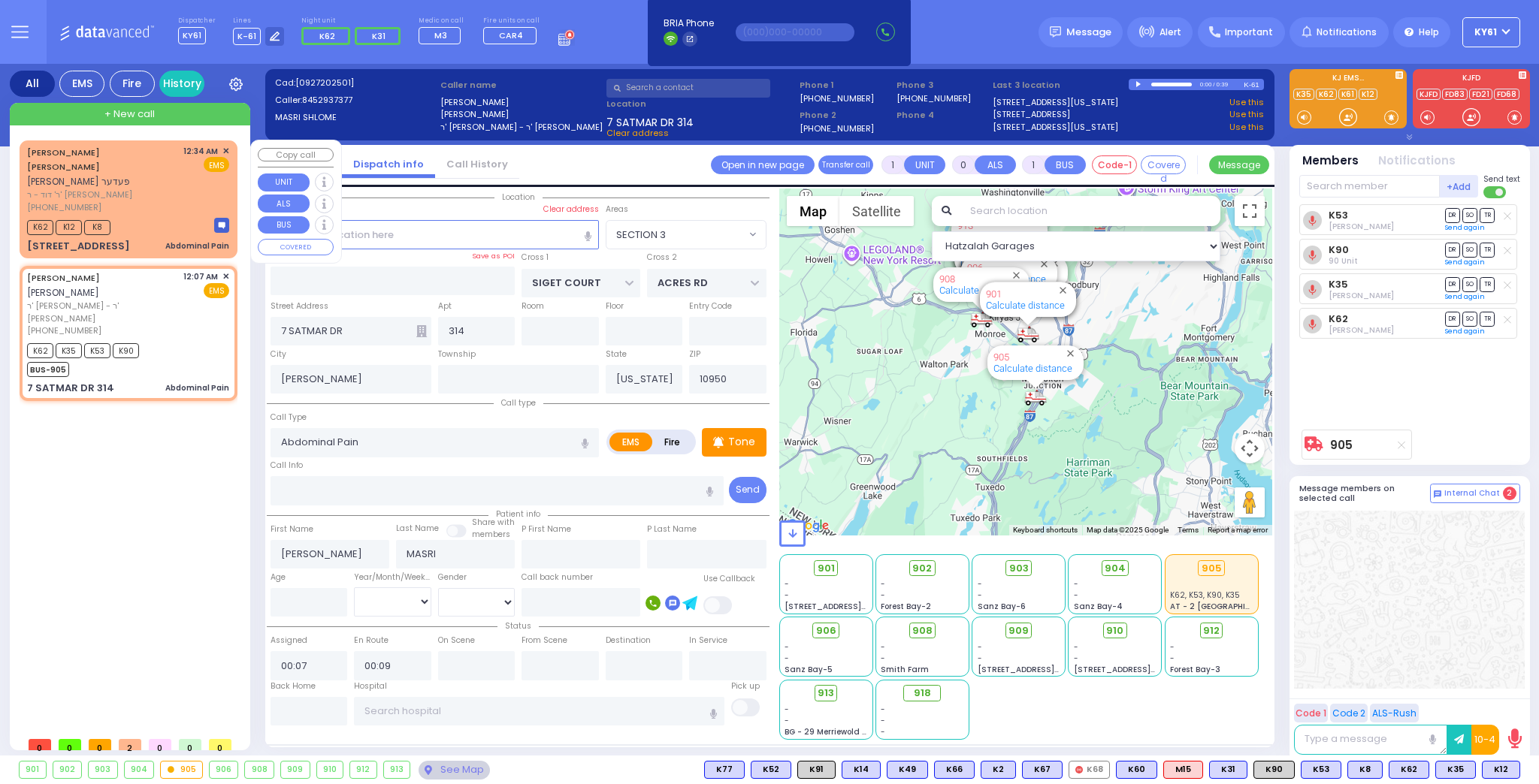
click at [170, 216] on div "K62 K12 K8" at bounding box center [128, 226] width 202 height 19
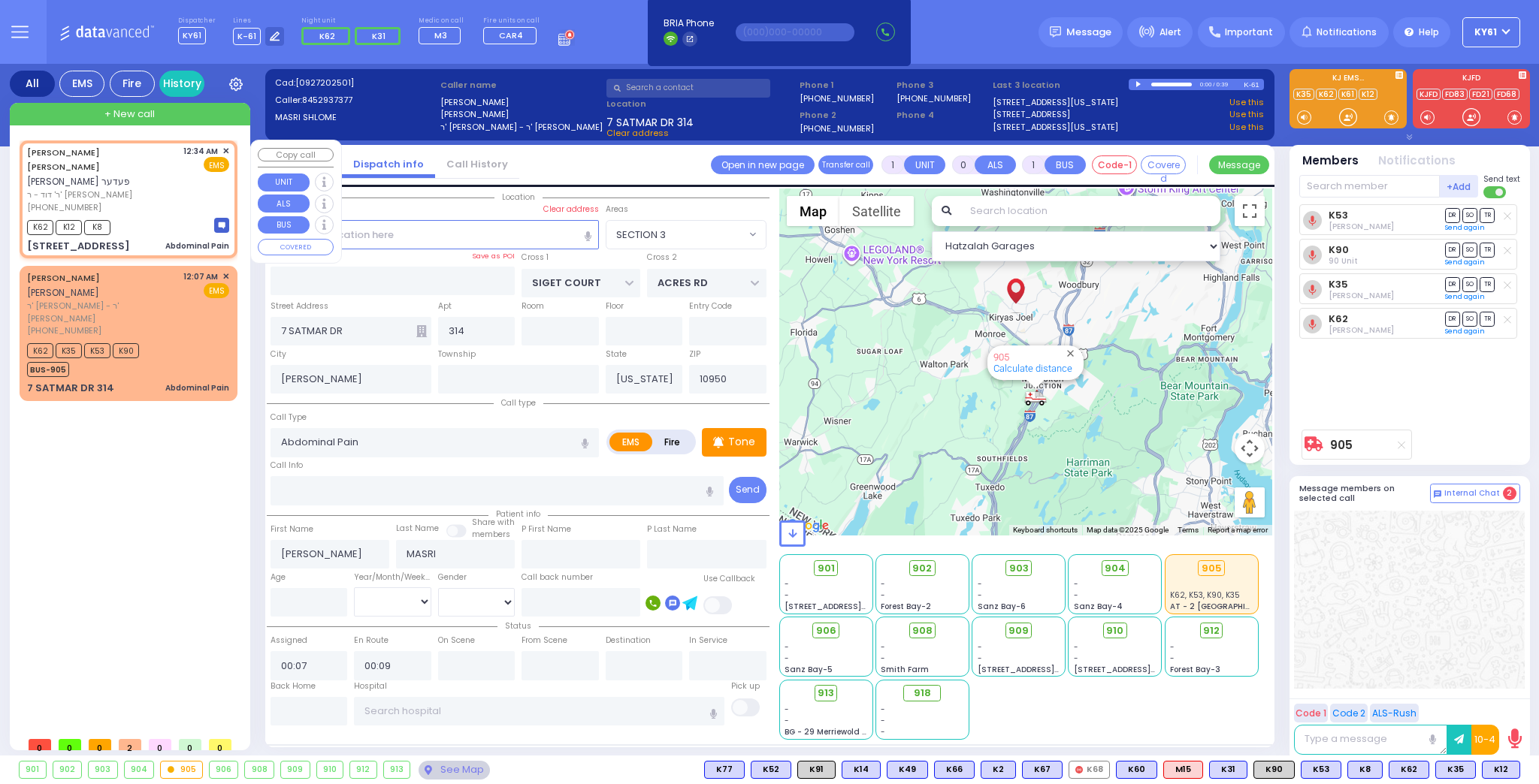
select select
radio input "true"
type input "[PERSON_NAME]"
select select
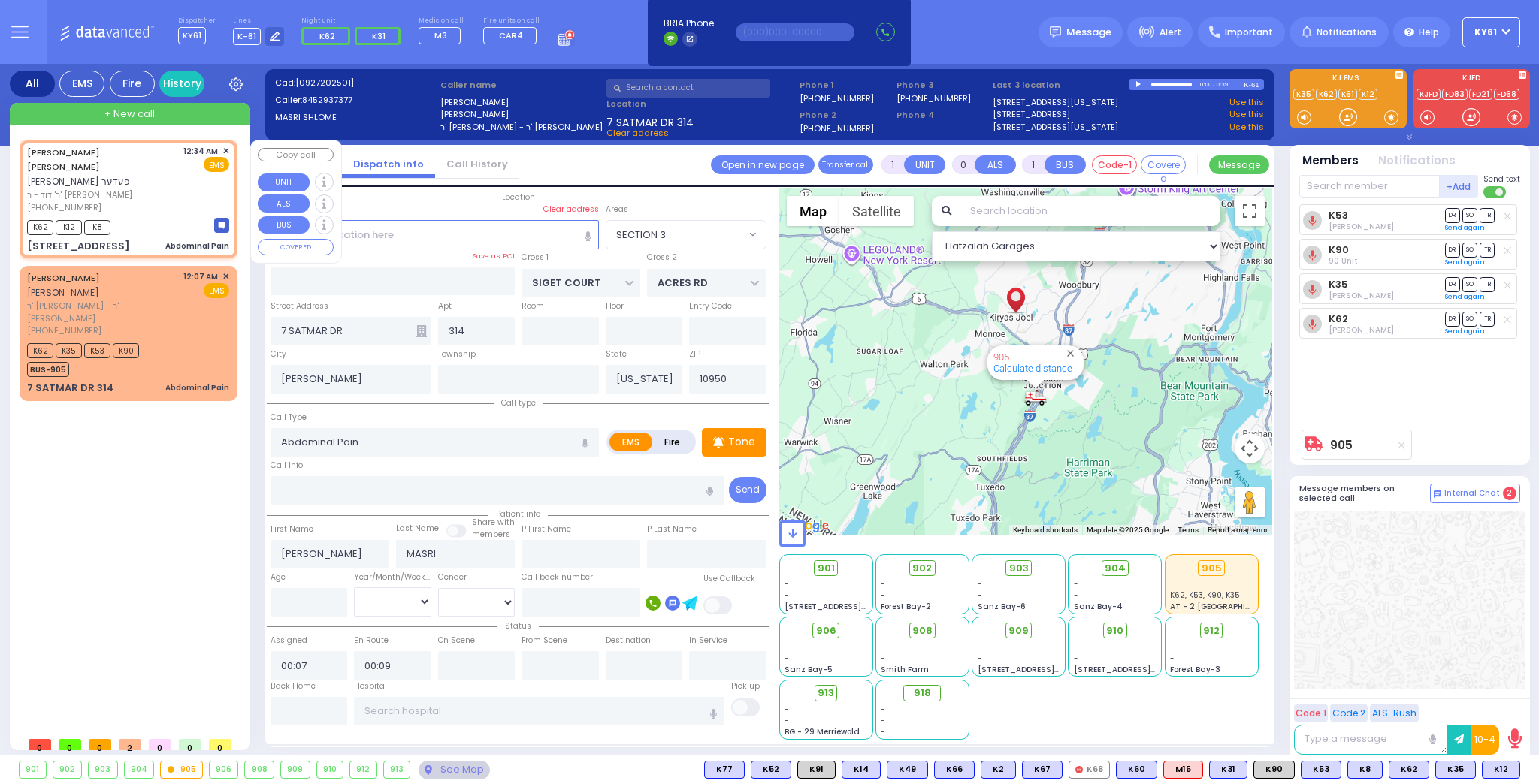
type input "00:34"
type input "00:35"
select select "Hatzalah Garages"
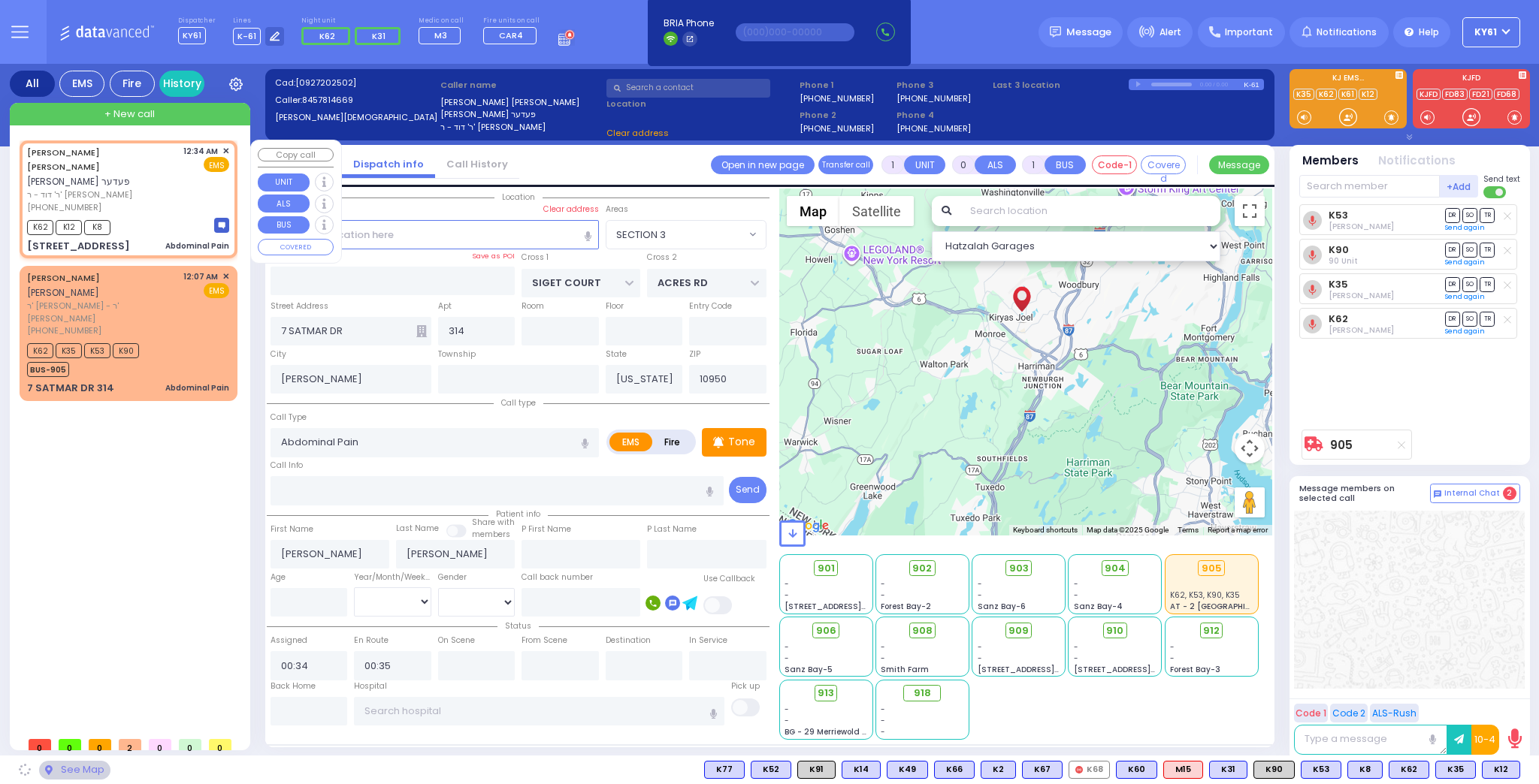
type input "[GEOGRAPHIC_DATA]"
type input "TOLTCHAV WAY"
type input "4 TOLTCHAV WAY"
type input "301"
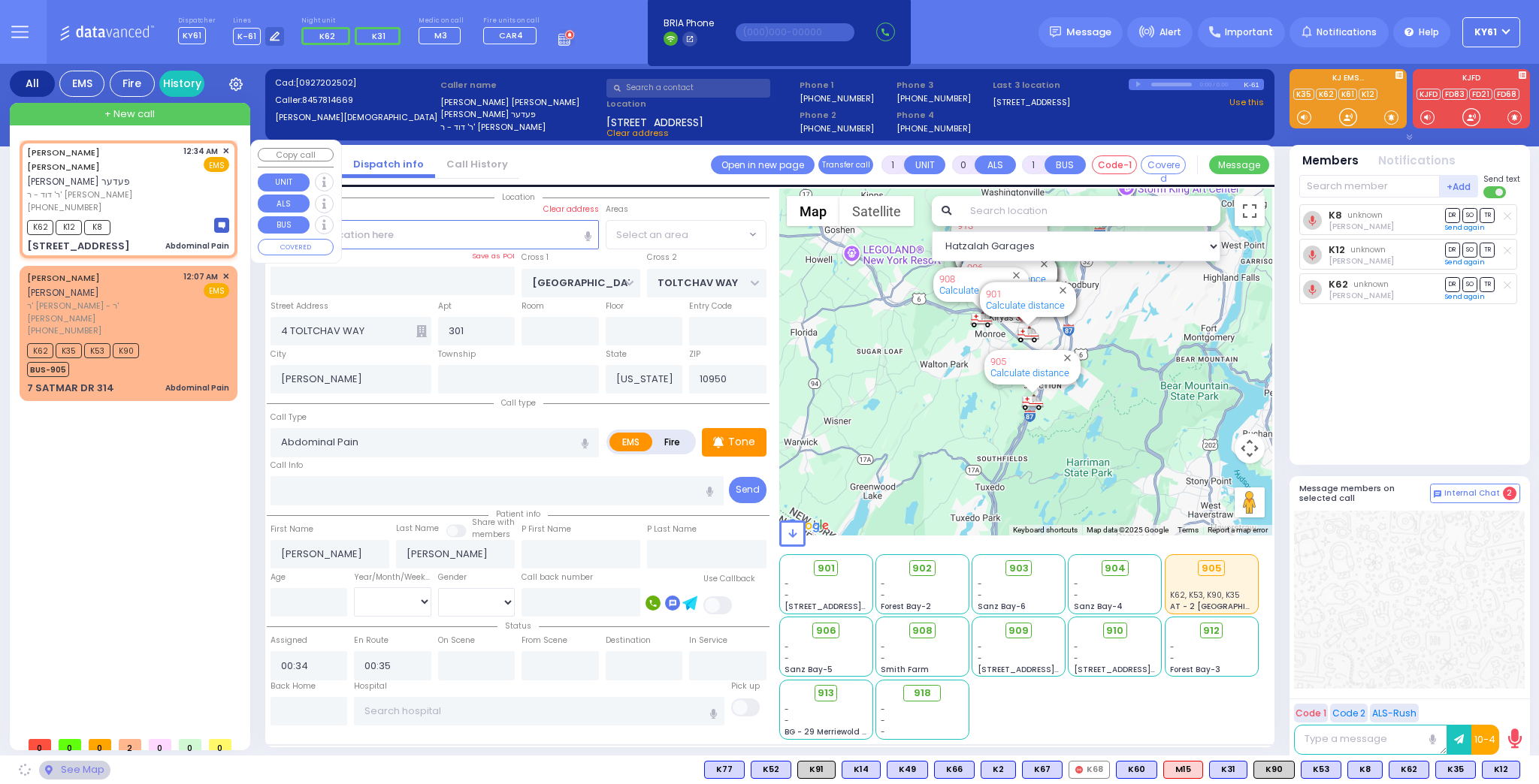
select select "BEIRECH MOSHE"
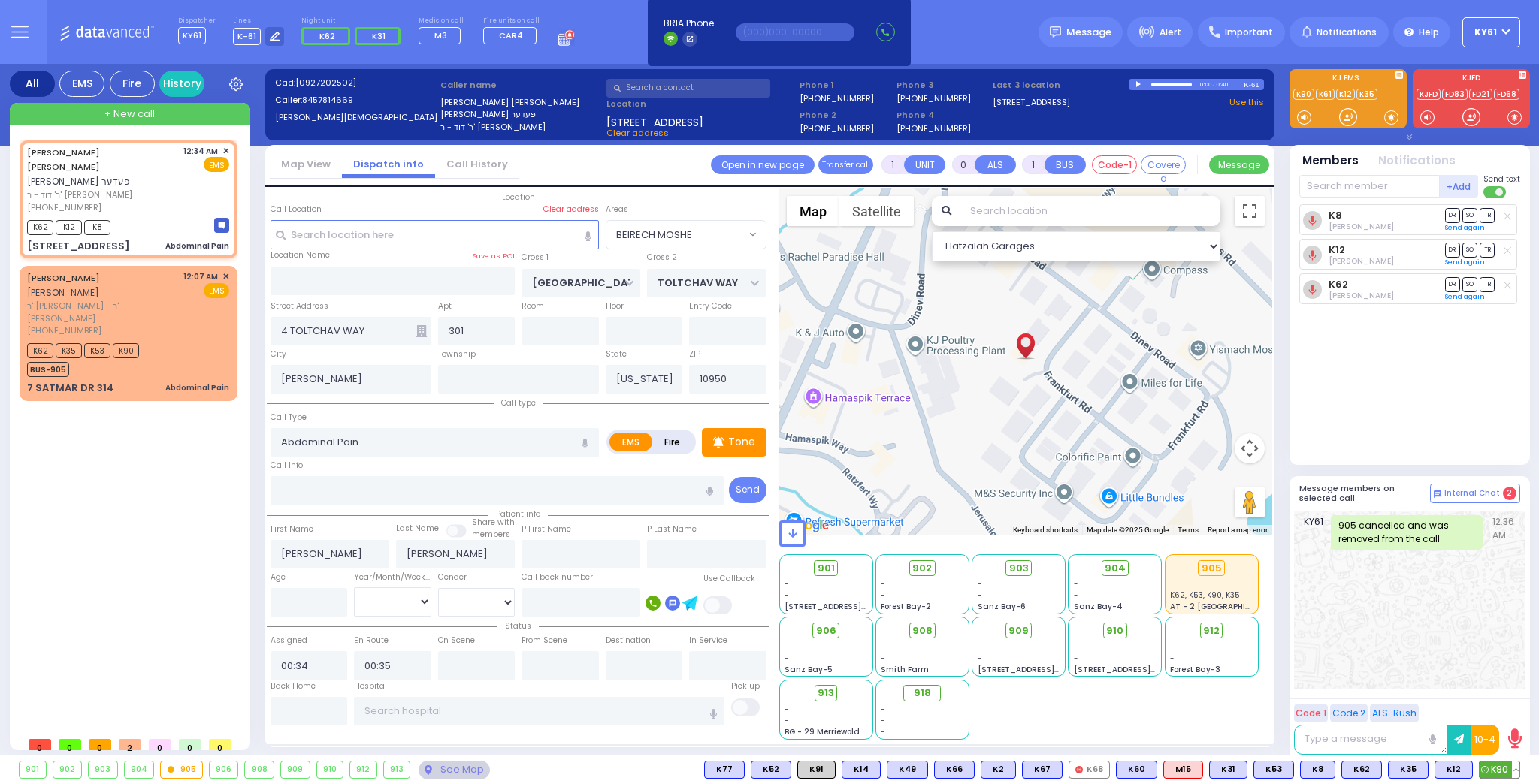
click at [1499, 771] on span "K90" at bounding box center [1500, 770] width 39 height 17
select select
radio input "true"
select select
select select "Hatzalah Garages"
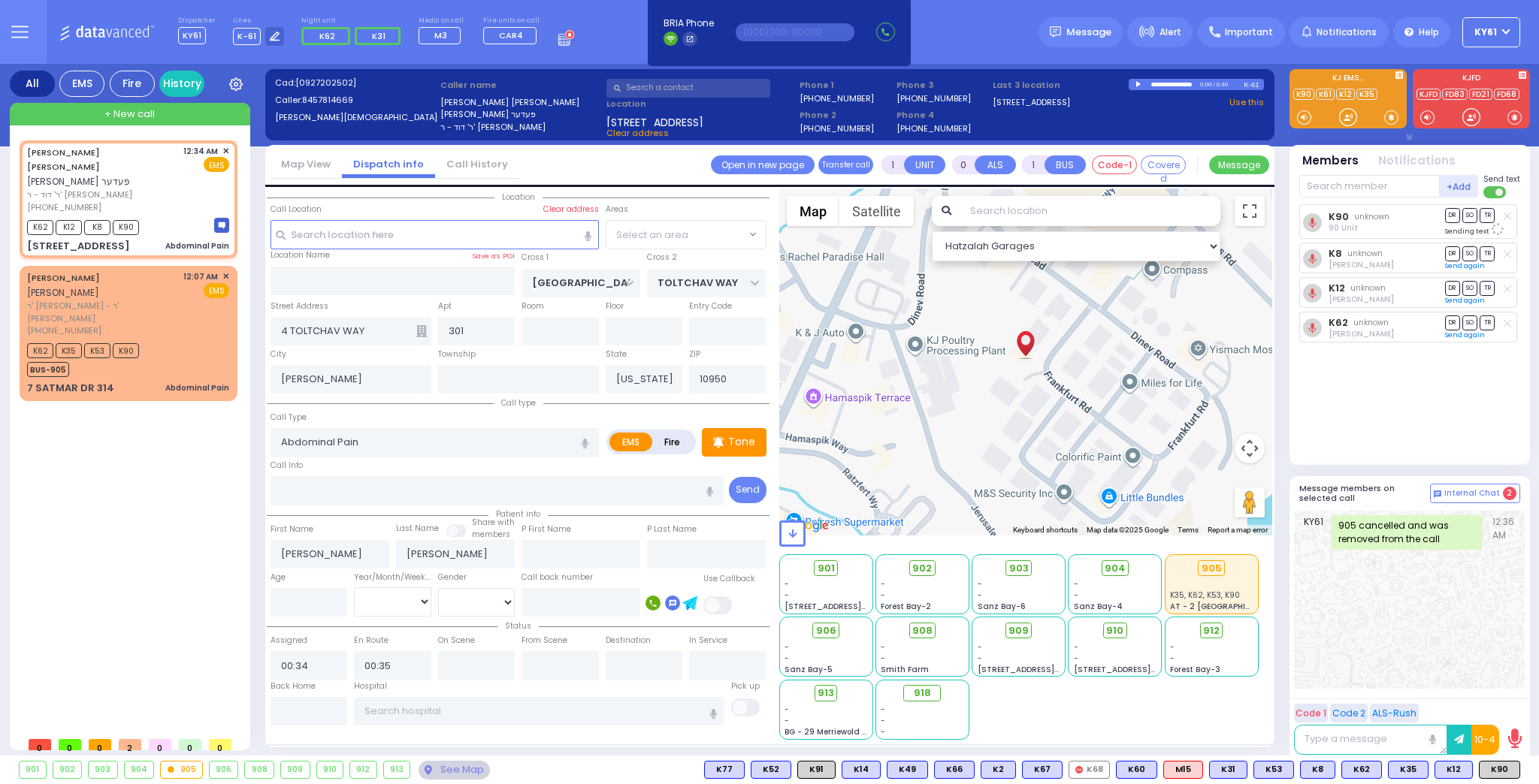
select select "BEIRECH MOSHE"
